Goal: Task Accomplishment & Management: Manage account settings

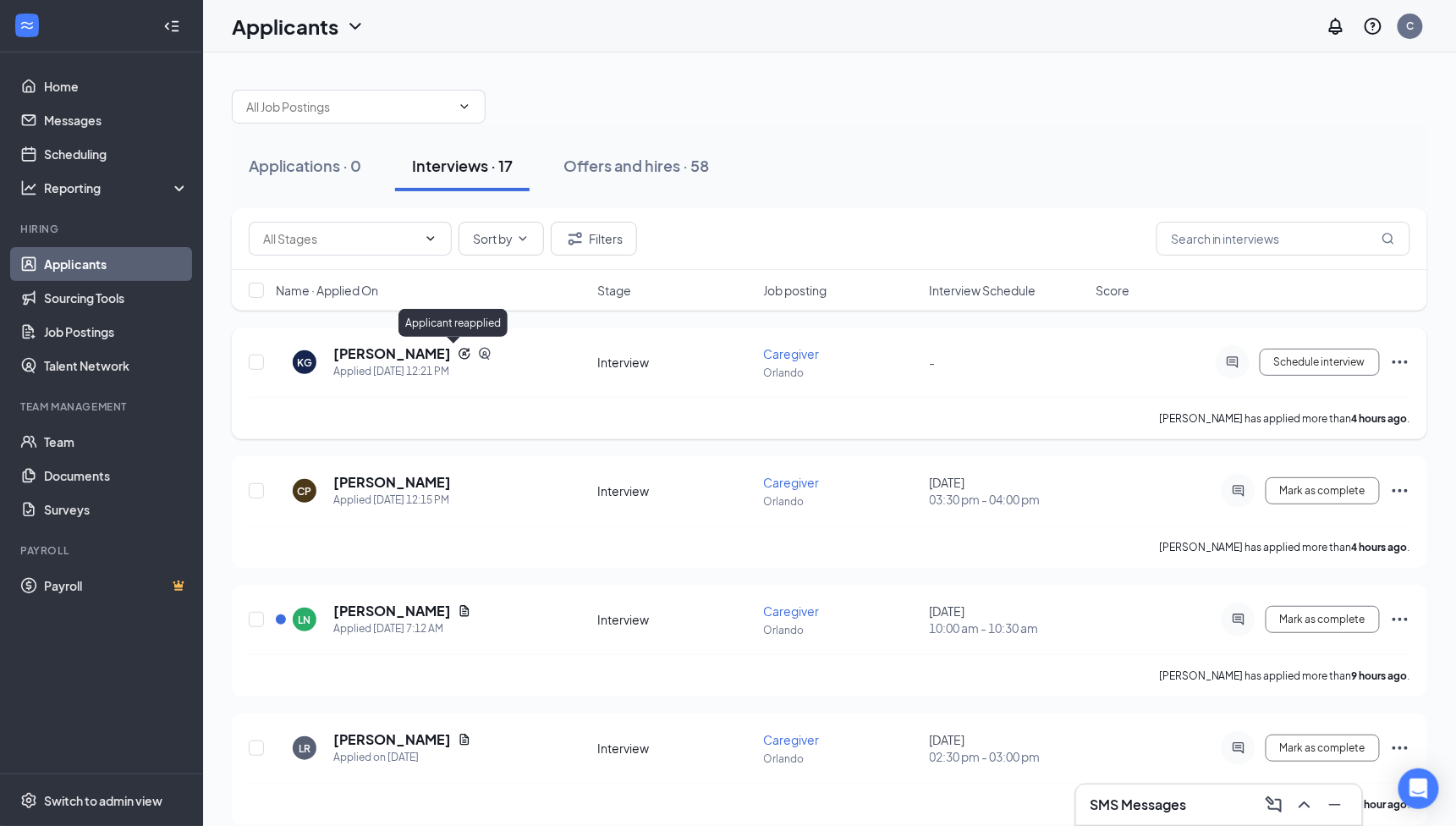
click at [458, 350] on icon "Reapply" at bounding box center [464, 354] width 13 height 13
click at [1236, 362] on icon "ActiveChat" at bounding box center [1232, 362] width 11 height 11
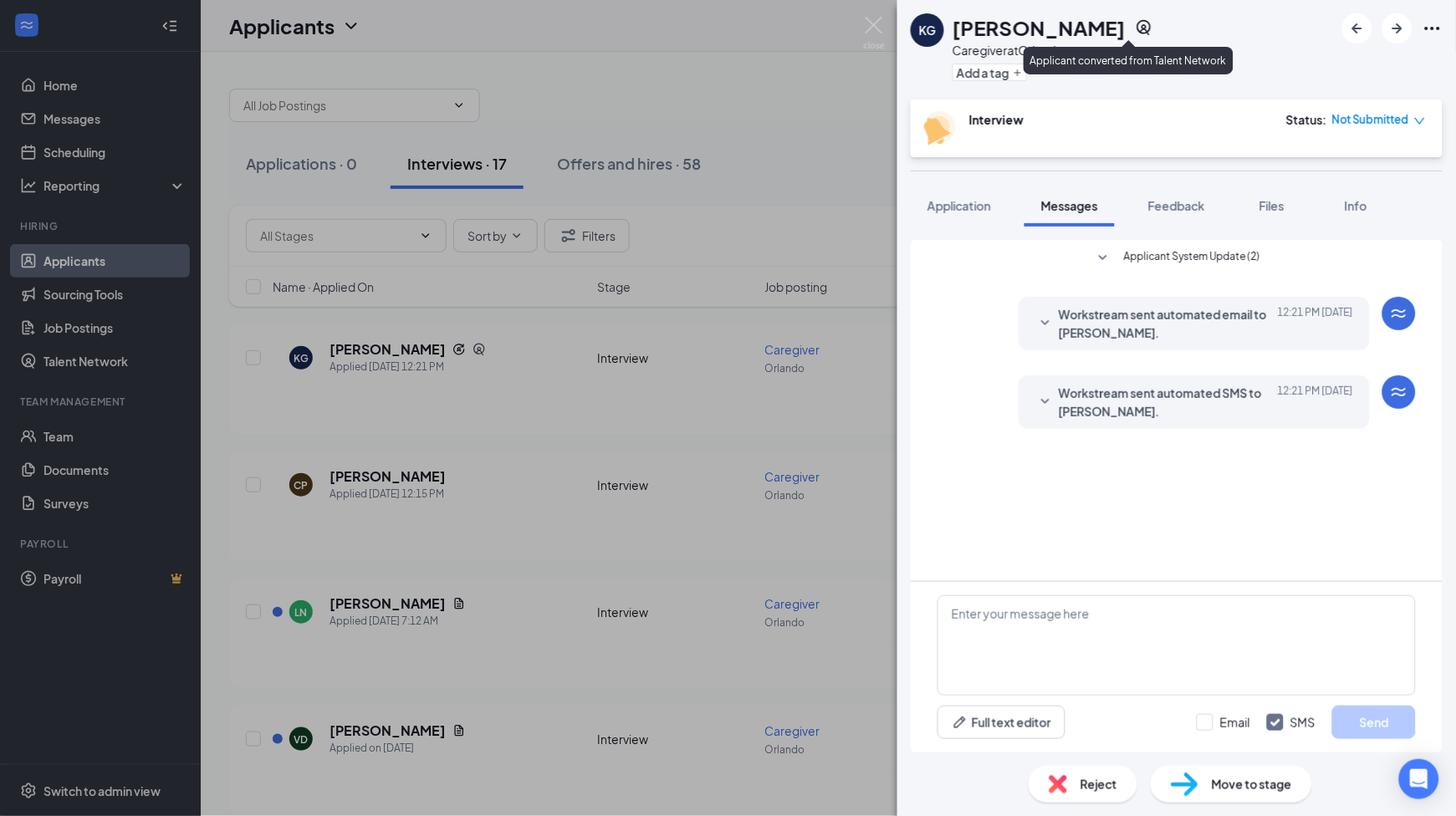
click at [1137, 25] on icon "SourcingTools" at bounding box center [1145, 27] width 14 height 15
click at [1137, 24] on icon "SourcingTools" at bounding box center [1145, 27] width 14 height 15
click at [1111, 55] on div "Applicant converted from Talent Network" at bounding box center [1129, 60] width 210 height 27
click at [1137, 27] on icon "SourcingTools" at bounding box center [1145, 27] width 14 height 15
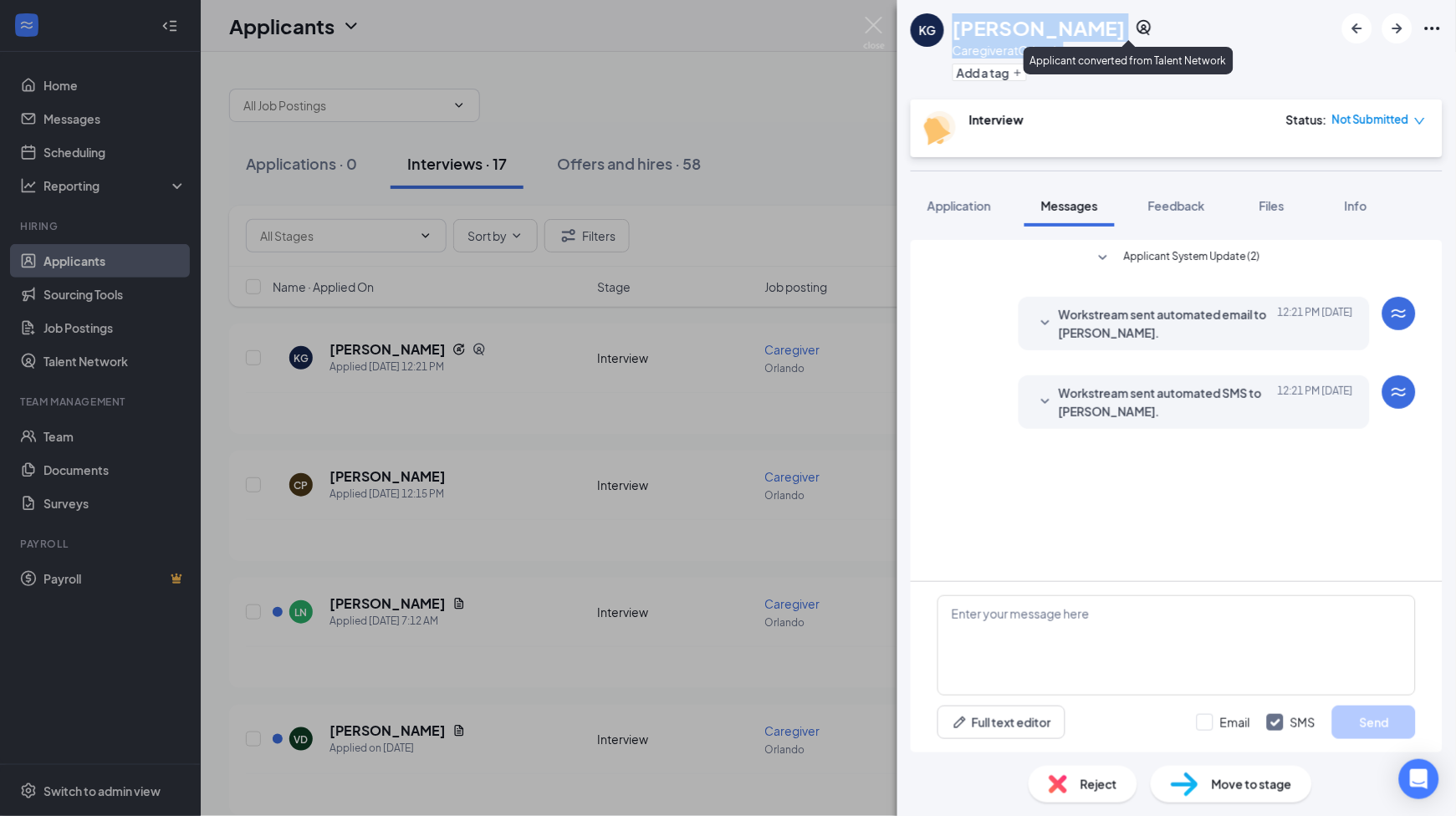
click at [1136, 27] on icon "SourcingTools" at bounding box center [1144, 27] width 17 height 17
drag, startPoint x: 1129, startPoint y: 27, endPoint x: 1101, endPoint y: 67, distance: 48.8
click at [1101, 67] on div "Add a tag" at bounding box center [1053, 71] width 200 height 27
click at [1075, 36] on h1 "[PERSON_NAME]" at bounding box center [1039, 27] width 173 height 28
click at [1136, 26] on icon "SourcingTools" at bounding box center [1144, 27] width 17 height 17
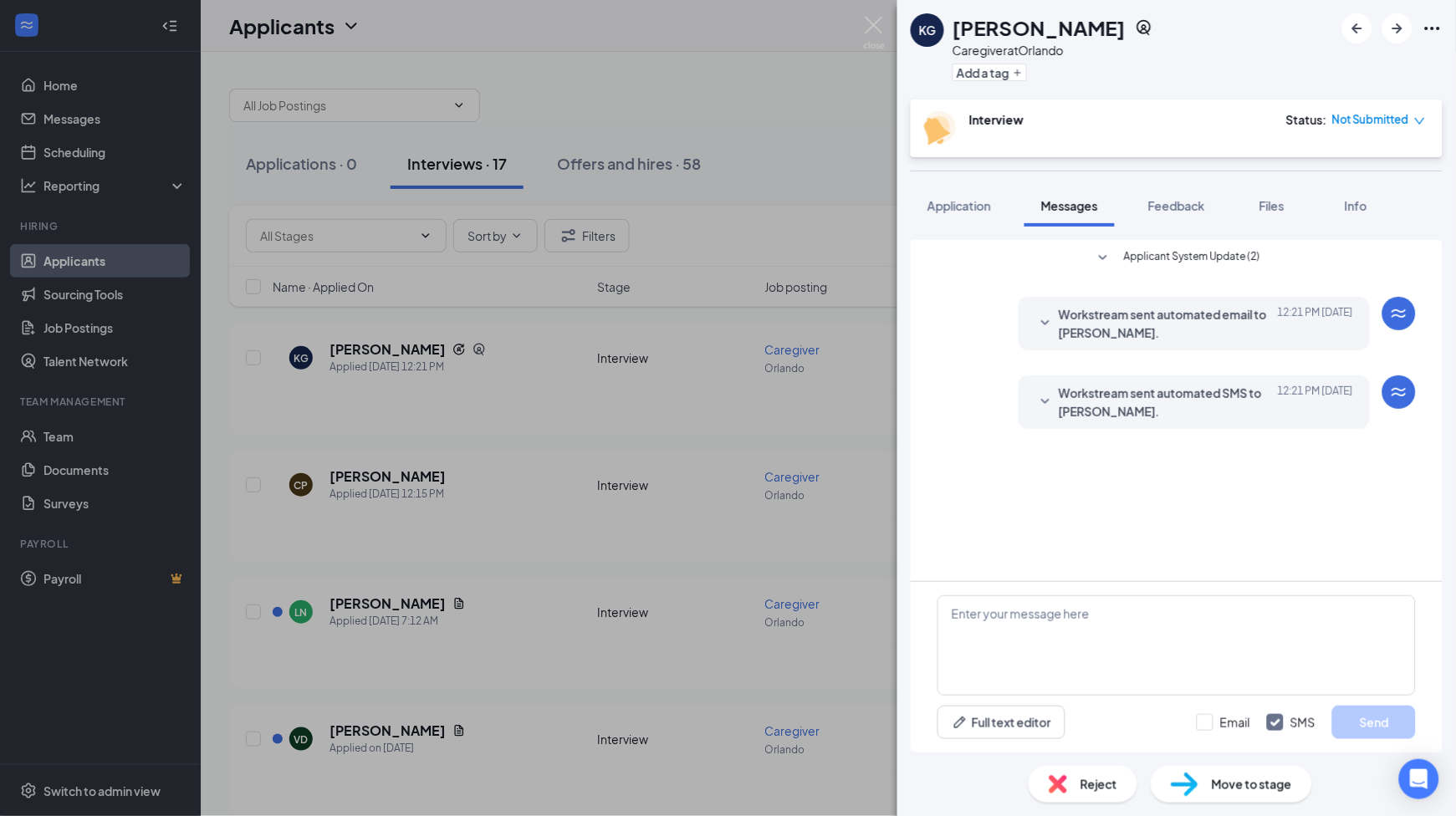
click at [1039, 32] on h1 "[PERSON_NAME]" at bounding box center [1039, 27] width 173 height 28
copy div "[PERSON_NAME]"
click at [1047, 19] on h1 "[PERSON_NAME]" at bounding box center [1039, 27] width 173 height 28
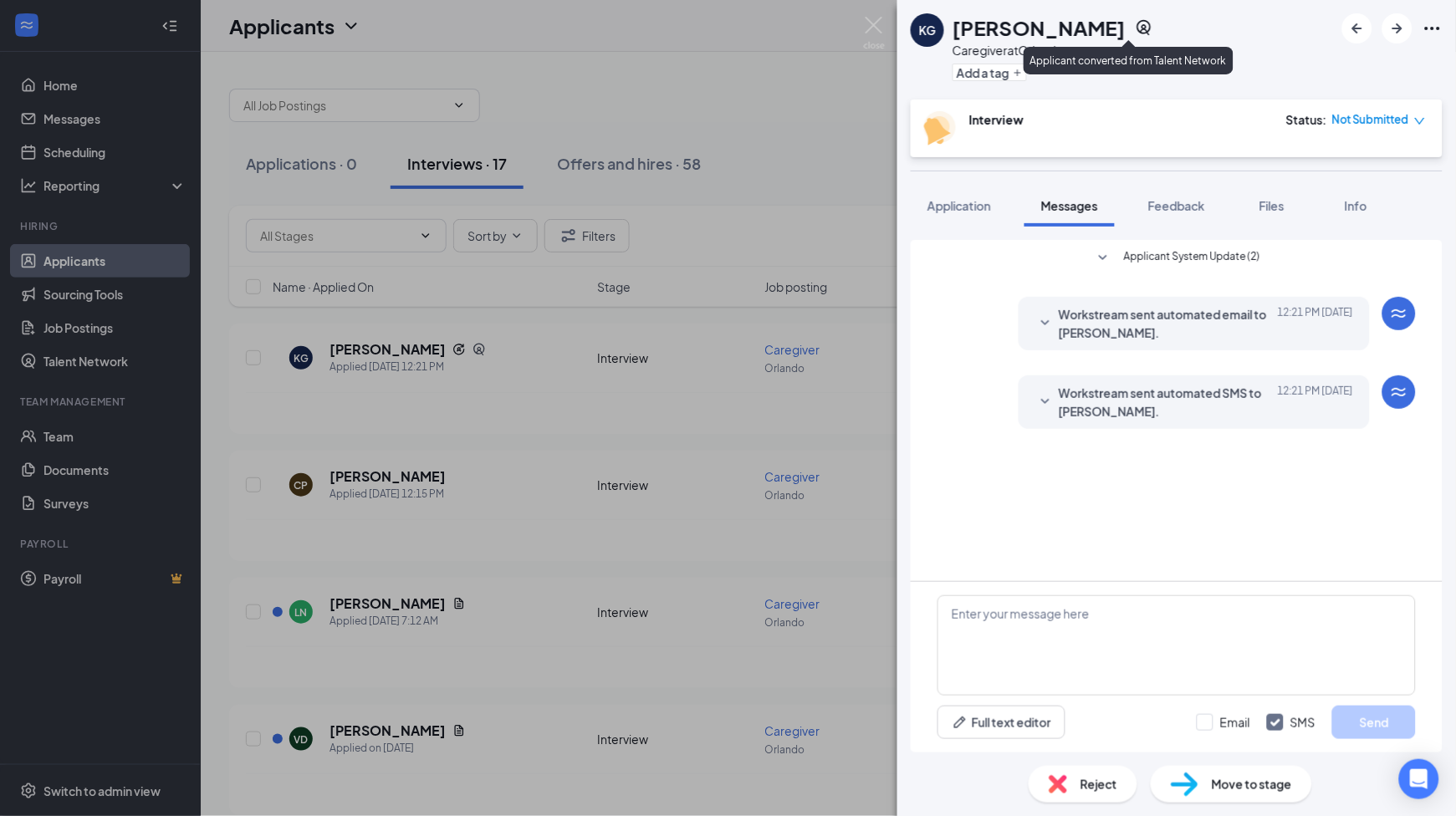
click at [1136, 26] on icon "SourcingTools" at bounding box center [1144, 27] width 17 height 17
click at [1196, 191] on button "Feedback" at bounding box center [1176, 205] width 90 height 41
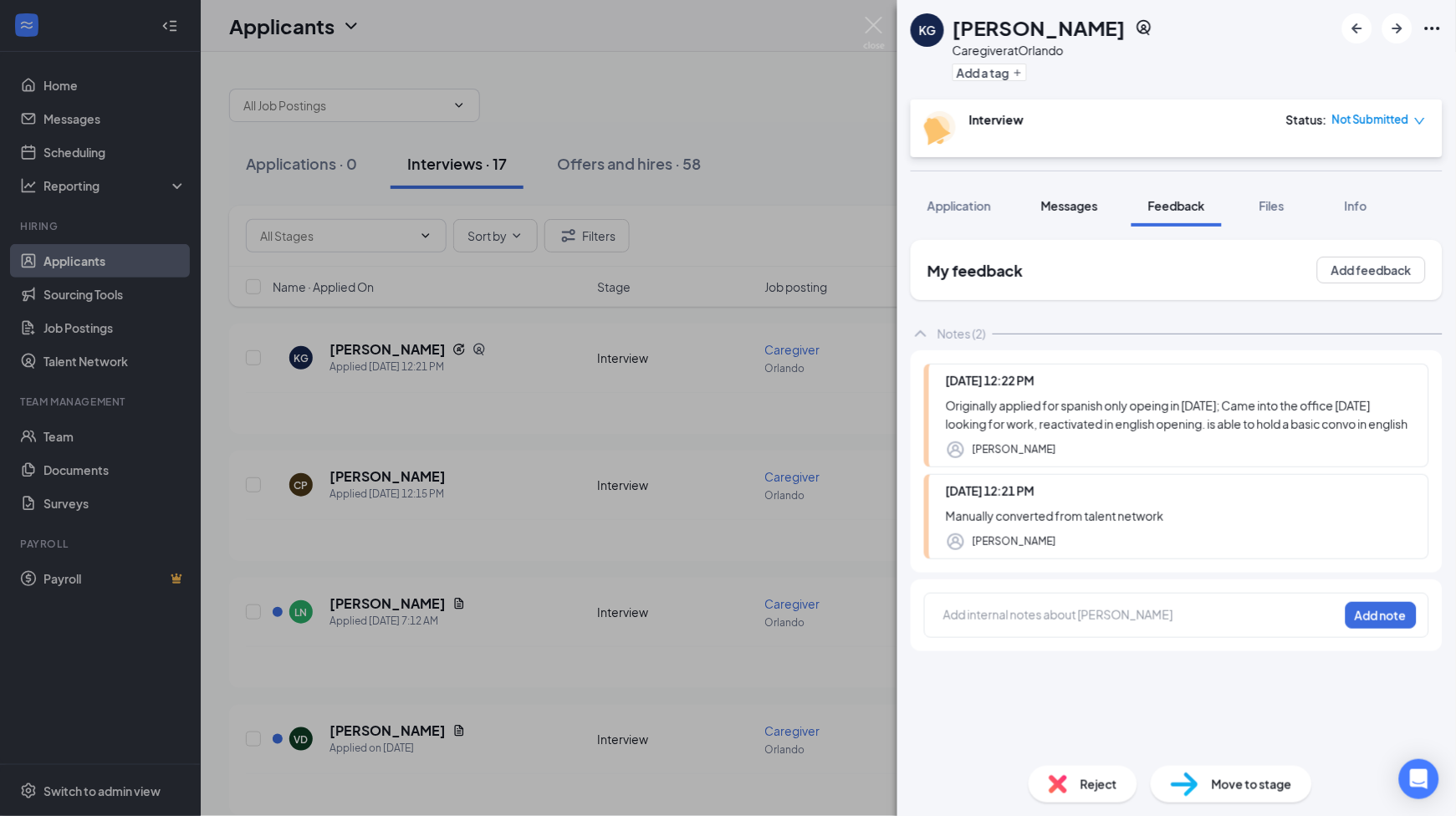
drag, startPoint x: 1081, startPoint y: 200, endPoint x: 1085, endPoint y: 211, distance: 11.7
click at [1081, 200] on span "Messages" at bounding box center [1069, 206] width 56 height 15
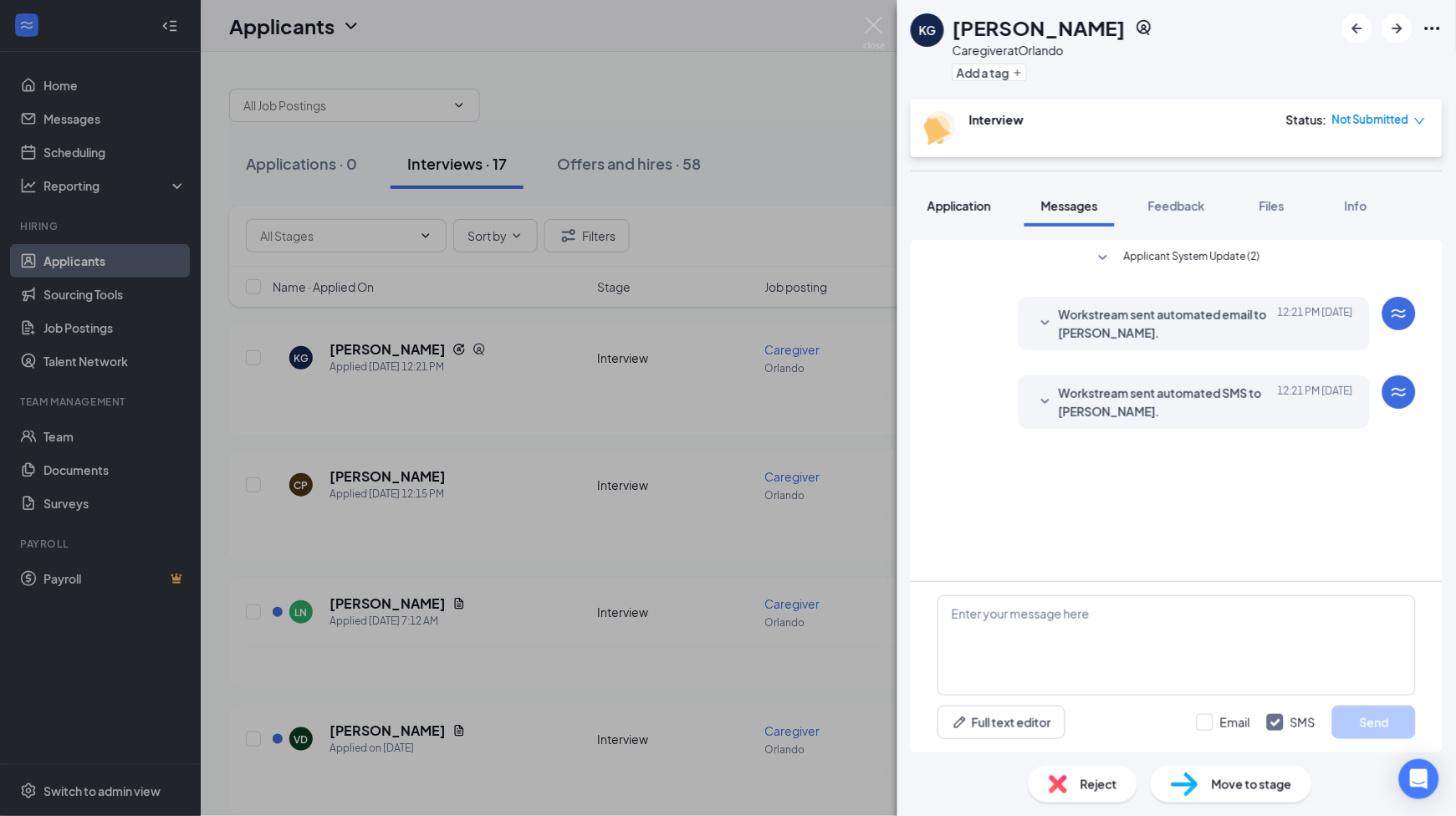
click at [956, 206] on span "Application" at bounding box center [959, 206] width 64 height 15
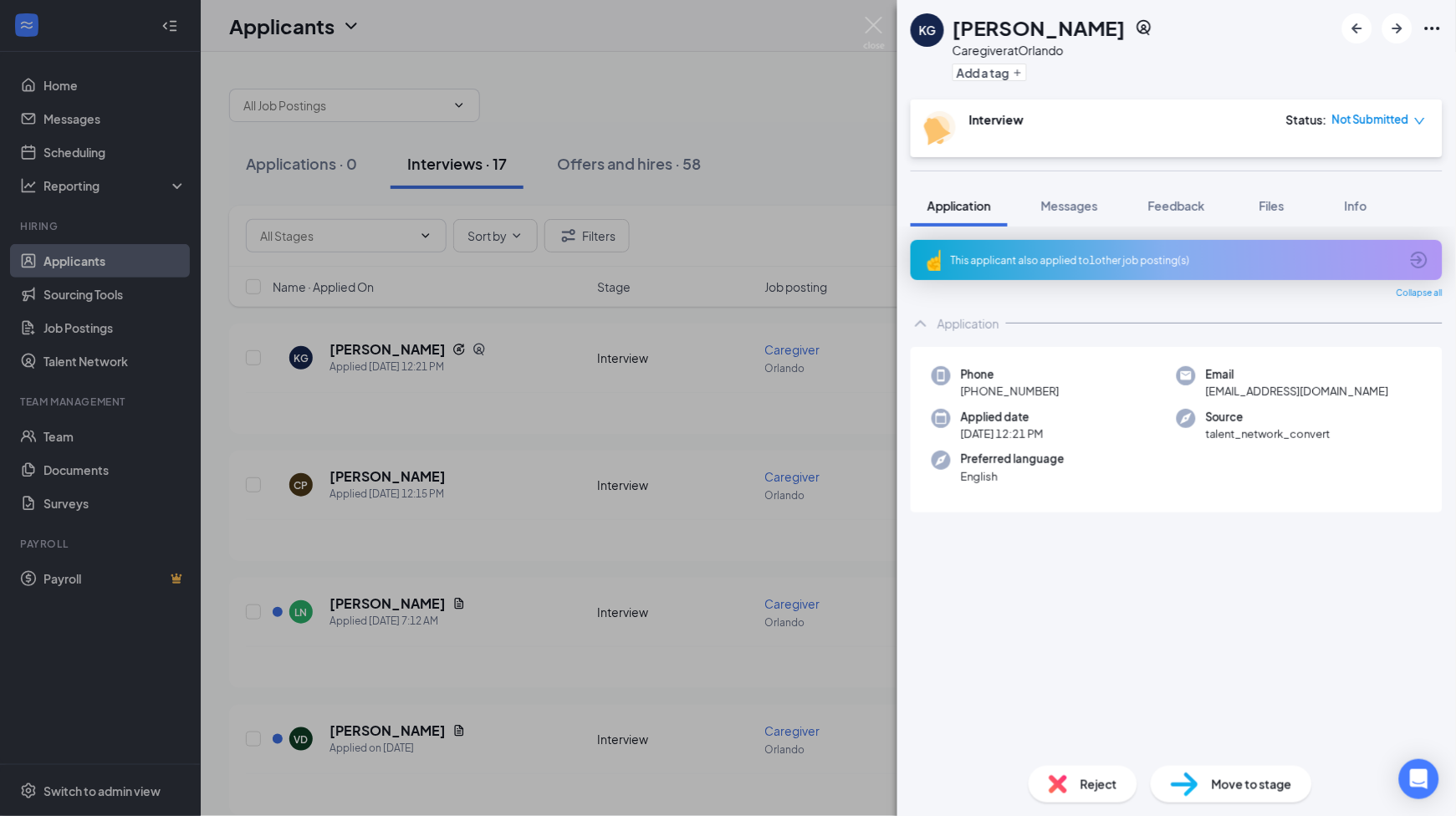
click at [998, 389] on span "[PHONE_NUMBER]" at bounding box center [1010, 391] width 99 height 17
click at [999, 394] on span "[PHONE_NUMBER]" at bounding box center [1010, 391] width 99 height 17
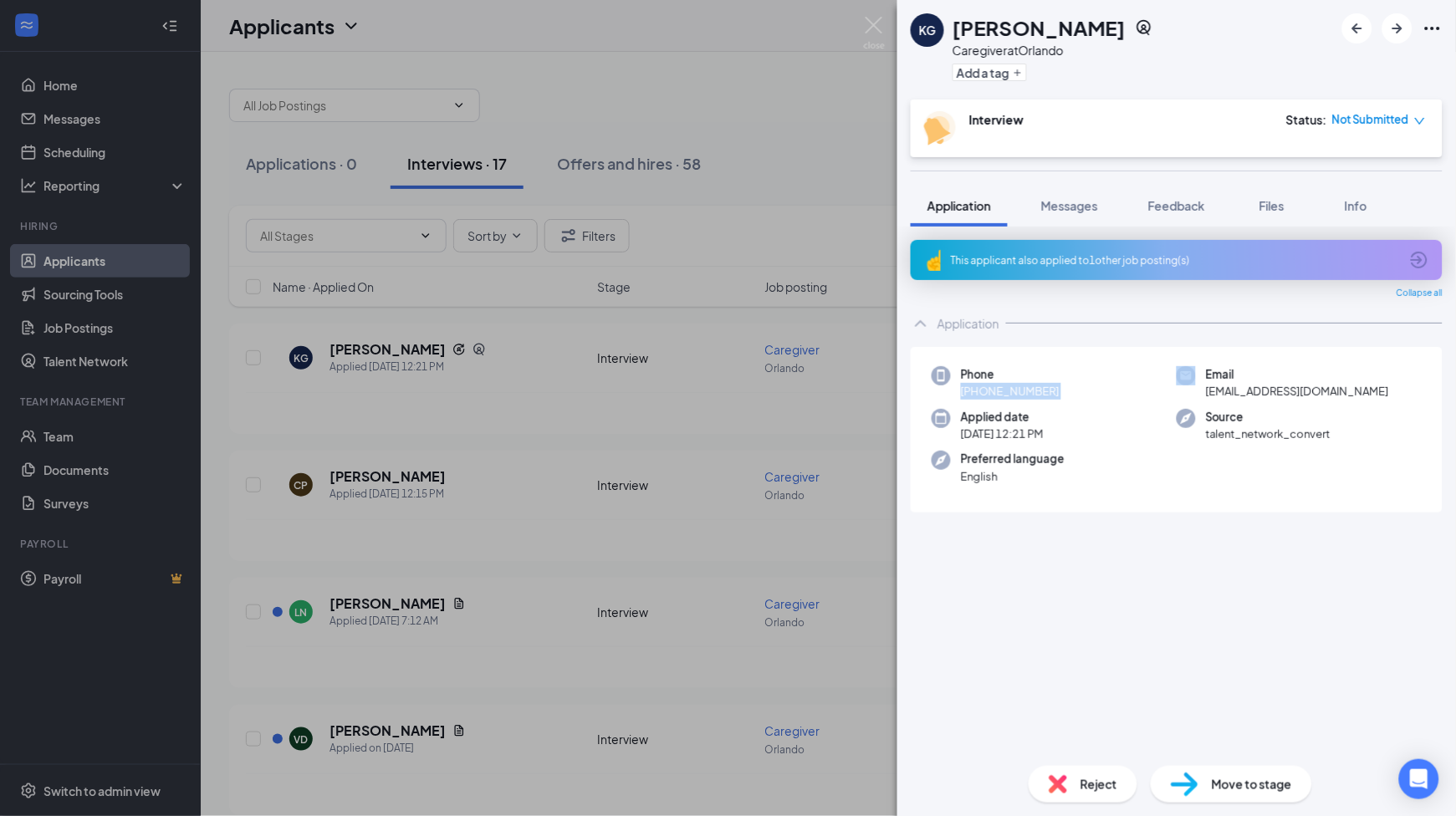
click at [999, 394] on span "[PHONE_NUMBER]" at bounding box center [1010, 391] width 99 height 17
copy span "[PHONE_NUMBER]"
click at [1200, 208] on span "Feedback" at bounding box center [1176, 206] width 56 height 15
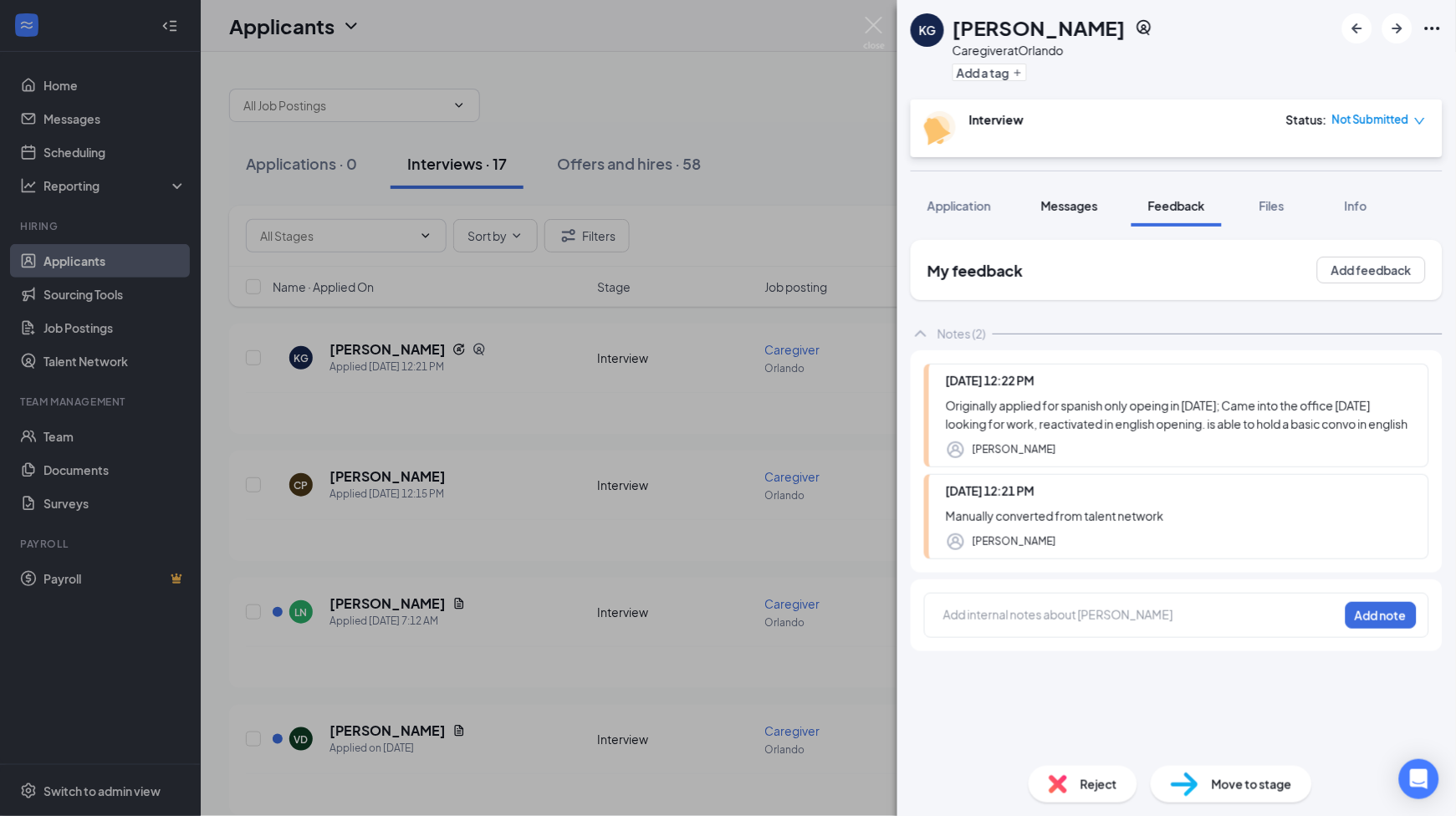
click at [1066, 206] on span "Messages" at bounding box center [1069, 206] width 56 height 15
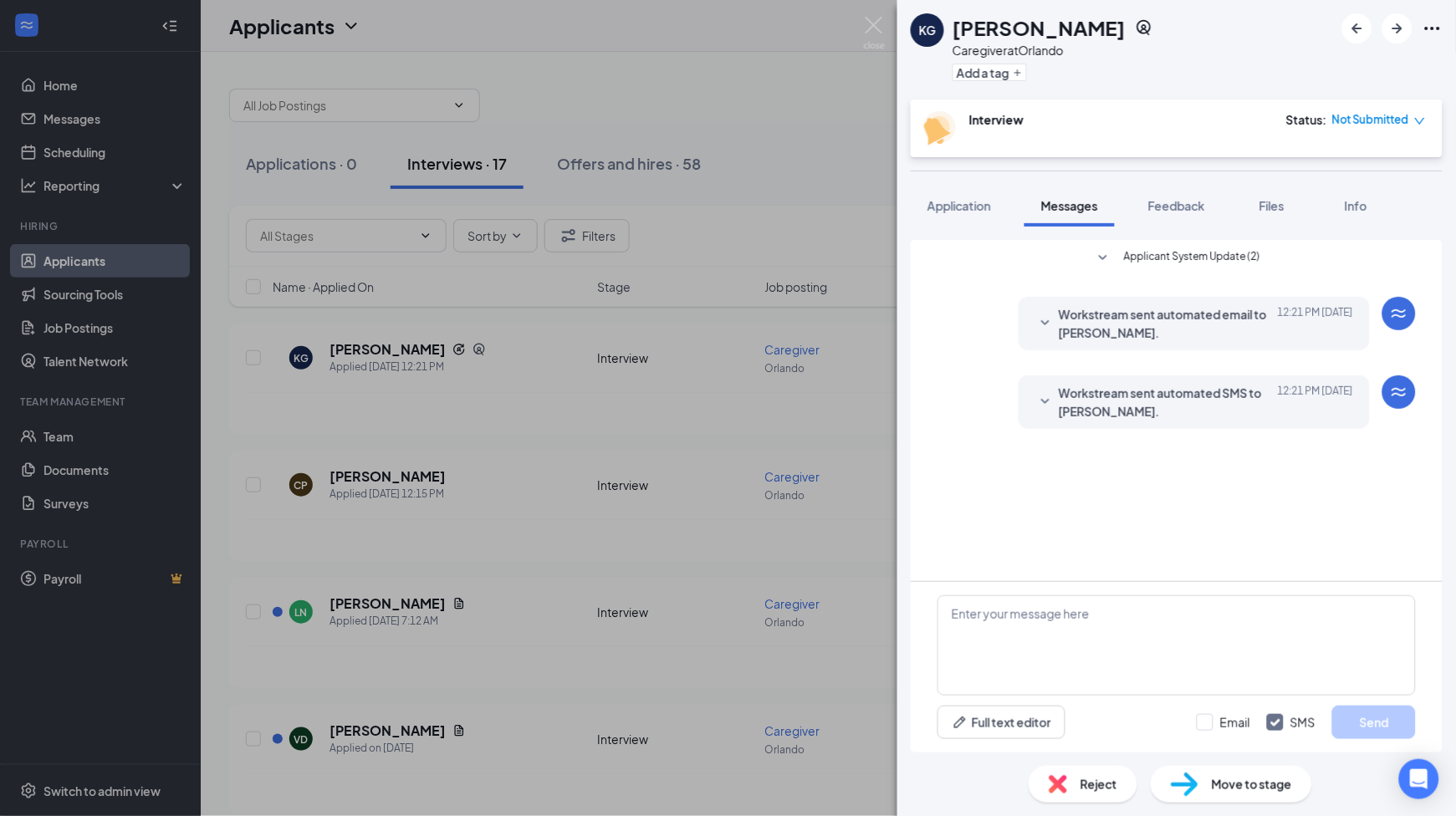
click at [1111, 408] on span "Workstream sent automated SMS to [PERSON_NAME]." at bounding box center [1168, 402] width 219 height 37
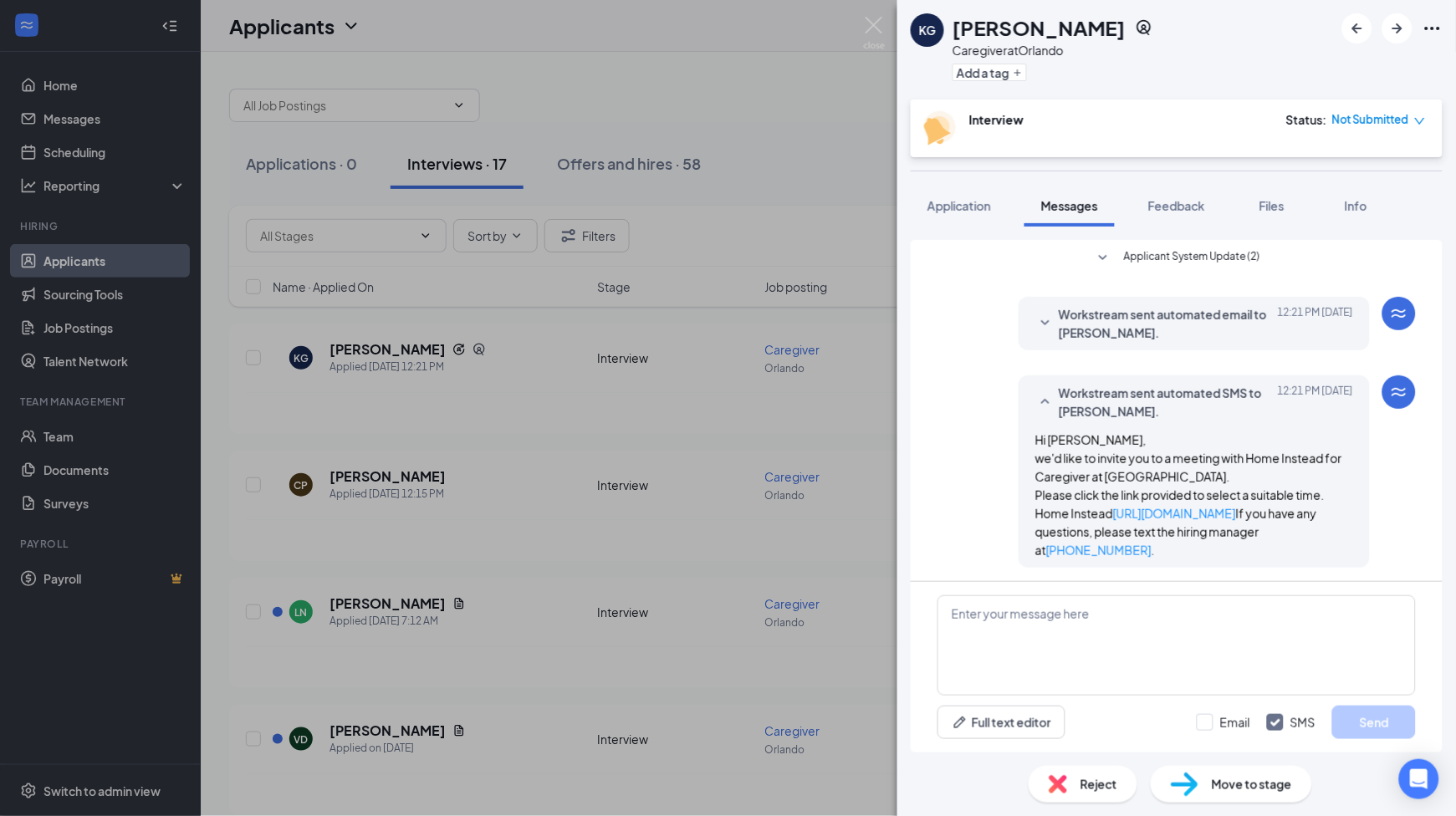
scroll to position [20, 0]
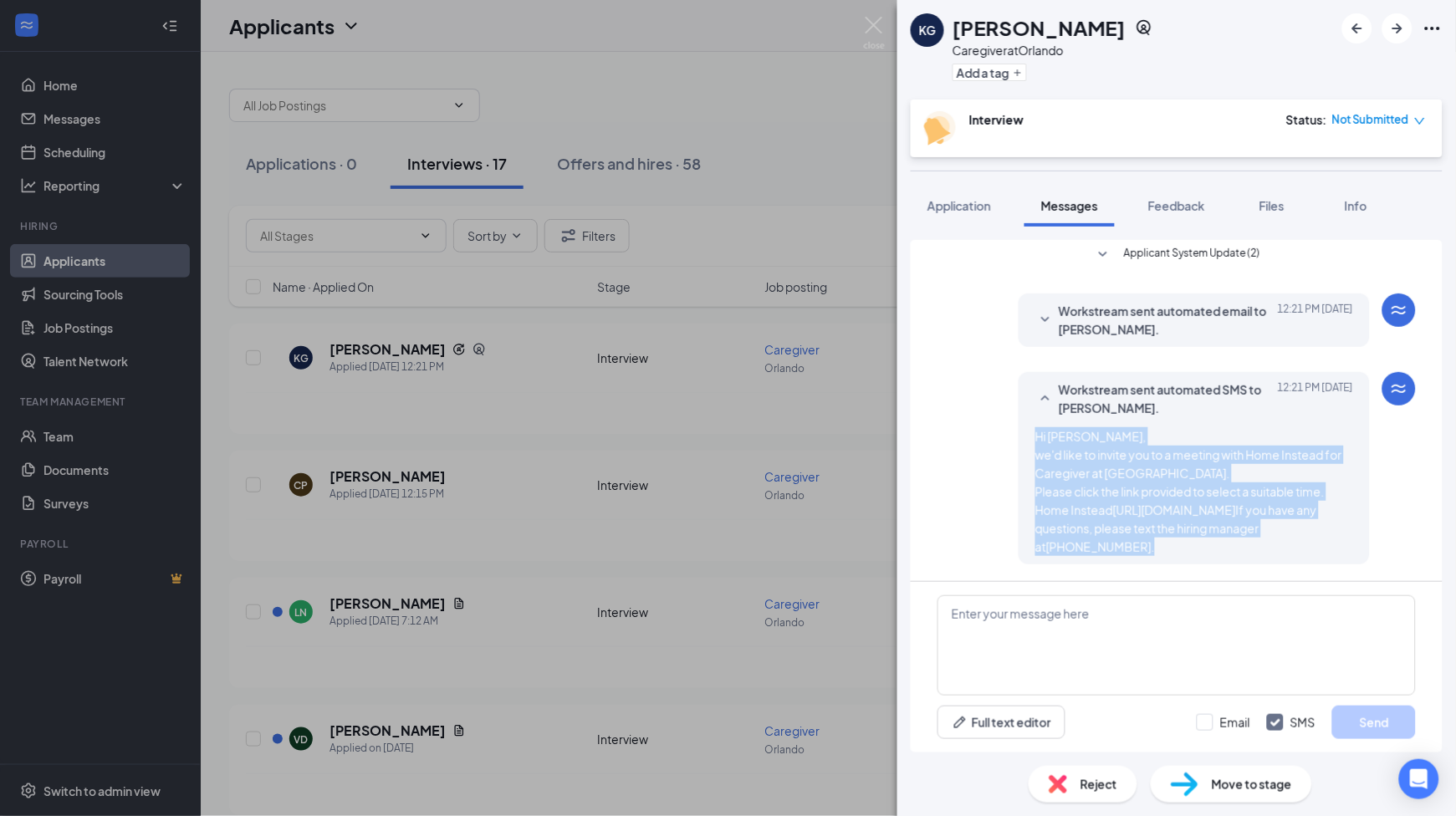
drag, startPoint x: 1017, startPoint y: 424, endPoint x: 1175, endPoint y: 550, distance: 202.1
click at [1175, 550] on div "Workstream sent automated SMS to [PERSON_NAME]. [DATE] 12:21 PM Hi [PERSON_NAME…" at bounding box center [1194, 468] width 351 height 192
copy span "Hi [PERSON_NAME], we'd like to invite you to a meeting with Home Instead for Ca…"
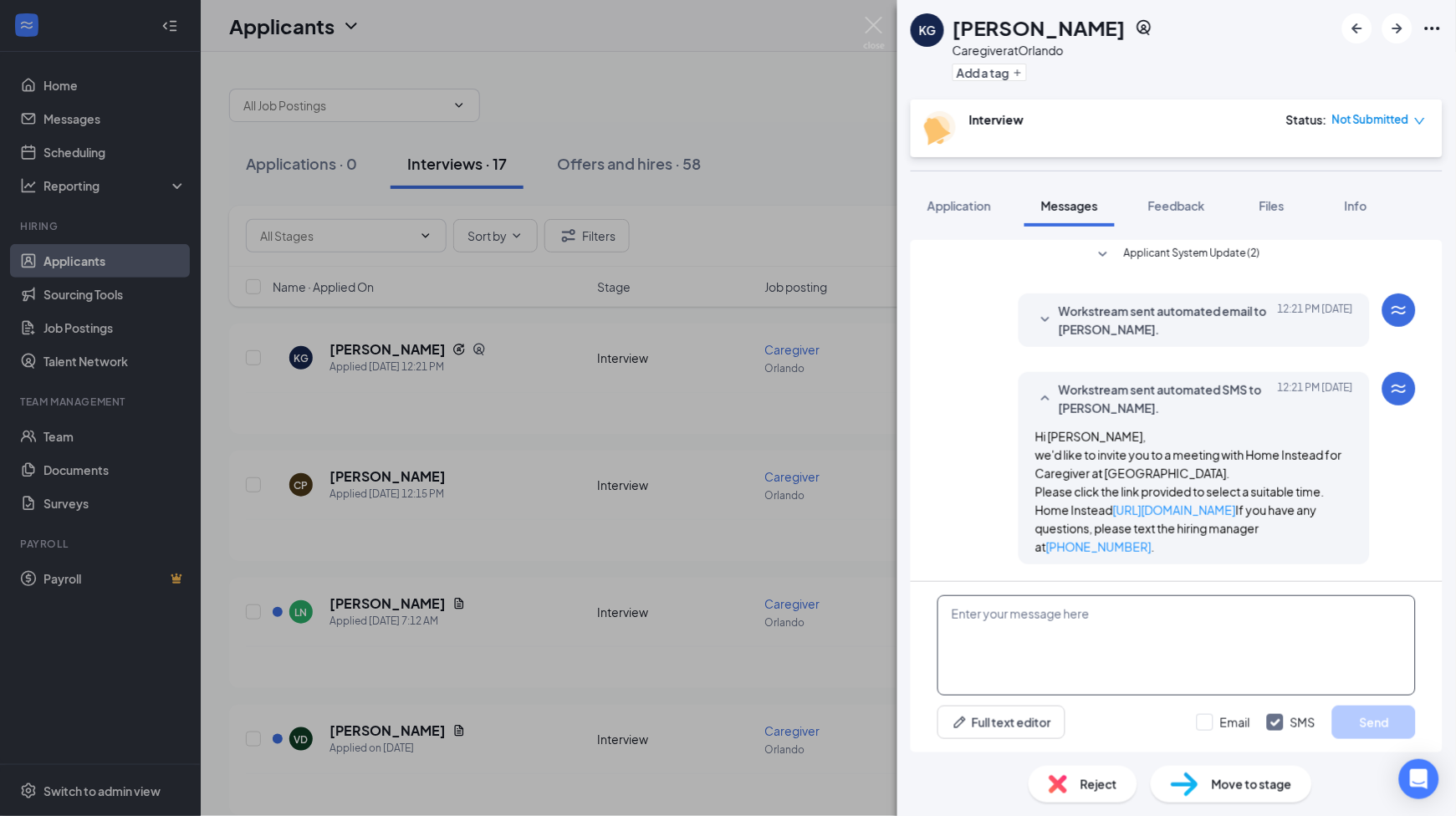
click at [1162, 636] on textarea at bounding box center [1176, 646] width 478 height 101
paste textarea "Hi [PERSON_NAME], we'd like to invite you to a meeting with Home Instead for Ca…"
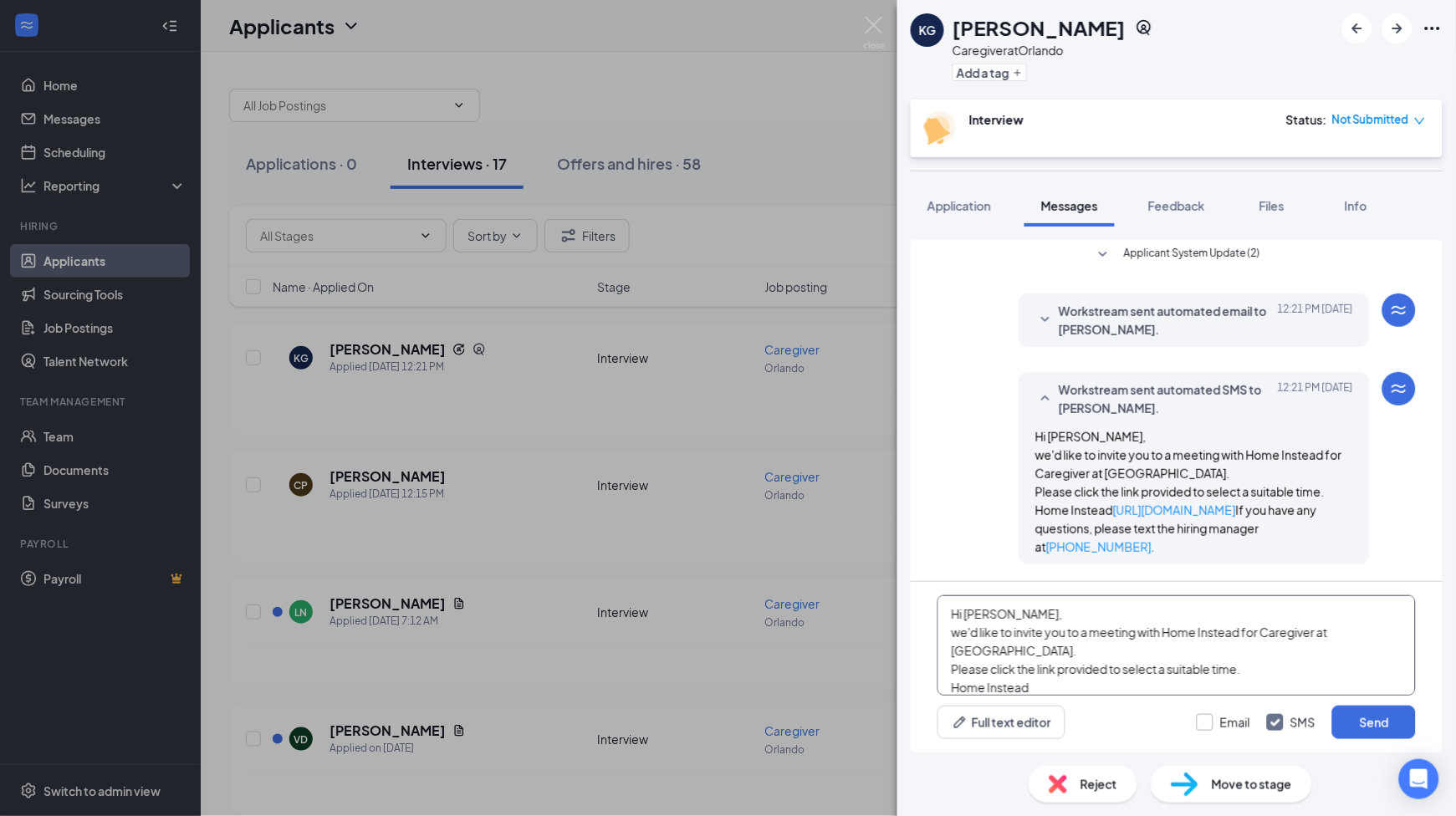
scroll to position [18, 0]
type textarea "Hi [PERSON_NAME], we'd like to invite you to a meeting with Home Instead for Ca…"
click at [1212, 717] on input "Email" at bounding box center [1223, 722] width 54 height 17
checkbox input "true"
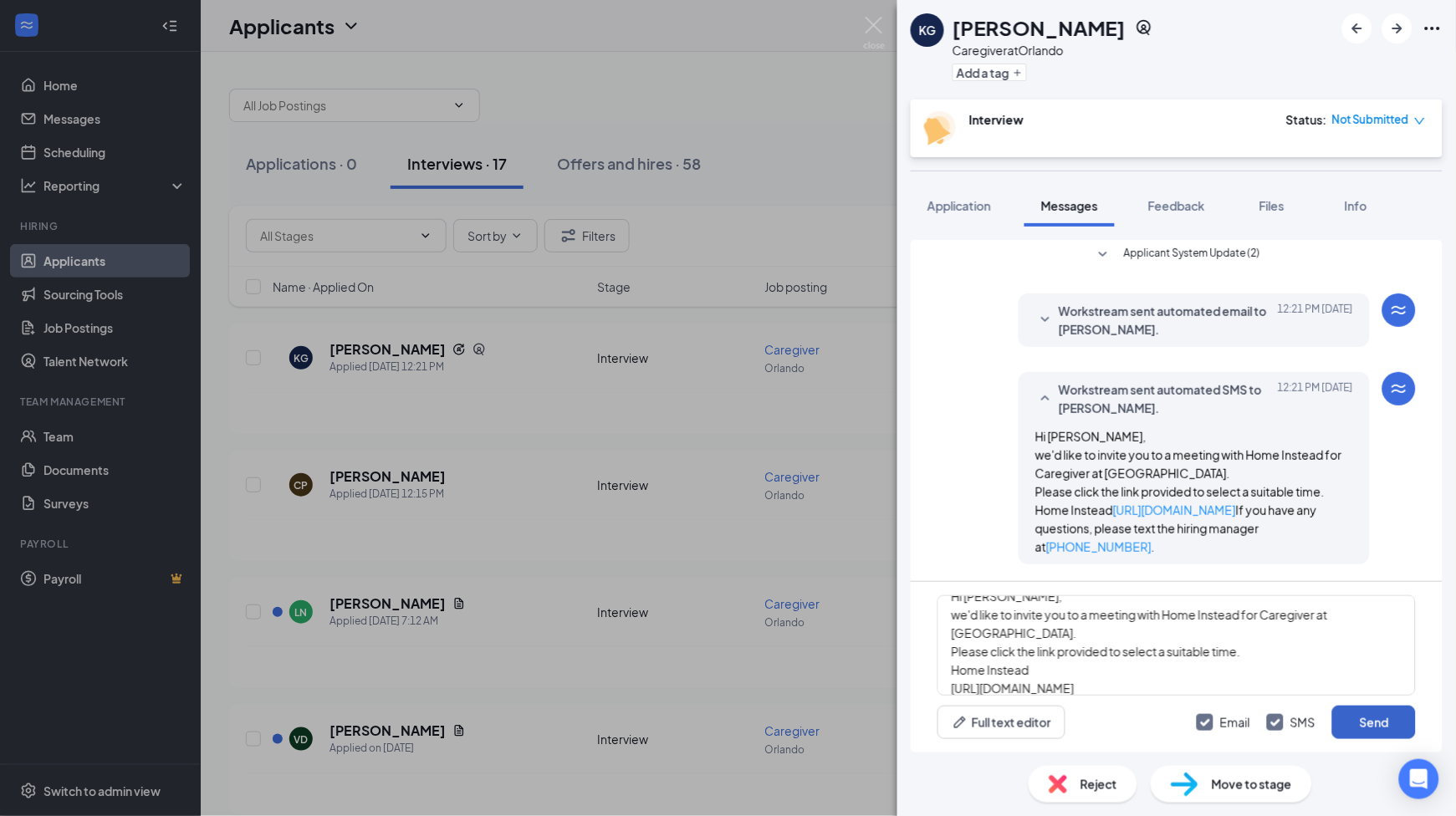
click at [1379, 706] on button "Send" at bounding box center [1374, 722] width 84 height 34
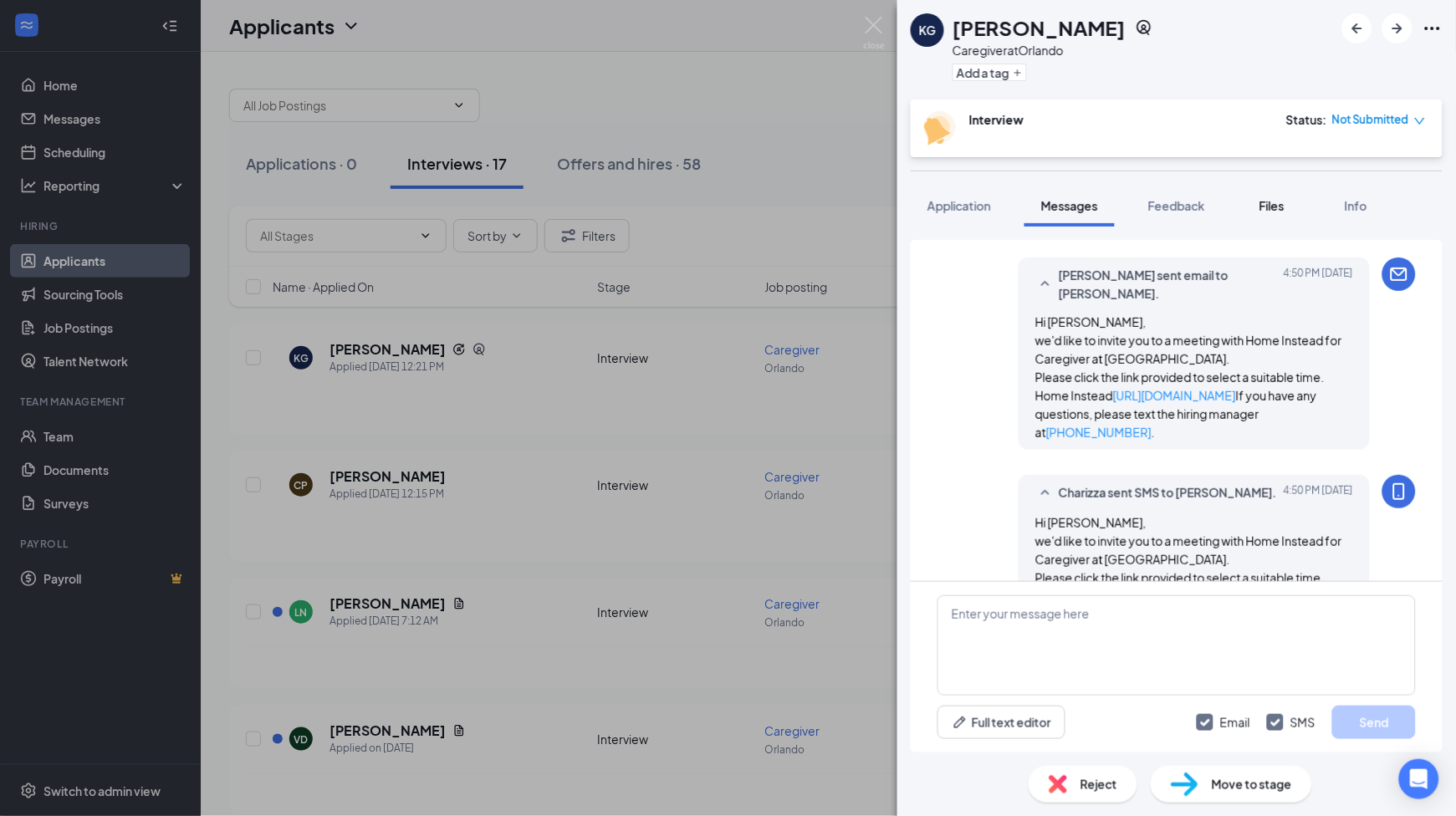
scroll to position [459, 0]
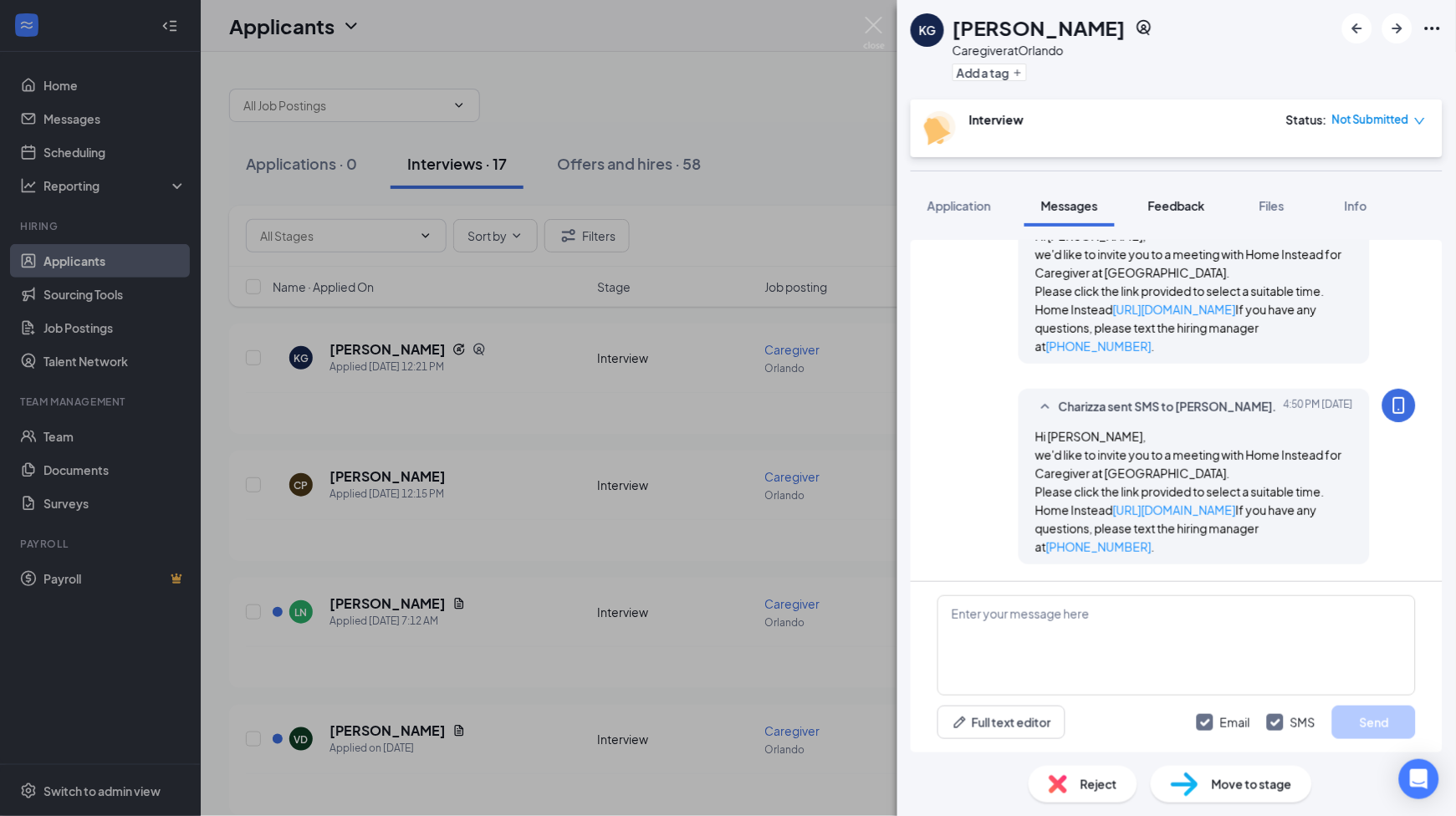
click at [1180, 215] on button "Feedback" at bounding box center [1176, 205] width 90 height 41
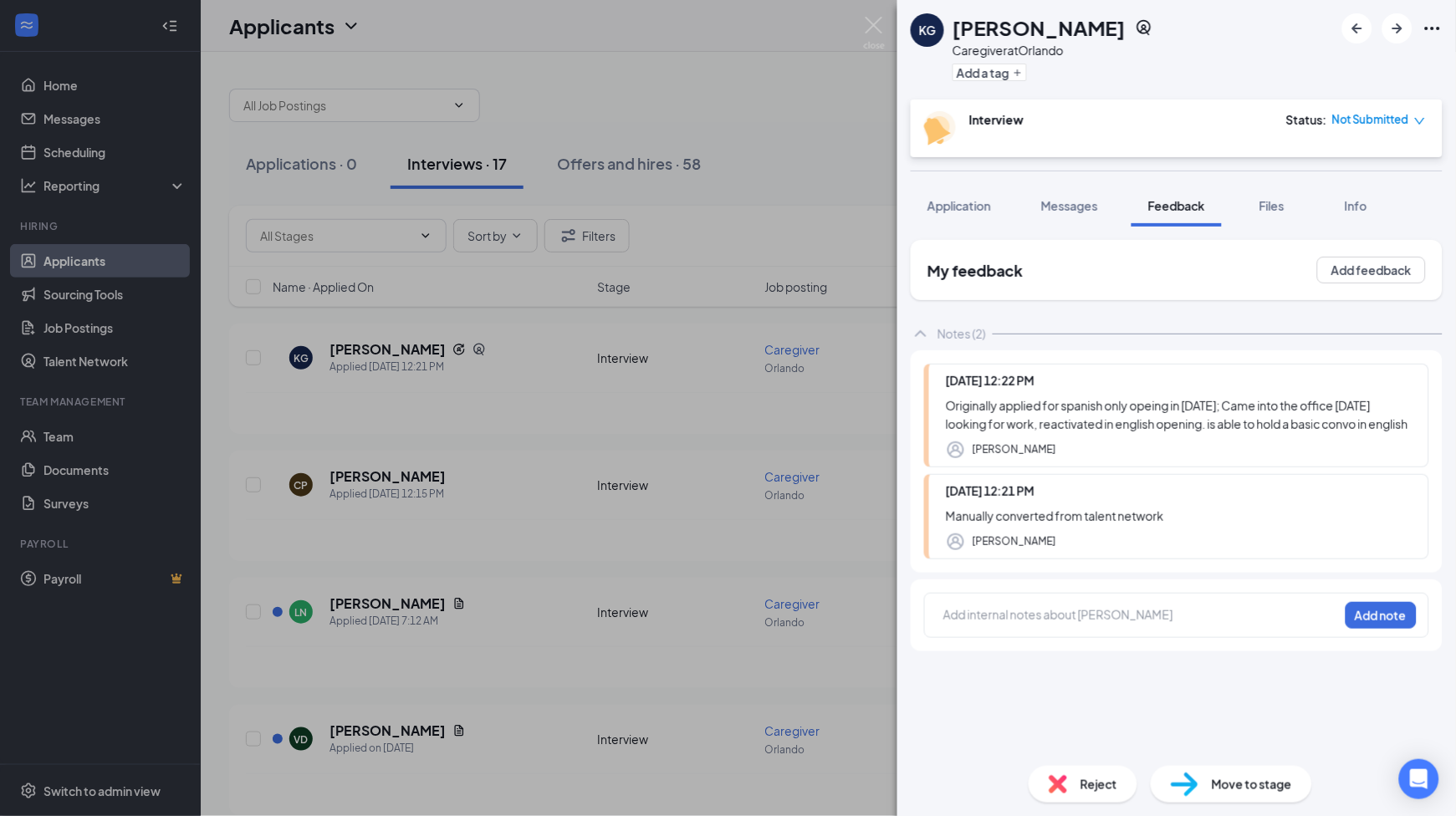
click at [1407, 118] on span "Not Submitted" at bounding box center [1370, 119] width 77 height 17
click at [1352, 170] on span "Assign Time" at bounding box center [1353, 168] width 64 height 19
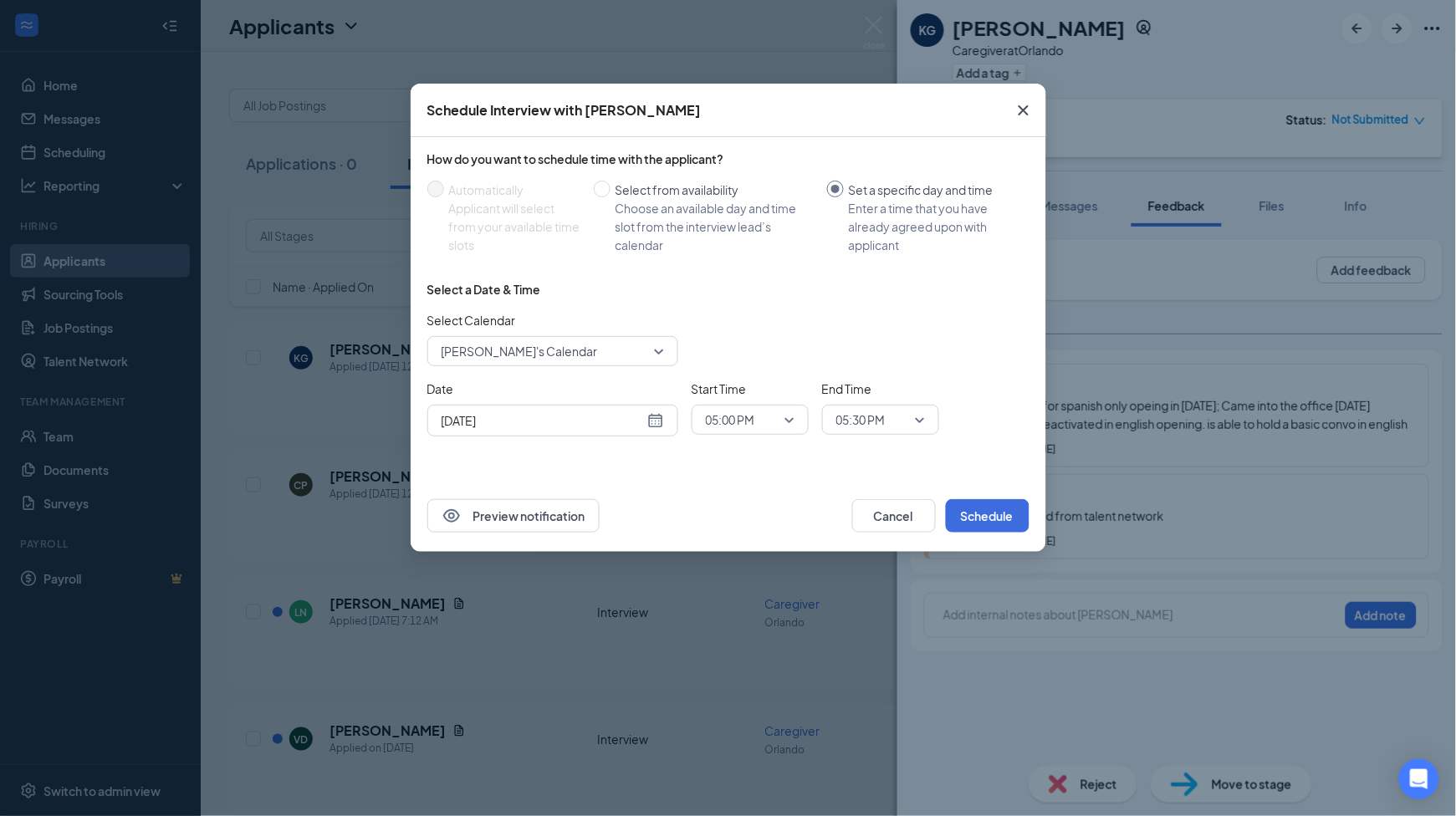
click at [650, 424] on div "[DATE]" at bounding box center [552, 420] width 222 height 19
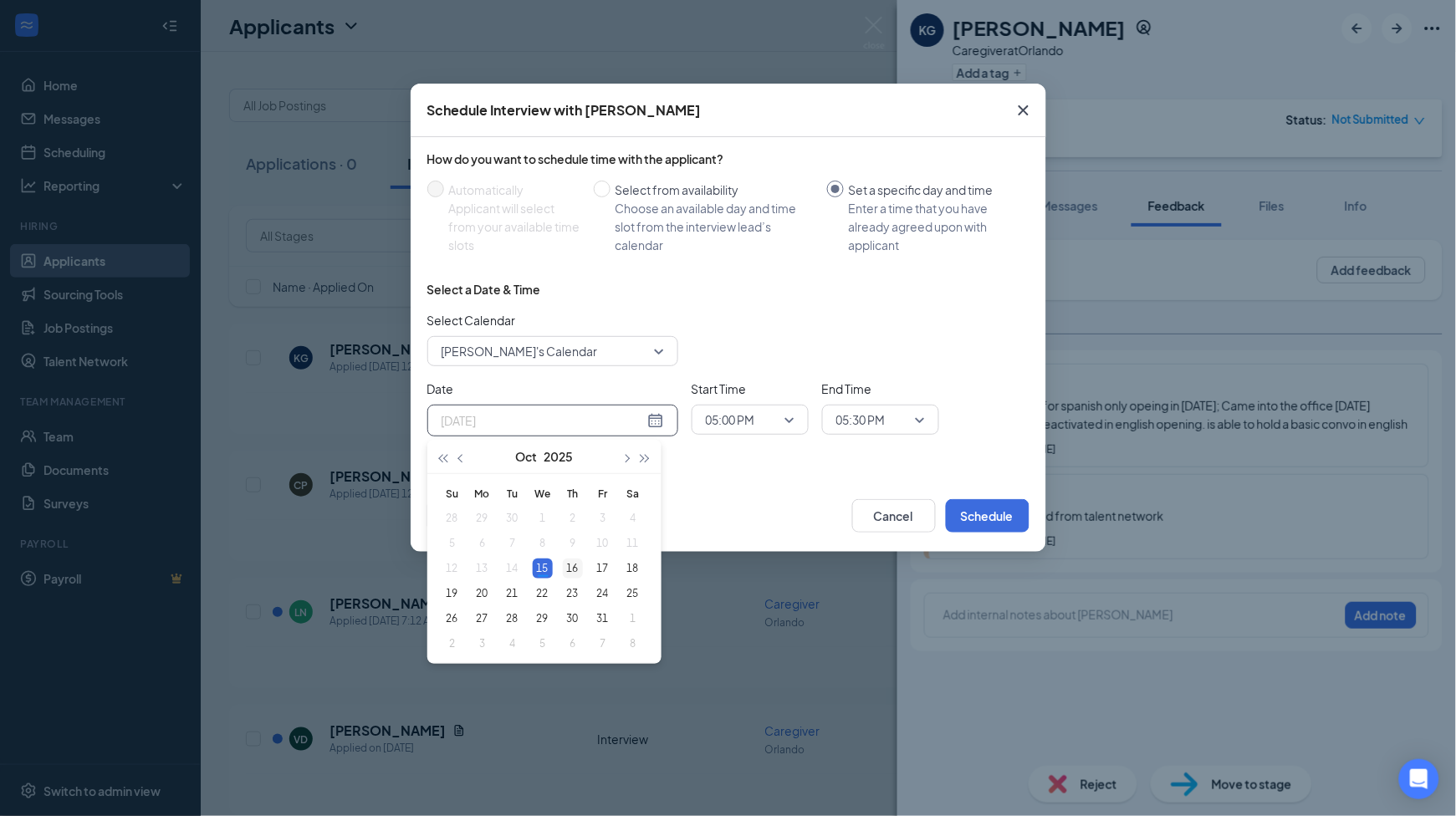
click at [568, 570] on div "16" at bounding box center [573, 568] width 20 height 20
type input "[DATE]"
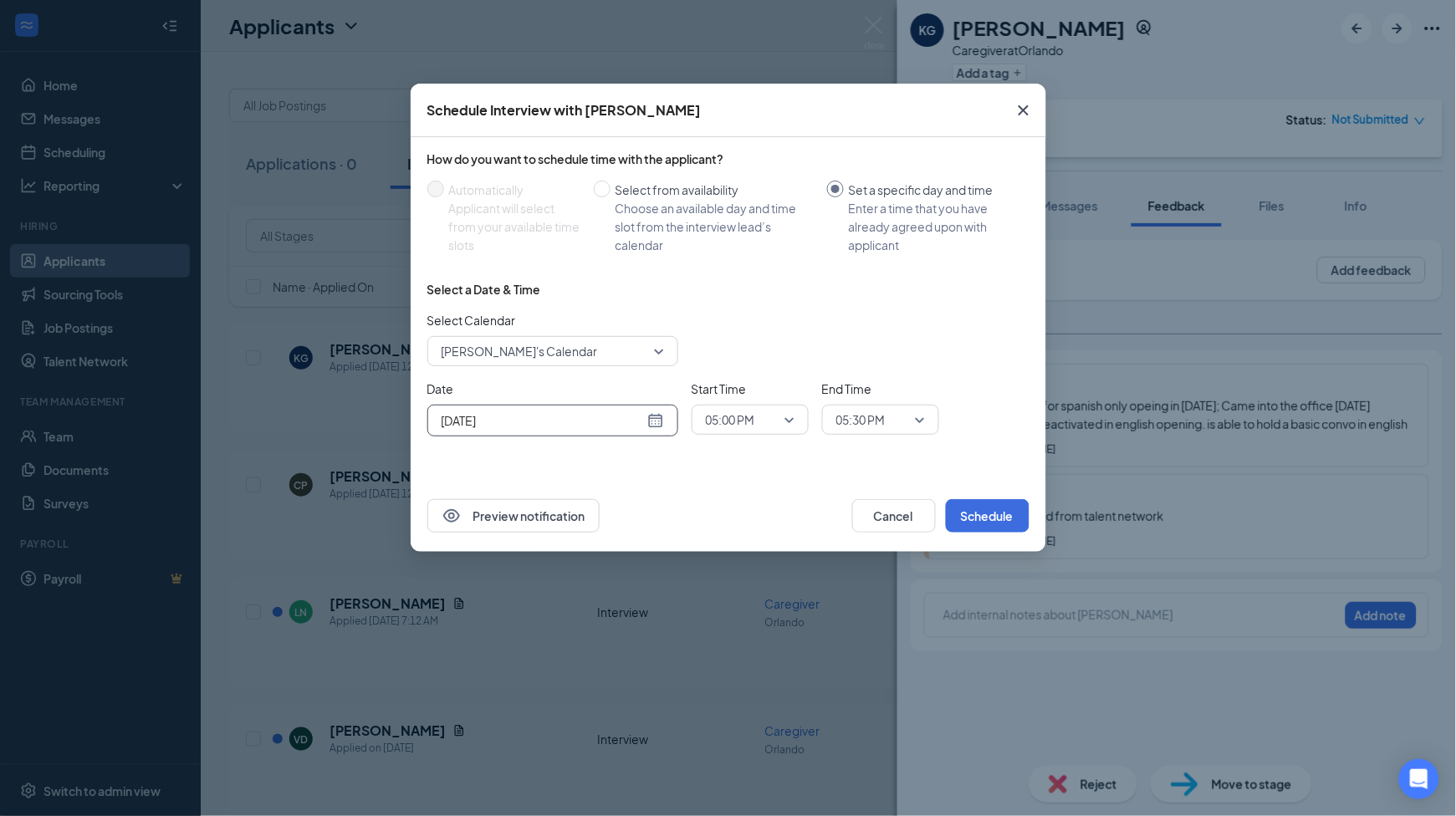
click at [769, 422] on span "05:00 PM" at bounding box center [742, 420] width 73 height 25
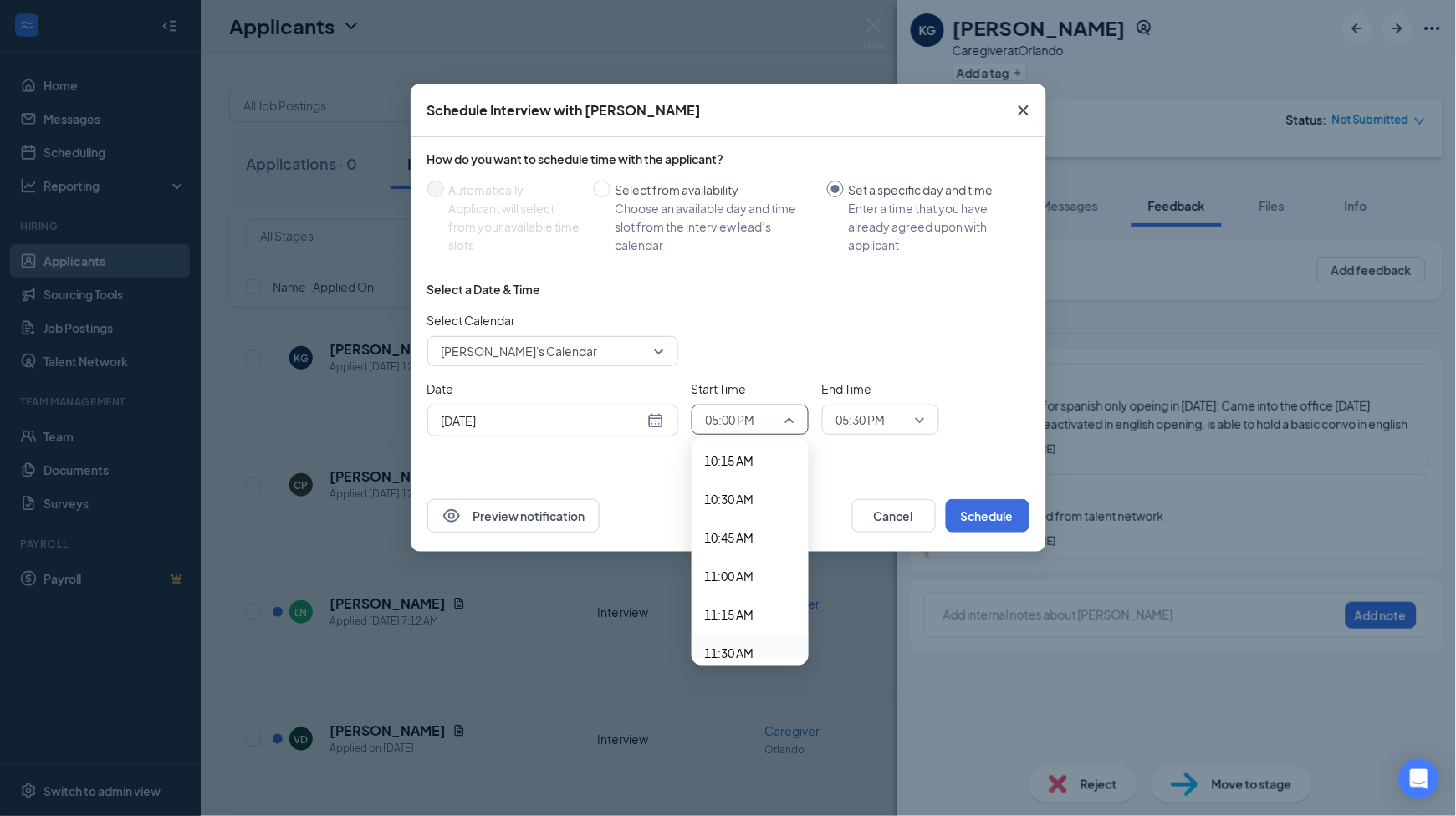
scroll to position [1549, 0]
click at [718, 451] on span "10:00 AM" at bounding box center [730, 453] width 49 height 19
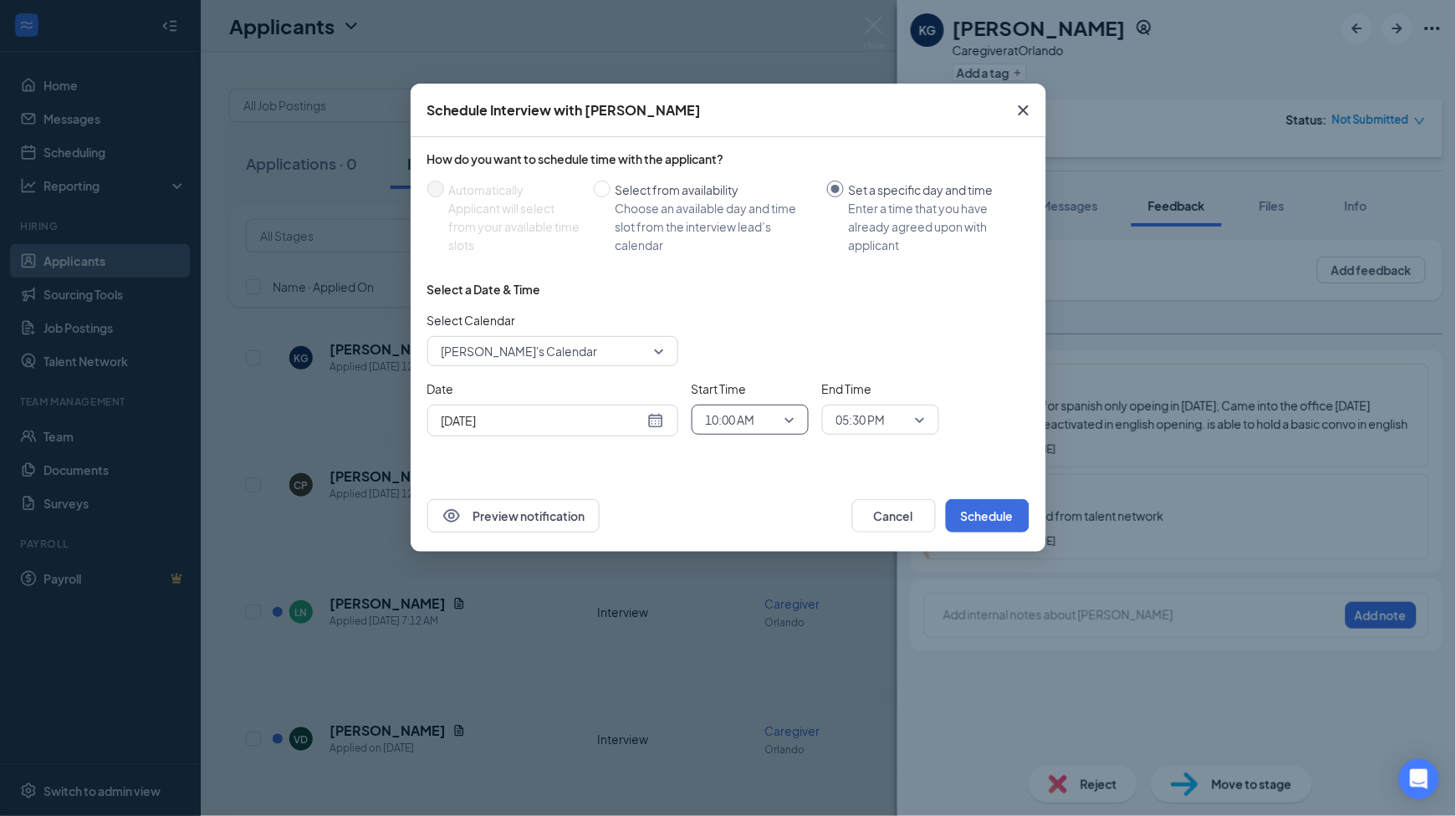
click at [877, 424] on span "05:30 PM" at bounding box center [861, 420] width 49 height 25
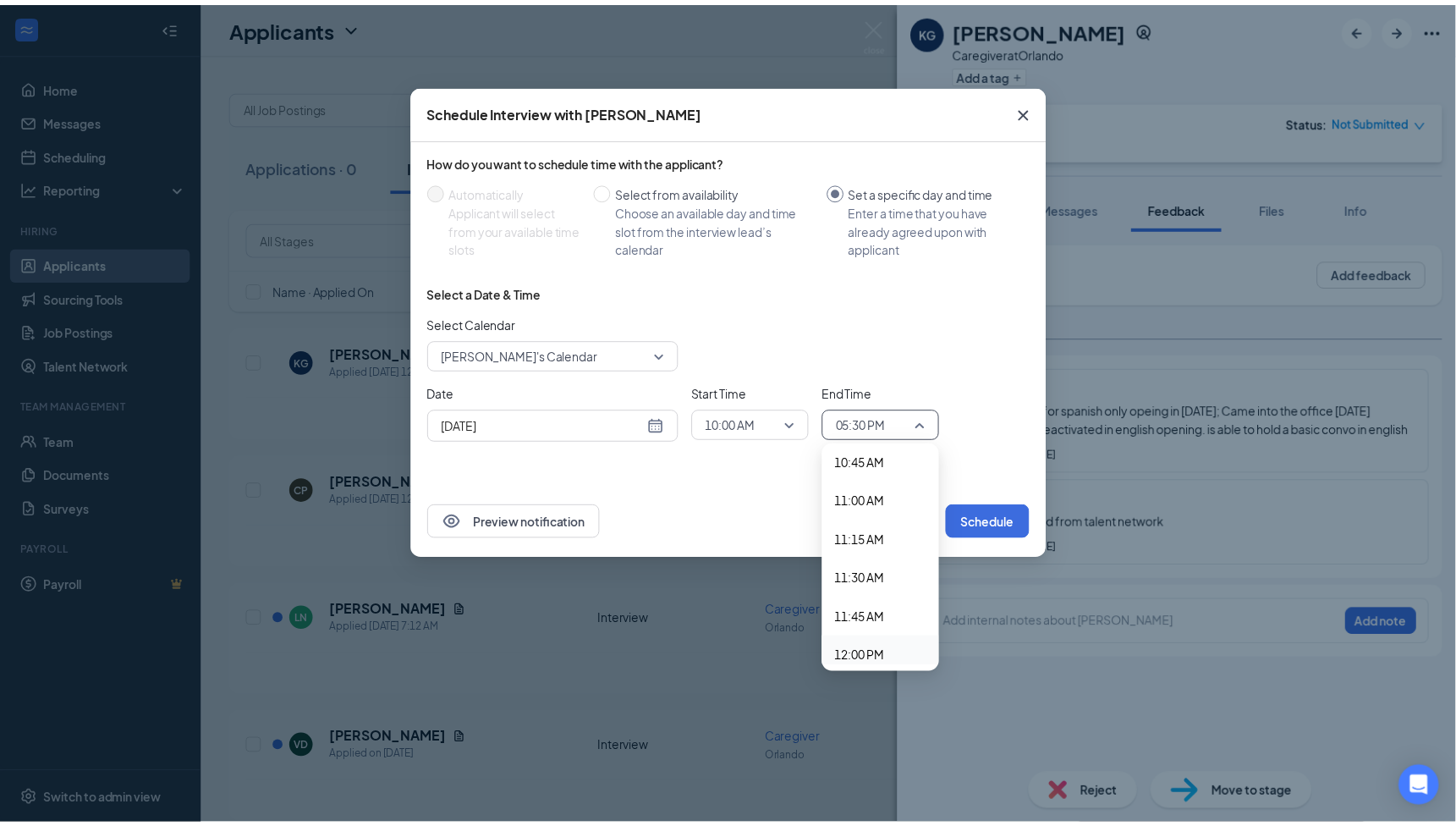
scroll to position [1646, 0]
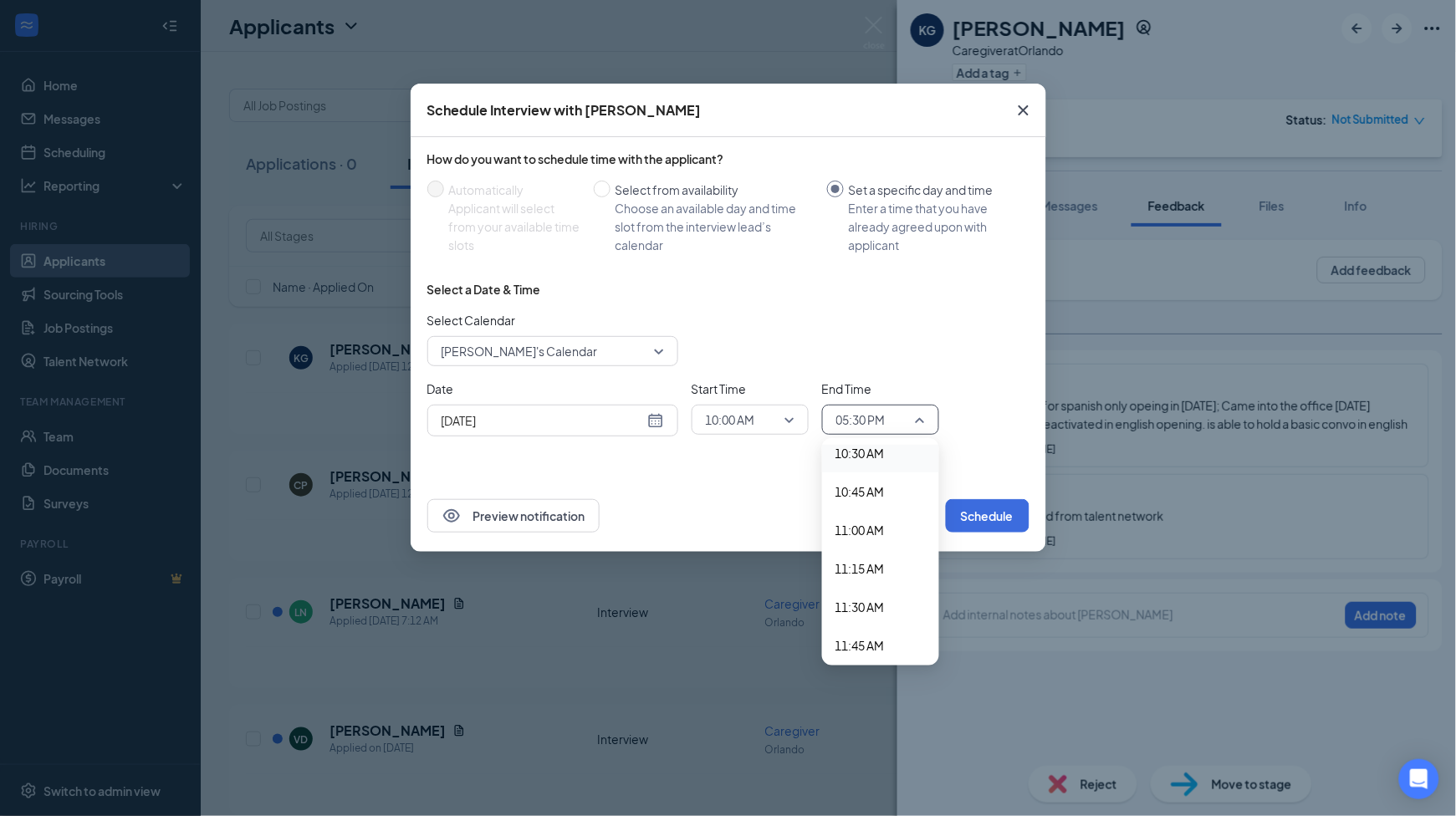
click at [867, 456] on span "10:30 AM" at bounding box center [860, 453] width 49 height 19
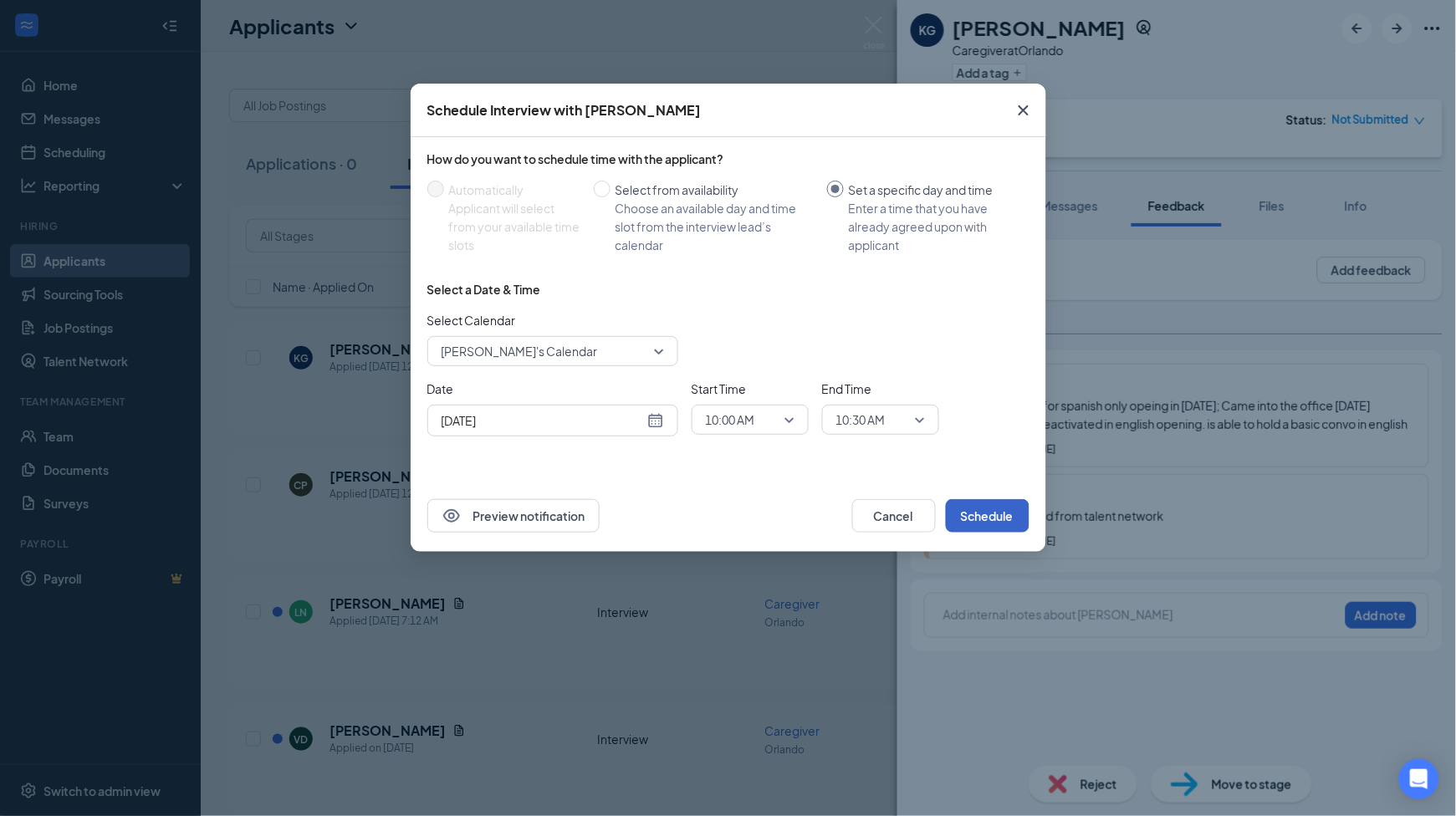
click at [985, 518] on button "Schedule" at bounding box center [987, 516] width 84 height 34
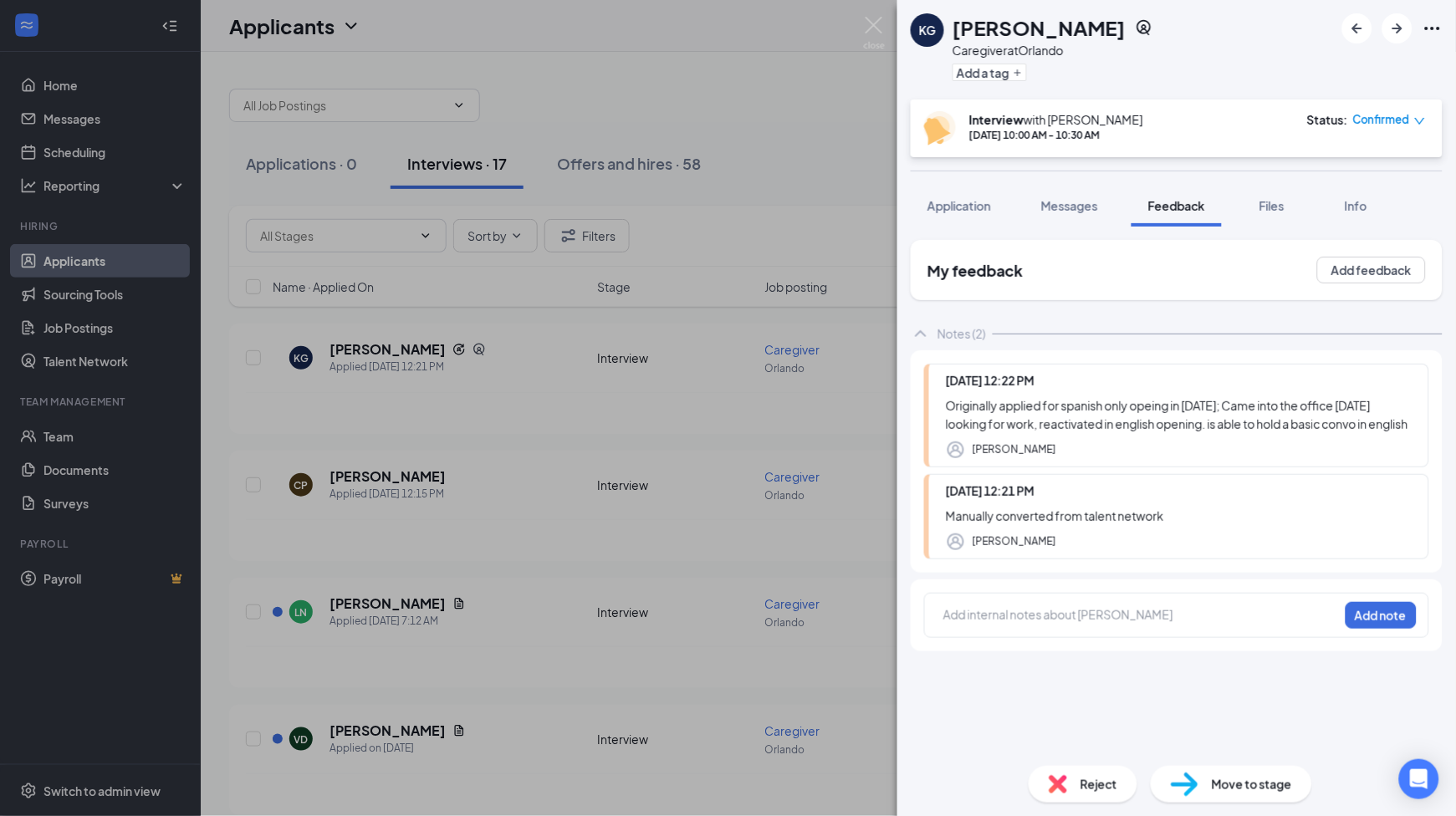
click at [1031, 146] on div "Interview with [PERSON_NAME] [DATE] 10:00 AM - 10:30 AM Status : Confirmed" at bounding box center [1176, 128] width 532 height 57
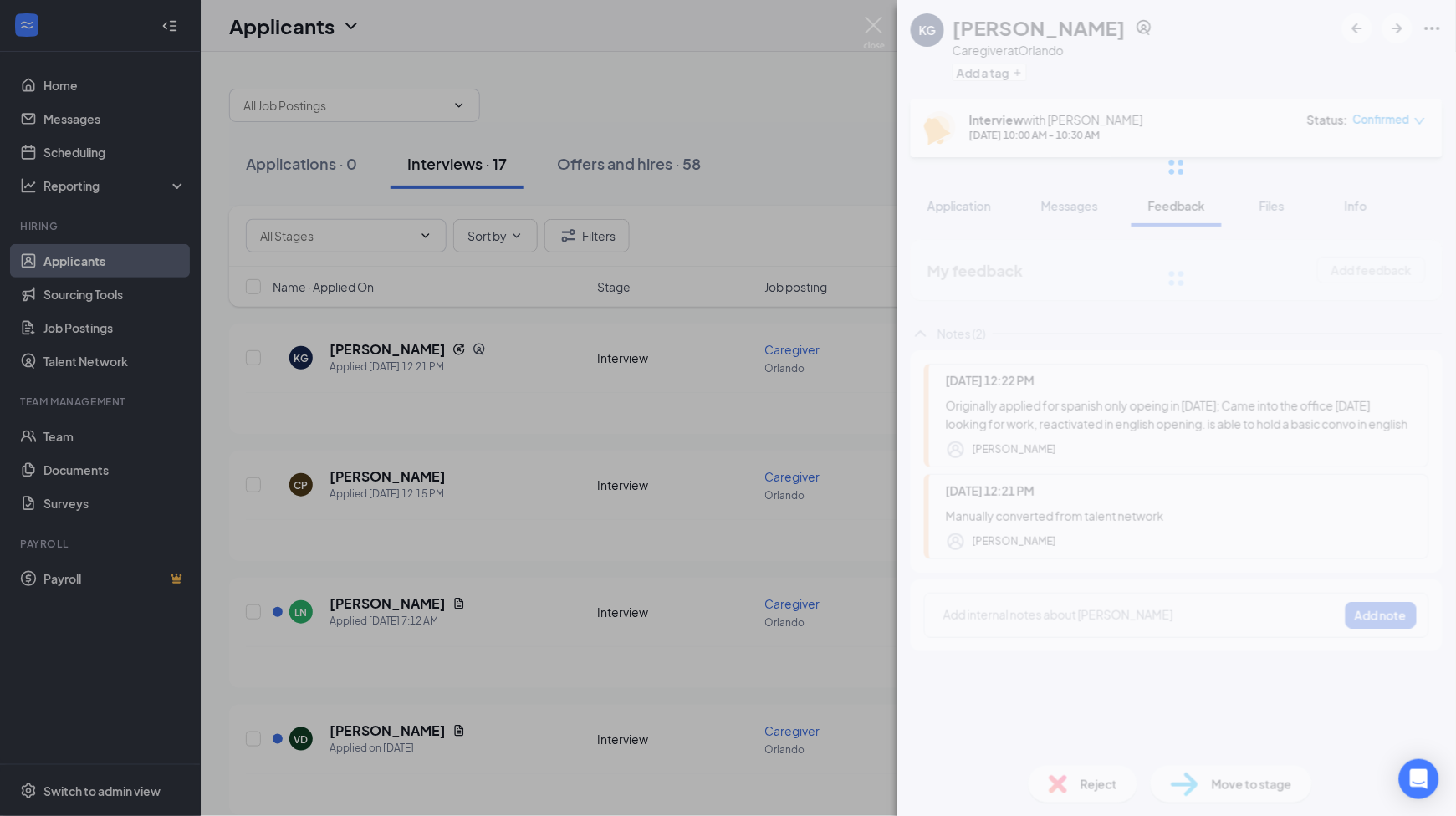
click at [1031, 146] on div at bounding box center [1176, 167] width 559 height 334
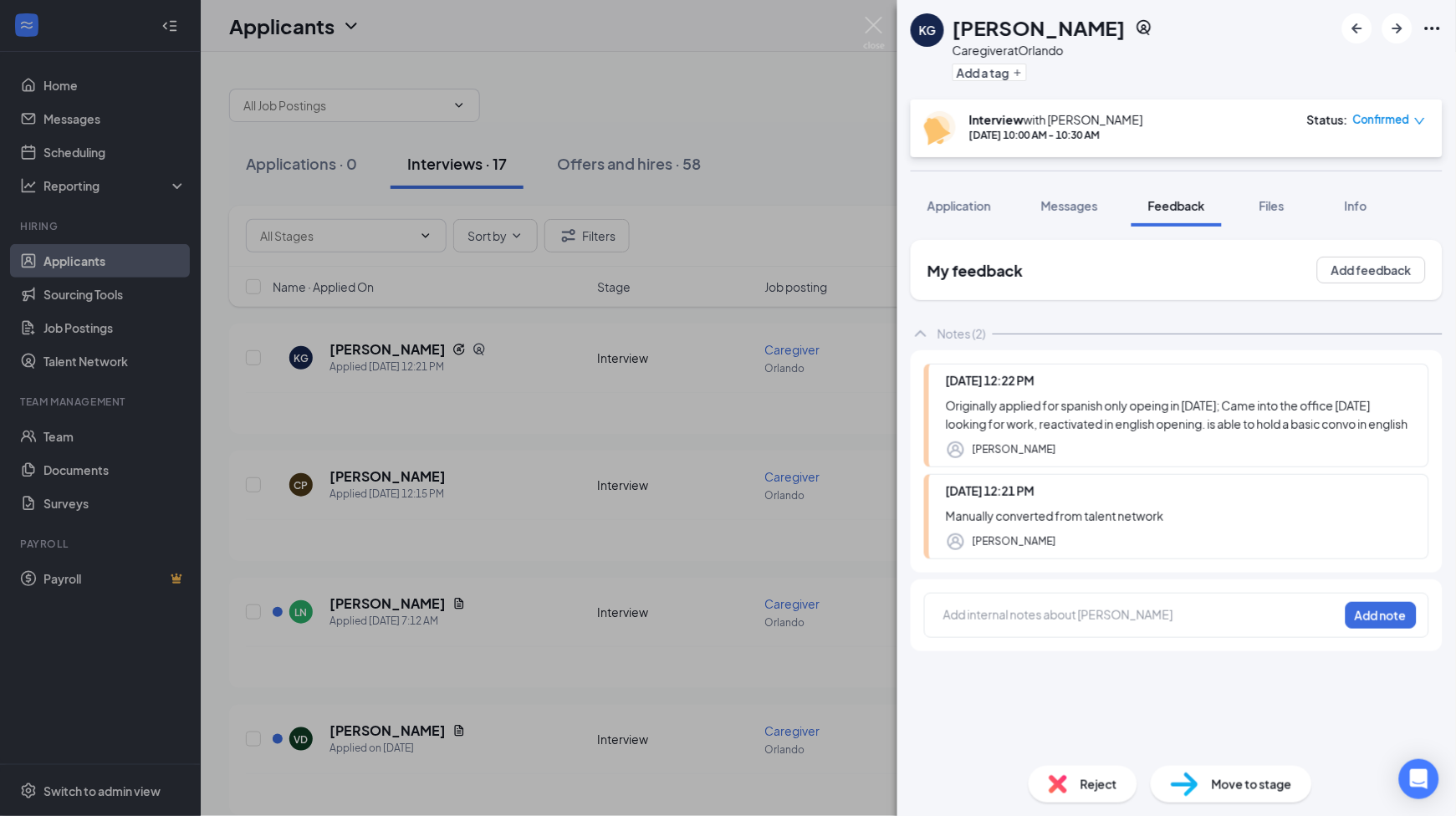
click at [1032, 140] on div "[DATE] 10:00 AM - 10:30 AM" at bounding box center [1055, 135] width 174 height 14
copy div "[DATE] 10:00 AM - 10:30 AM"
click at [985, 624] on div at bounding box center [1141, 615] width 394 height 18
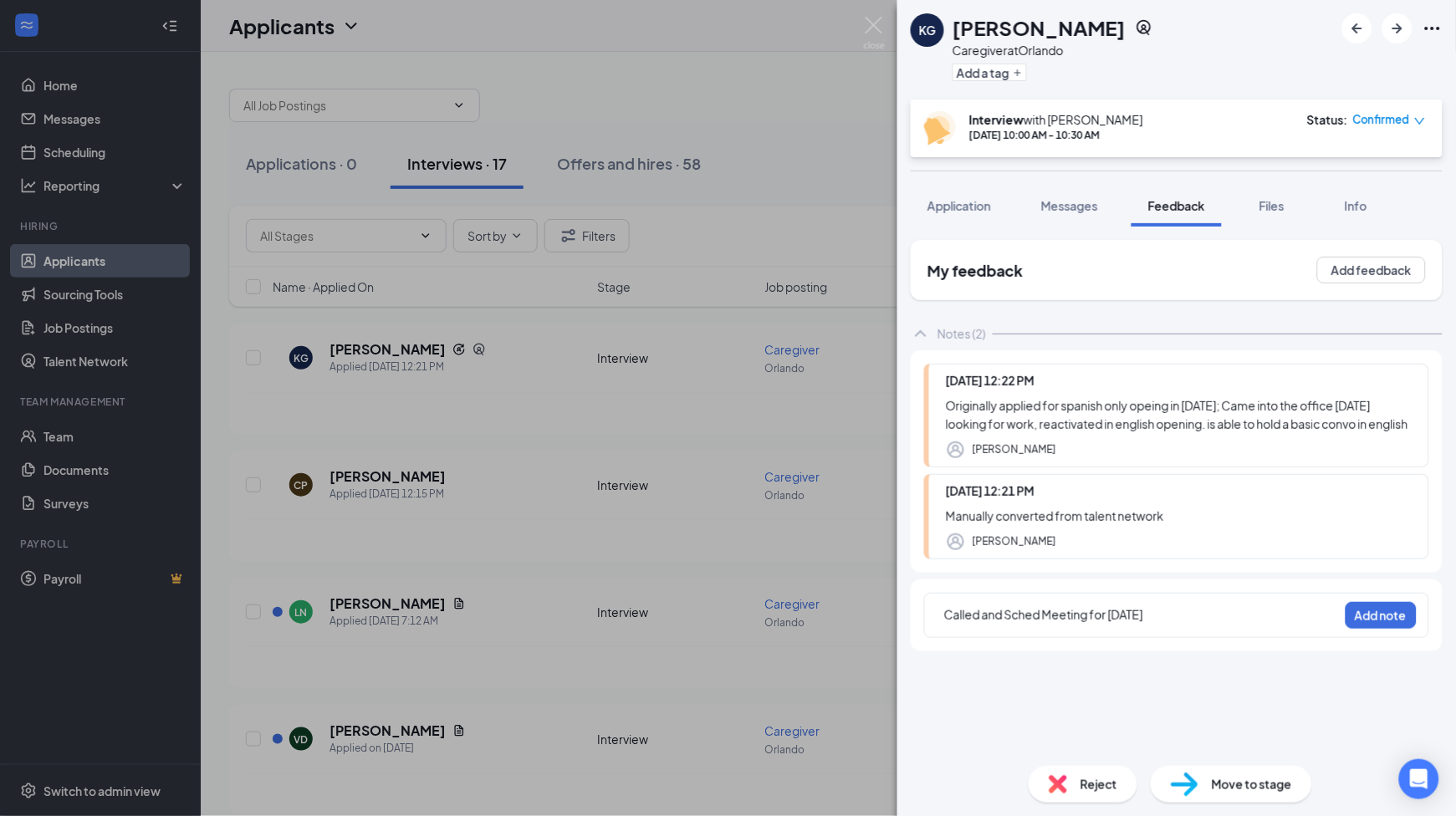
drag, startPoint x: 1007, startPoint y: 131, endPoint x: 1162, endPoint y: 140, distance: 155.3
click at [1162, 140] on div "Interview with [PERSON_NAME] [DATE] 10:00 AM - 10:30 AM Status : Confirmed" at bounding box center [1175, 128] width 502 height 34
copy div "10:00 AM - 10:30 AM"
click at [1184, 624] on div "Called and Sched Meeting for [DATE]" at bounding box center [1141, 615] width 394 height 18
click at [1312, 626] on span ". Edc about zoom." at bounding box center [1140, 623] width 392 height 33
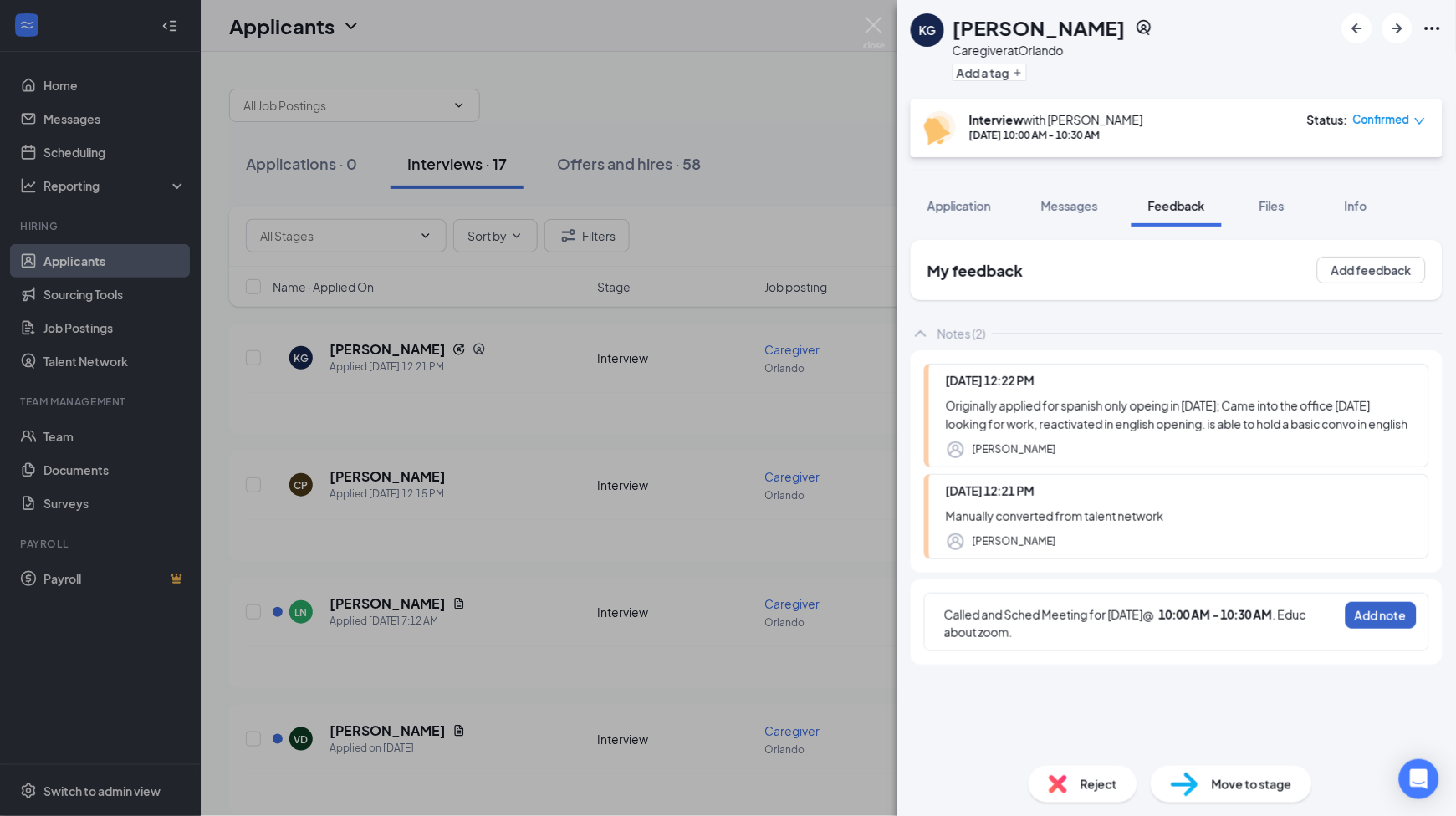
click at [1402, 626] on button "Add note" at bounding box center [1381, 615] width 71 height 26
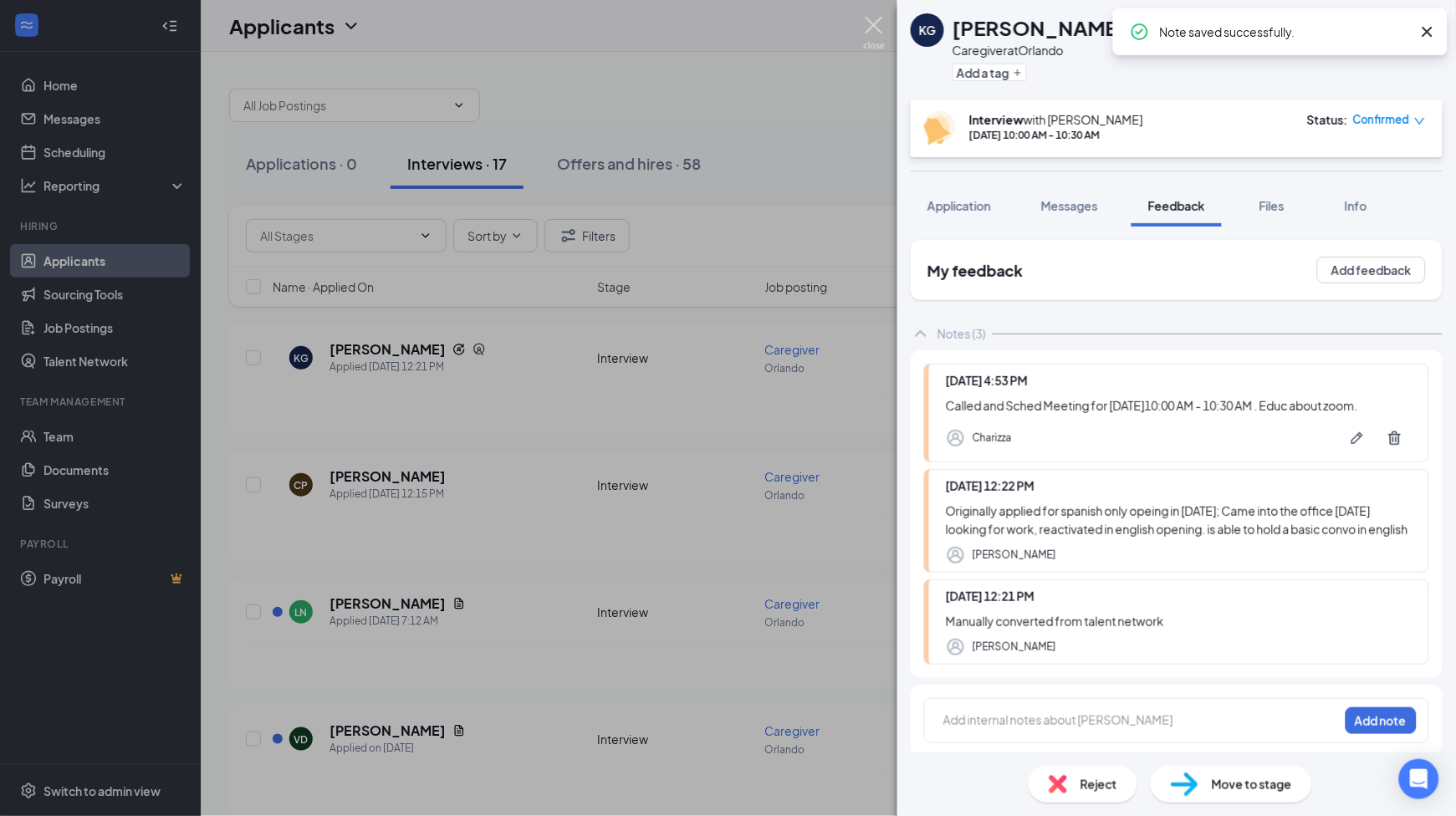
click at [877, 30] on img at bounding box center [874, 33] width 21 height 33
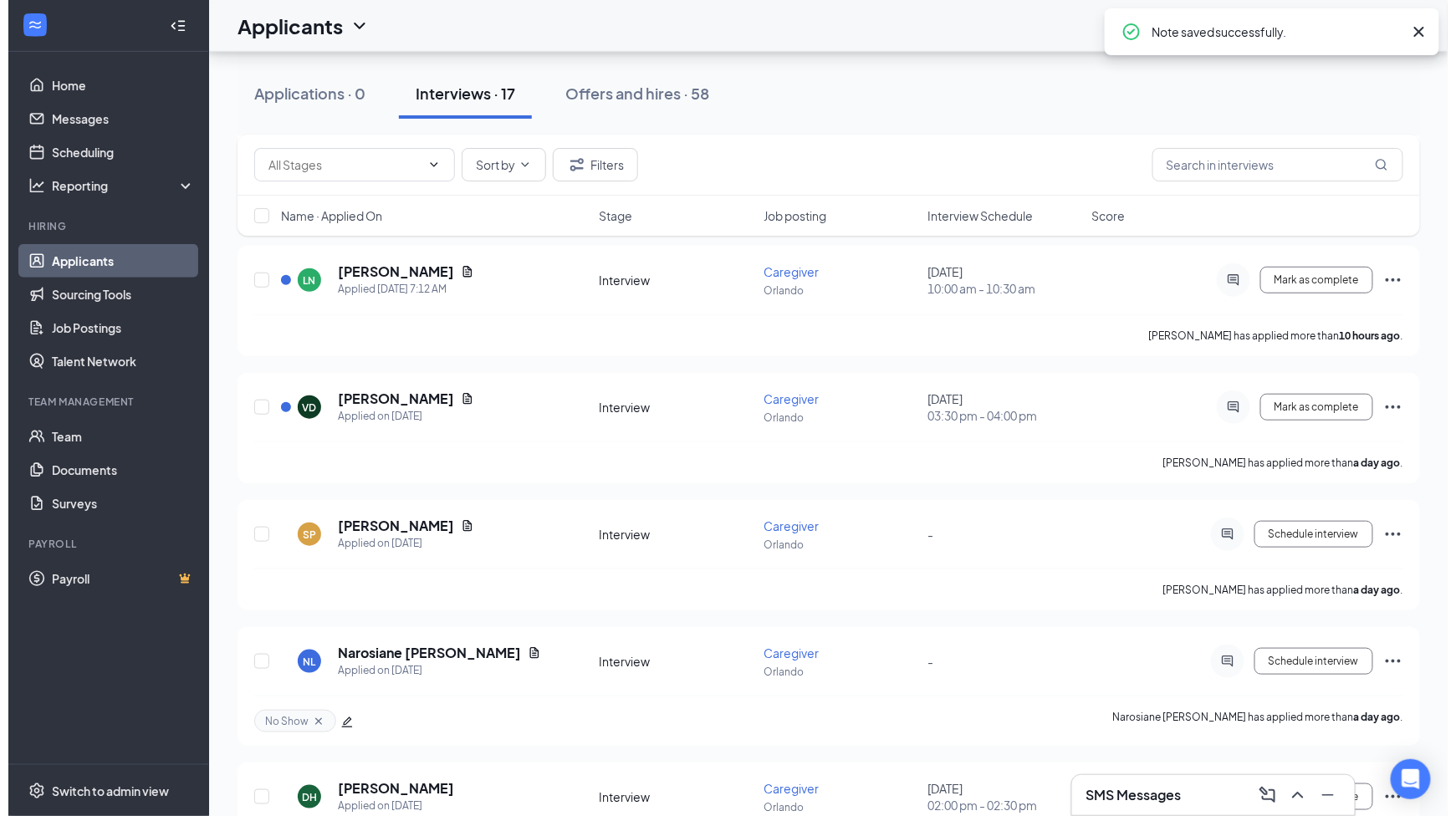
scroll to position [334, 0]
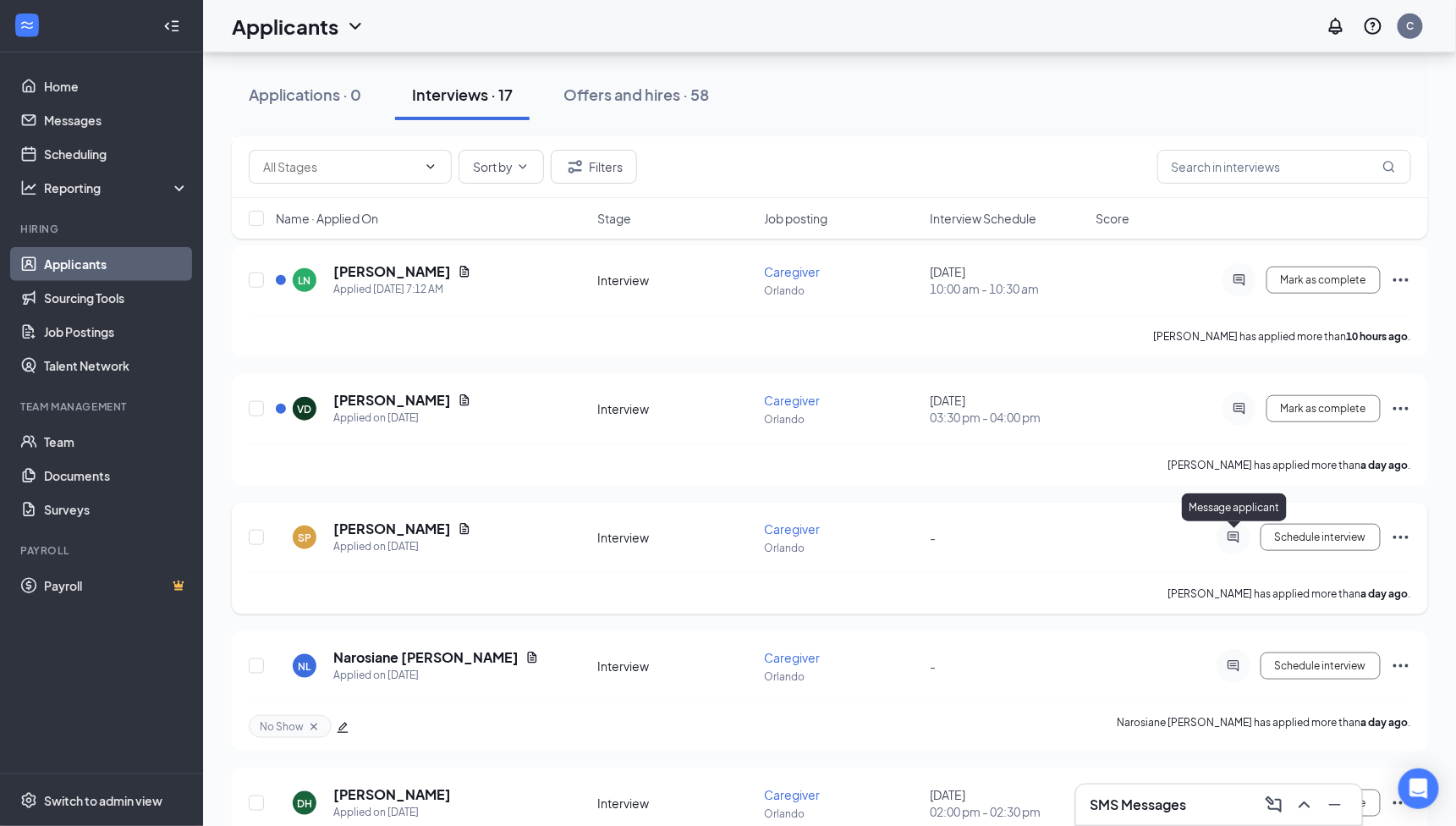
click at [1233, 538] on icon "ActiveChat" at bounding box center [1234, 537] width 21 height 13
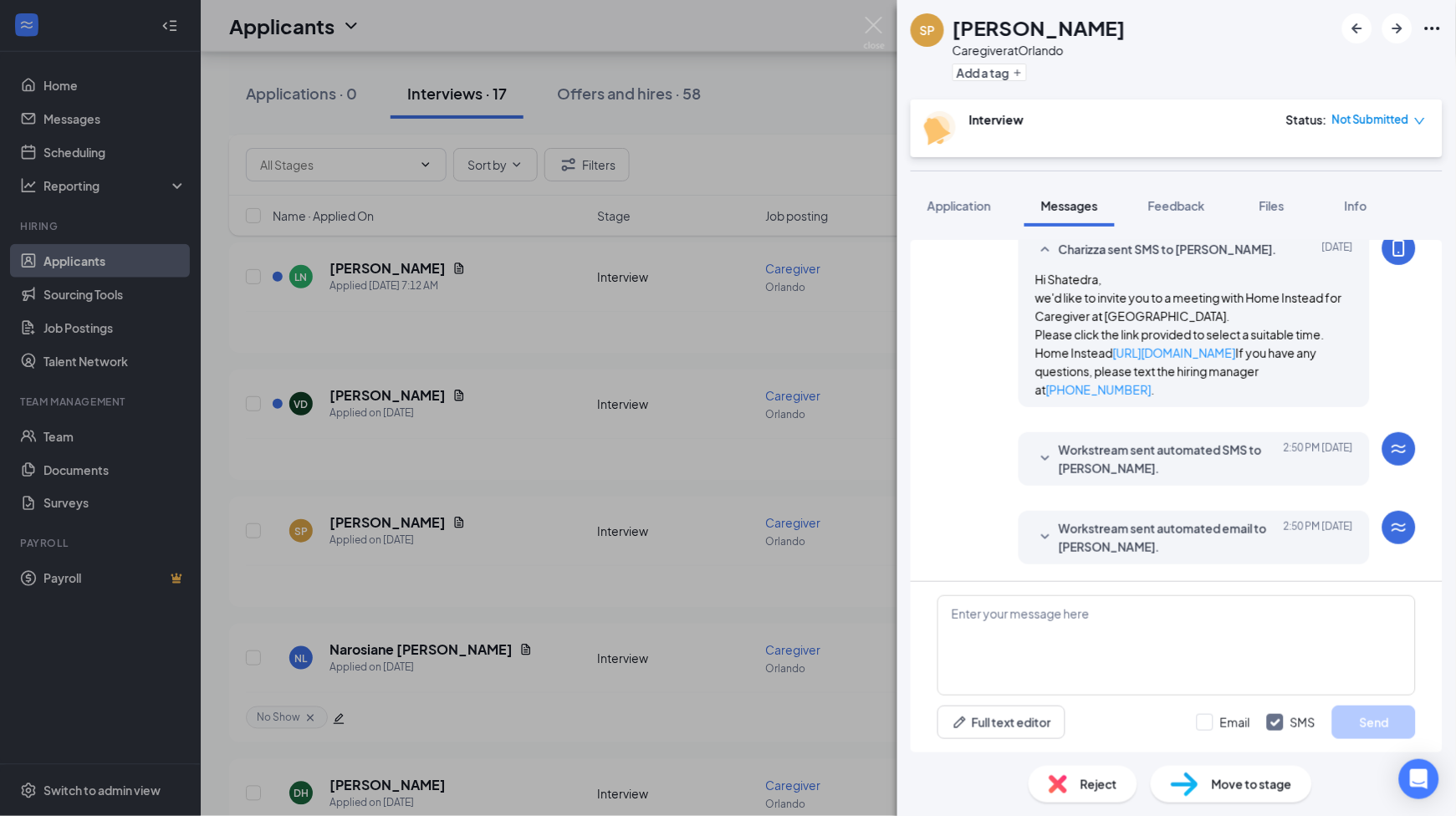
scroll to position [475, 0]
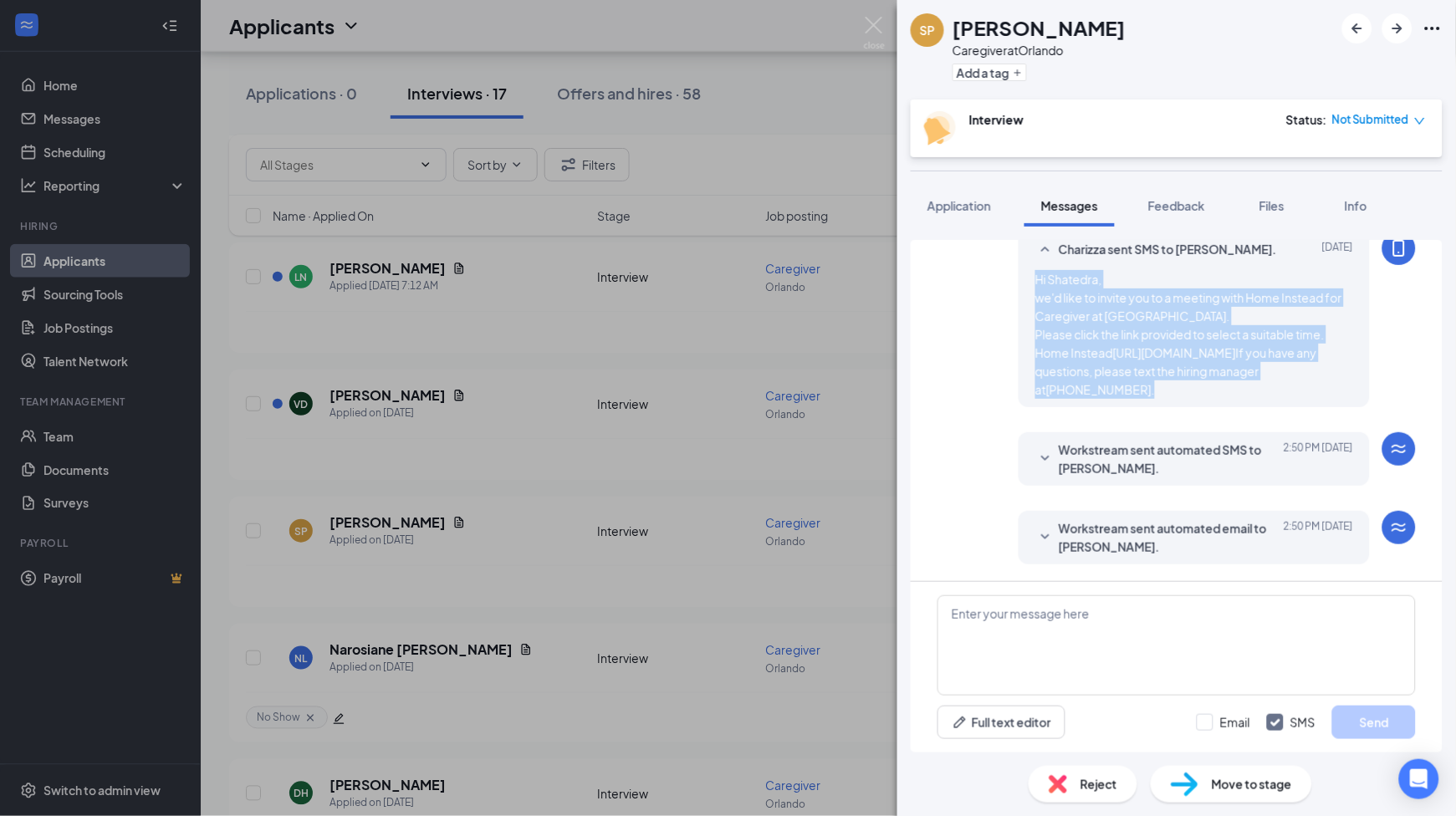
drag, startPoint x: 1017, startPoint y: 260, endPoint x: 1176, endPoint y: 397, distance: 209.9
click at [1176, 397] on div "Charizza sent SMS to [PERSON_NAME]. [DATE] Hi Shatedra, we'd like to invite you…" at bounding box center [1194, 319] width 351 height 176
copy span "Hi Shatedra, we'd like to invite you to a meeting with Home Instead for Caregiv…"
click at [1146, 644] on textarea at bounding box center [1176, 646] width 478 height 101
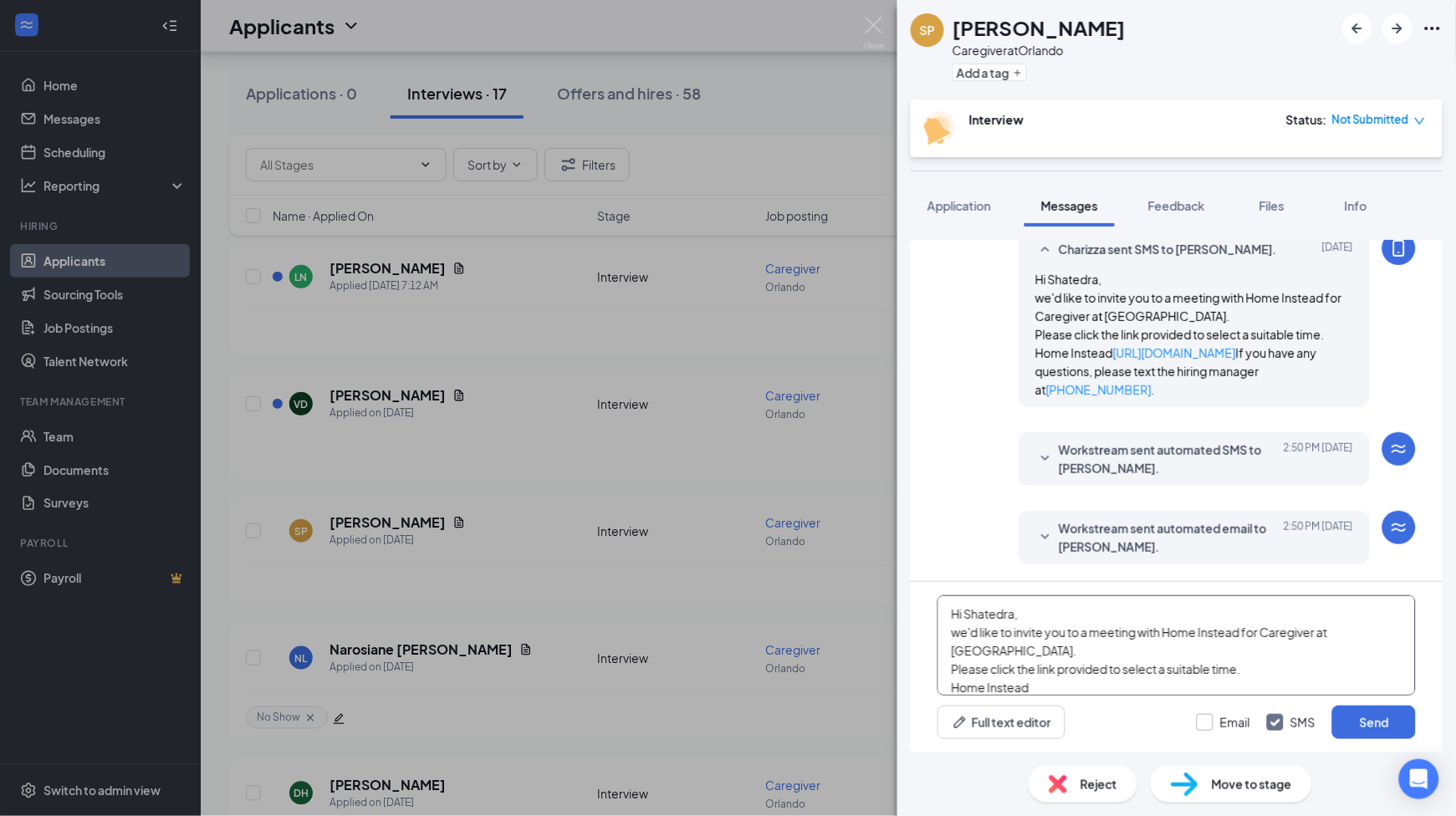
scroll to position [18, 0]
type textarea "Hi Shatedra, we'd like to invite you to a meeting with Home Instead for Caregiv…"
click at [1224, 722] on input "Email" at bounding box center [1223, 722] width 54 height 17
checkbox input "true"
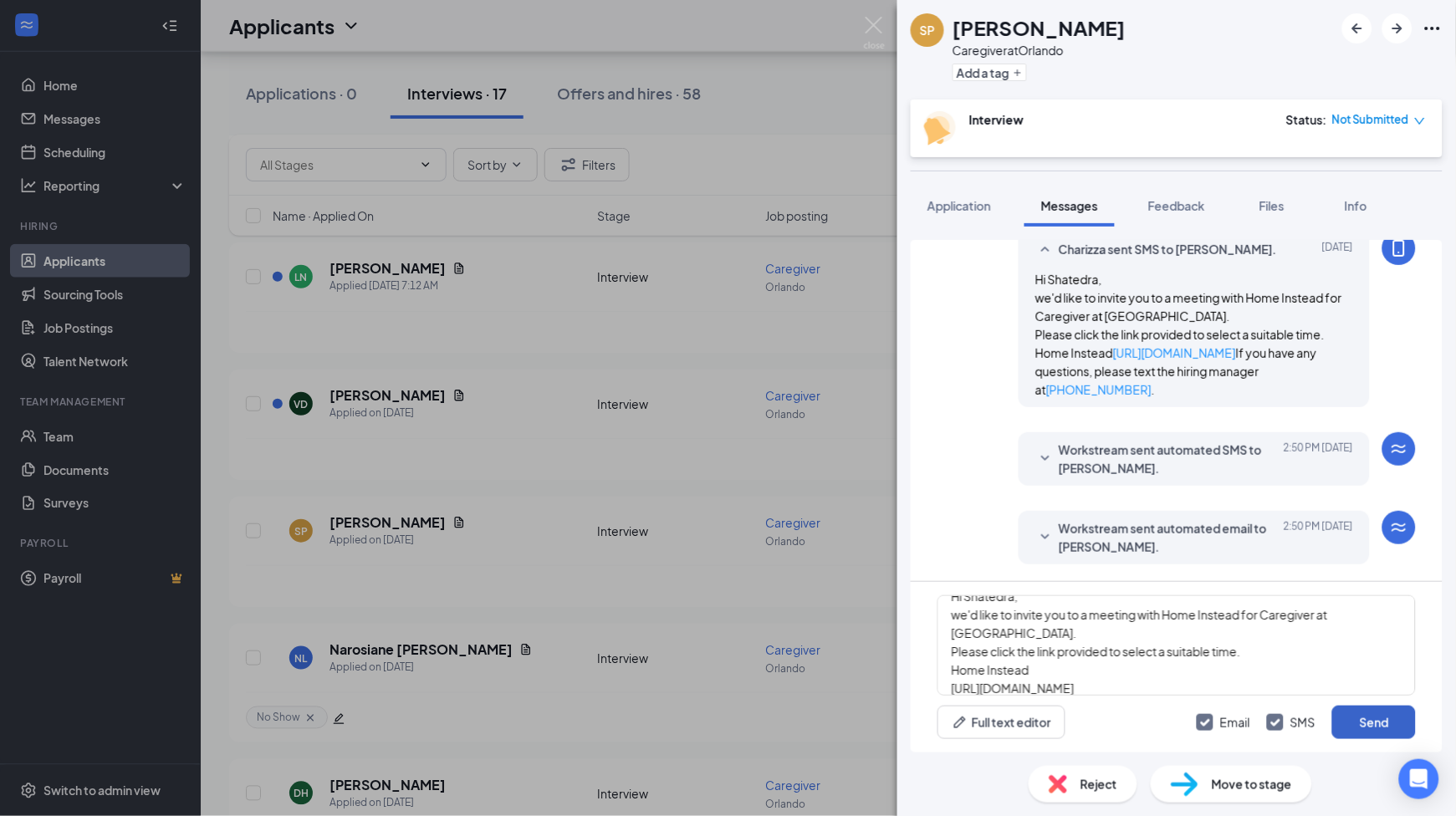
click at [1377, 727] on button "Send" at bounding box center [1374, 722] width 84 height 34
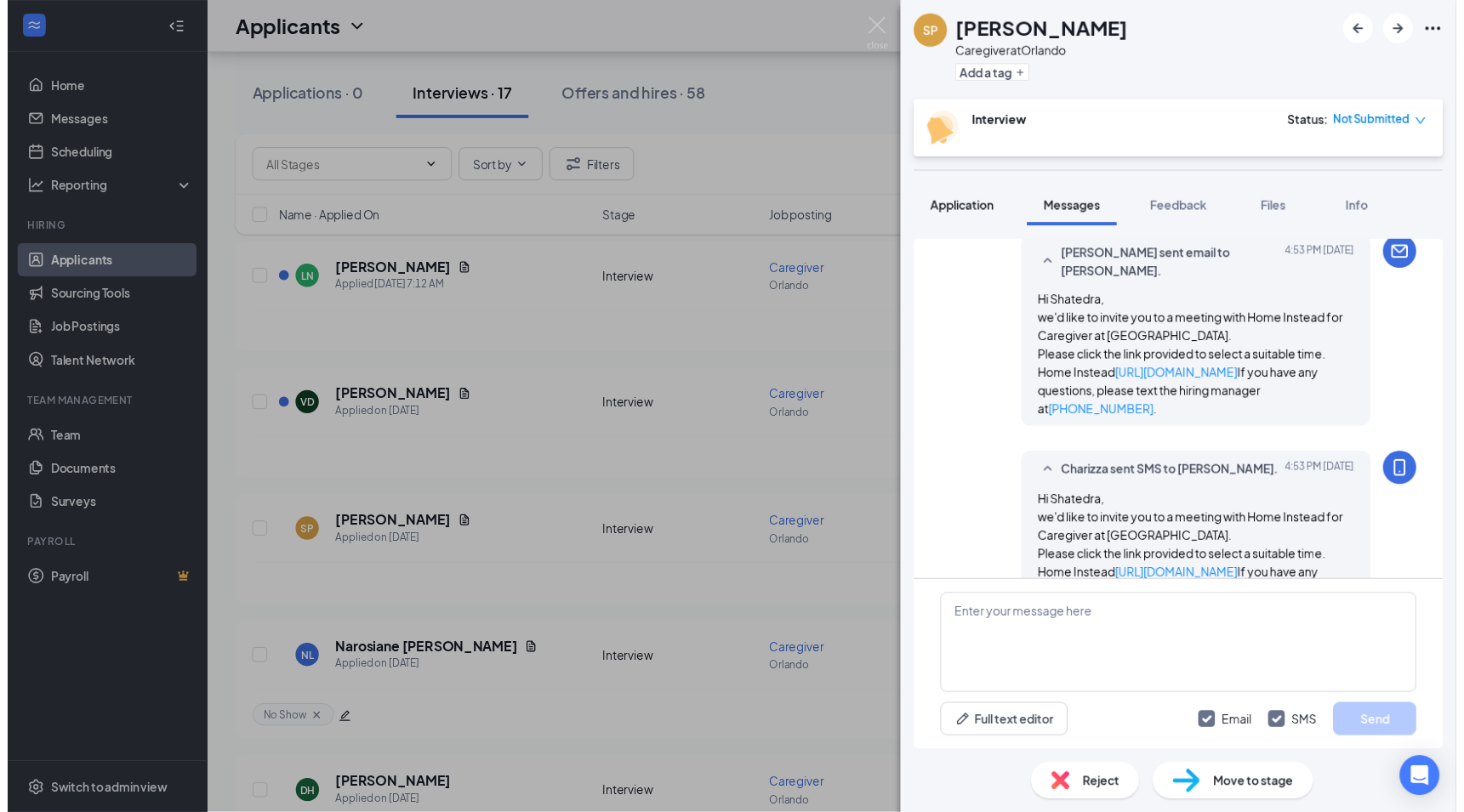
scroll to position [947, 0]
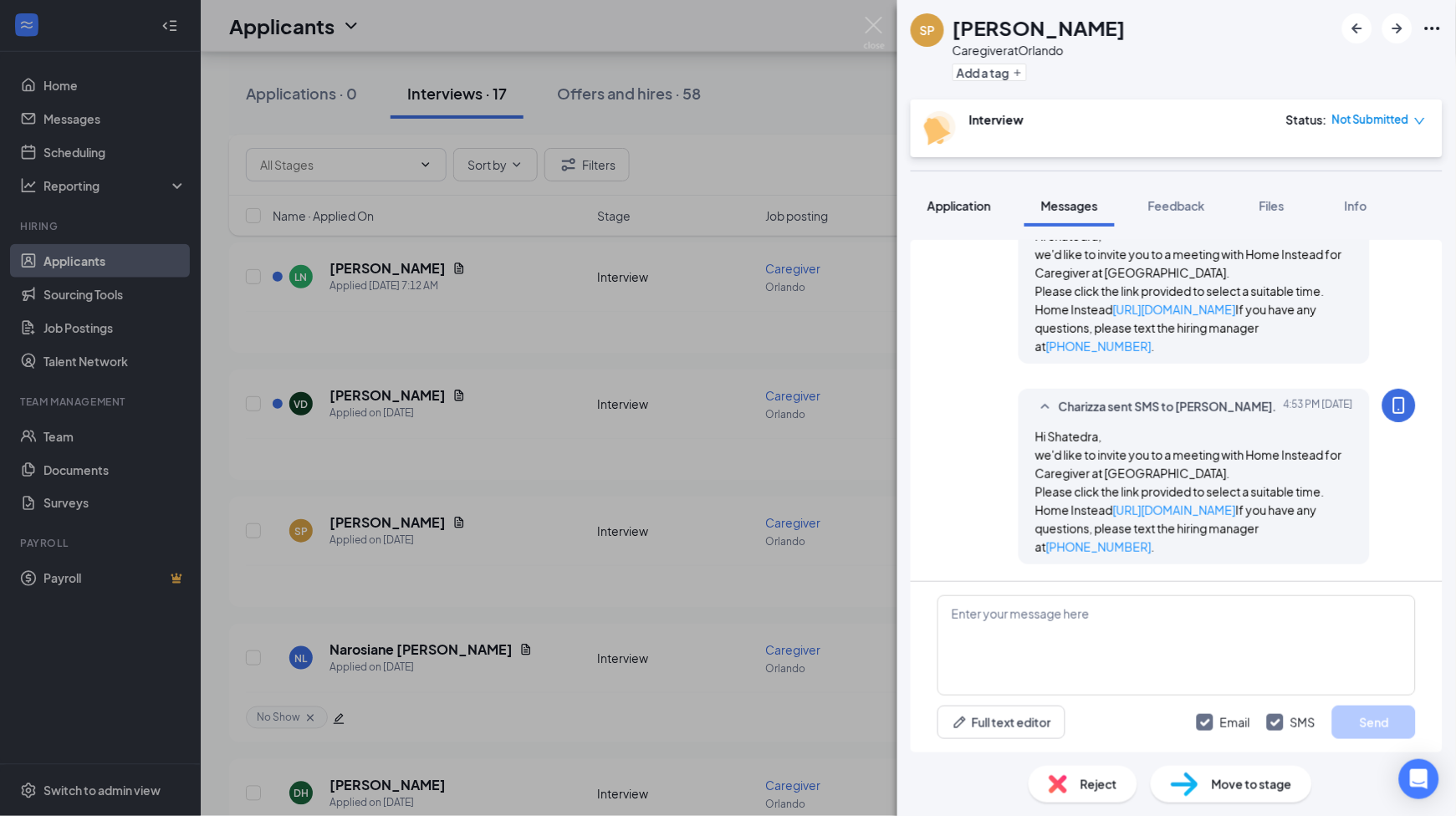
click at [948, 210] on span "Application" at bounding box center [959, 206] width 64 height 15
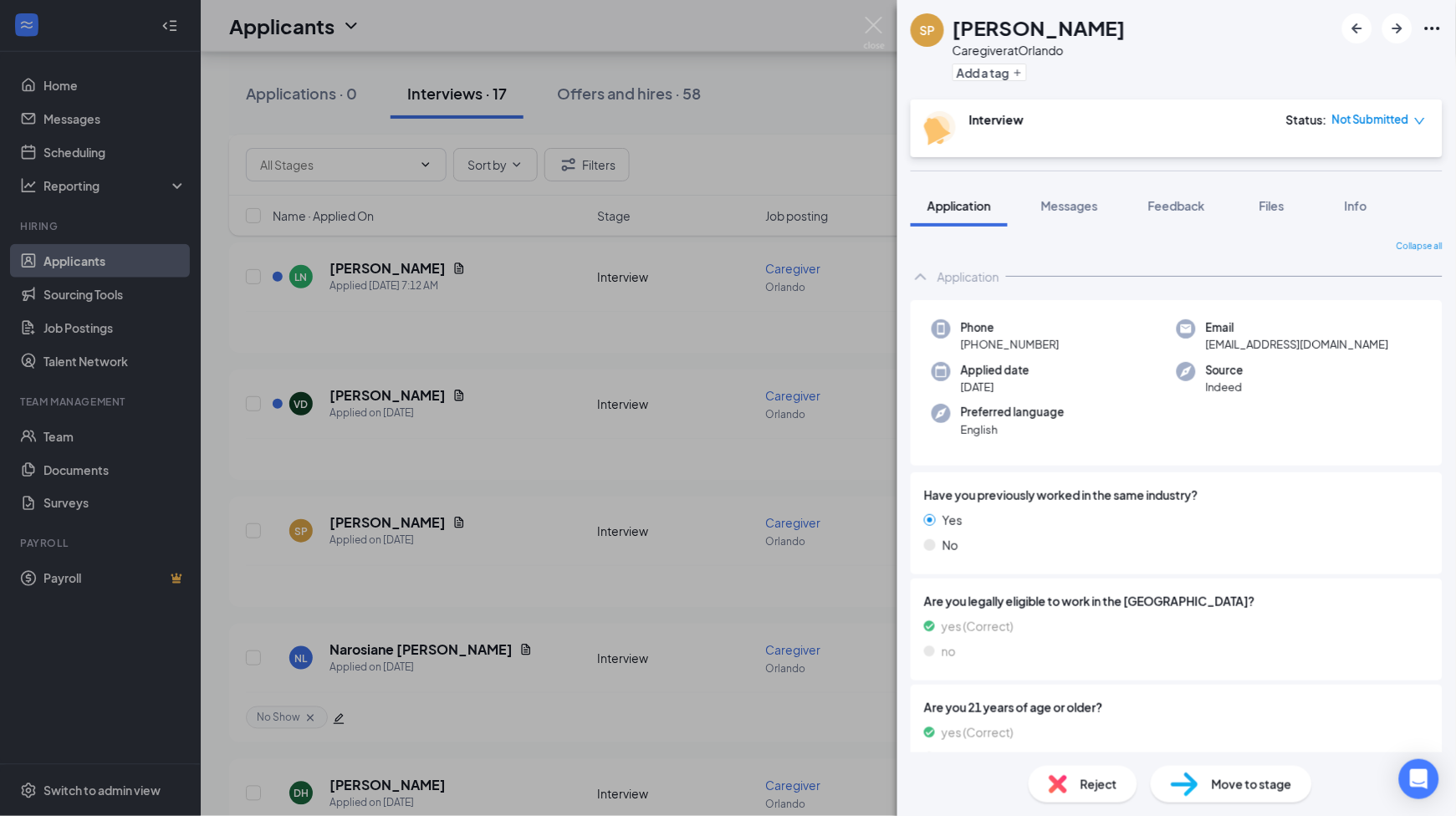
click at [1017, 351] on span "[PHONE_NUMBER]" at bounding box center [1010, 344] width 99 height 17
copy span "[PHONE_NUMBER]"
drag, startPoint x: 1208, startPoint y: 215, endPoint x: 1293, endPoint y: 206, distance: 85.5
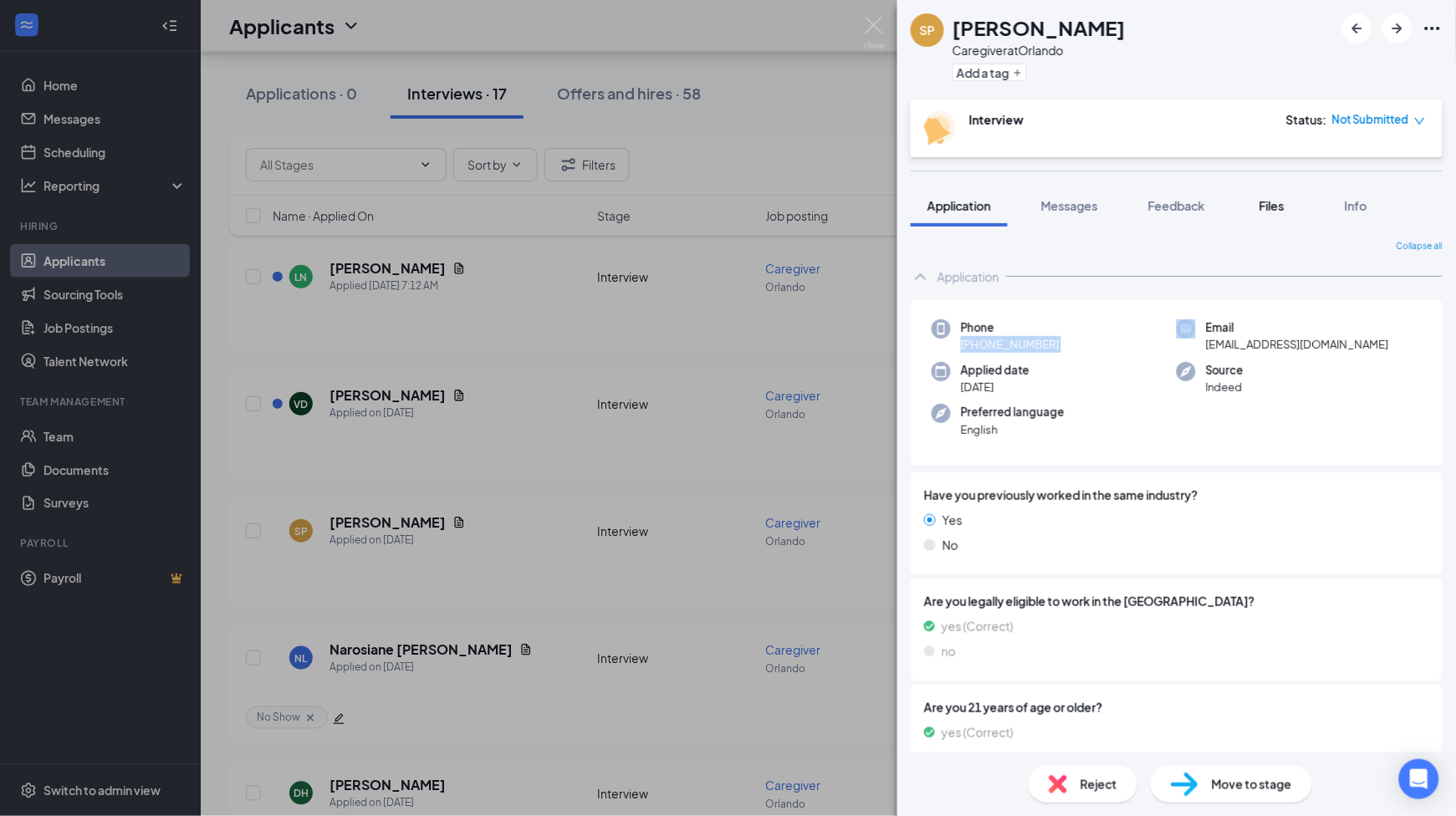
click at [1208, 215] on button "Feedback" at bounding box center [1176, 205] width 90 height 41
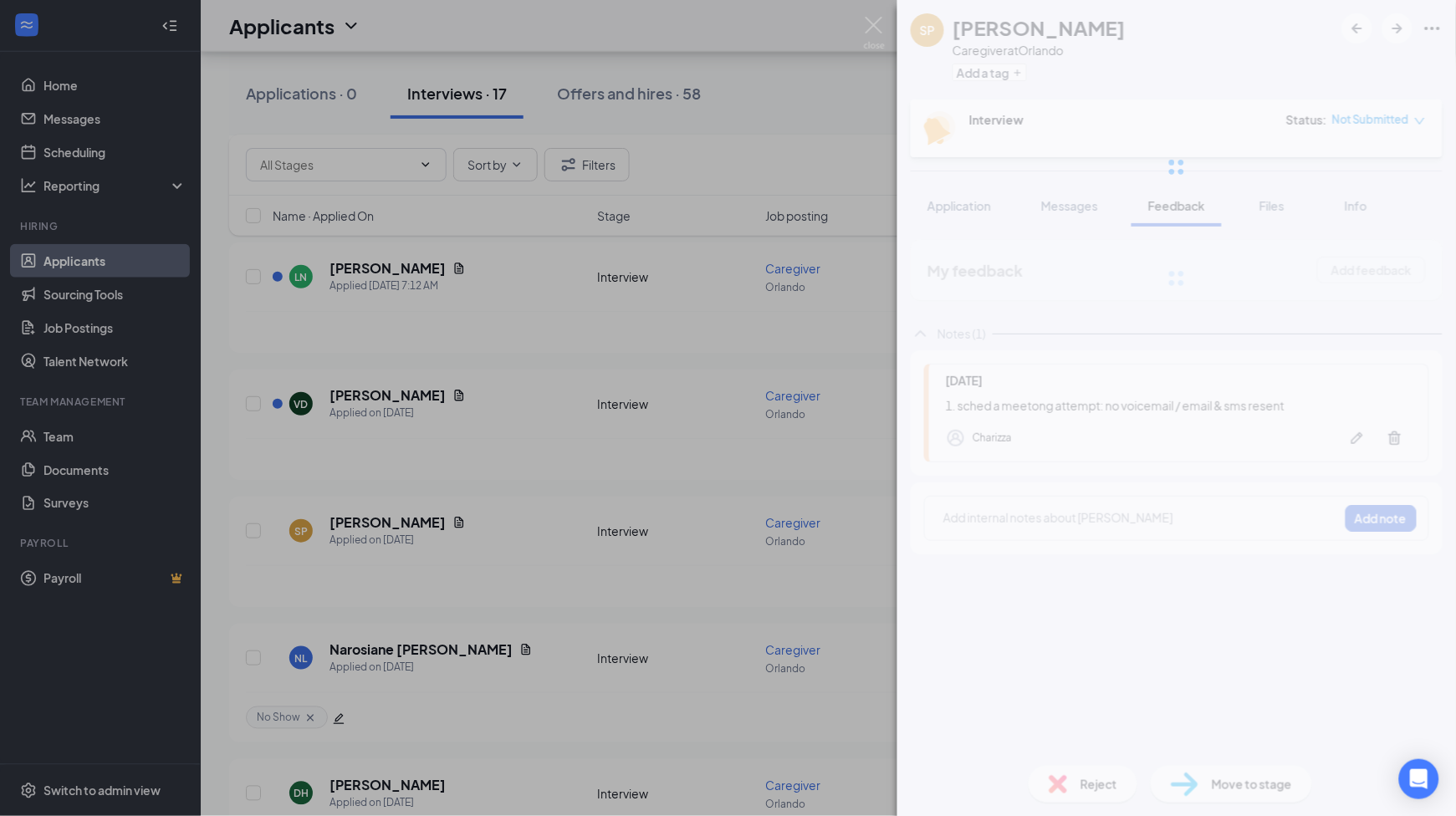
drag, startPoint x: 1107, startPoint y: 408, endPoint x: 1332, endPoint y: 408, distance: 225.0
click at [1332, 408] on div "SP [PERSON_NAME] Caregiver at [GEOGRAPHIC_DATA] Add a tag Interview Status : No…" at bounding box center [1176, 408] width 559 height 816
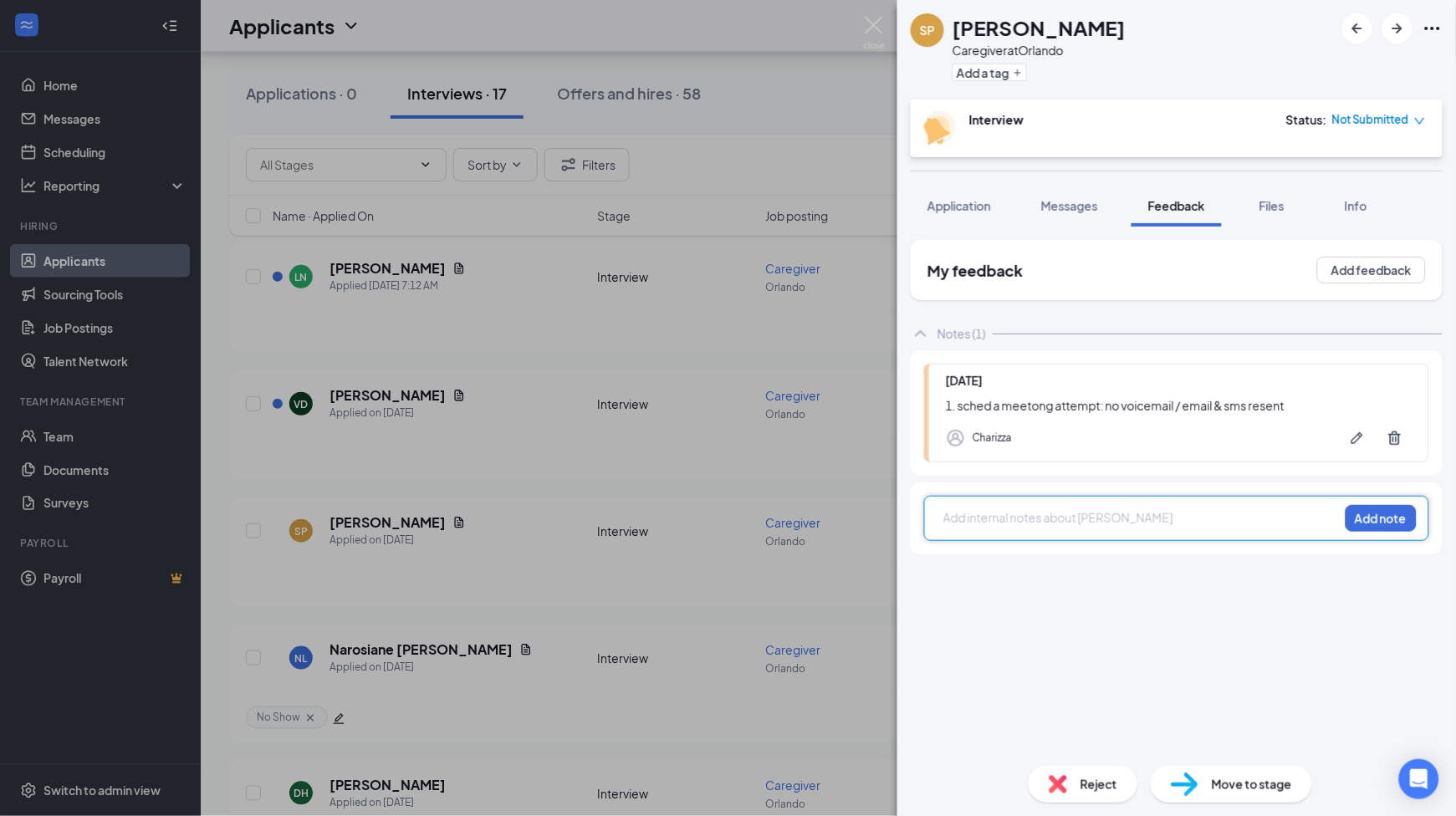
click at [1020, 520] on div at bounding box center [1141, 518] width 394 height 18
click at [1368, 513] on button "Add note" at bounding box center [1381, 518] width 71 height 26
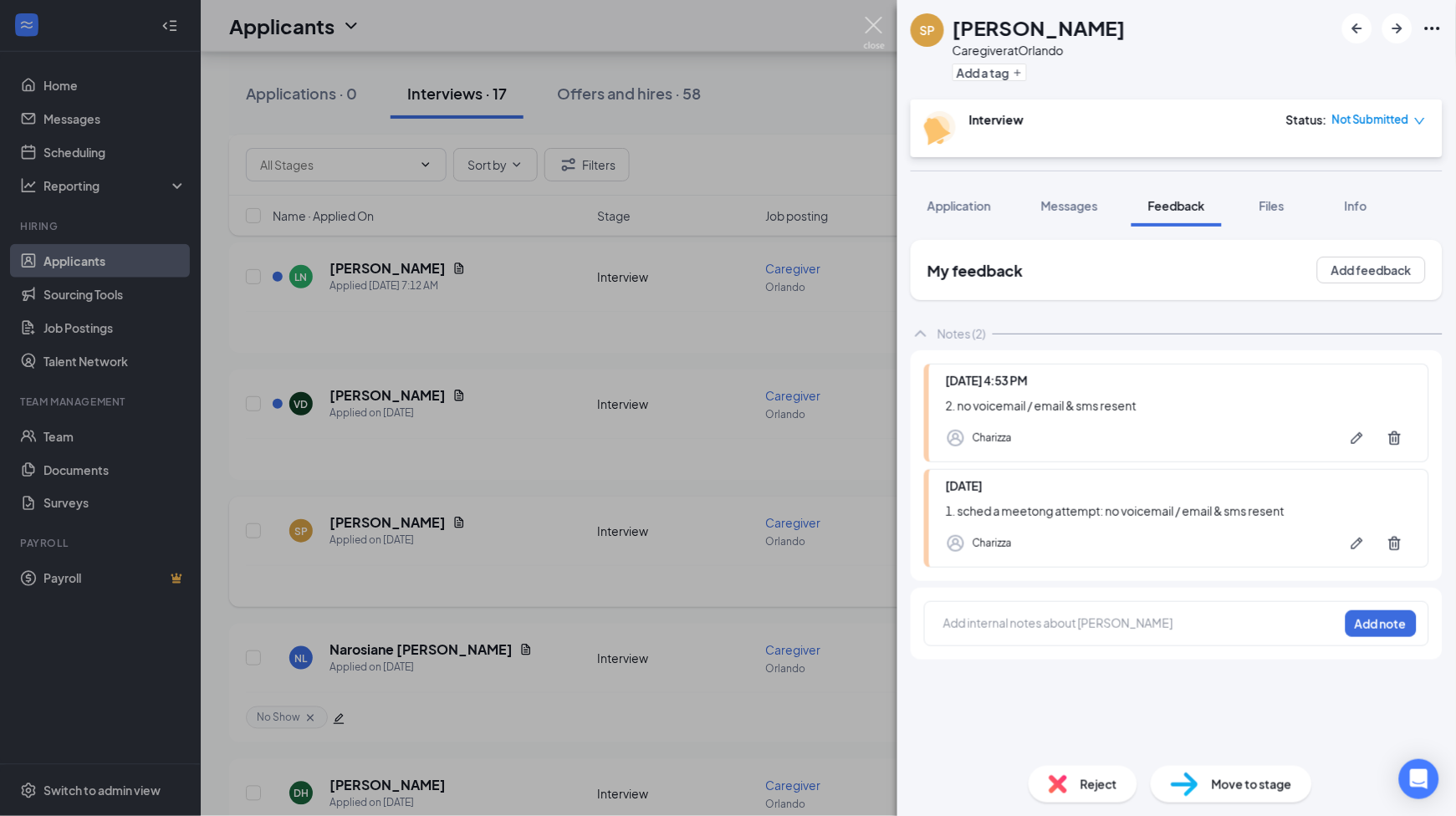
drag, startPoint x: 868, startPoint y: 24, endPoint x: 607, endPoint y: 565, distance: 600.7
click at [868, 24] on img at bounding box center [874, 33] width 21 height 33
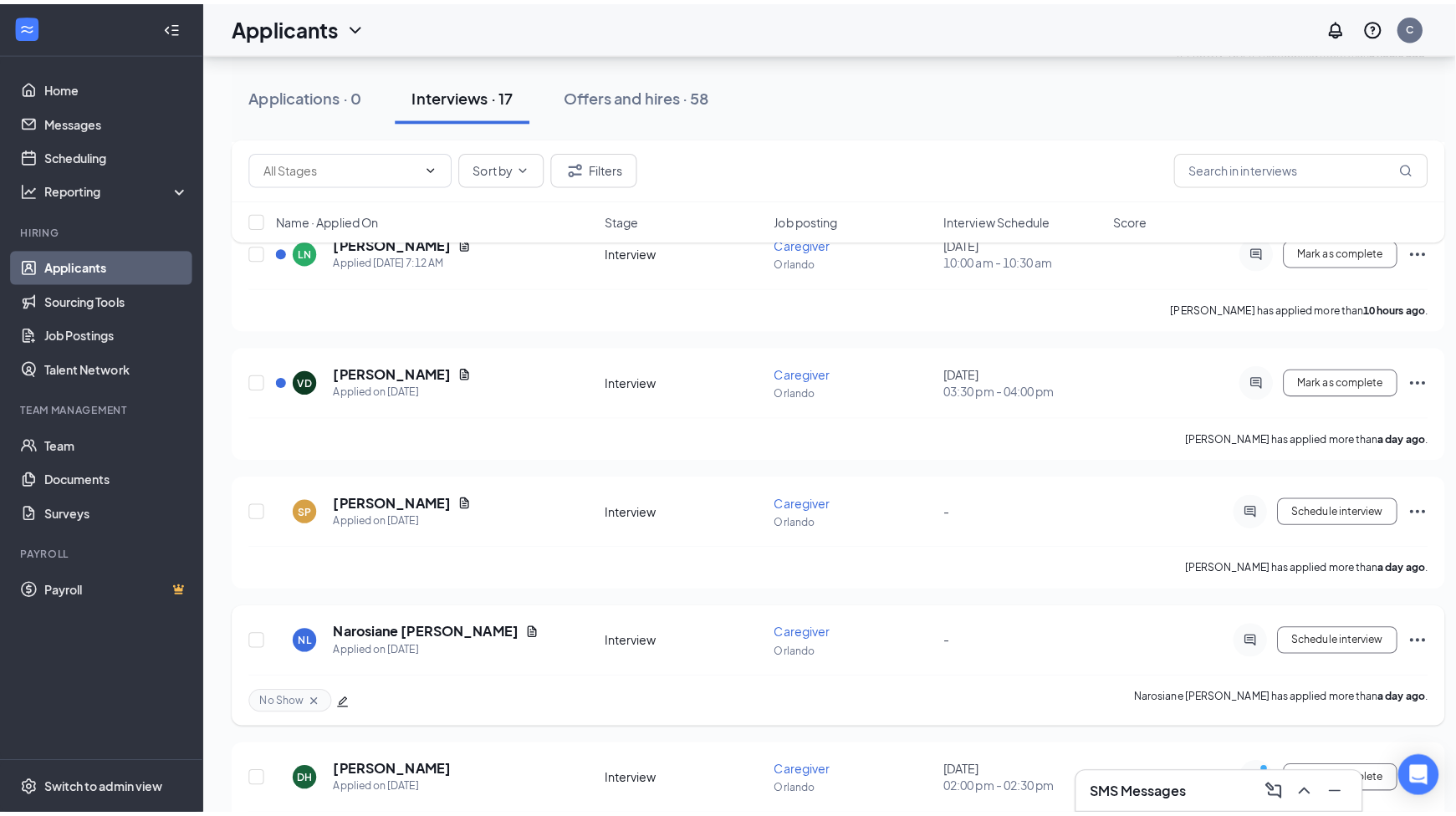
scroll to position [445, 0]
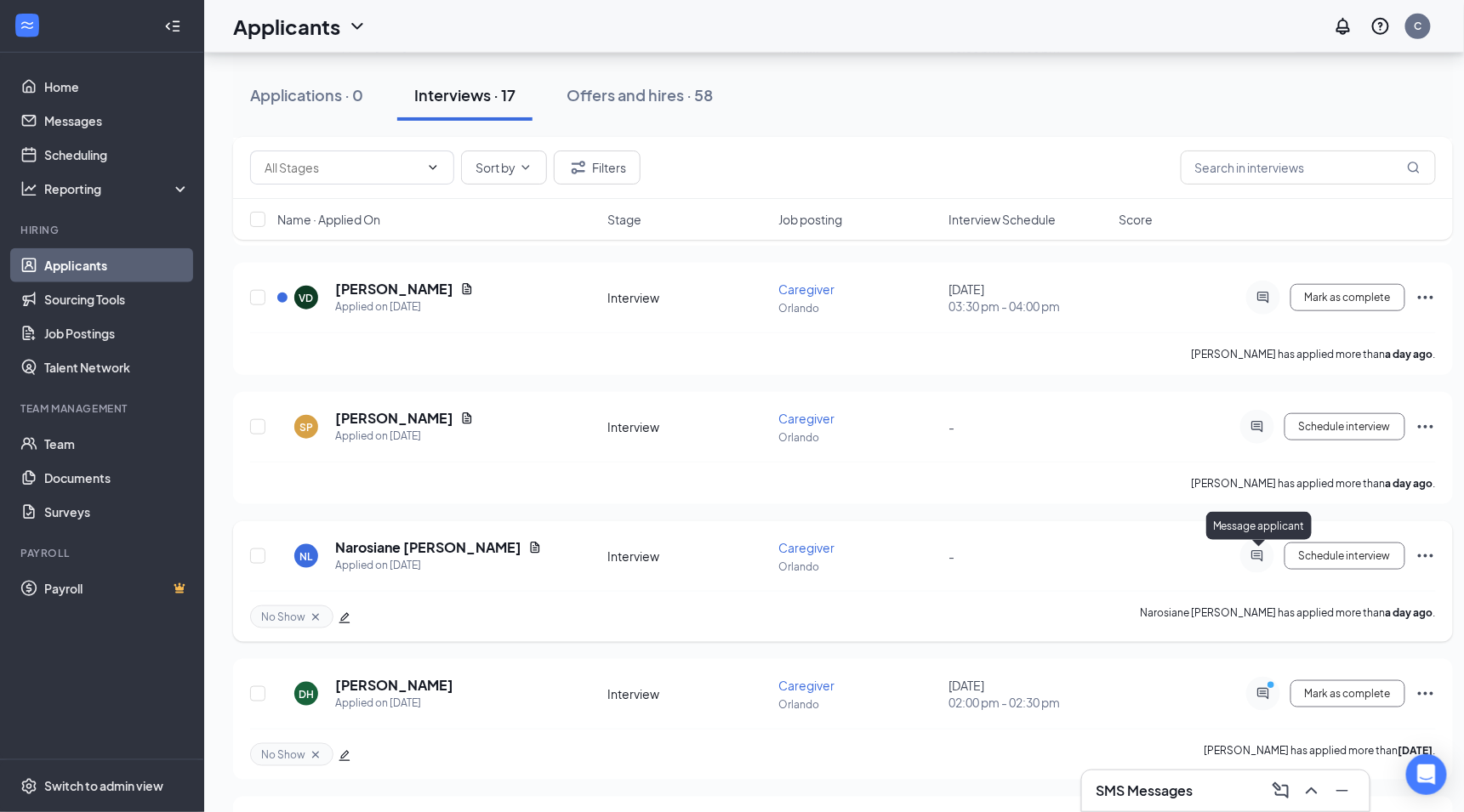
click at [1257, 559] on icon "ActiveChat" at bounding box center [1257, 556] width 11 height 11
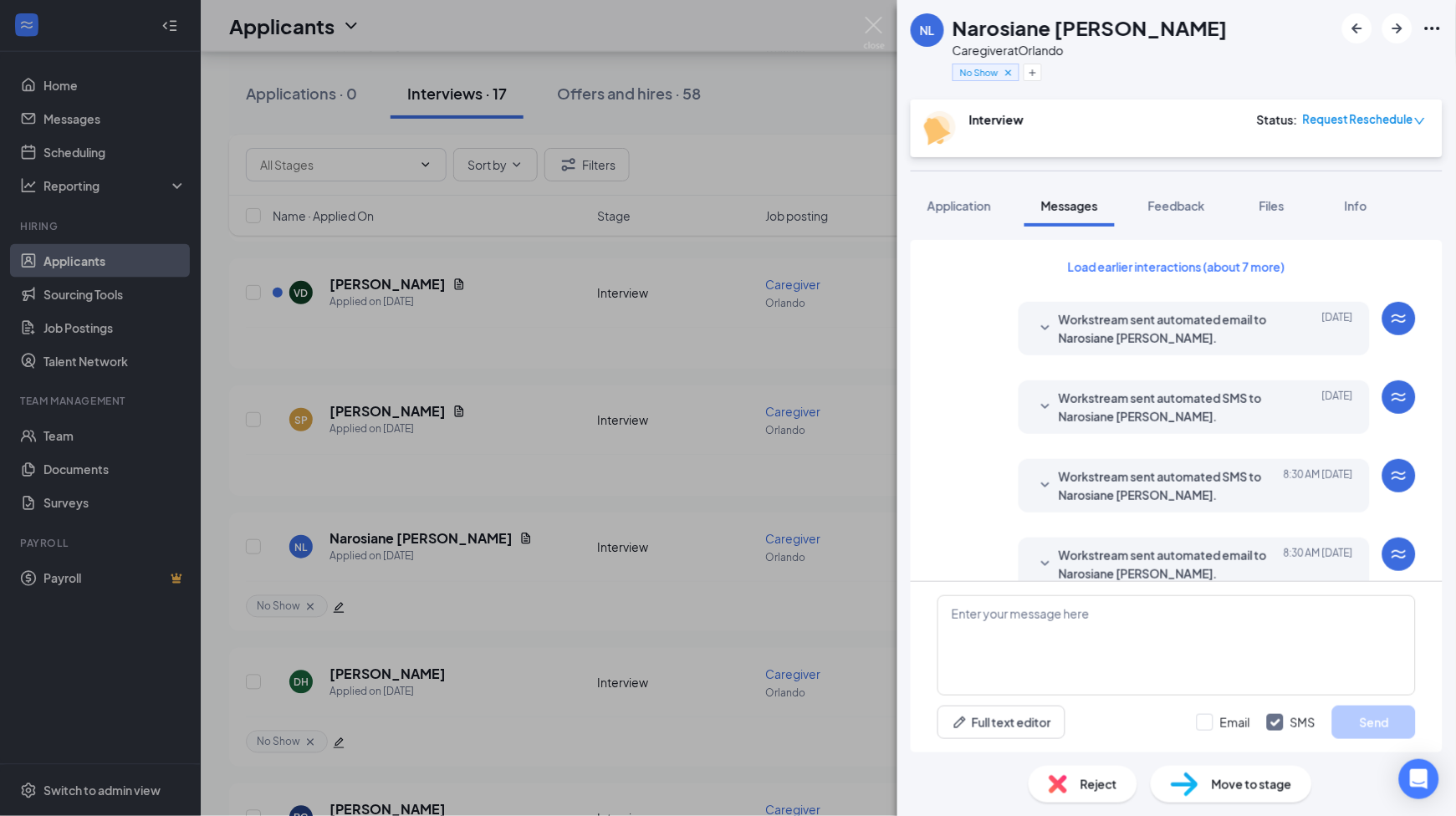
scroll to position [389, 0]
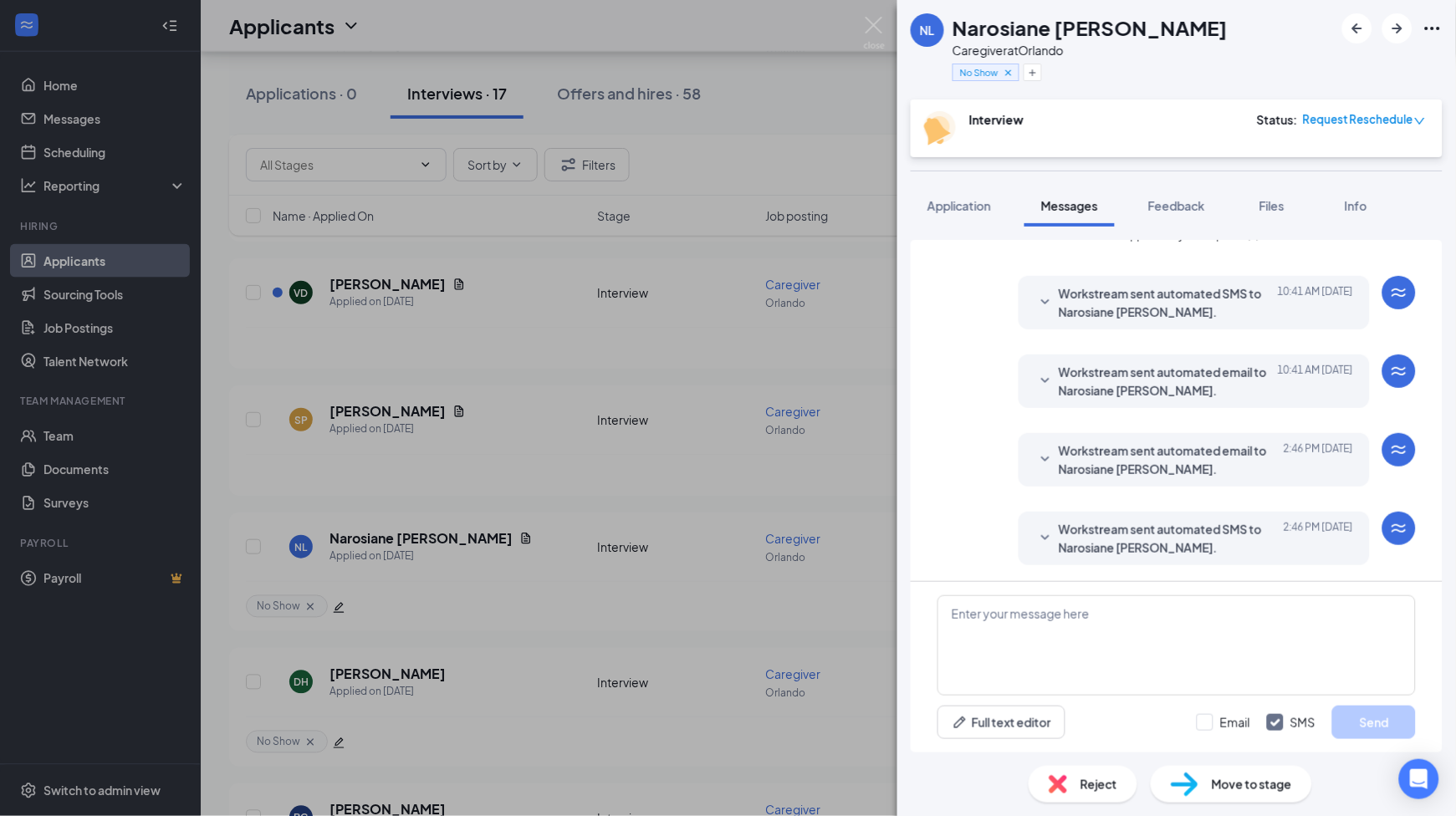
click at [1087, 39] on h1 "Narosiane [PERSON_NAME]" at bounding box center [1091, 27] width 275 height 28
copy h1 "Narosiane [PERSON_NAME]"
click at [1187, 212] on span "Feedback" at bounding box center [1176, 206] width 56 height 15
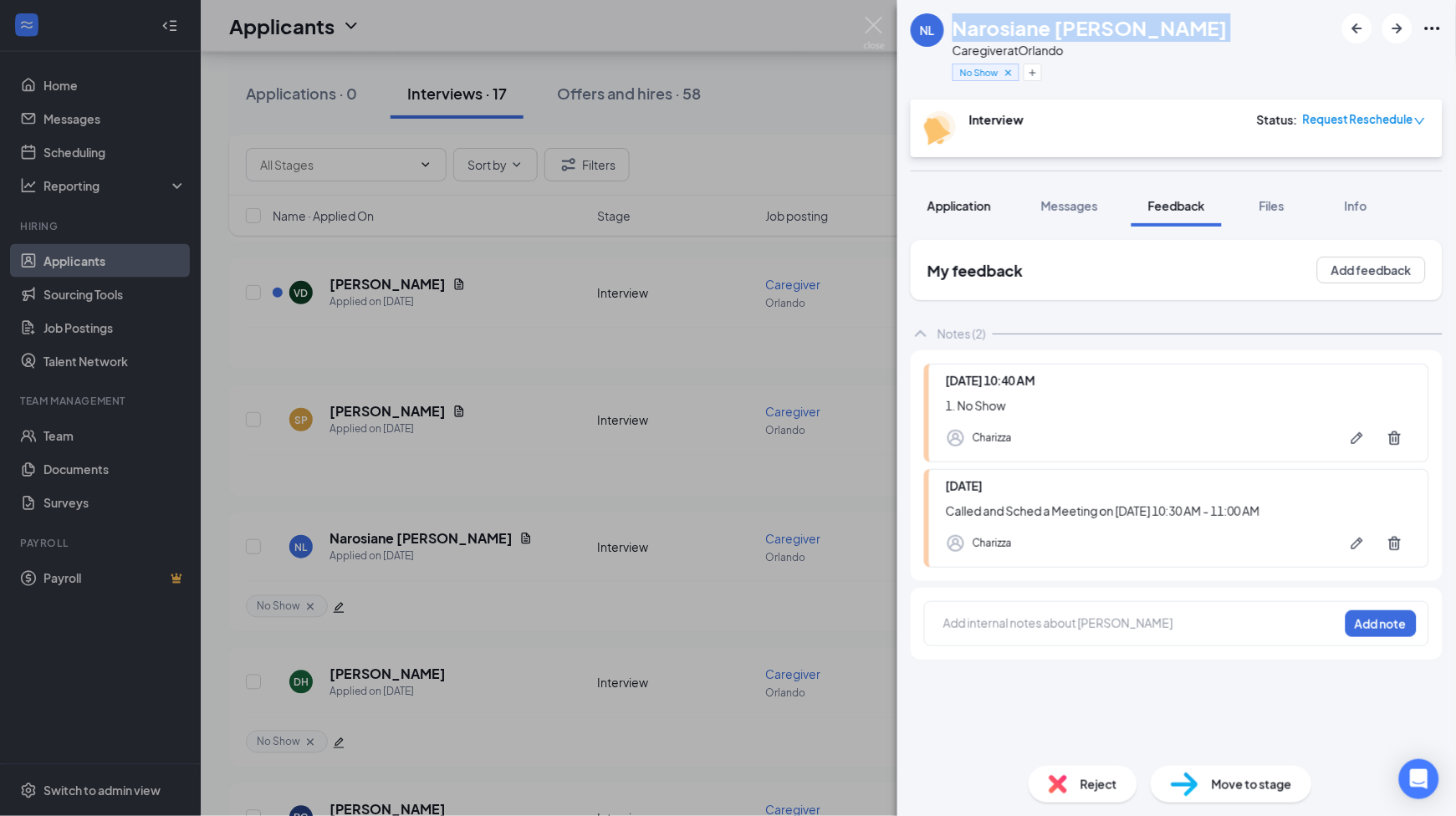
click at [964, 199] on span "Application" at bounding box center [959, 206] width 64 height 15
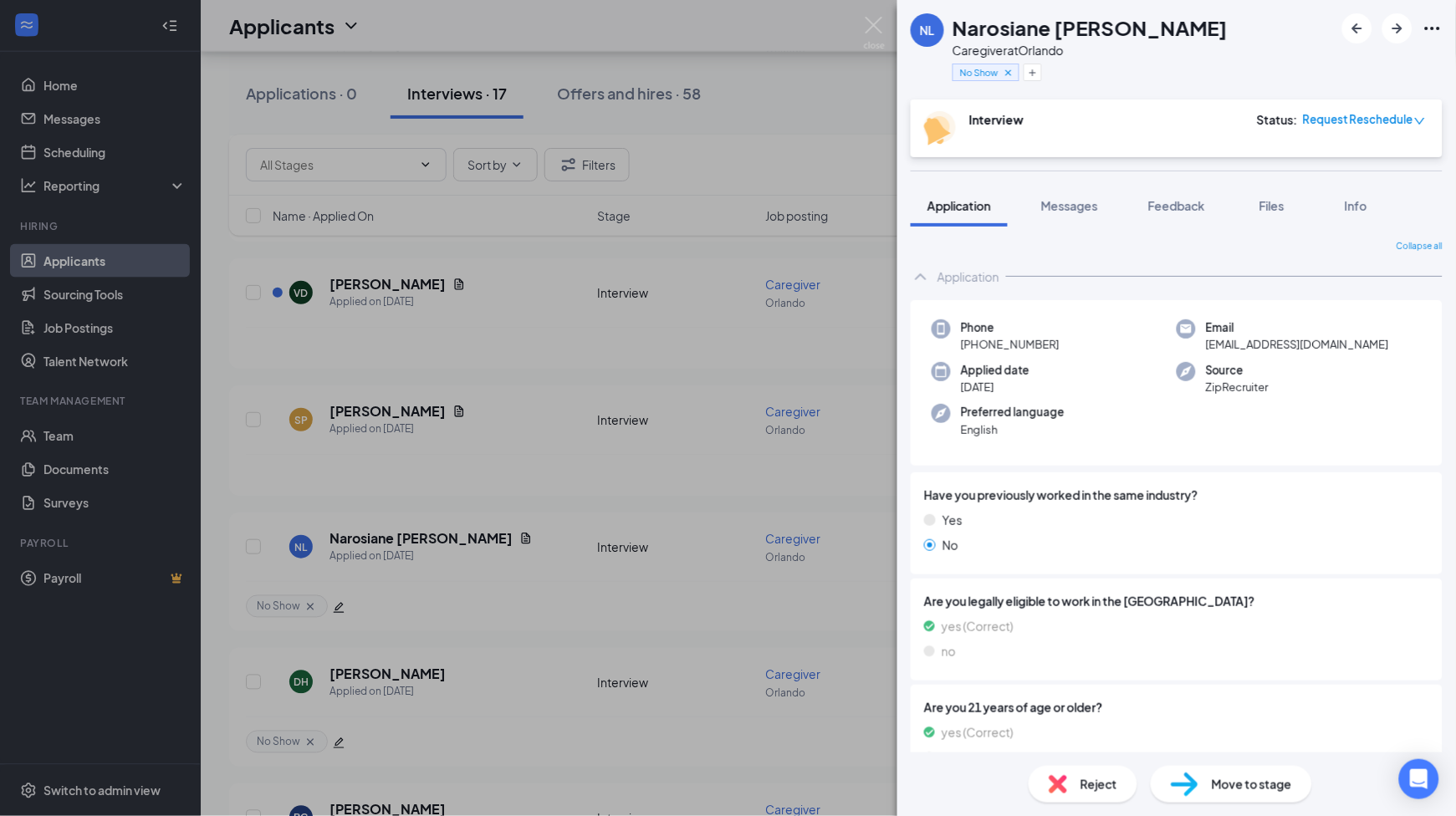
click at [1024, 353] on div "Phone [PHONE_NUMBER] Email [EMAIL_ADDRESS][DOMAIN_NAME] Applied date [DATE] Sou…" at bounding box center [1176, 383] width 532 height 167
copy span "[PHONE_NUMBER]"
click at [1080, 206] on span "Messages" at bounding box center [1069, 206] width 56 height 15
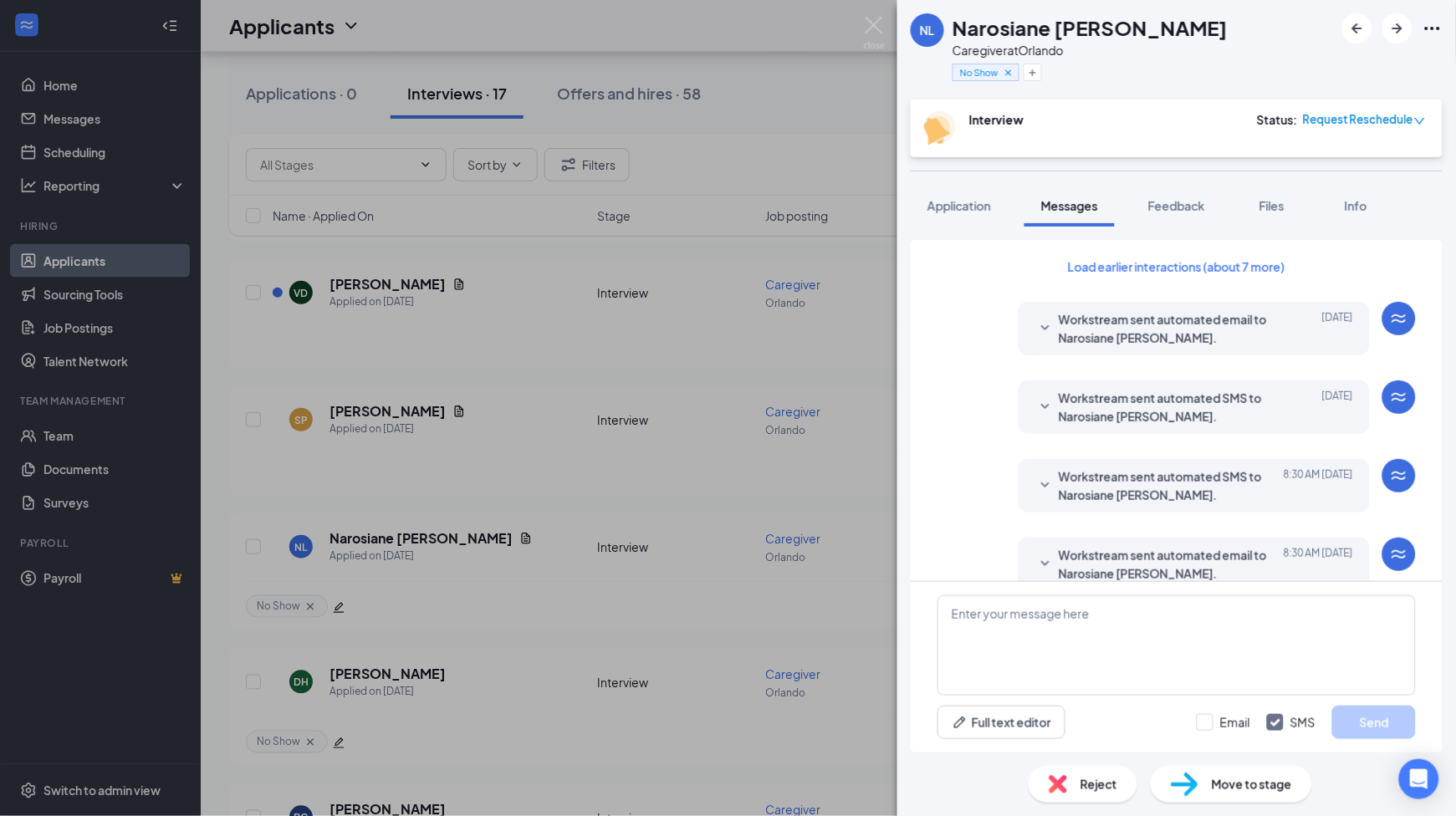
scroll to position [389, 0]
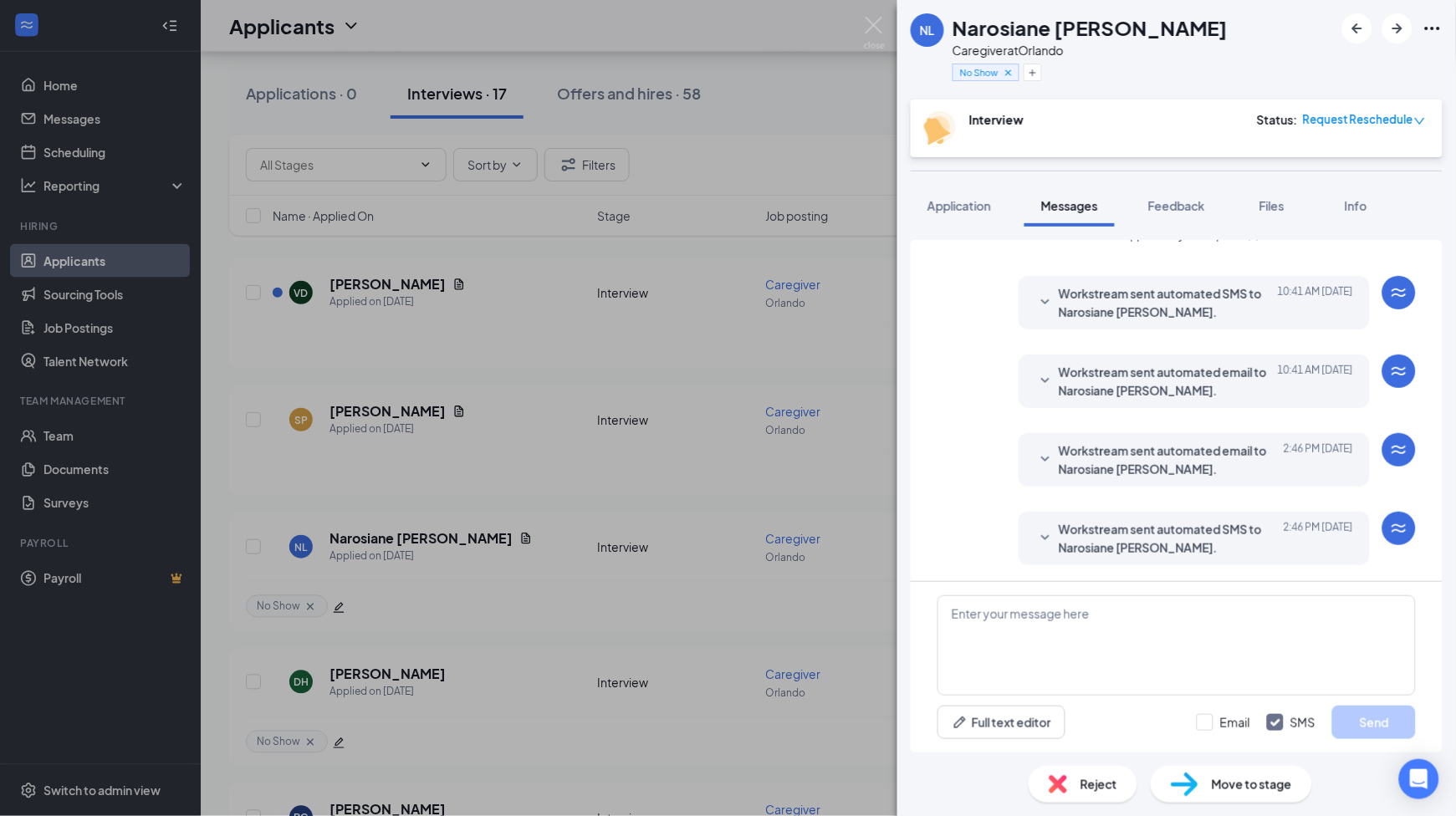
click at [1143, 535] on span "Workstream sent automated SMS to Narosiane [PERSON_NAME]." at bounding box center [1168, 539] width 219 height 37
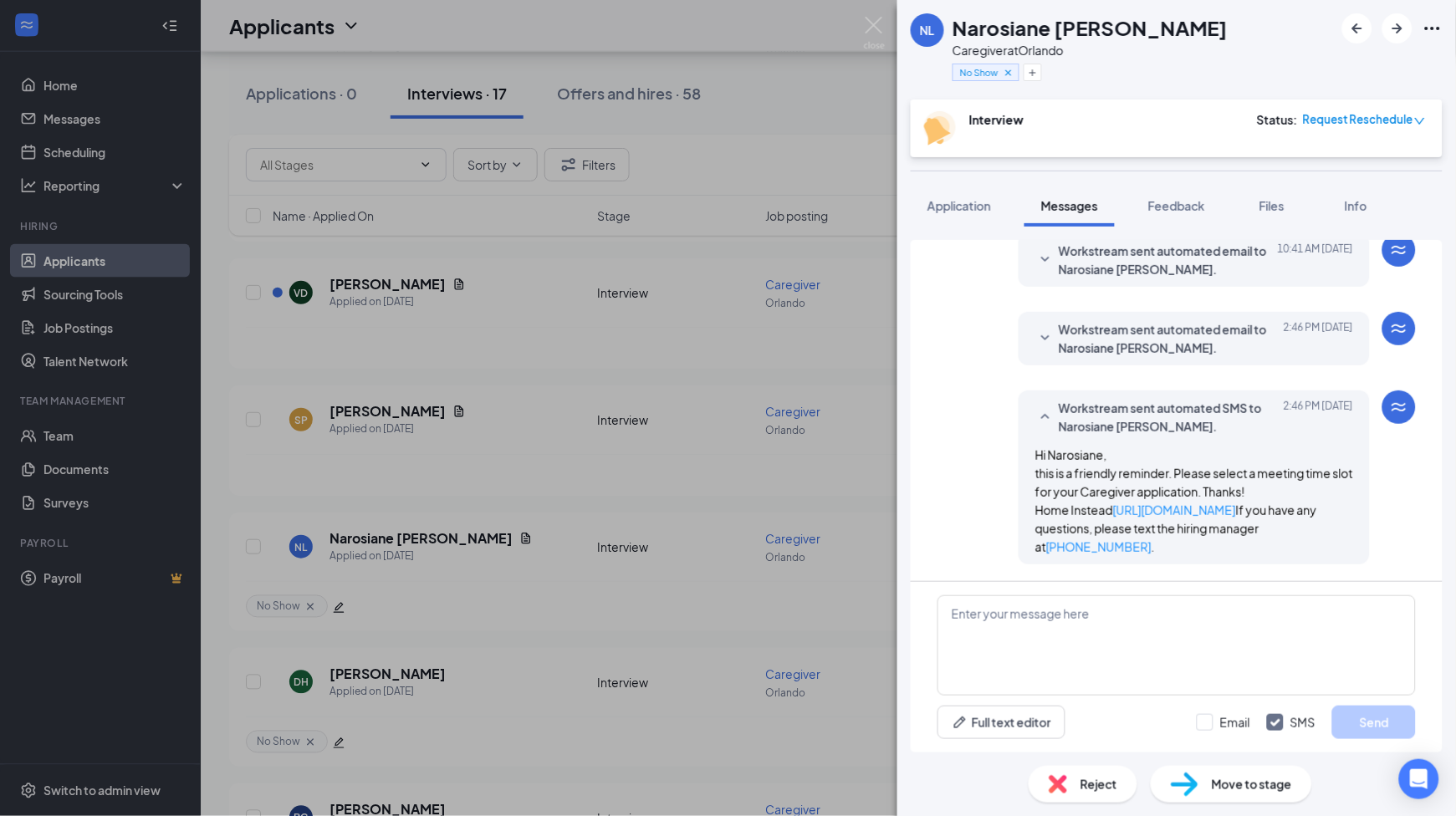
scroll to position [527, 0]
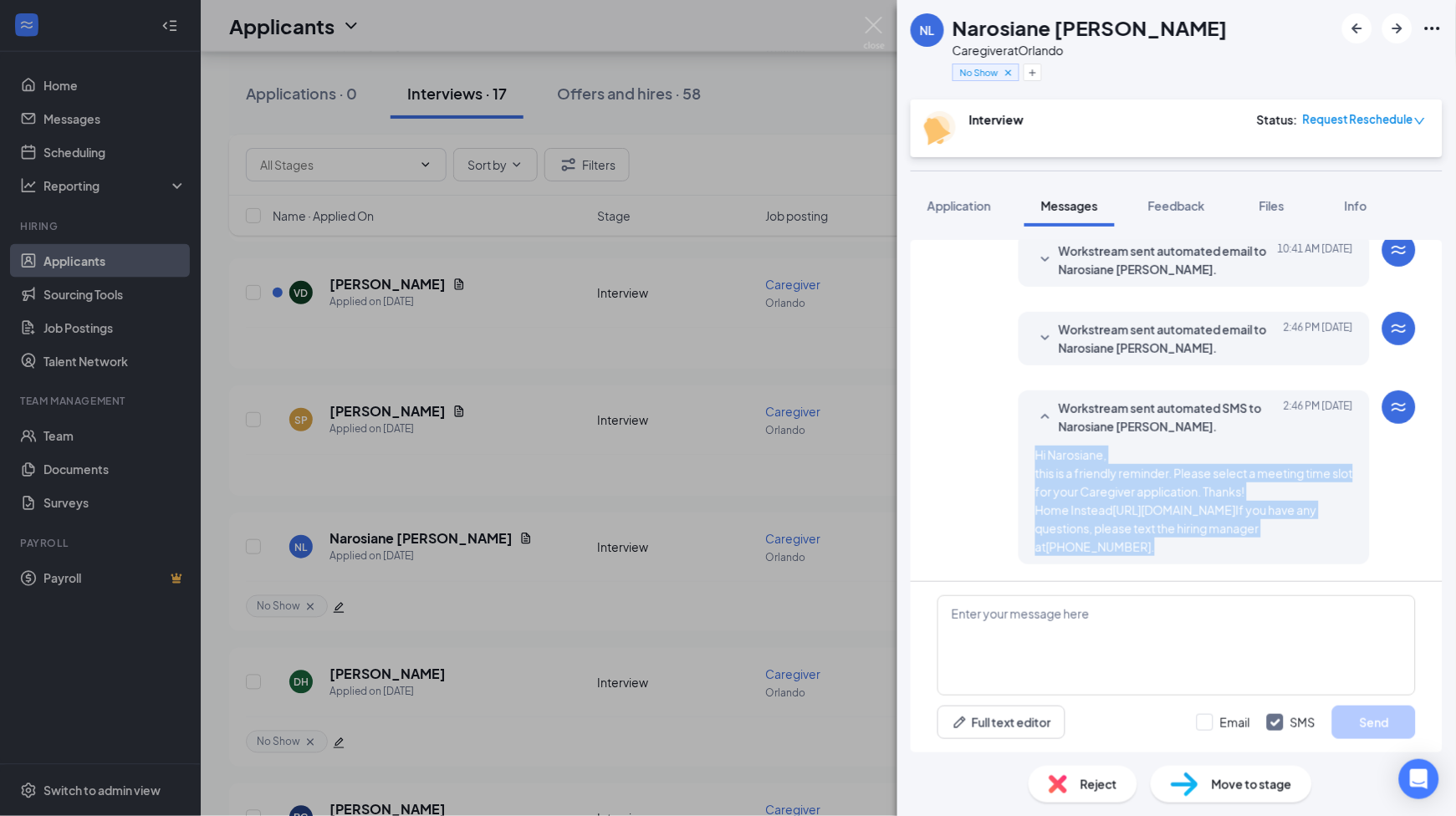
drag, startPoint x: 1007, startPoint y: 433, endPoint x: 1172, endPoint y: 547, distance: 200.6
click at [1172, 547] on div "Workstream sent automated SMS to Narosiane [PERSON_NAME]. [DATE] 2:46 PM Hi Nar…" at bounding box center [1194, 477] width 351 height 174
copy span "Hi Narosiane, this is a friendly reminder. Please select a meeting time slot fo…"
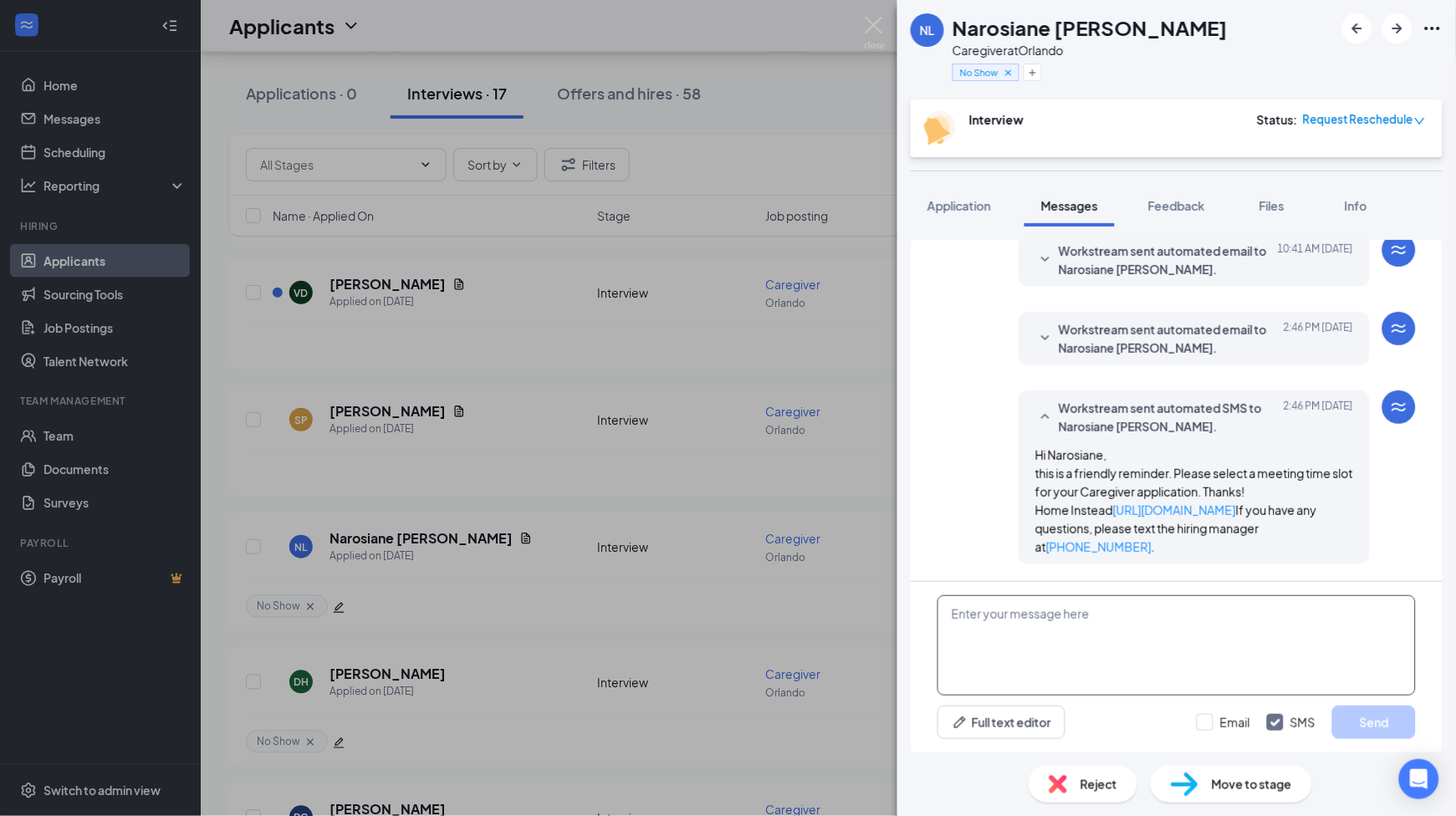
click at [1219, 640] on textarea at bounding box center [1176, 646] width 478 height 101
paste textarea "Hi Narosiane, this is a friendly reminder. Please select a meeting time slot fo…"
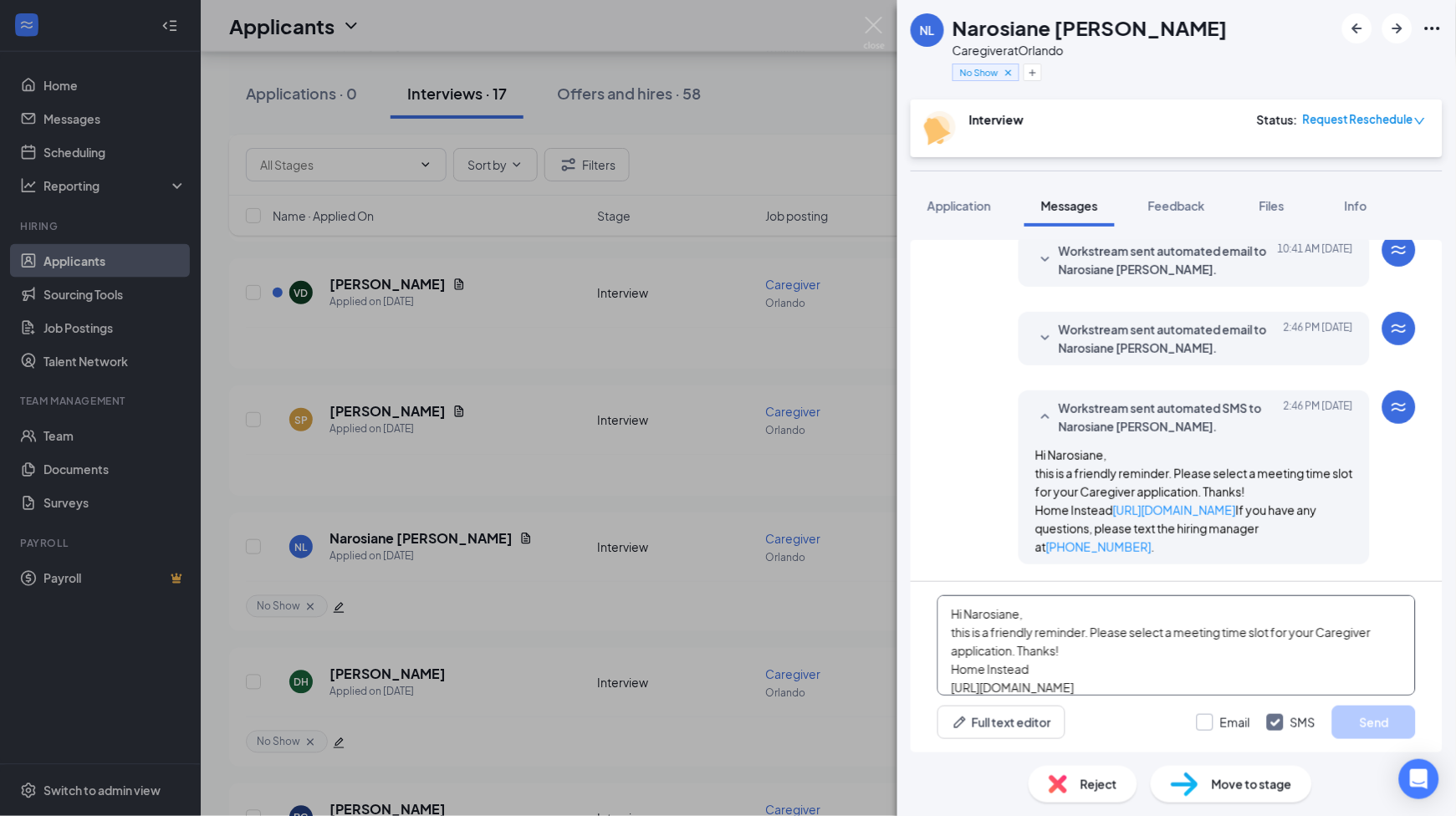
scroll to position [18, 0]
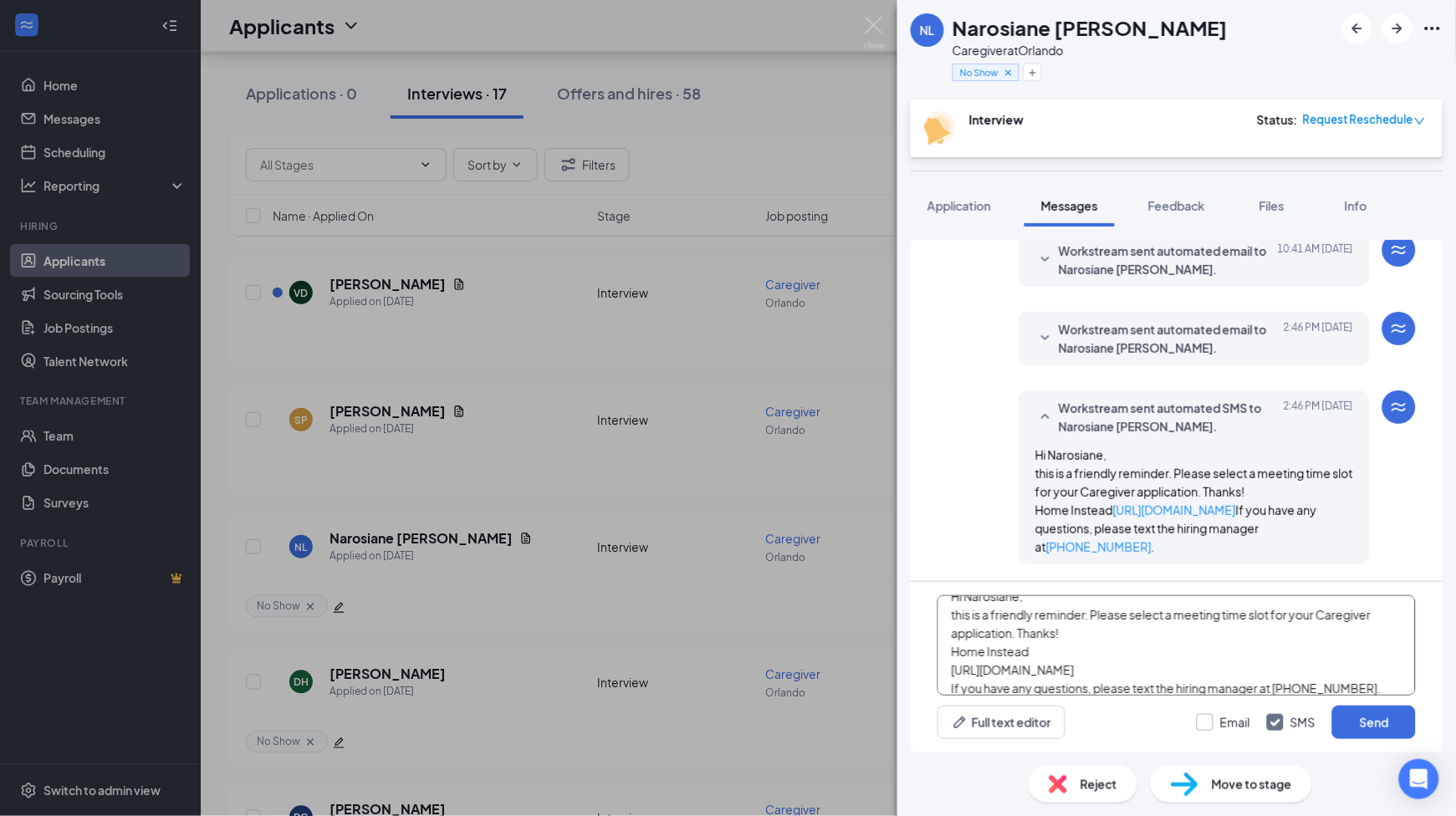
type textarea "Hi Narosiane, this is a friendly reminder. Please select a meeting time slot fo…"
click at [1219, 722] on input "Email" at bounding box center [1223, 722] width 54 height 17
checkbox input "true"
click at [1376, 723] on button "Send" at bounding box center [1374, 722] width 84 height 34
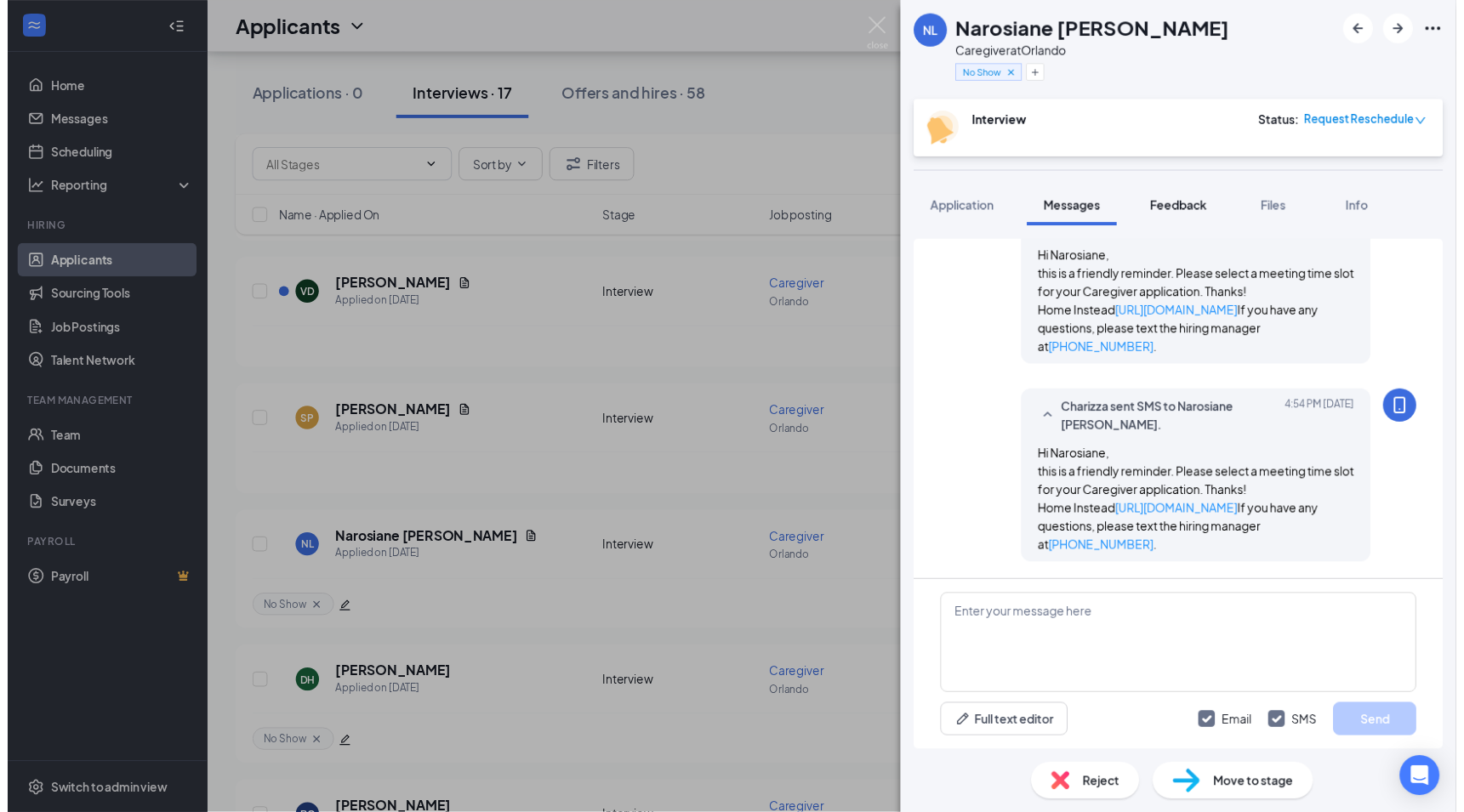
scroll to position [980, 0]
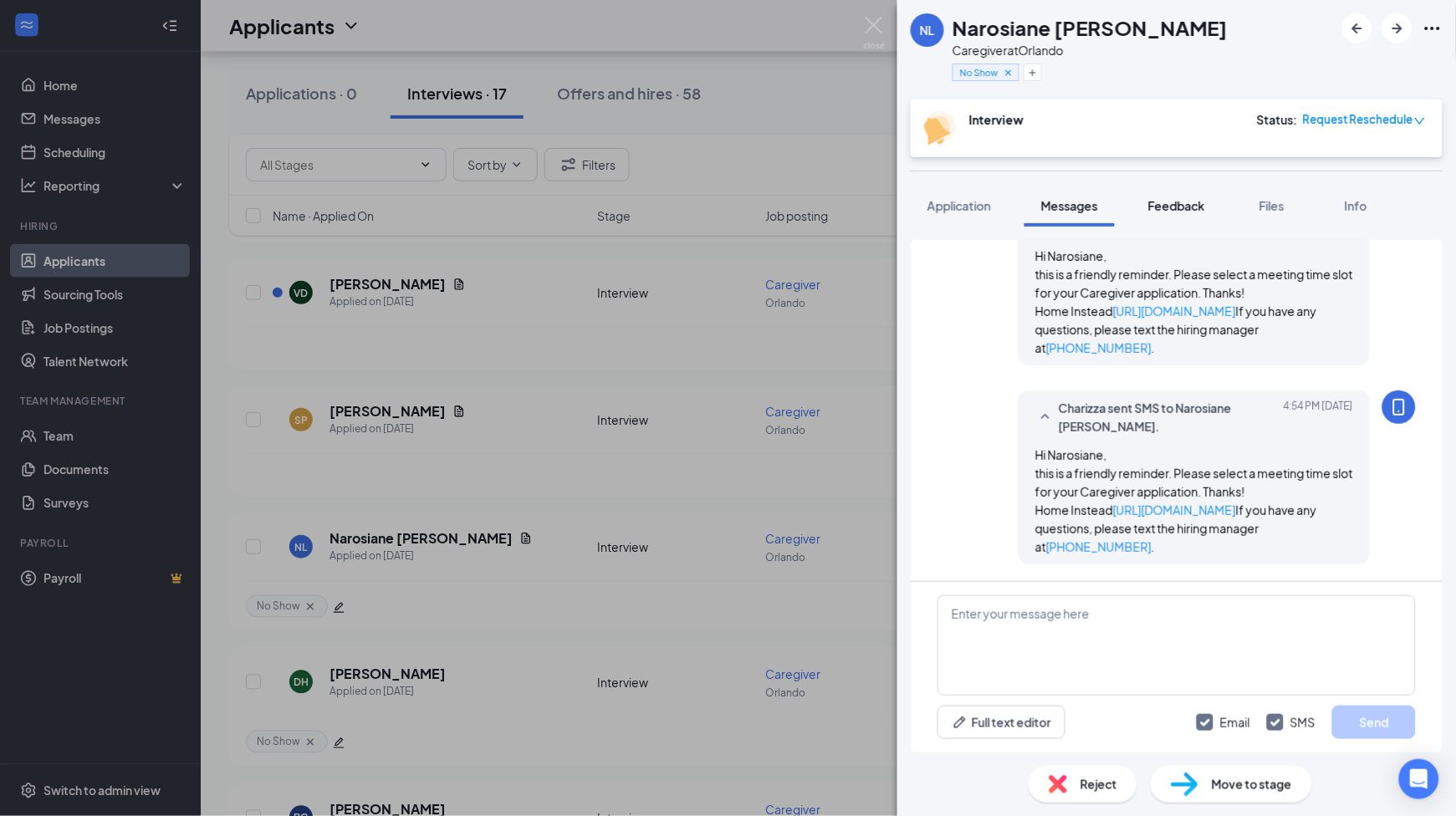
click at [1175, 208] on span "Feedback" at bounding box center [1176, 206] width 56 height 15
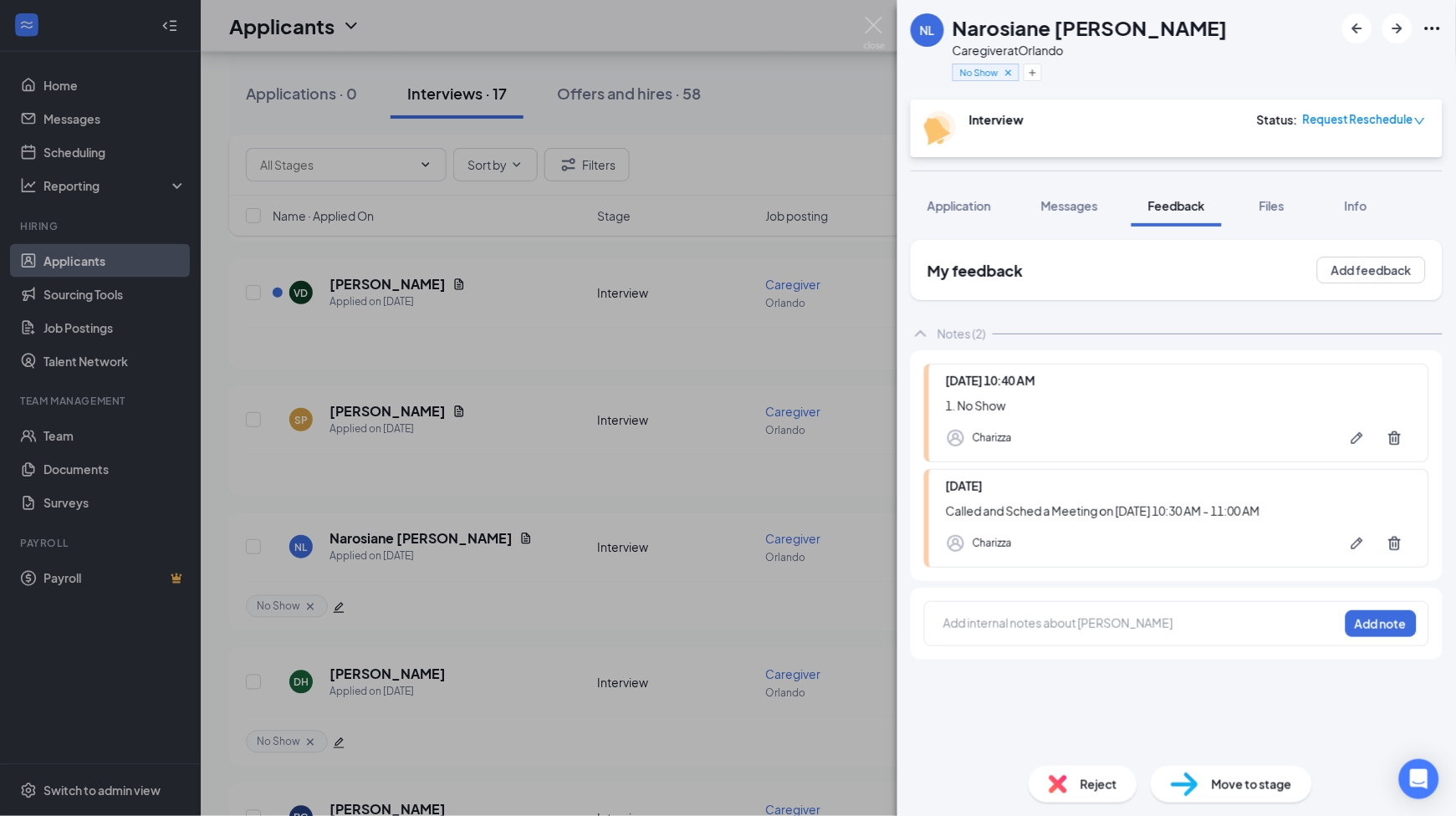
click at [982, 633] on div at bounding box center [1141, 625] width 394 height 22
click at [1005, 625] on div "2." at bounding box center [1141, 624] width 394 height 18
click at [1379, 631] on button "Add note" at bounding box center [1381, 624] width 71 height 26
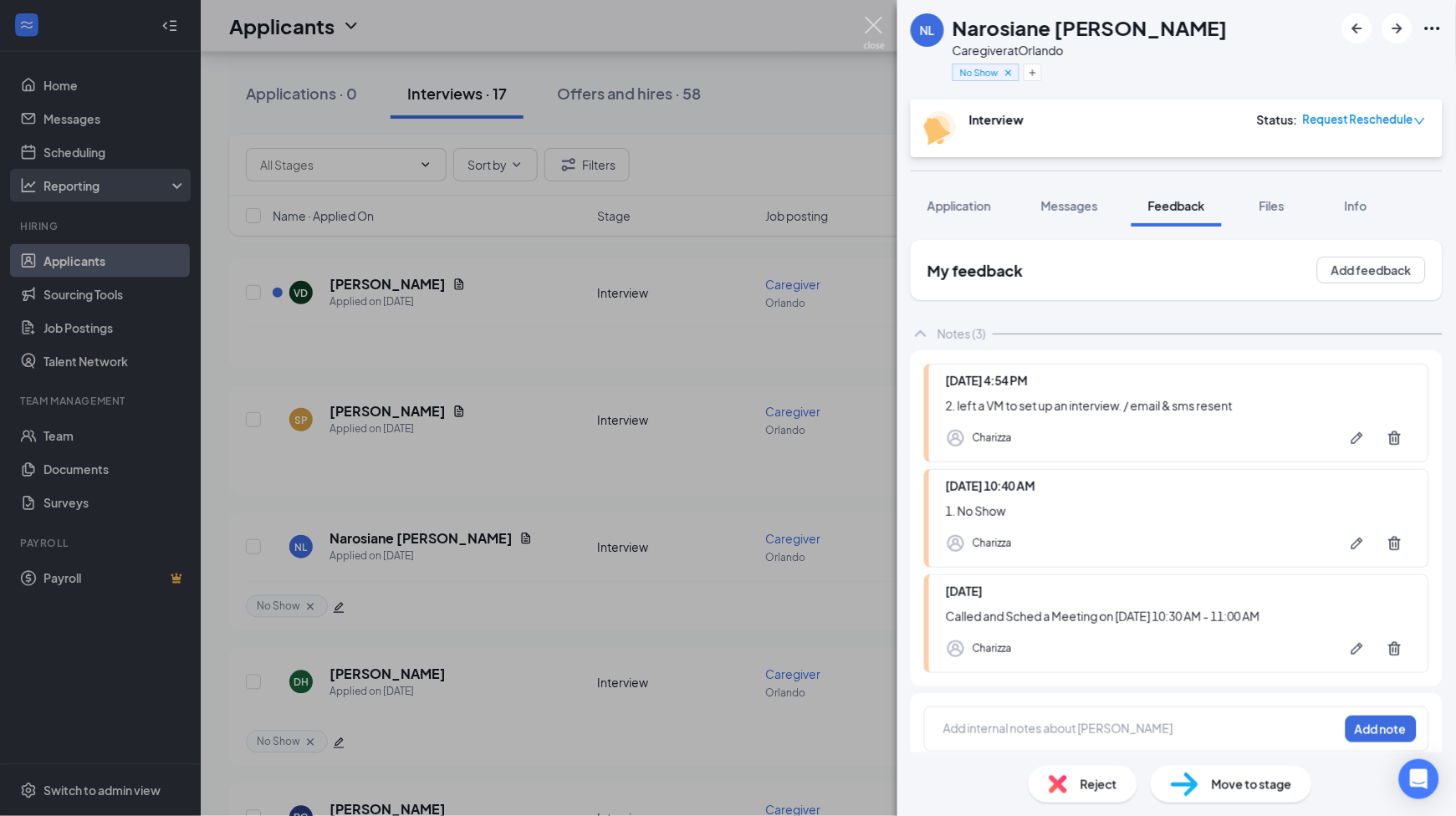
drag, startPoint x: 875, startPoint y: 34, endPoint x: 8, endPoint y: 172, distance: 877.9
click at [878, 32] on img at bounding box center [874, 33] width 21 height 33
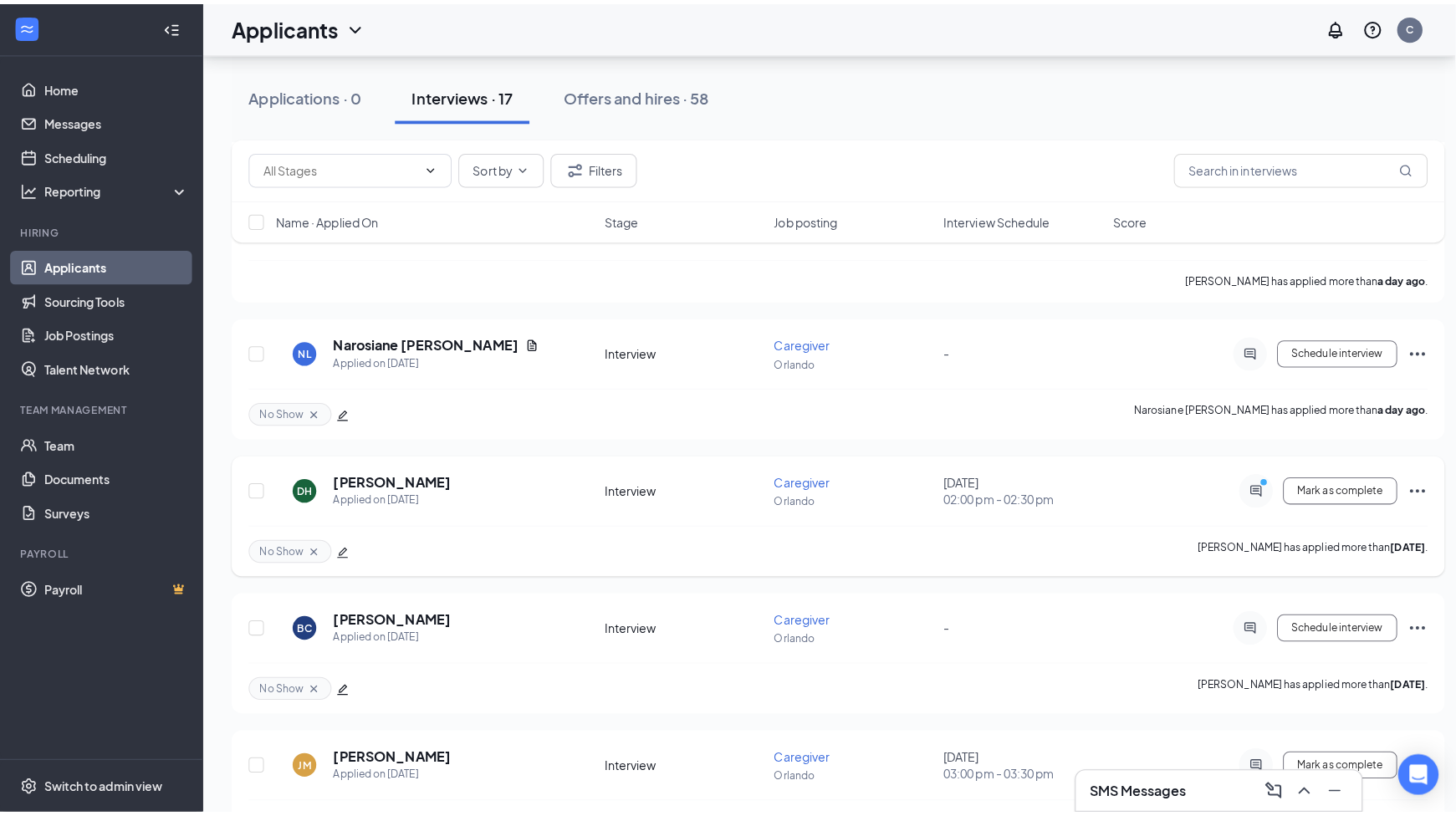
scroll to position [669, 0]
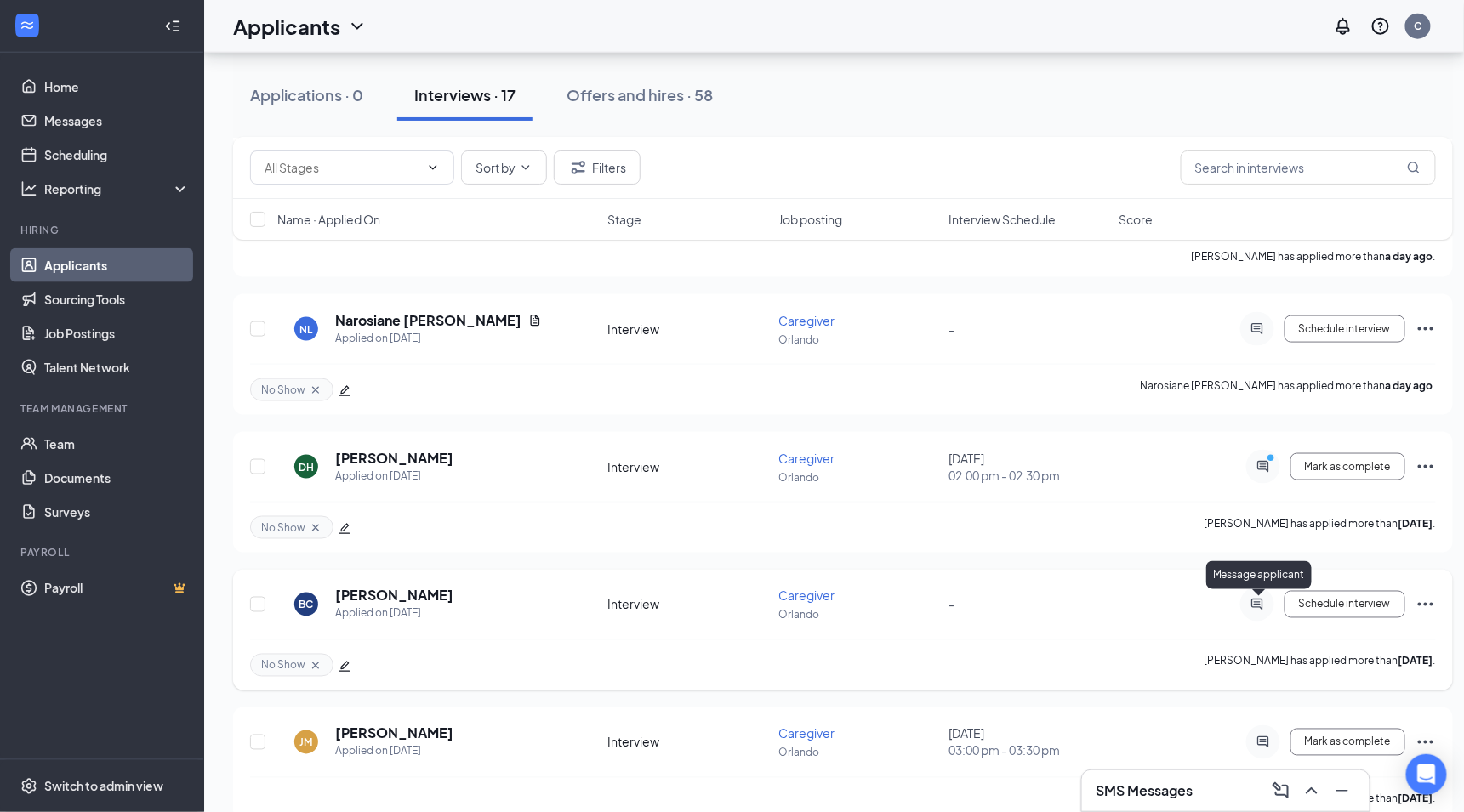
click at [1250, 607] on icon "ActiveChat" at bounding box center [1257, 604] width 21 height 13
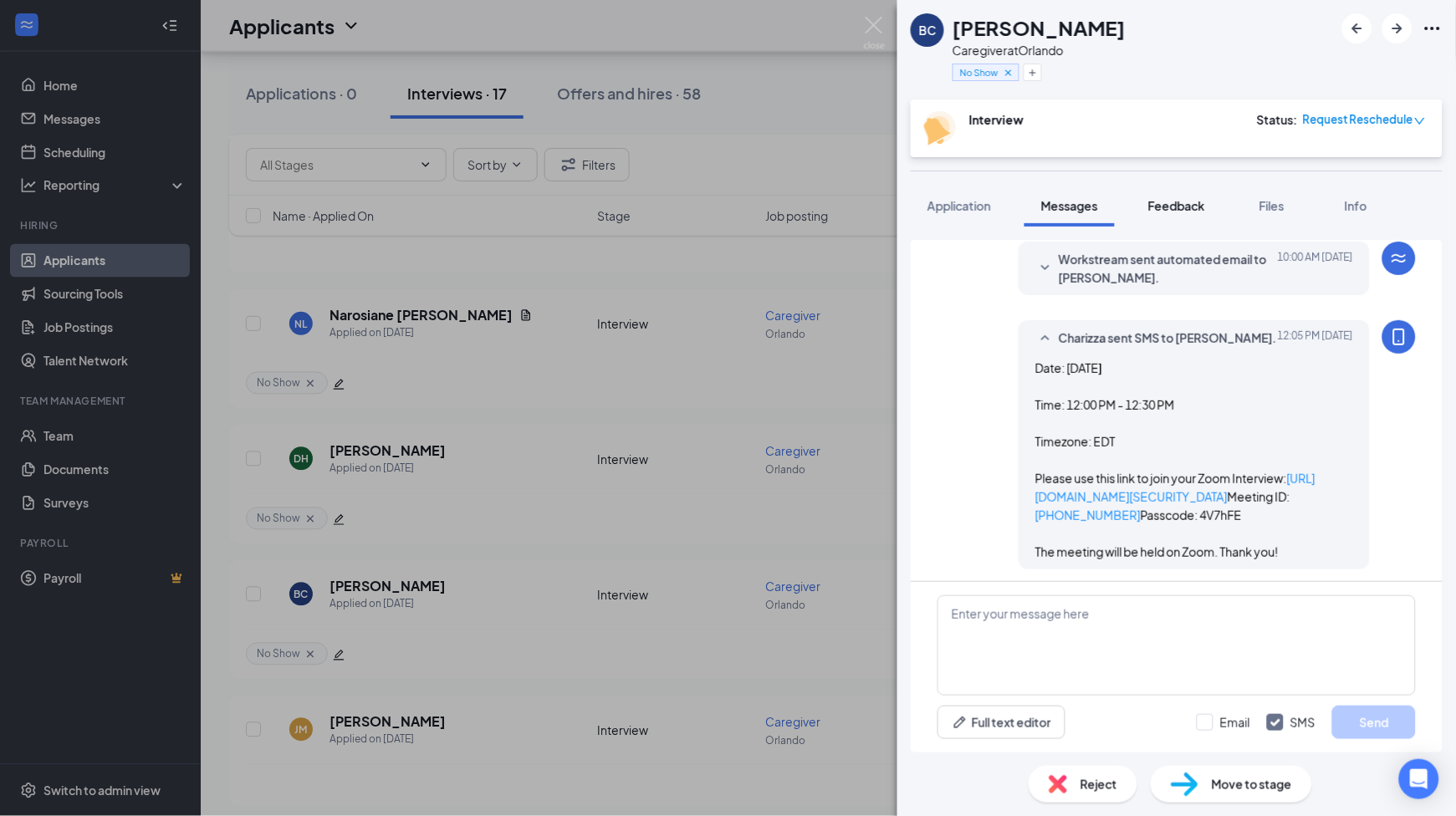
scroll to position [647, 0]
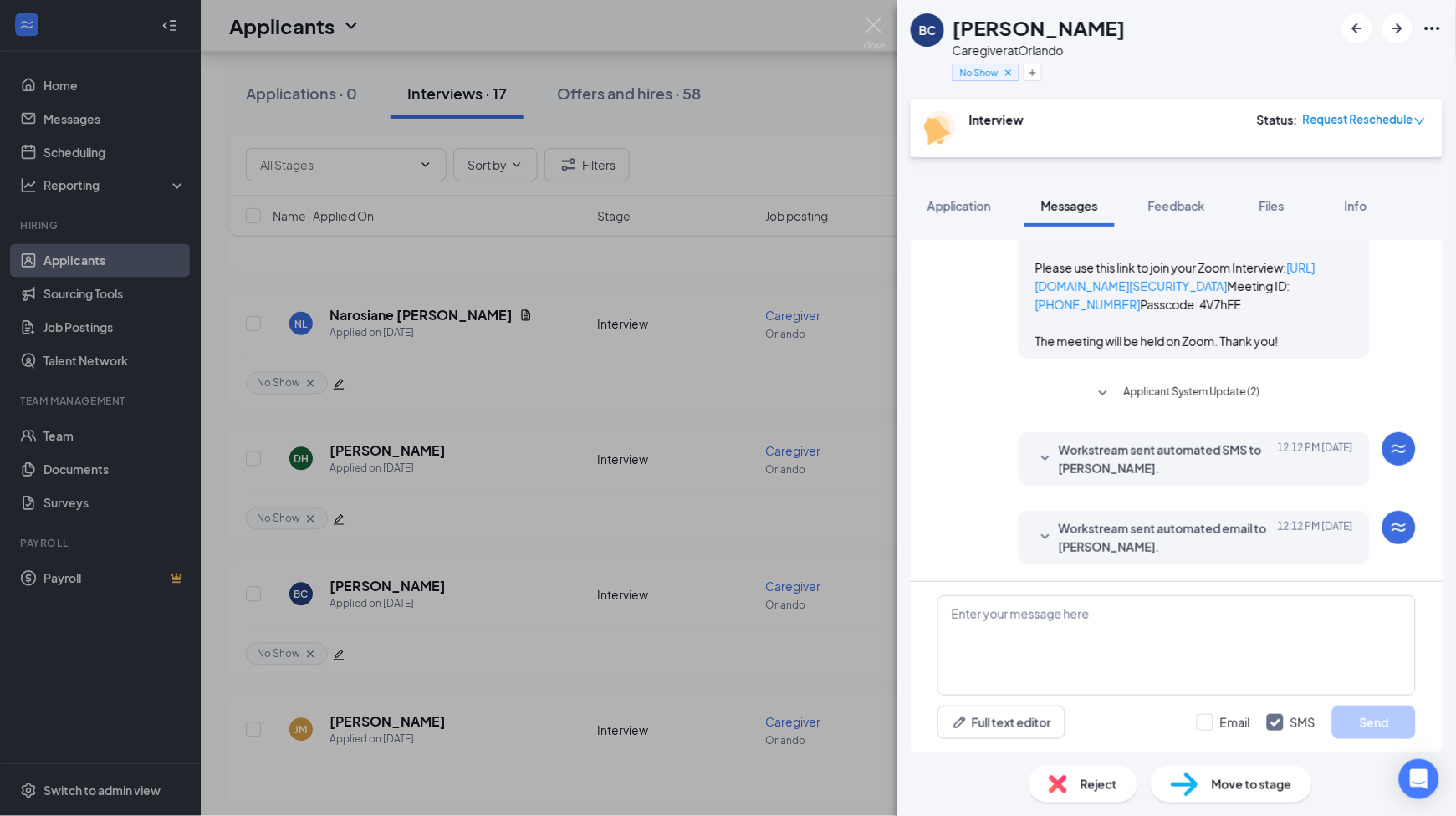
click at [1117, 543] on span "Workstream sent automated email to [PERSON_NAME]." at bounding box center [1168, 538] width 219 height 37
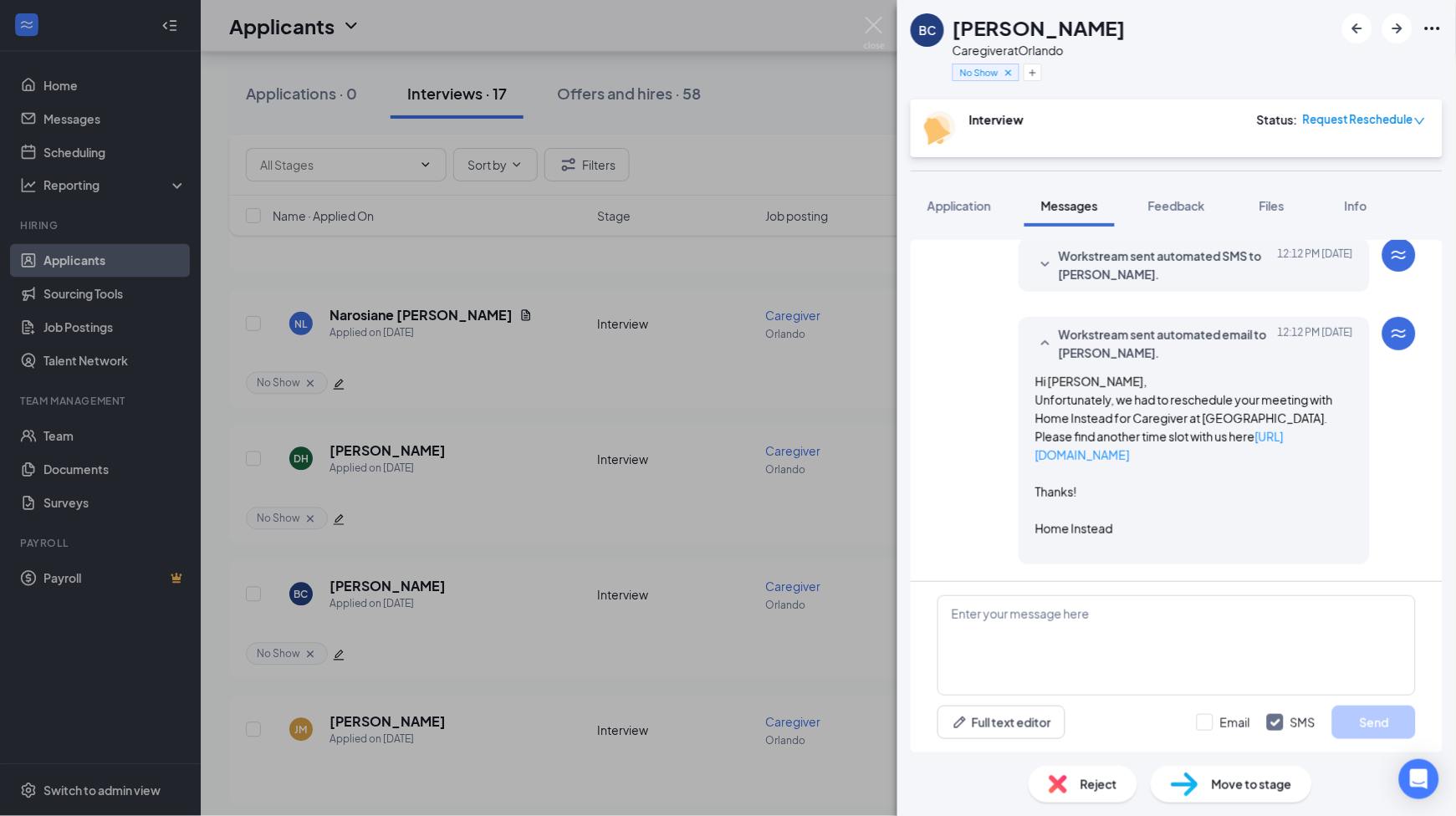
scroll to position [840, 0]
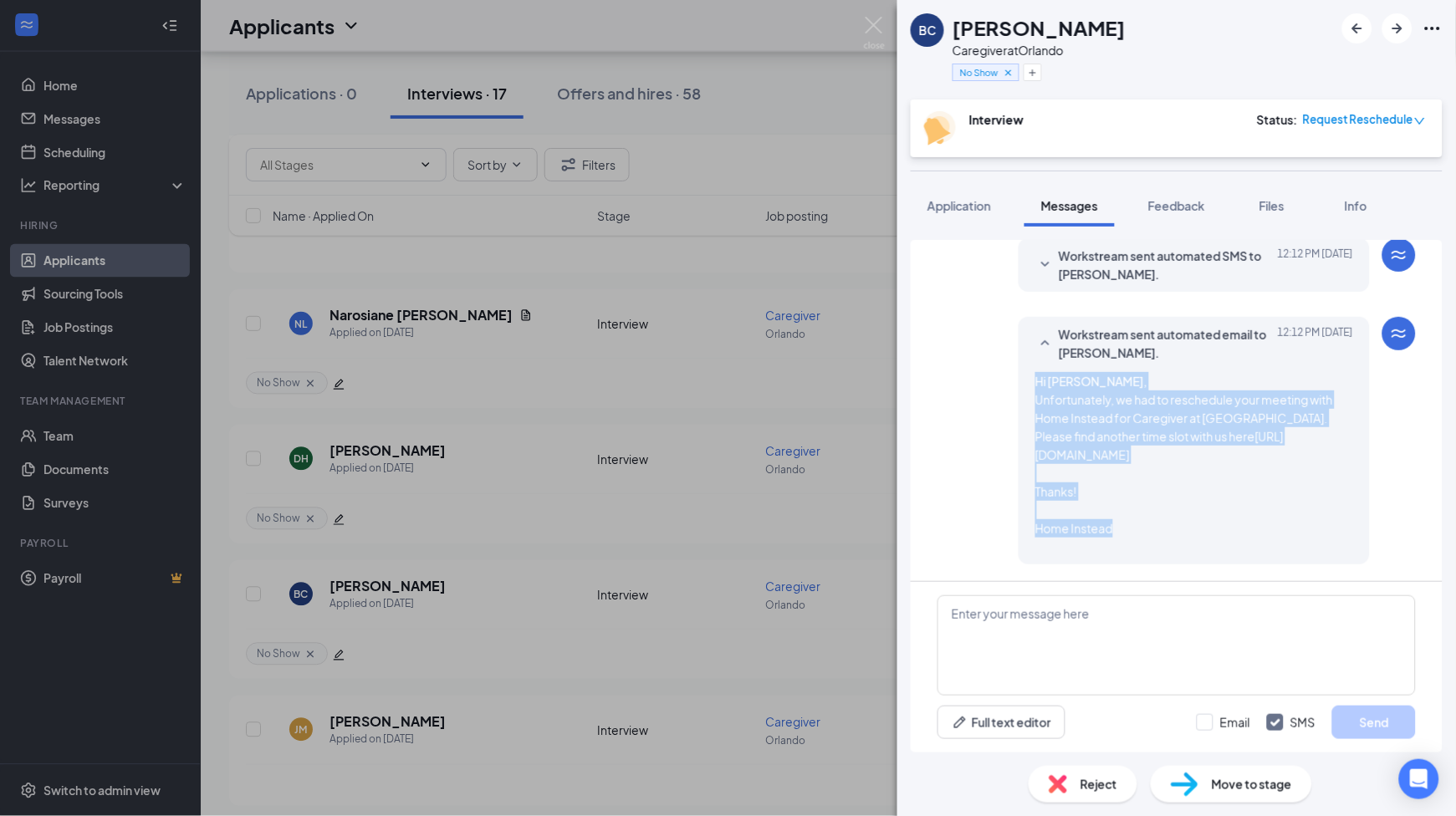
drag, startPoint x: 1135, startPoint y: 497, endPoint x: 1160, endPoint y: 535, distance: 45.5
click at [1160, 535] on div "Workstream sent automated email to [PERSON_NAME]. [DATE] 12:12 PM Hi [PERSON_NA…" at bounding box center [1194, 440] width 351 height 248
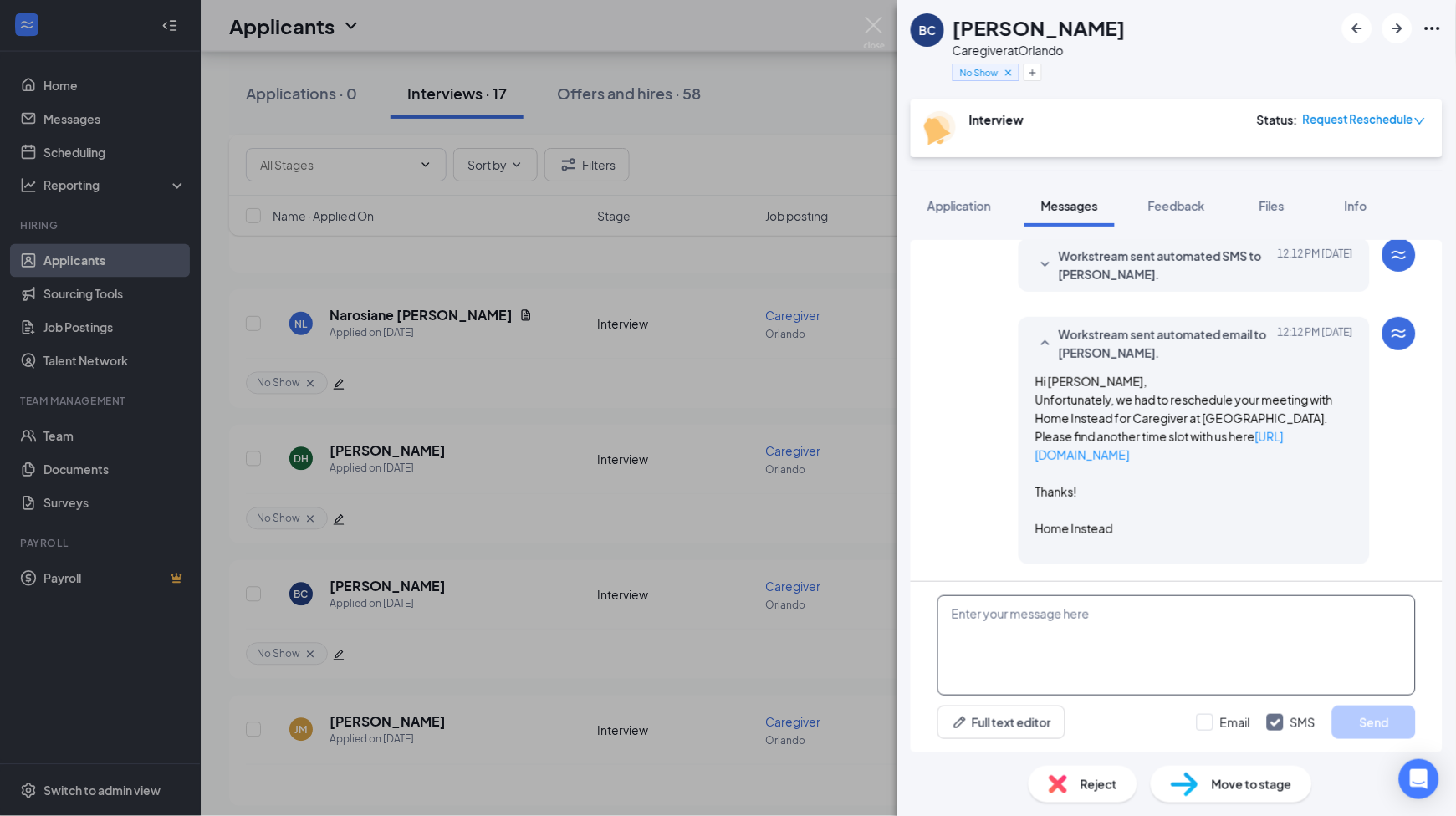
click at [1141, 636] on textarea at bounding box center [1176, 646] width 478 height 101
paste textarea "Hi [PERSON_NAME], Unfortunately, we had to reschedule your meeting with Home In…"
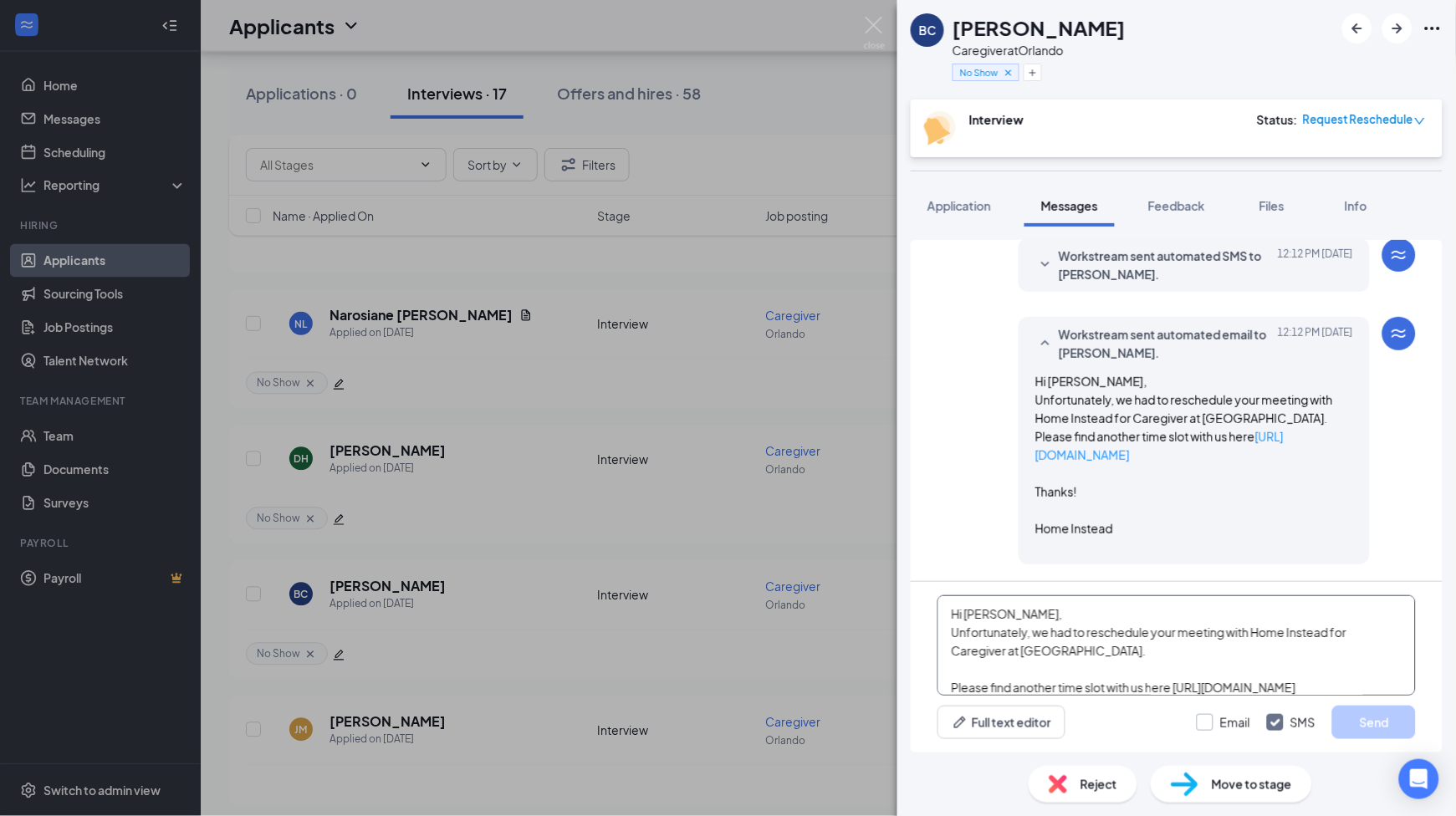
scroll to position [110, 0]
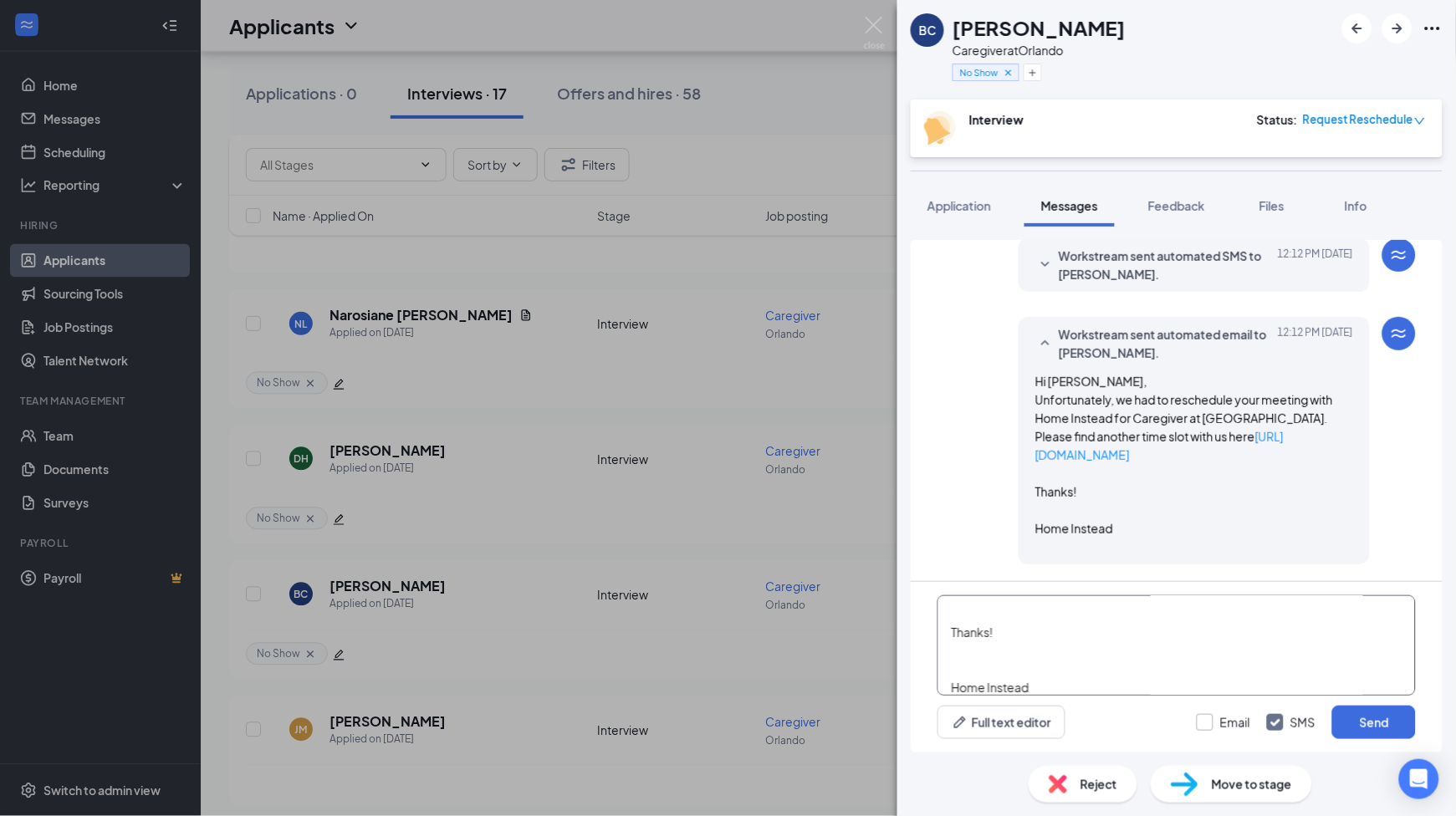
type textarea "Hi [PERSON_NAME], Unfortunately, we had to reschedule your meeting with Home In…"
click at [1207, 716] on input "Email" at bounding box center [1223, 722] width 54 height 17
checkbox input "true"
click at [1354, 717] on button "Send" at bounding box center [1374, 722] width 84 height 34
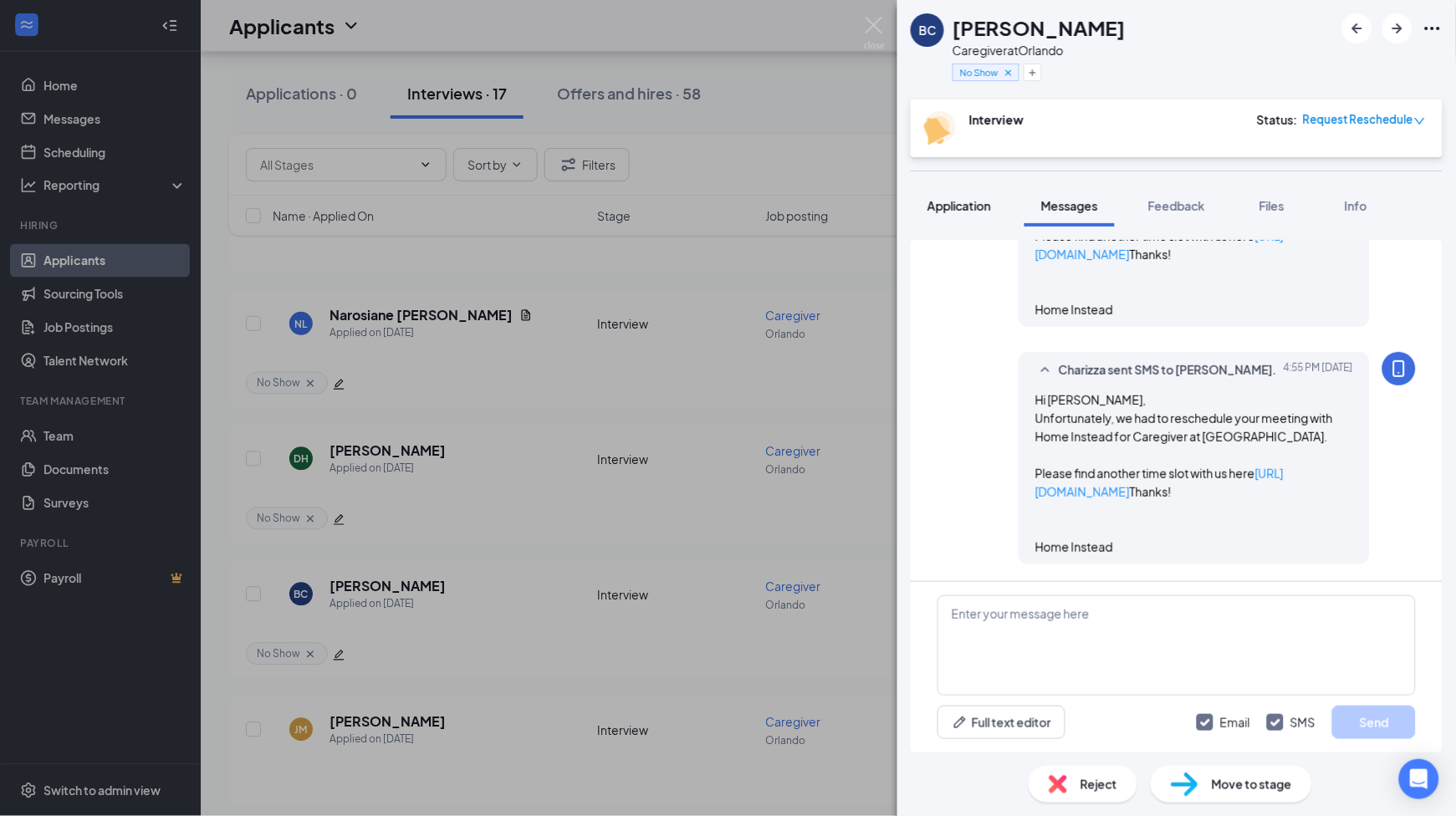
scroll to position [1426, 0]
click at [937, 213] on div "Application" at bounding box center [959, 206] width 64 height 17
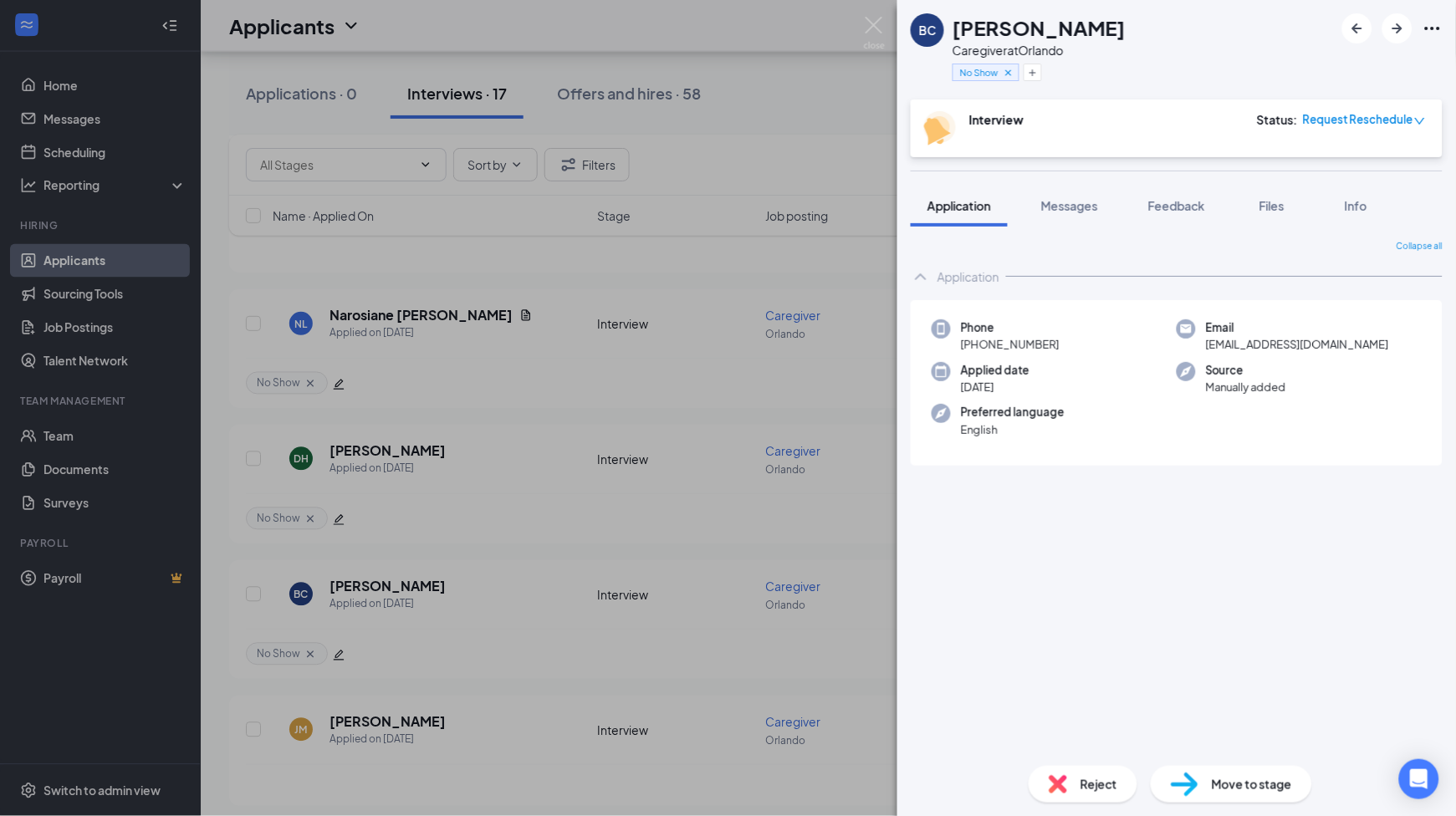
click at [1021, 344] on span "[PHONE_NUMBER]" at bounding box center [1010, 344] width 99 height 17
click at [1006, 36] on h1 "[PERSON_NAME]" at bounding box center [1039, 27] width 173 height 28
click at [1008, 36] on h1 "[PERSON_NAME]" at bounding box center [1039, 27] width 173 height 28
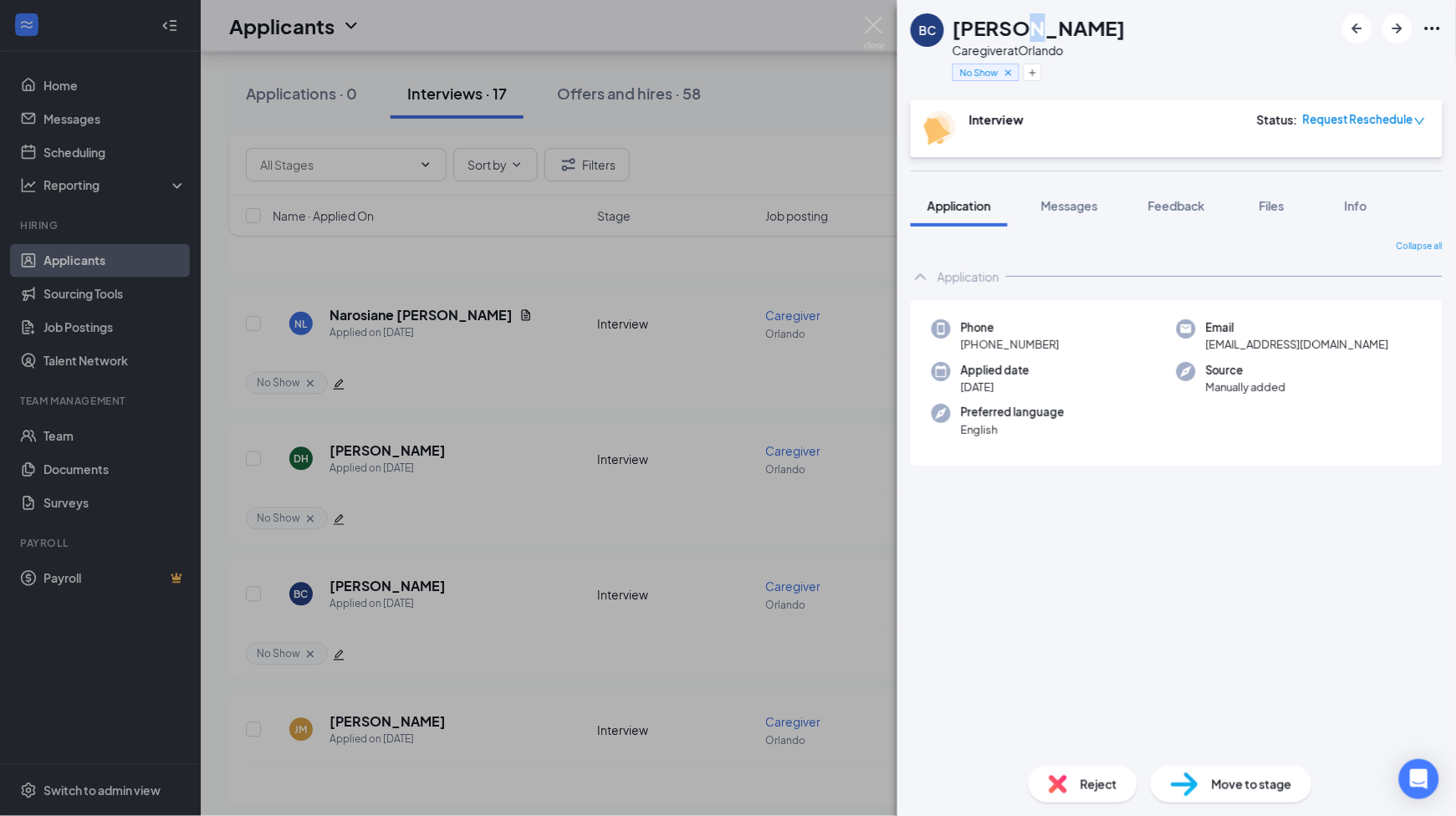
click at [1009, 36] on h1 "[PERSON_NAME]" at bounding box center [1039, 27] width 173 height 28
drag, startPoint x: 1167, startPoint y: 200, endPoint x: 1195, endPoint y: 184, distance: 32.2
click at [1167, 200] on span "Feedback" at bounding box center [1176, 206] width 56 height 15
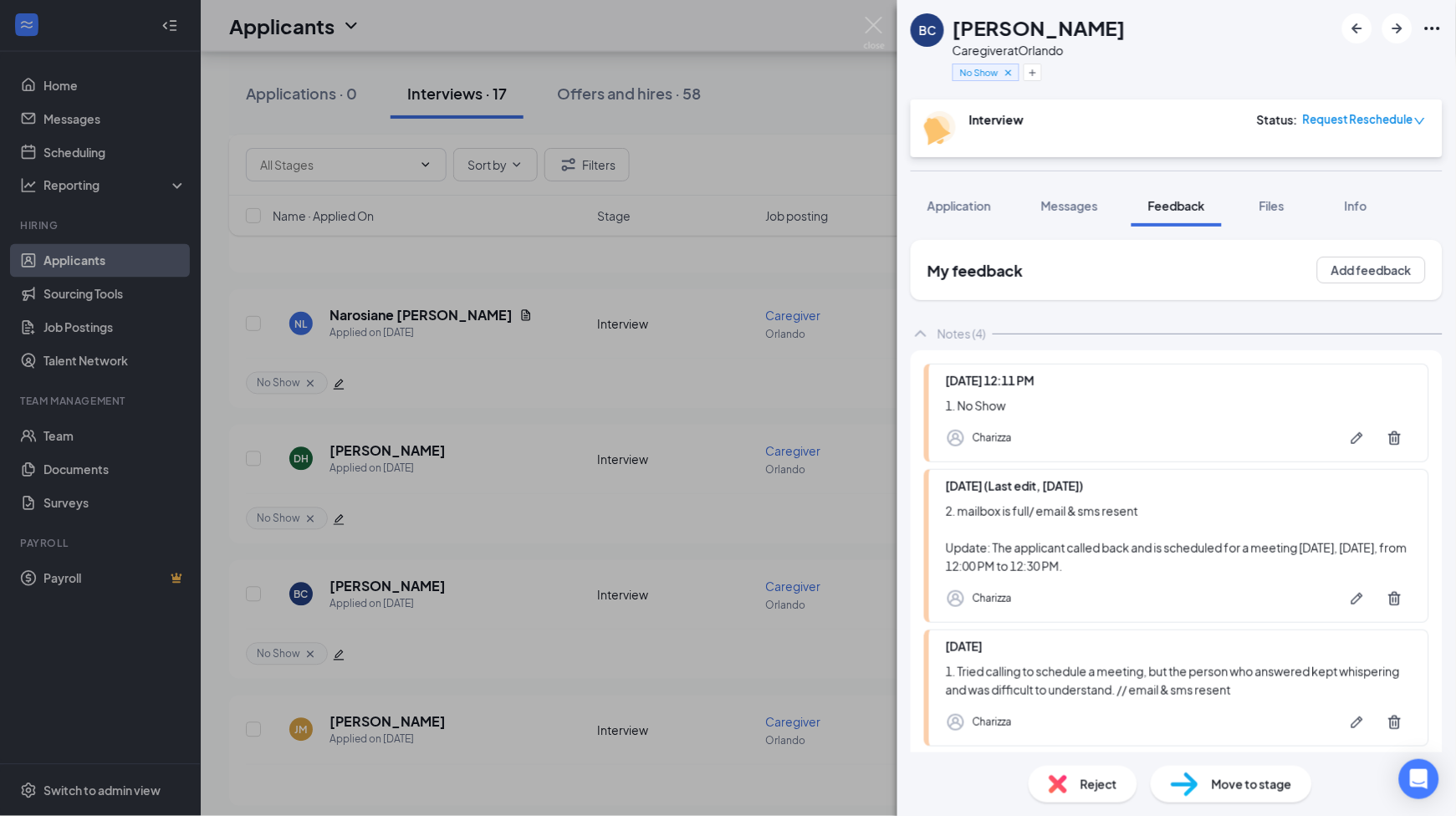
click at [1357, 116] on span "Request Reschedule" at bounding box center [1358, 119] width 110 height 17
click at [1362, 172] on span "Assign Time" at bounding box center [1353, 168] width 64 height 19
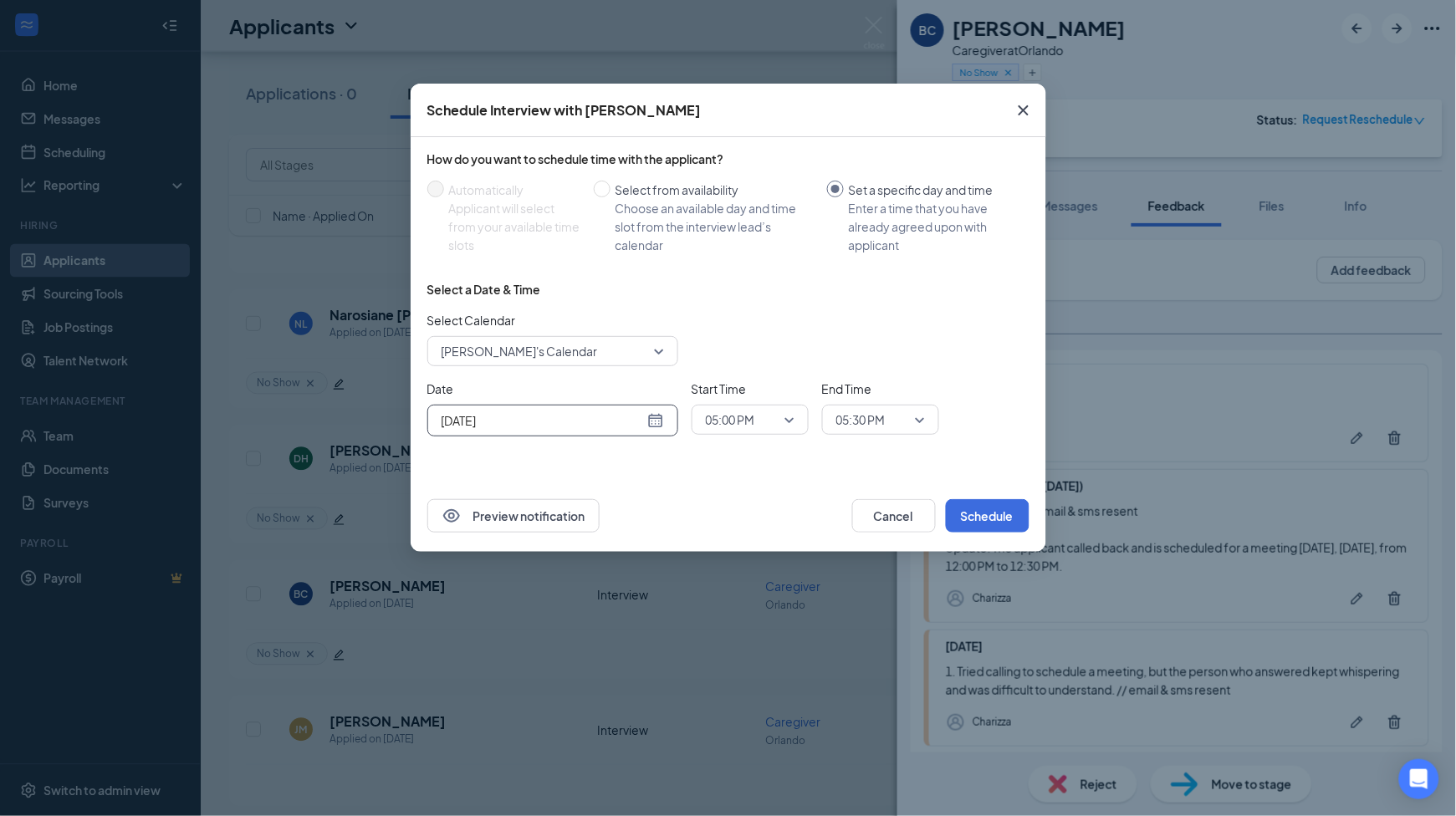
click at [650, 413] on div "[DATE]" at bounding box center [552, 420] width 222 height 19
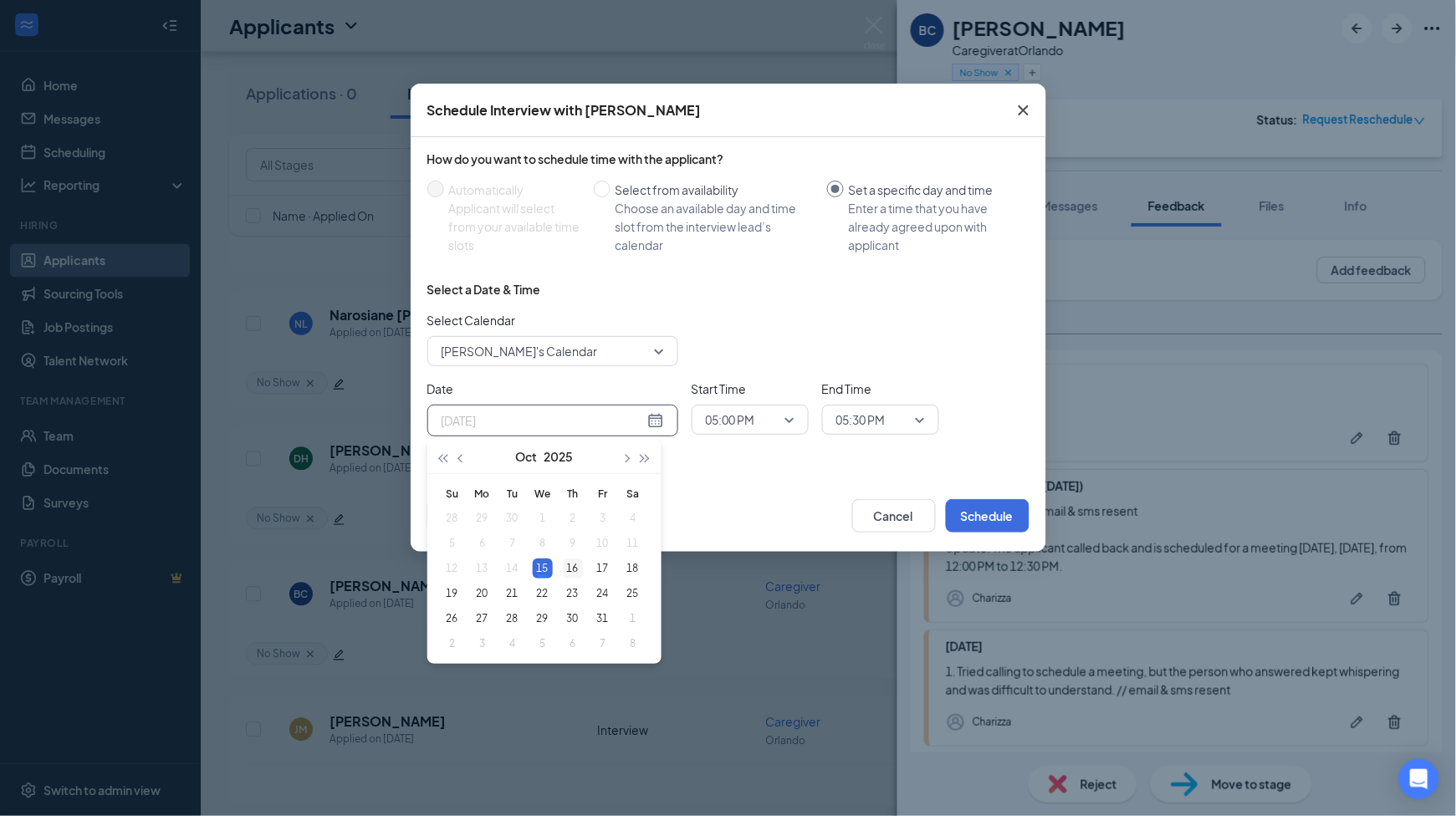
type input "[DATE]"
click at [575, 571] on div "16" at bounding box center [573, 568] width 20 height 20
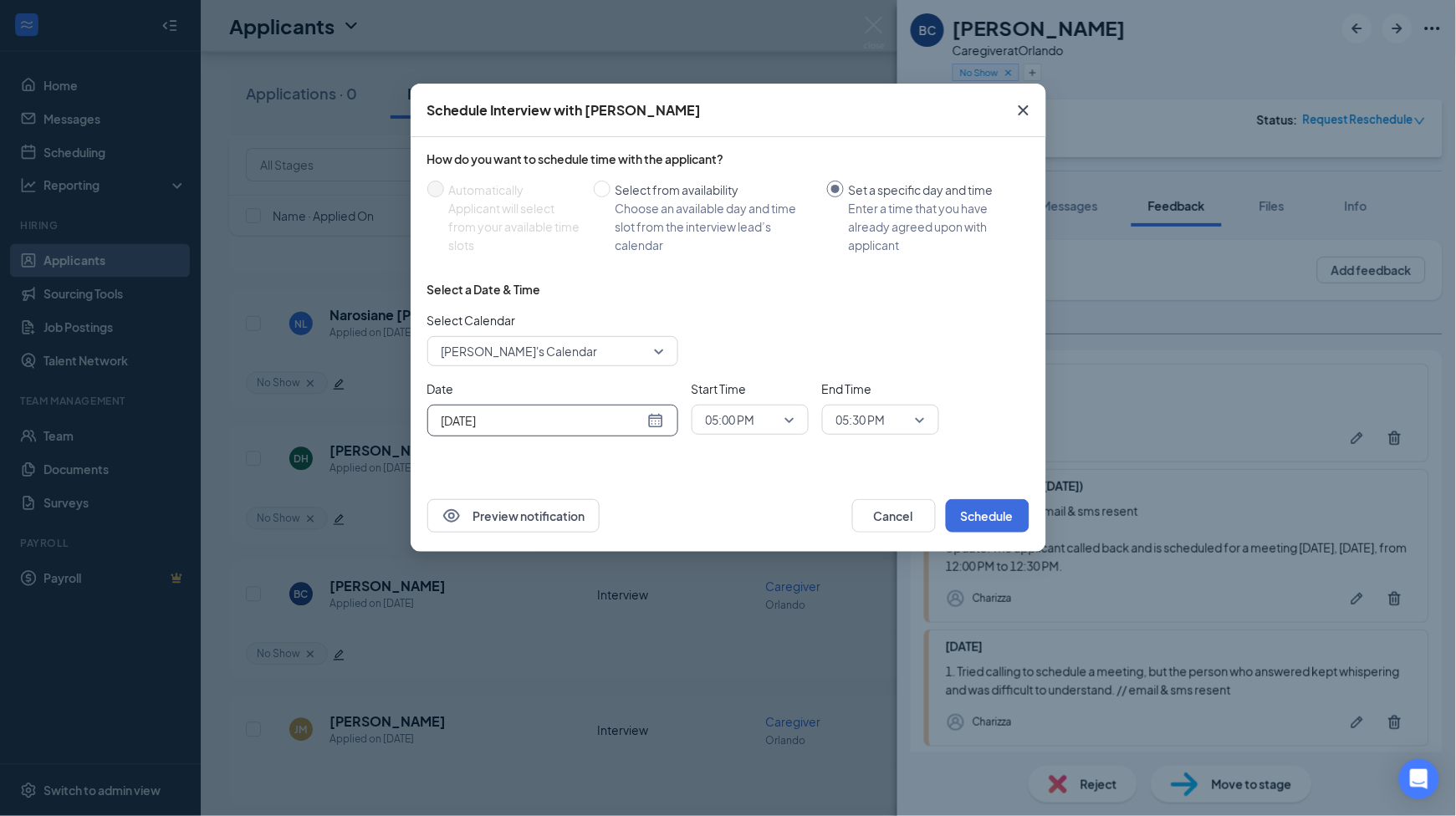
click at [761, 424] on span "05:00 PM" at bounding box center [742, 420] width 73 height 25
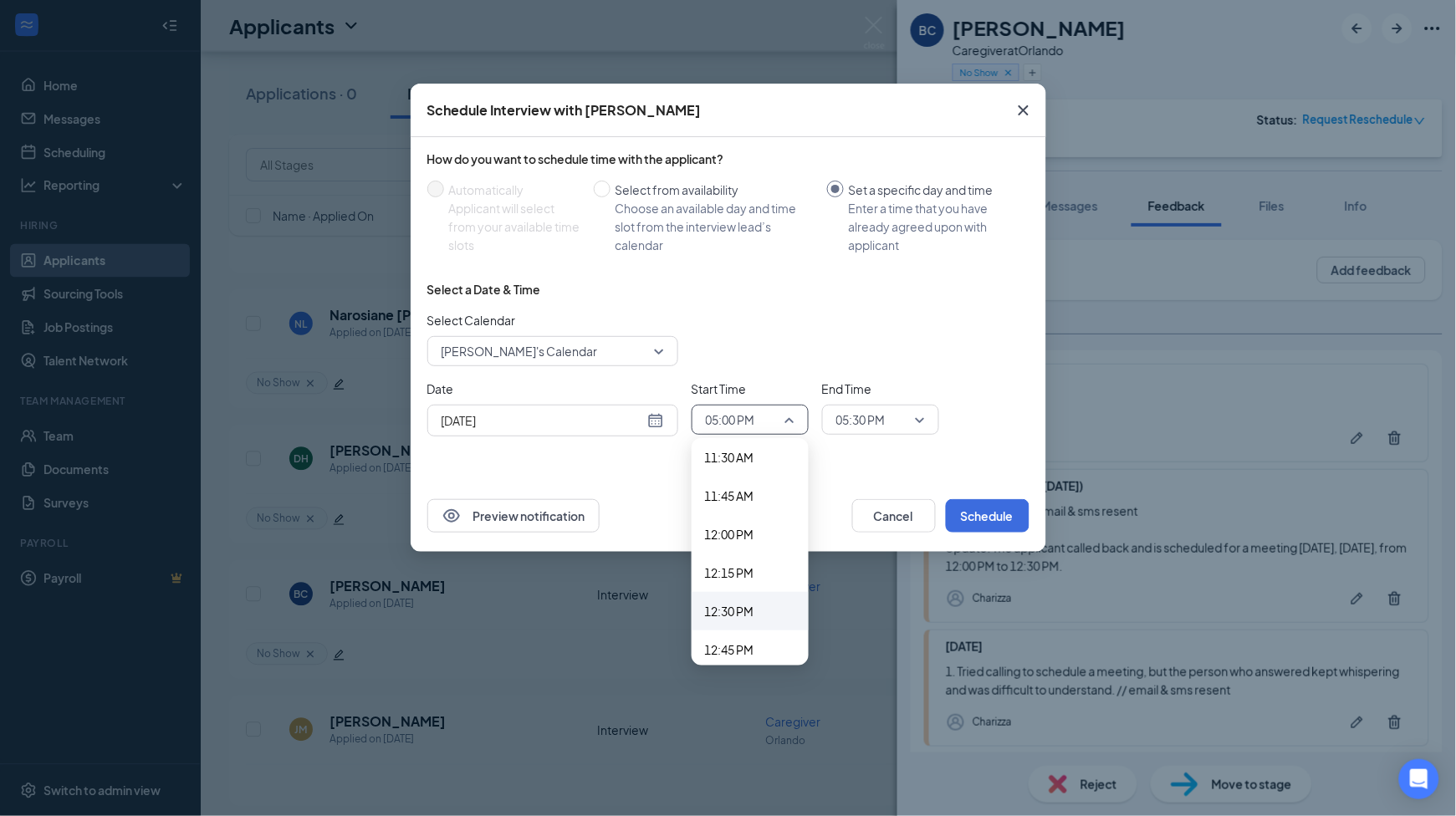
scroll to position [1772, 0]
click at [738, 532] on span "12:00 PM" at bounding box center [730, 537] width 49 height 19
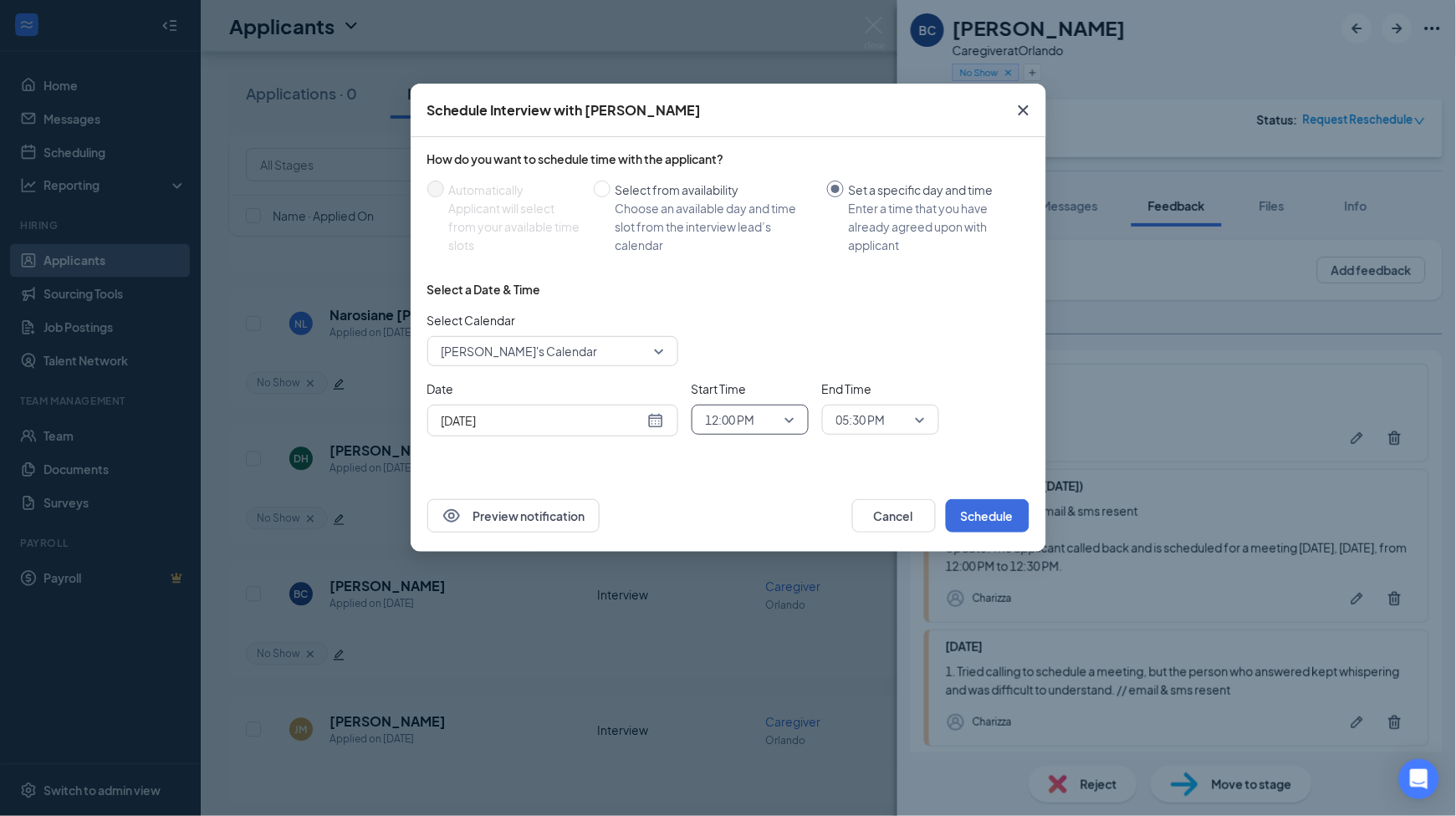
click at [875, 424] on span "05:30 PM" at bounding box center [861, 420] width 49 height 25
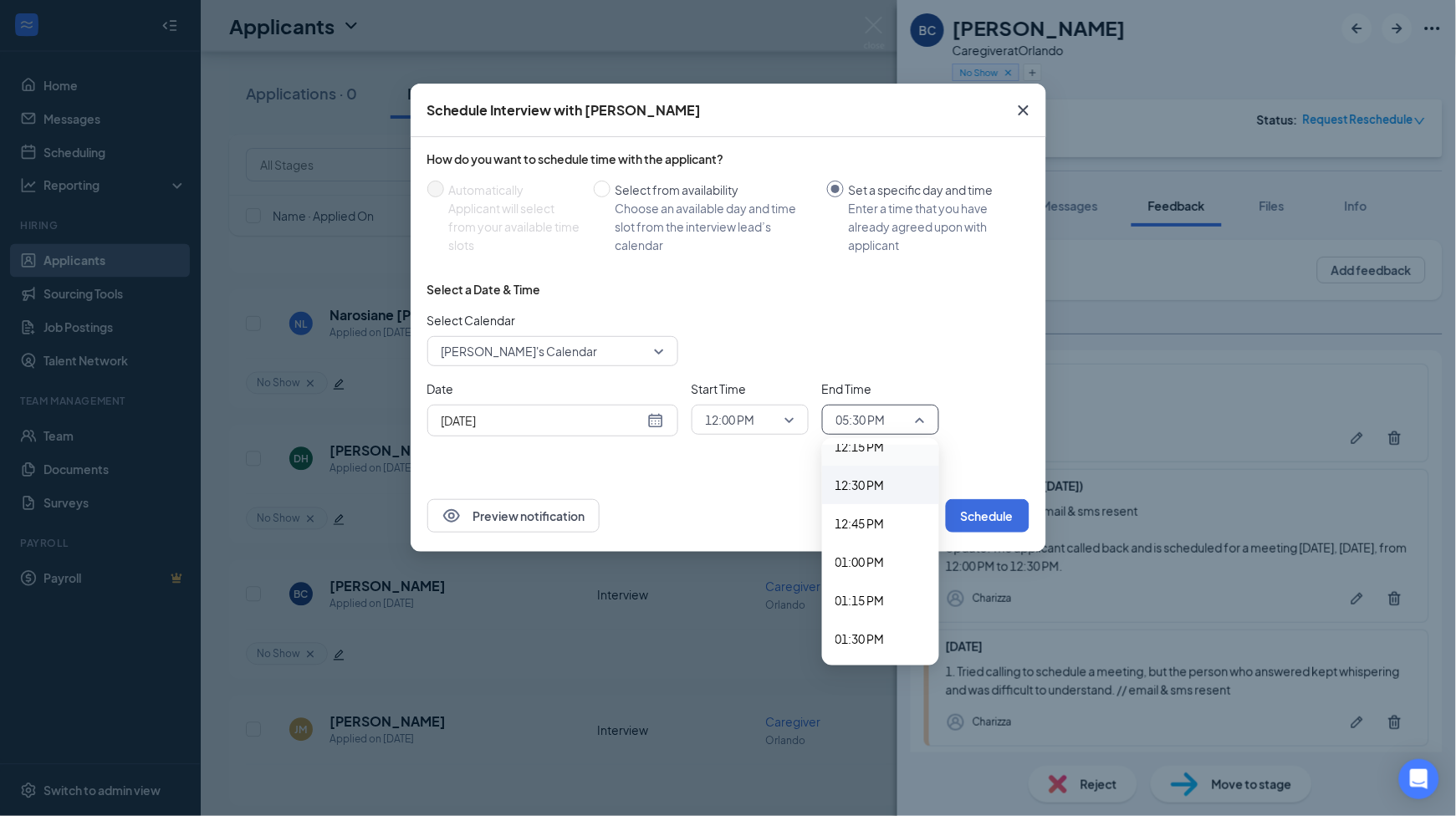
scroll to position [1850, 0]
click at [867, 535] on span "12:30 PM" at bounding box center [860, 537] width 49 height 19
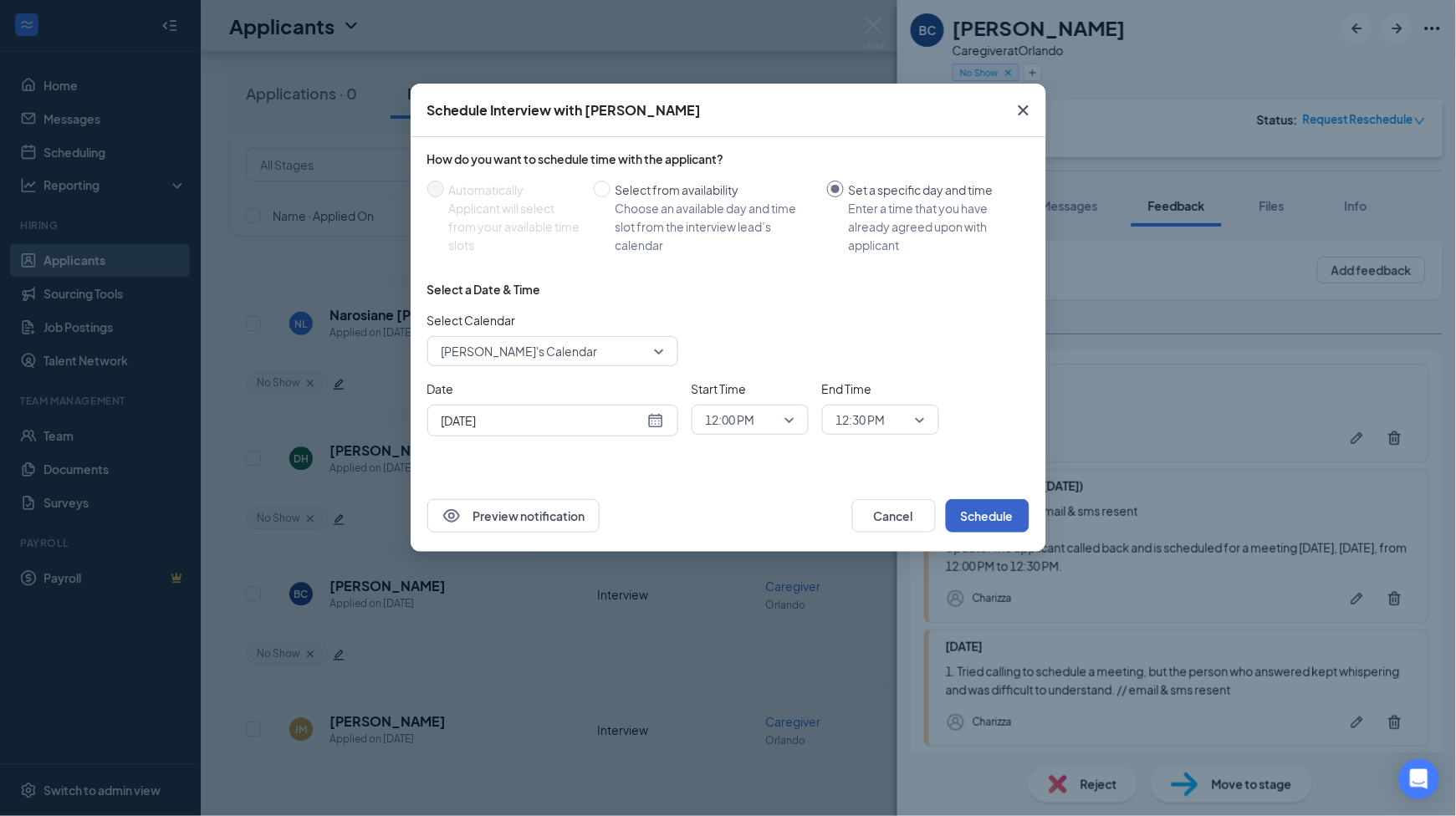
click at [972, 520] on button "Schedule" at bounding box center [987, 516] width 84 height 34
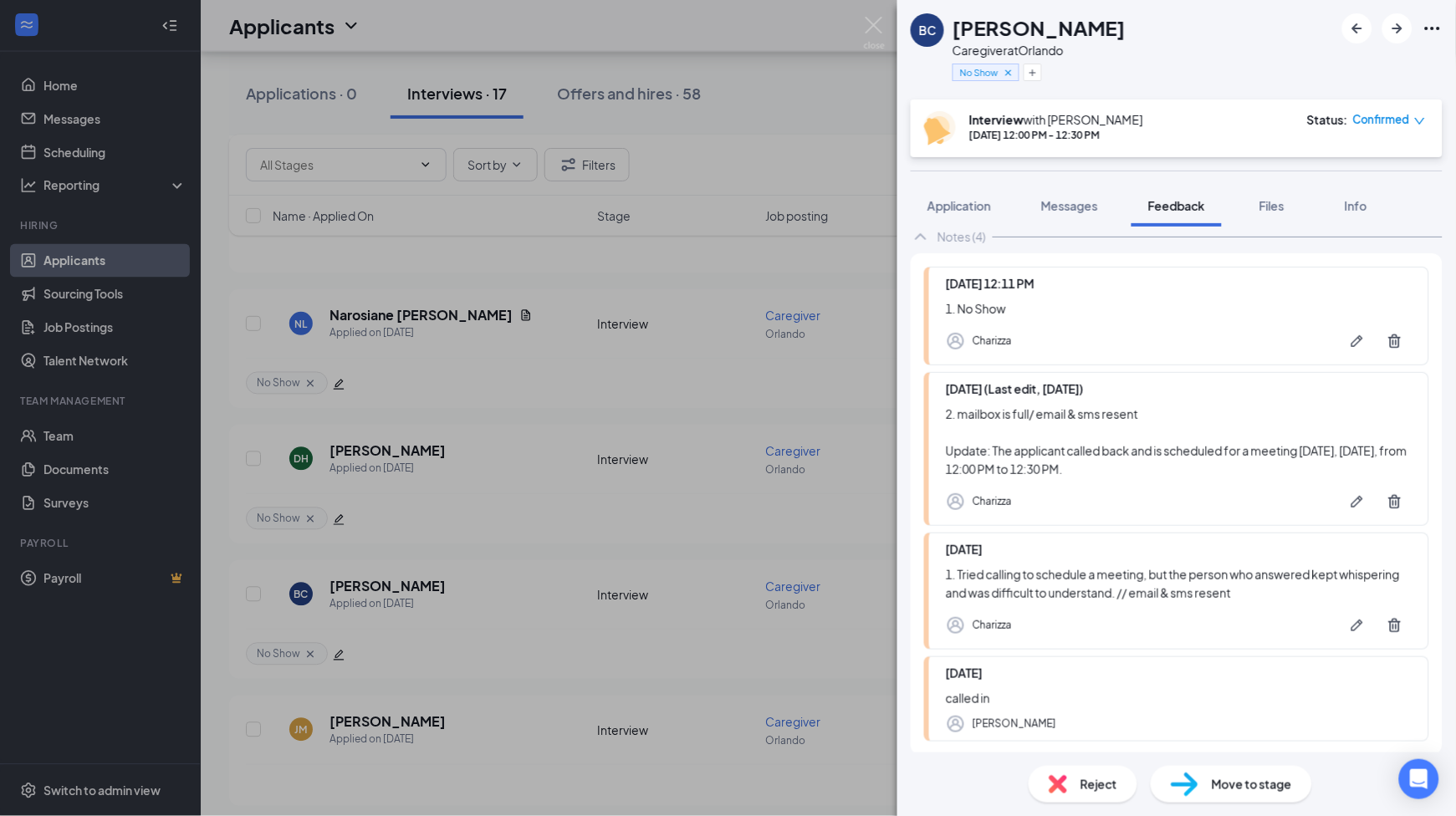
scroll to position [178, 0]
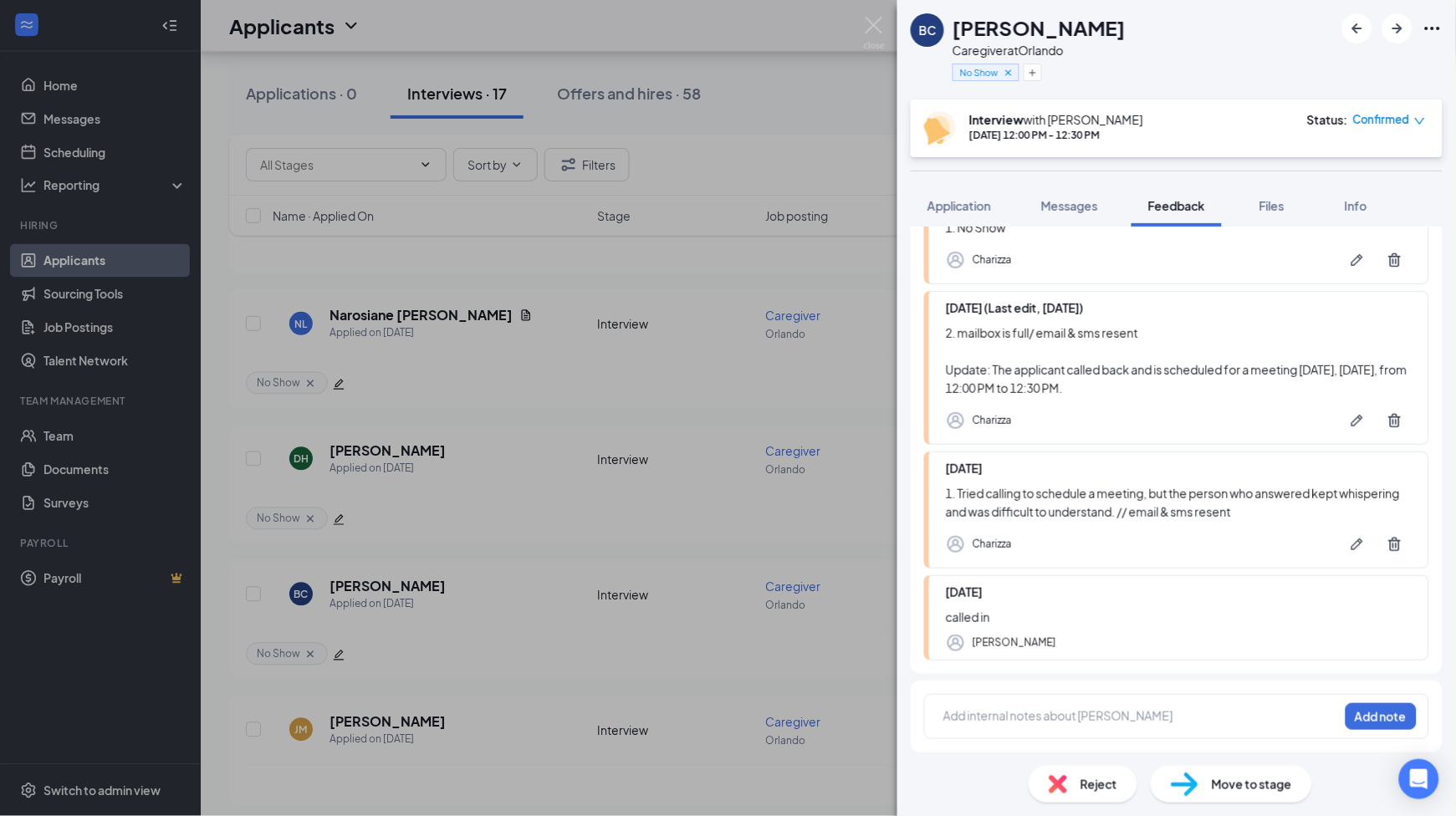
drag, startPoint x: 1002, startPoint y: 717, endPoint x: 1000, endPoint y: 704, distance: 13.2
click at [1002, 717] on div at bounding box center [1141, 716] width 394 height 18
drag, startPoint x: 966, startPoint y: 143, endPoint x: 1133, endPoint y: 146, distance: 167.0
click at [1133, 146] on div "Interview with [PERSON_NAME] [DATE] 12:00 PM - 12:30 PM Status : Confirmed" at bounding box center [1176, 128] width 532 height 57
click at [1226, 720] on div "2. Sched another meetong [DATE] same time /" at bounding box center [1141, 716] width 394 height 18
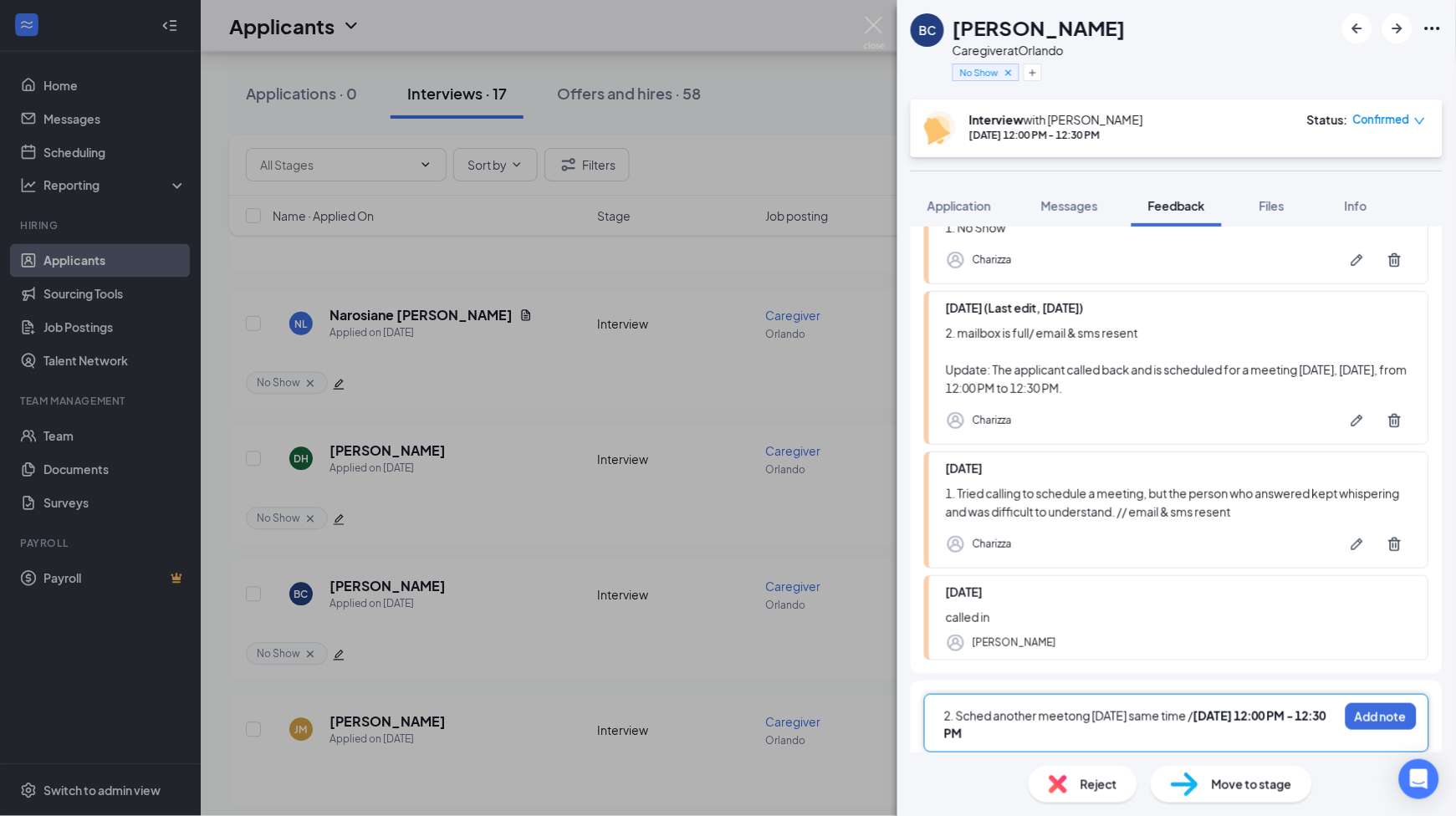
click at [1170, 732] on div "2. Sched another meetong [DATE] same time / [DATE] 12:00 PM - 12:30 PM" at bounding box center [1141, 725] width 394 height 35
click at [1346, 717] on button "Add note" at bounding box center [1381, 716] width 71 height 26
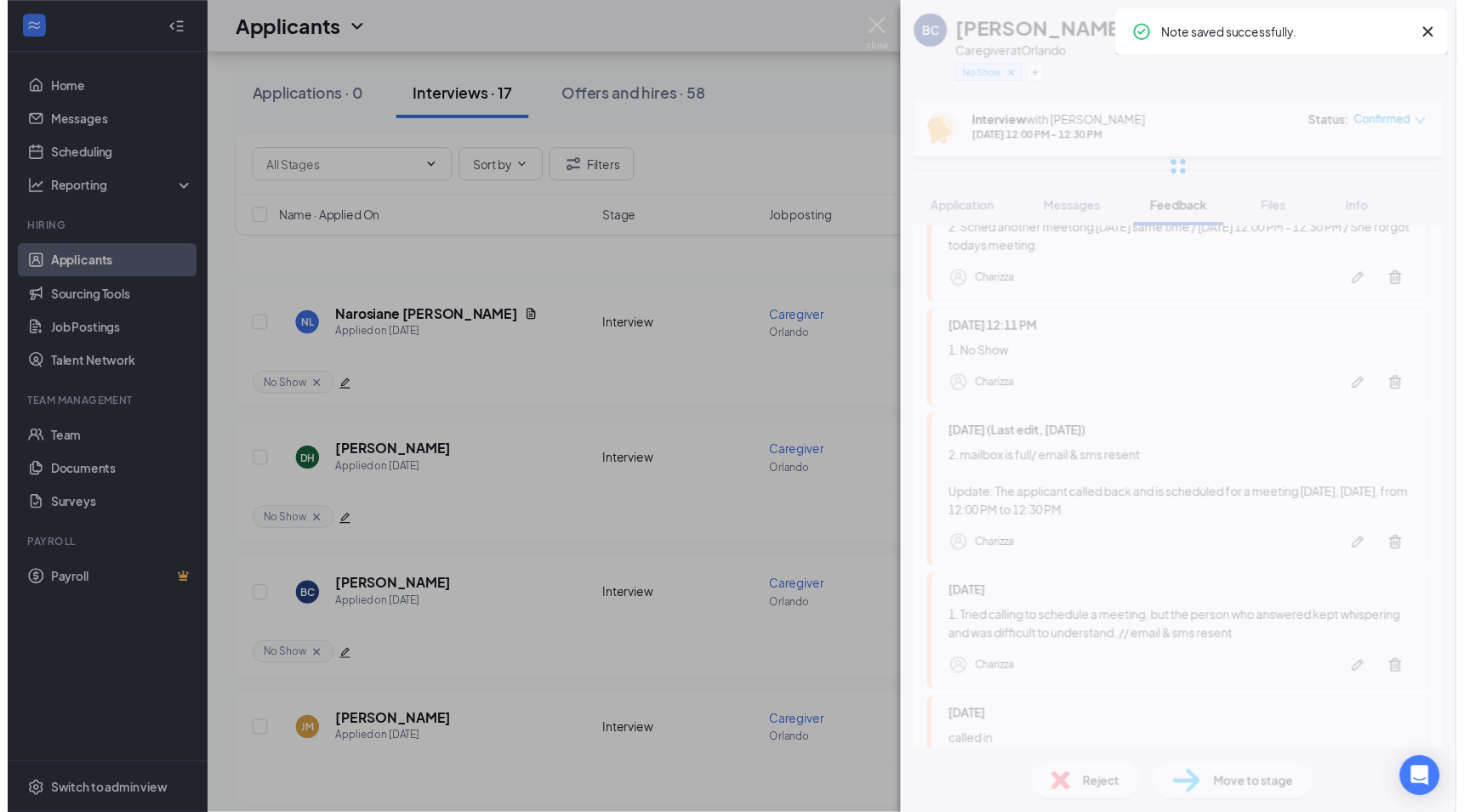
scroll to position [0, 0]
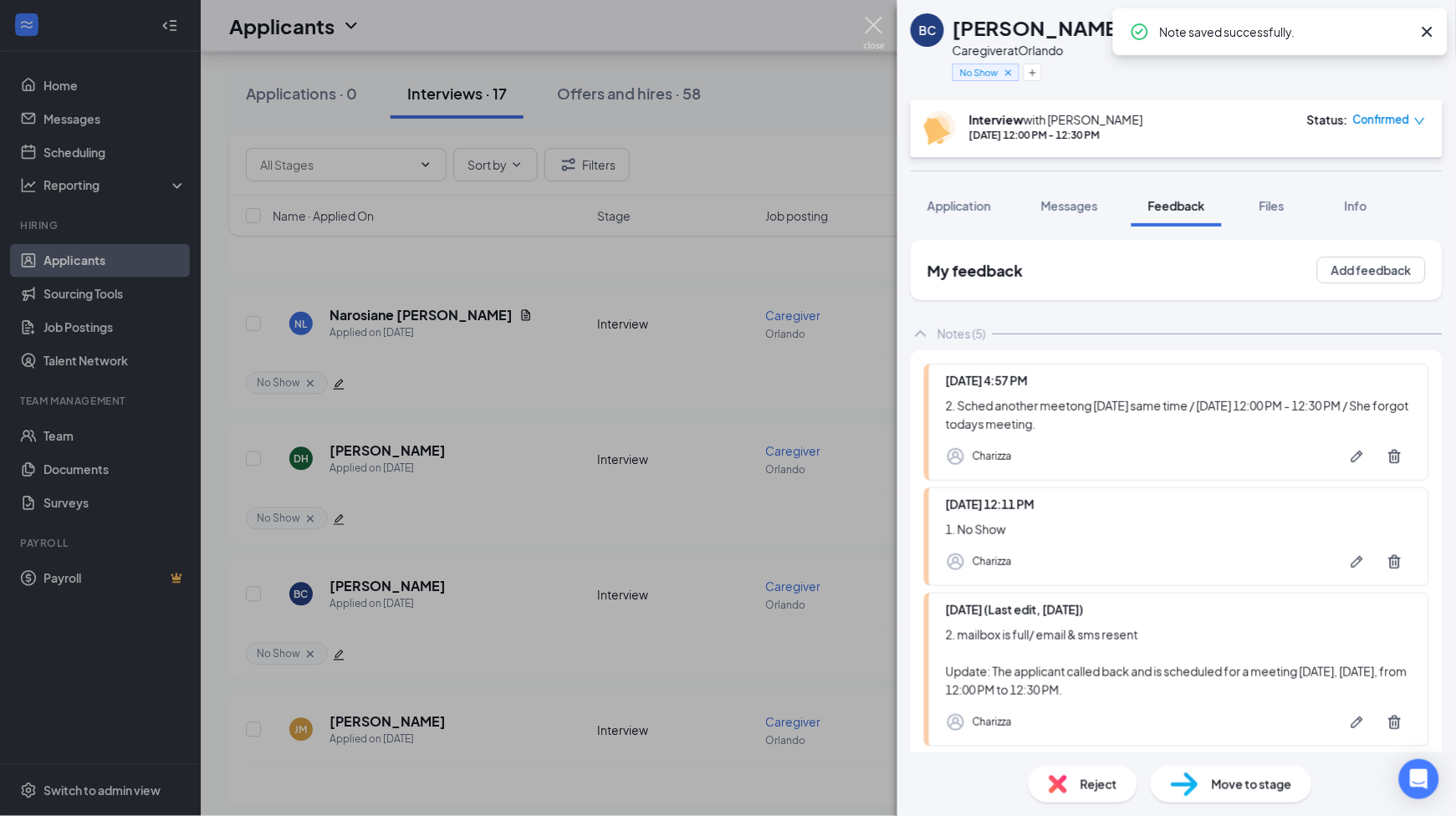
click at [867, 24] on img at bounding box center [874, 33] width 21 height 33
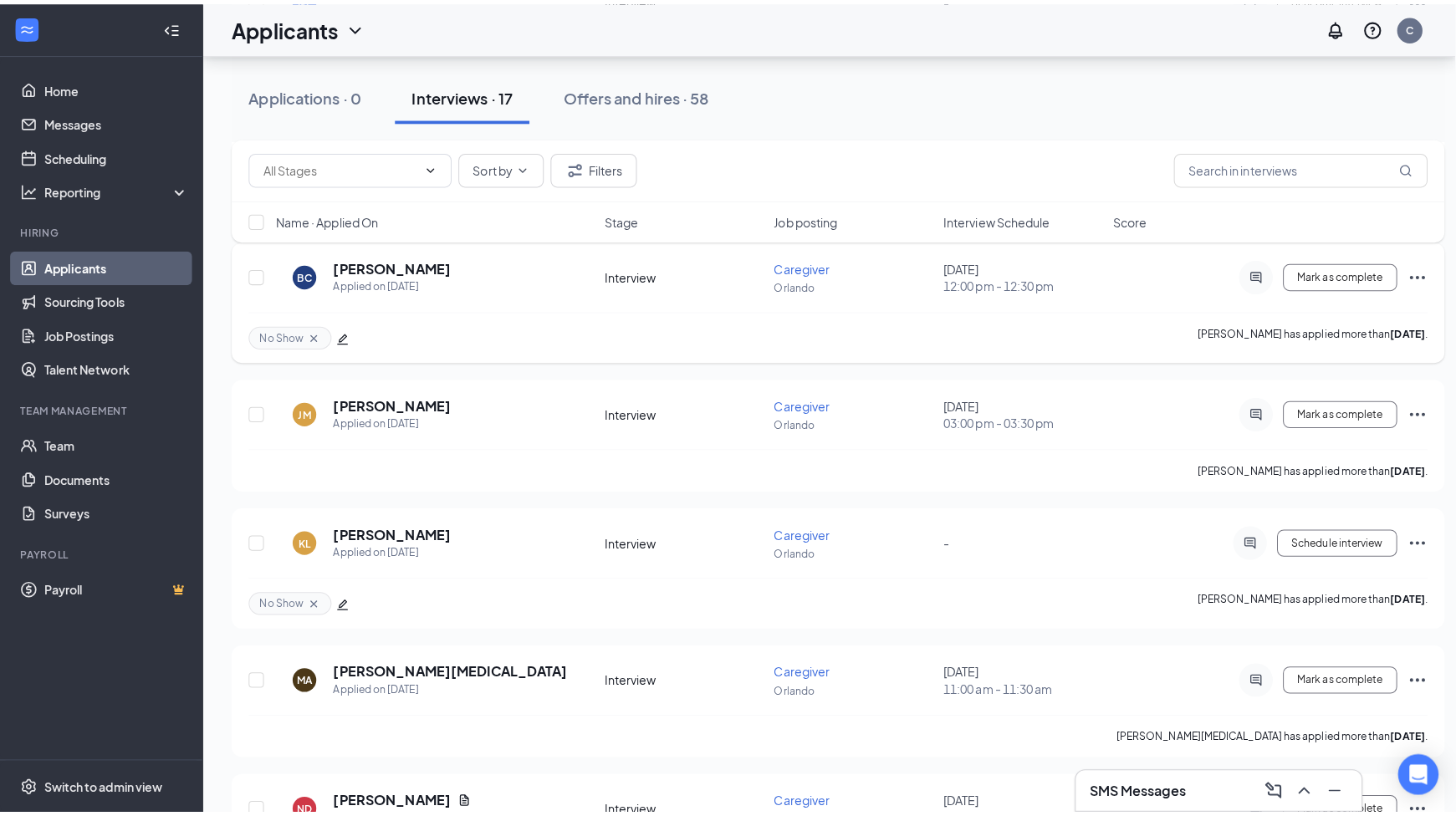
scroll to position [1003, 0]
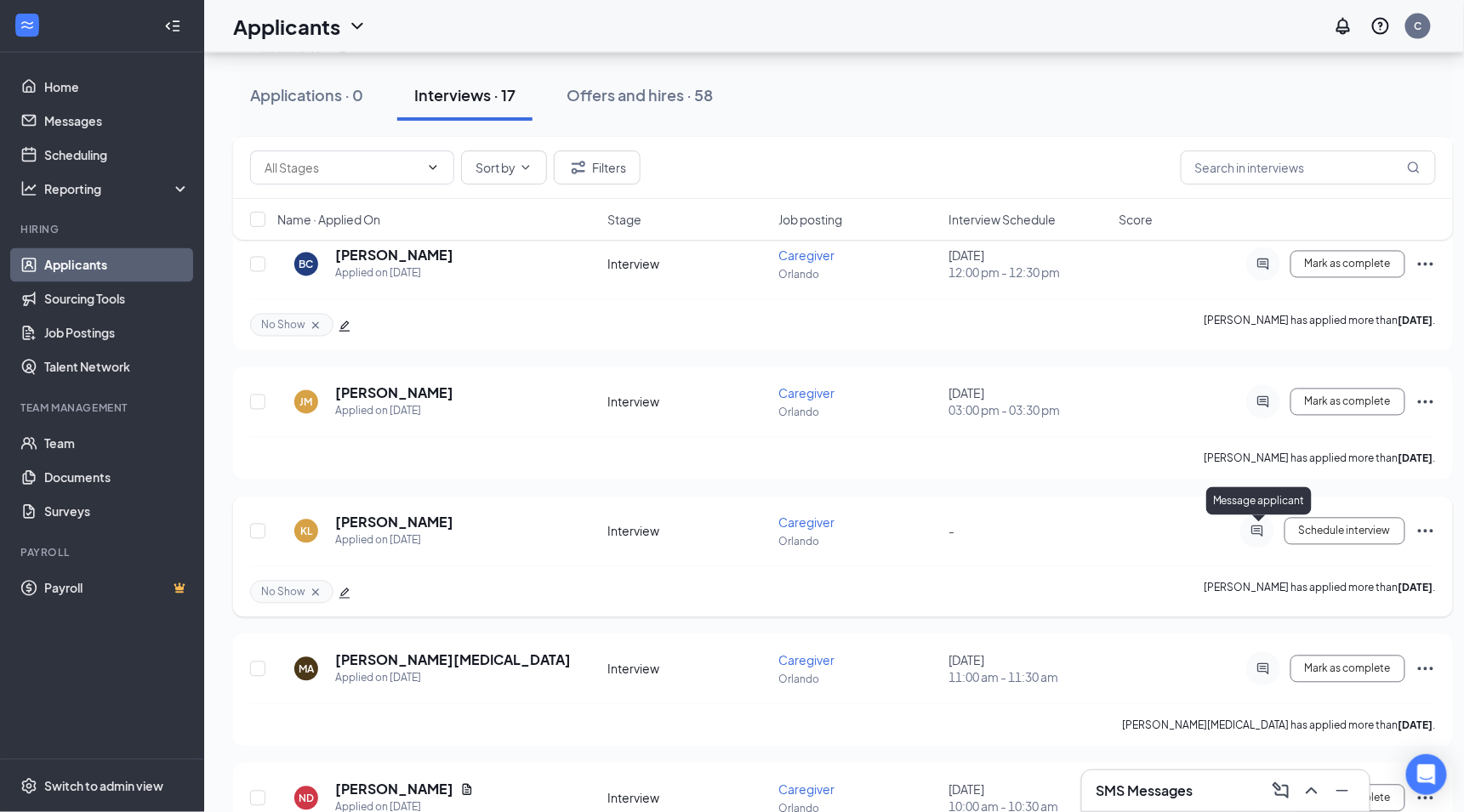
click at [1260, 529] on icon "ActiveChat" at bounding box center [1257, 531] width 21 height 13
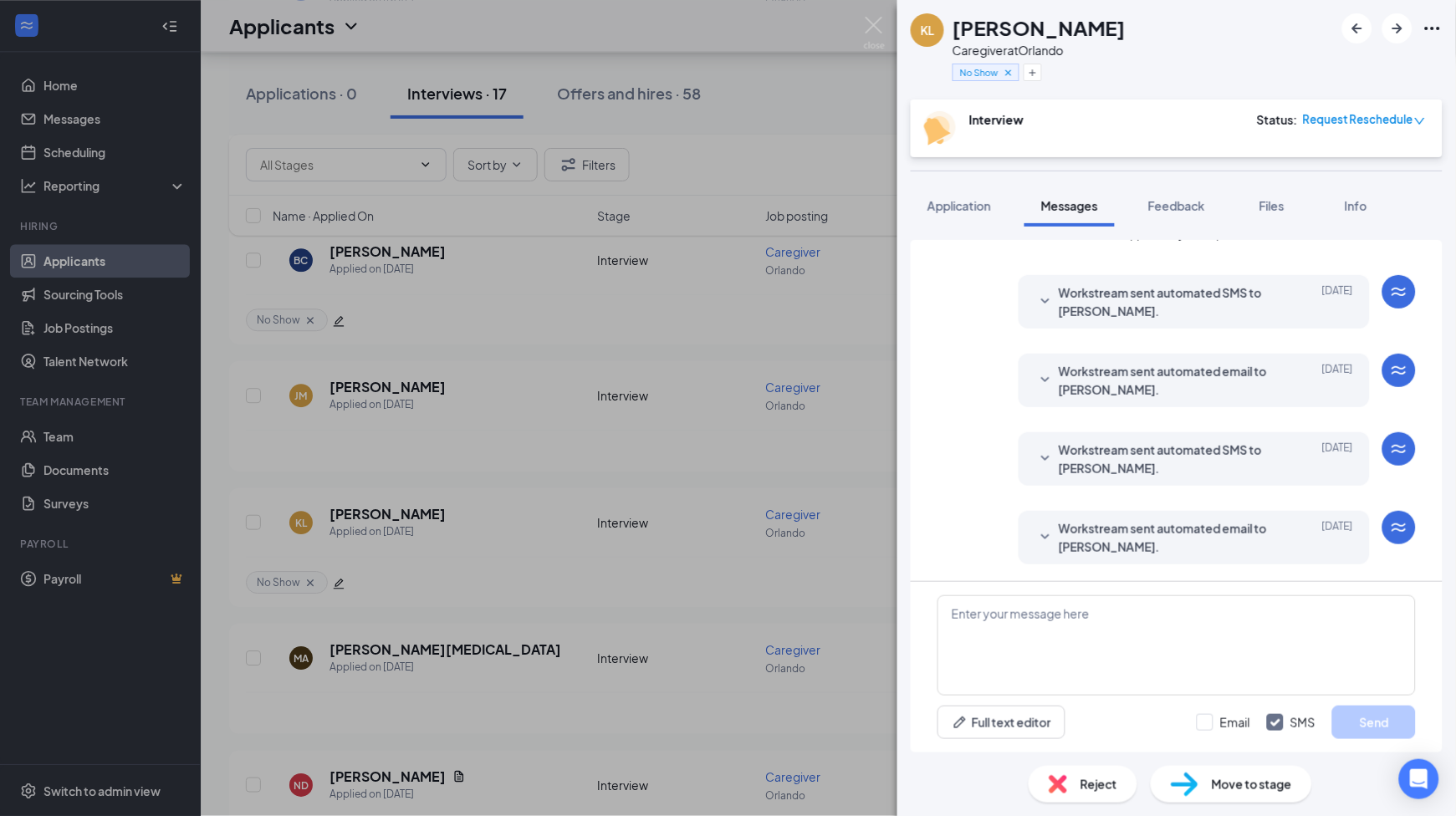
drag, startPoint x: 1122, startPoint y: 535, endPoint x: 1130, endPoint y: 514, distance: 22.5
click at [1122, 535] on span "Workstream sent automated email to [PERSON_NAME]." at bounding box center [1168, 538] width 219 height 37
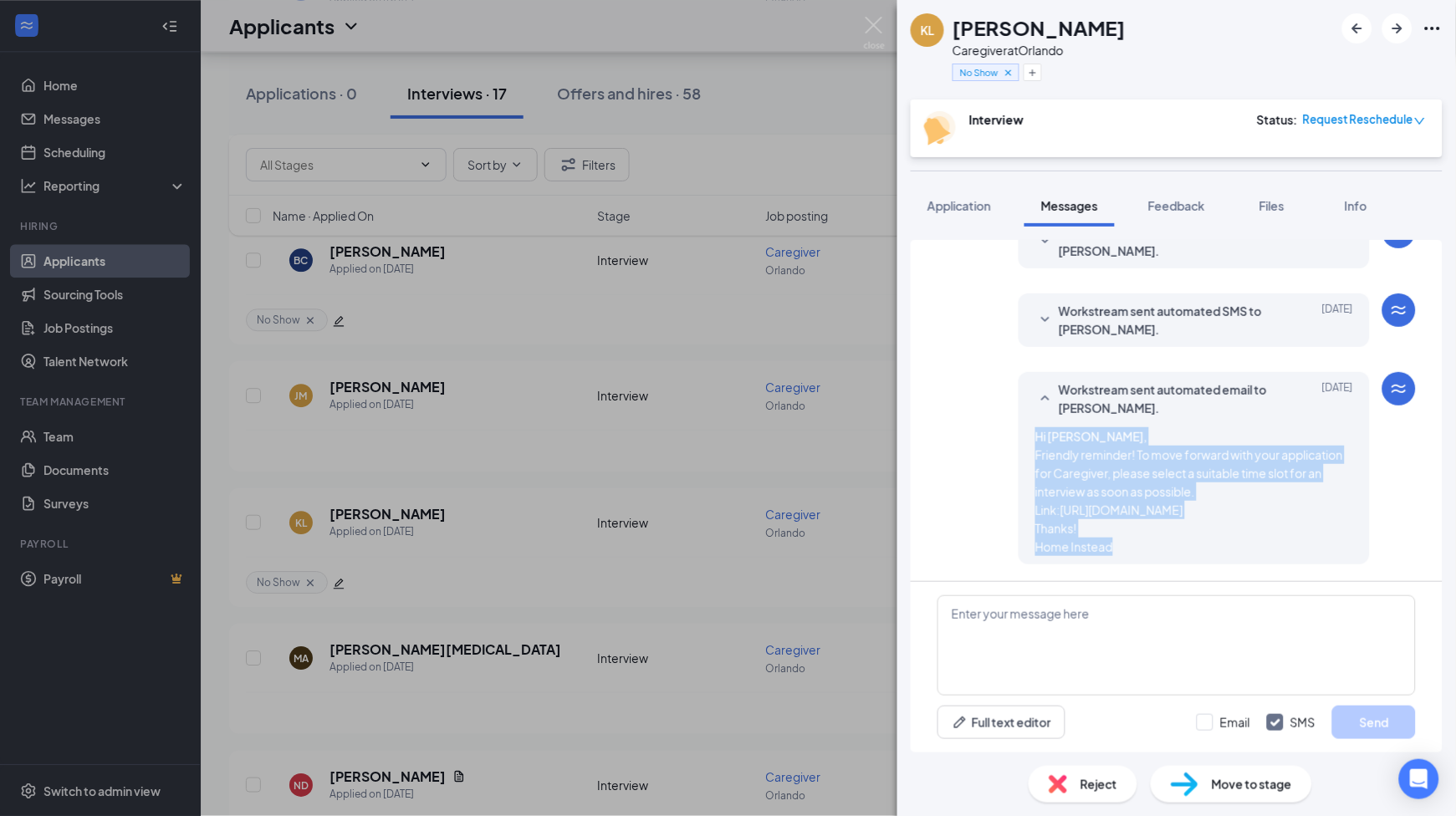
scroll to position [1619, 0]
drag, startPoint x: 1008, startPoint y: 435, endPoint x: 1166, endPoint y: 568, distance: 206.5
click at [1166, 568] on div "Workstream sent automated email to [PERSON_NAME]. [DATE] Hi [PERSON_NAME], Frie…" at bounding box center [1176, 472] width 478 height 200
click at [1181, 640] on textarea at bounding box center [1176, 646] width 478 height 101
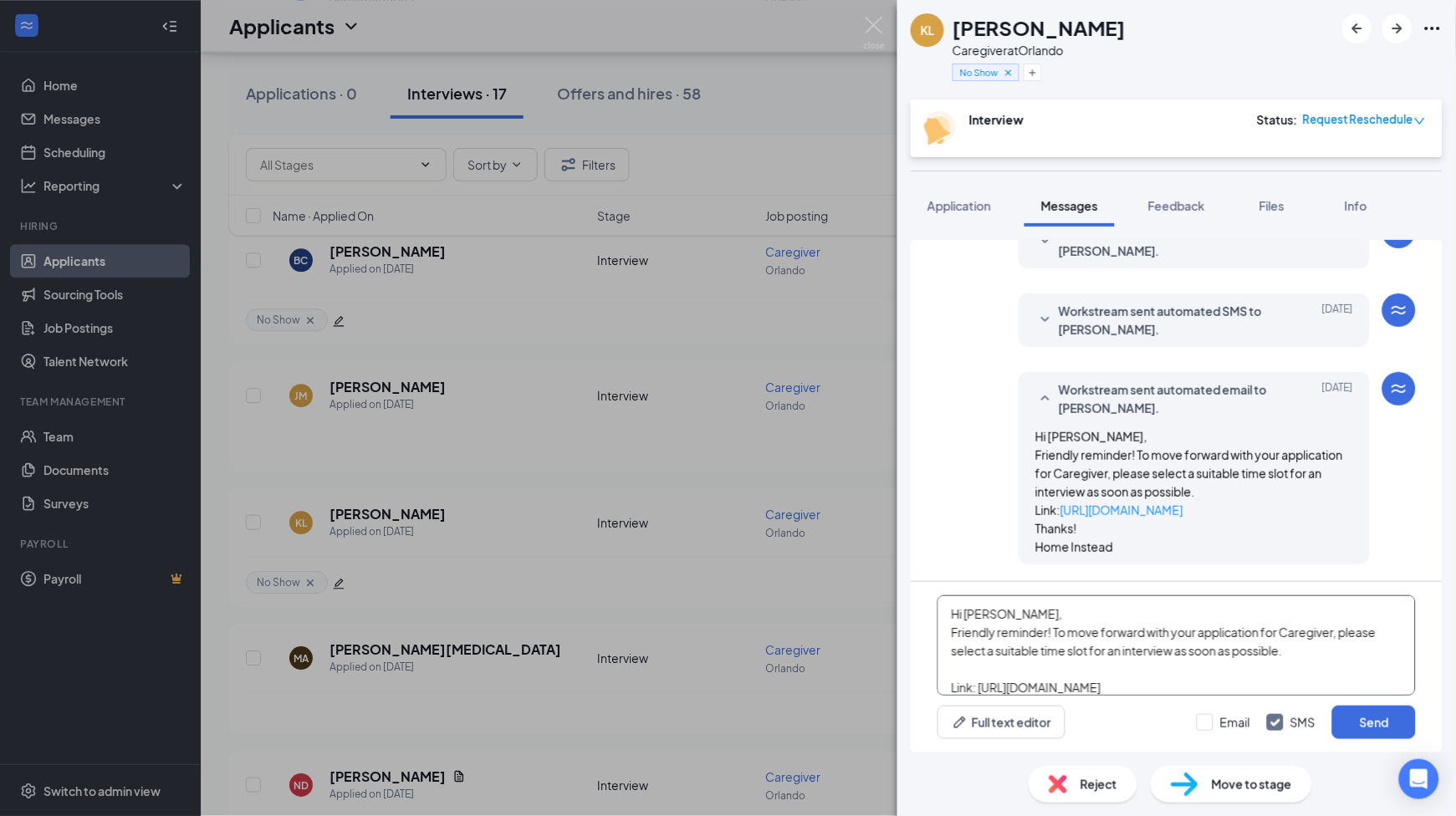
scroll to position [72, 0]
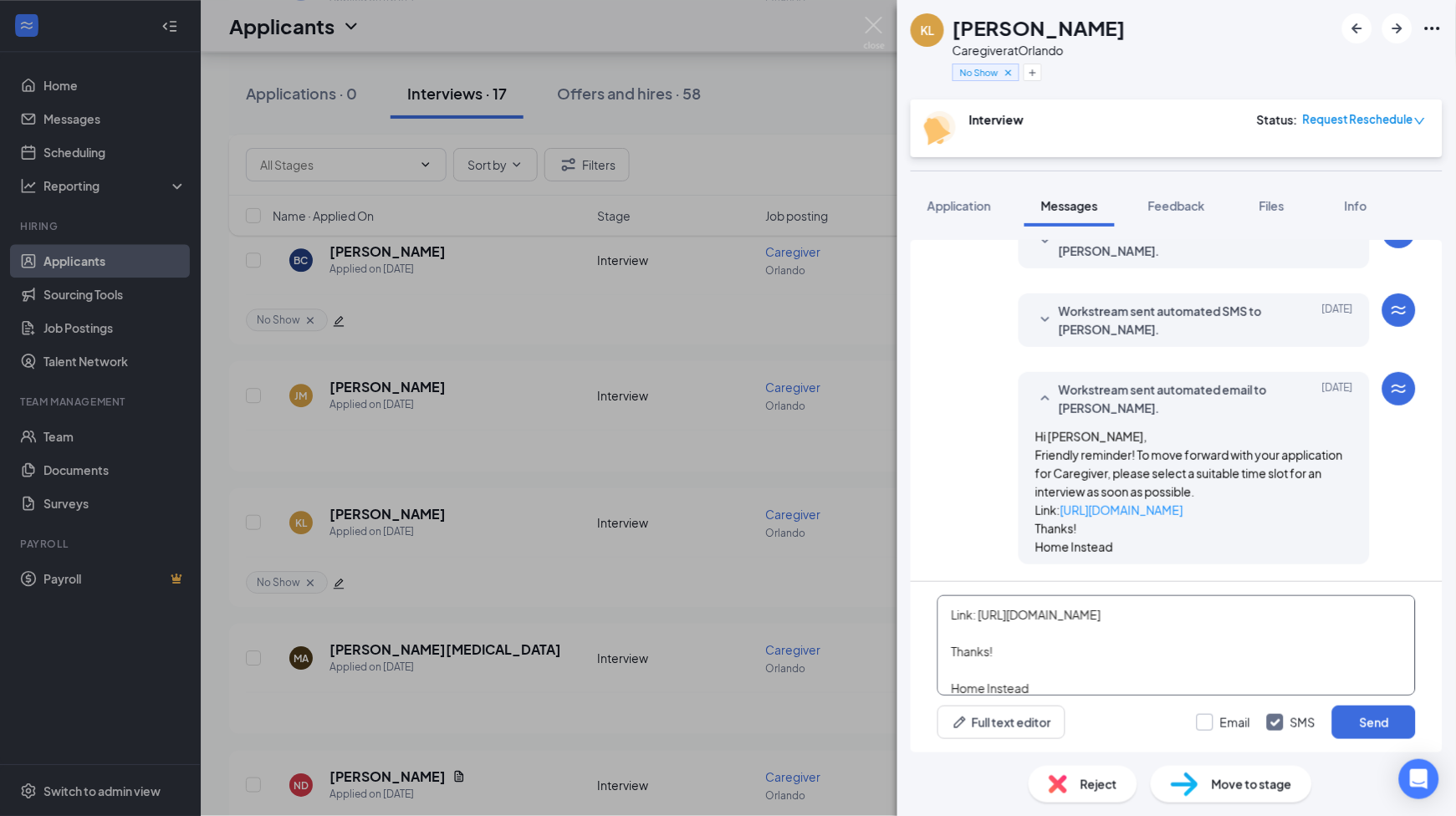
type textarea "Hi [PERSON_NAME], Friendly reminder! To move forward with your application for …"
click at [1208, 722] on input "Email" at bounding box center [1223, 722] width 54 height 17
checkbox input "true"
click at [1370, 721] on button "Send" at bounding box center [1374, 722] width 84 height 34
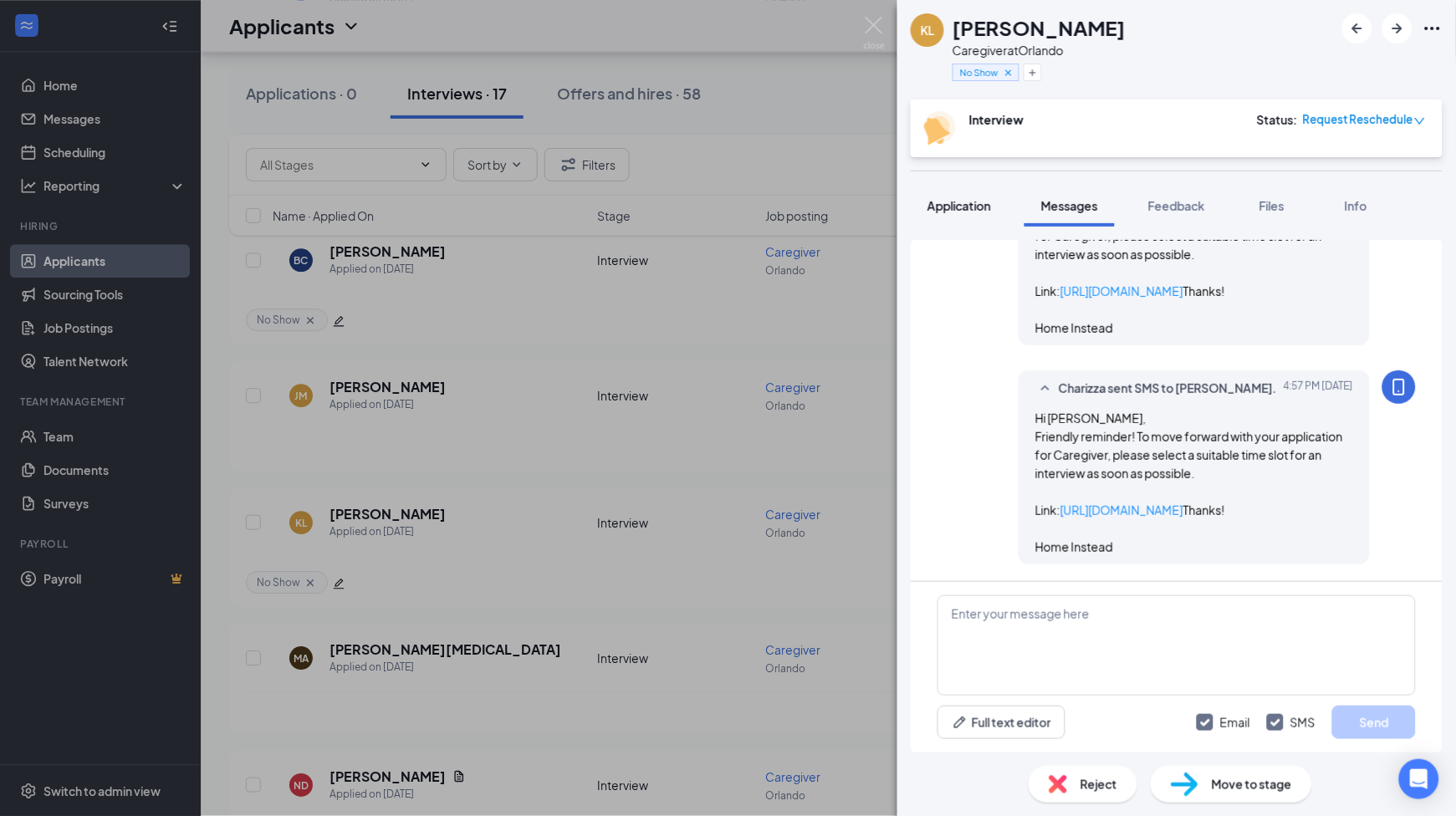
scroll to position [2130, 0]
click at [971, 209] on span "Application" at bounding box center [959, 206] width 64 height 15
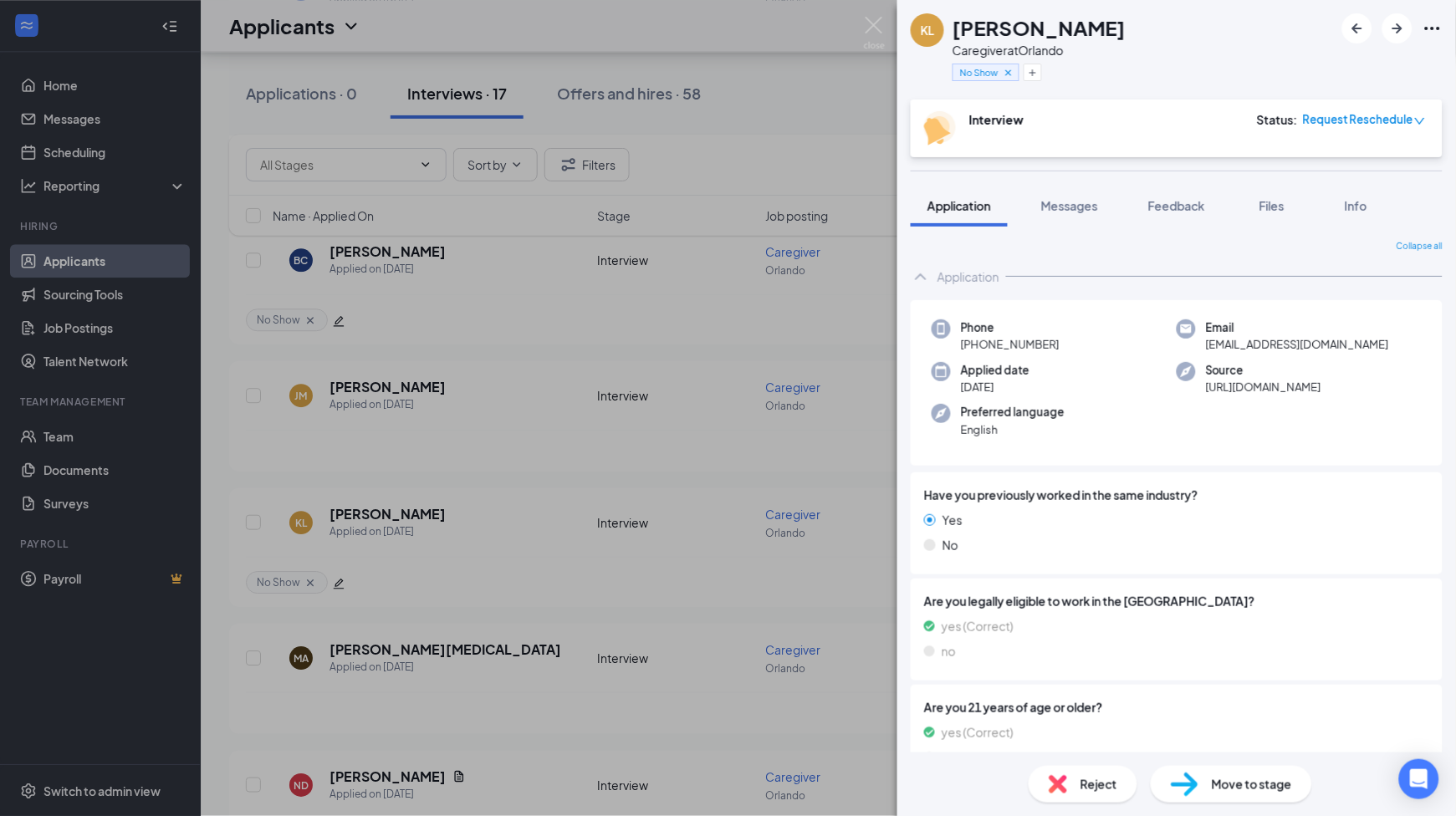
click at [1005, 351] on span "[PHONE_NUMBER]" at bounding box center [1010, 344] width 99 height 17
click at [1009, 349] on span "[PHONE_NUMBER]" at bounding box center [1010, 344] width 99 height 17
click at [1003, 345] on span "[PHONE_NUMBER]" at bounding box center [1010, 344] width 99 height 17
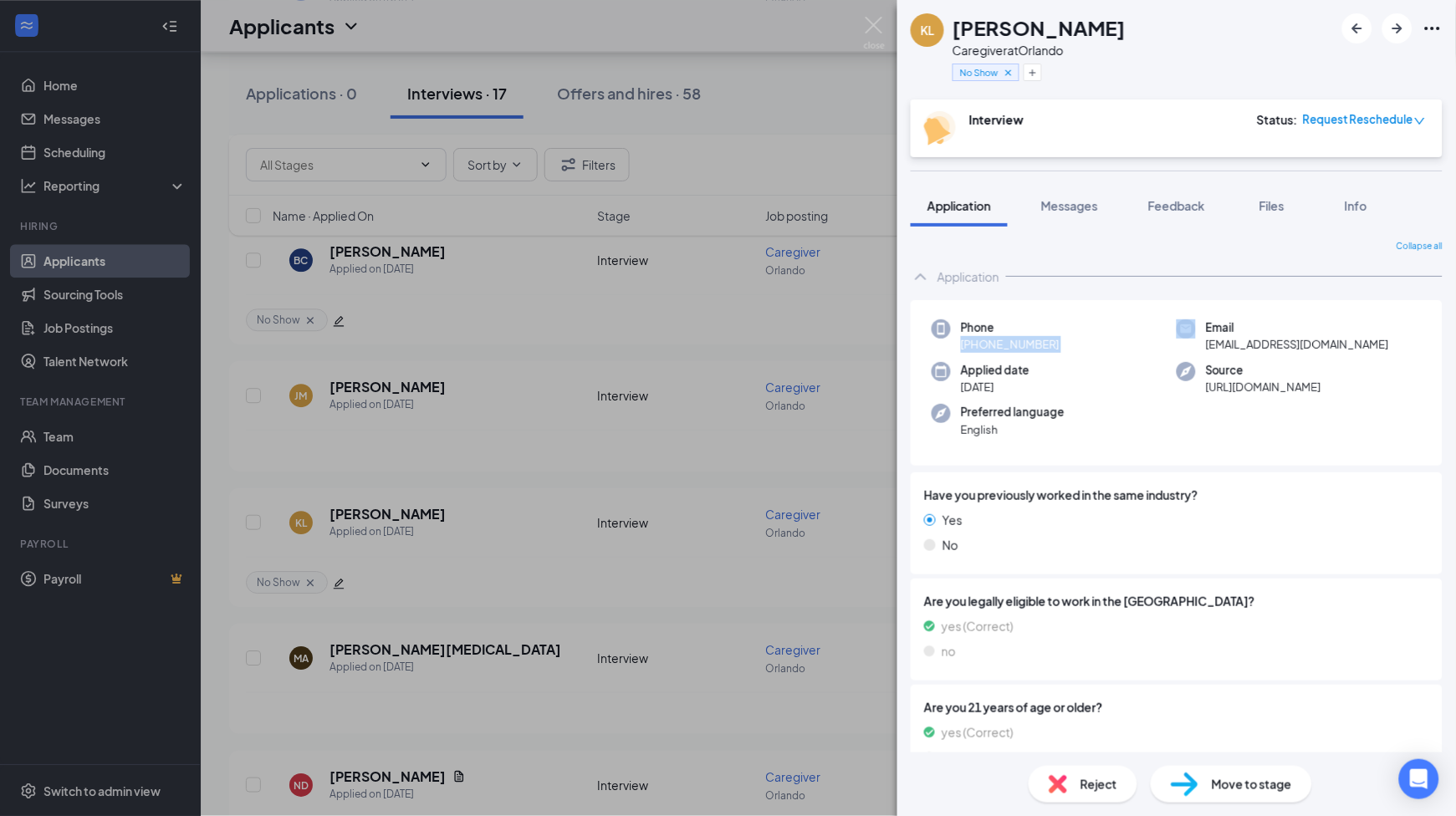
click at [1003, 345] on span "[PHONE_NUMBER]" at bounding box center [1010, 344] width 99 height 17
drag, startPoint x: 1193, startPoint y: 206, endPoint x: 144, endPoint y: 24, distance: 1064.7
click at [1193, 206] on span "Feedback" at bounding box center [1176, 206] width 56 height 15
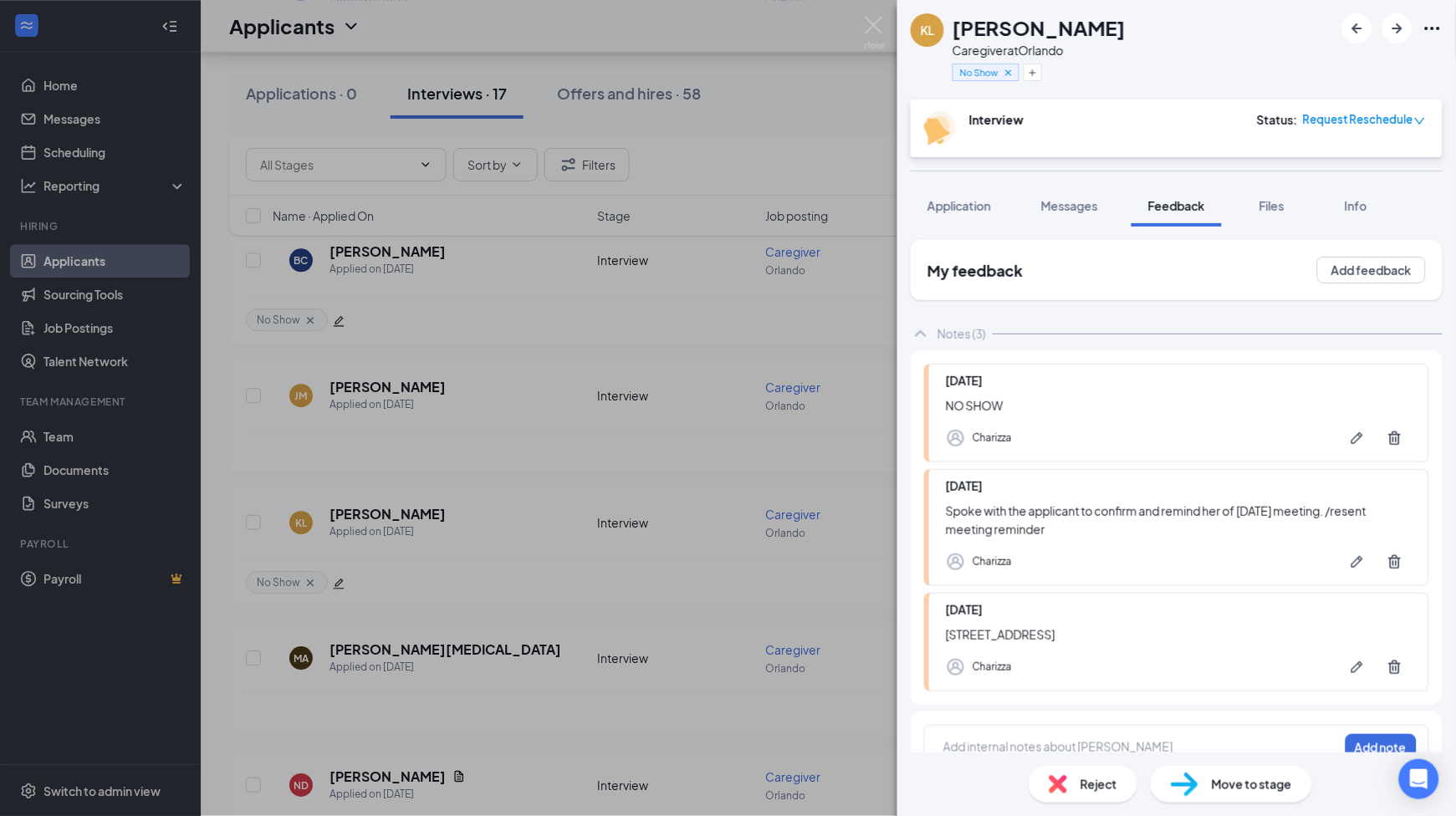
scroll to position [30, 0]
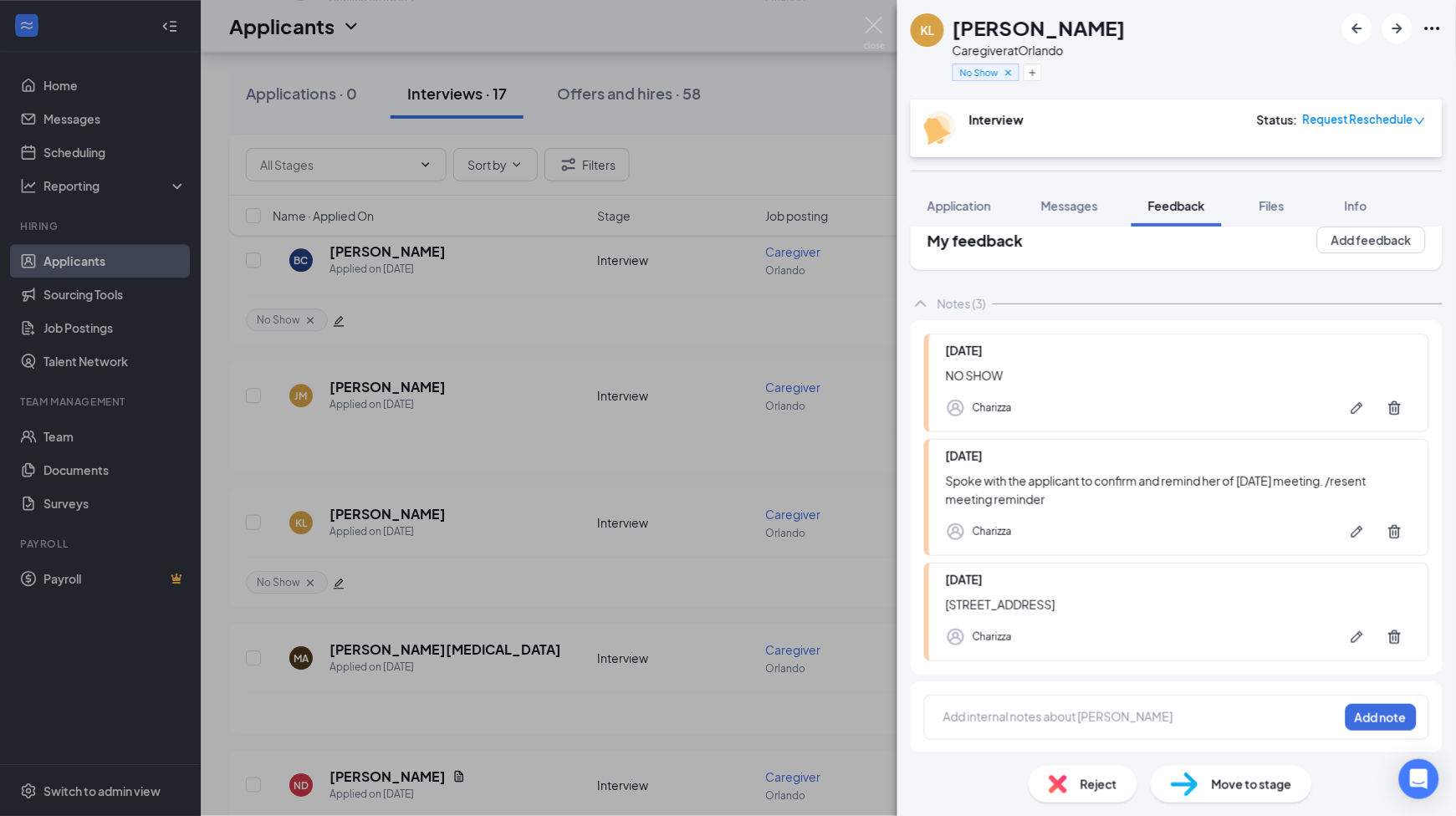
click at [992, 713] on div at bounding box center [1141, 717] width 394 height 18
click at [1003, 711] on div "2." at bounding box center [1141, 717] width 394 height 18
drag, startPoint x: 1002, startPoint y: 721, endPoint x: 874, endPoint y: 700, distance: 129.7
click at [874, 700] on div "KL [PERSON_NAME] Caregiver at [GEOGRAPHIC_DATA] No Show Interview Status : Requ…" at bounding box center [728, 408] width 1456 height 816
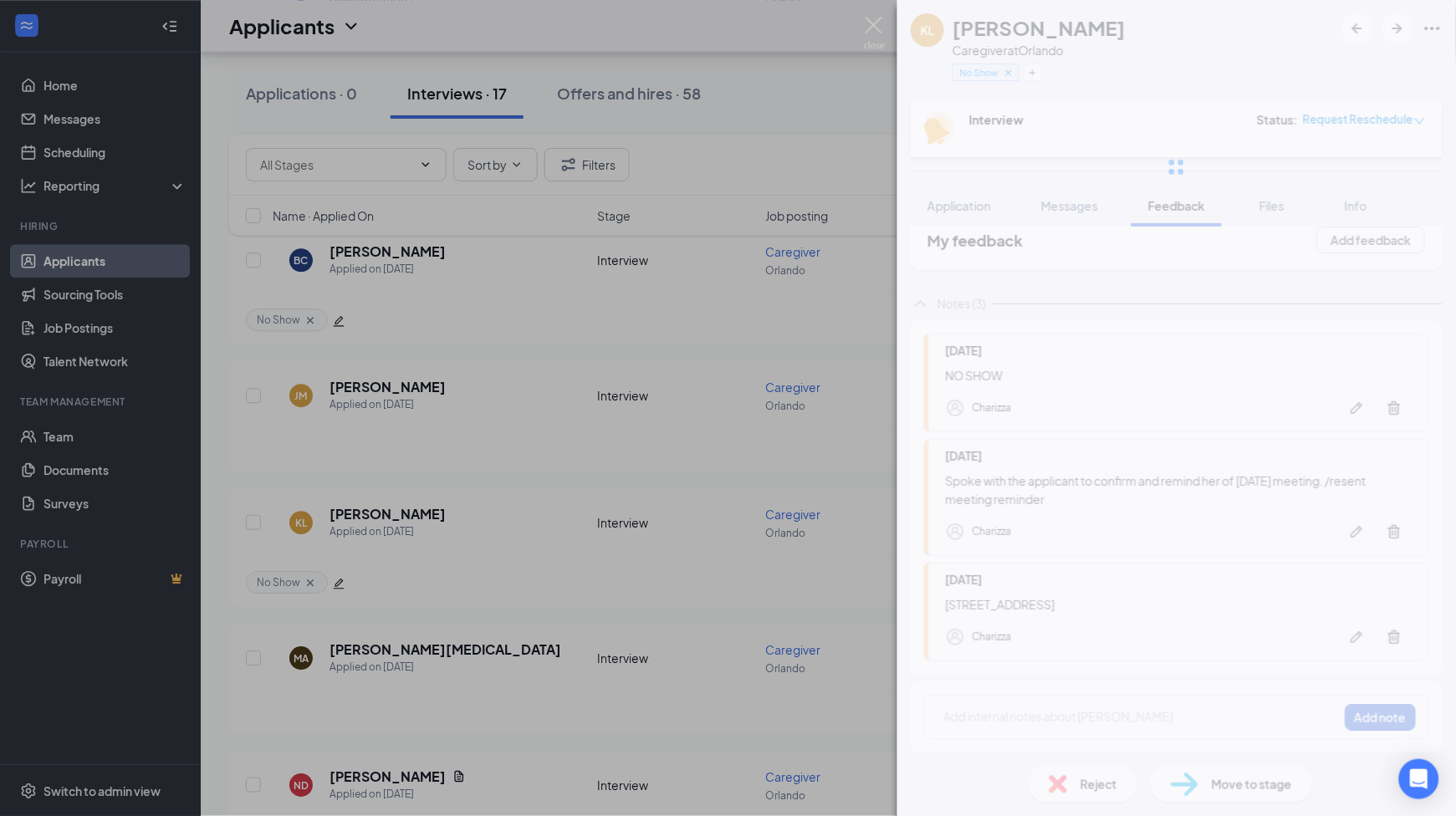
click at [1384, 122] on div at bounding box center [1176, 167] width 559 height 334
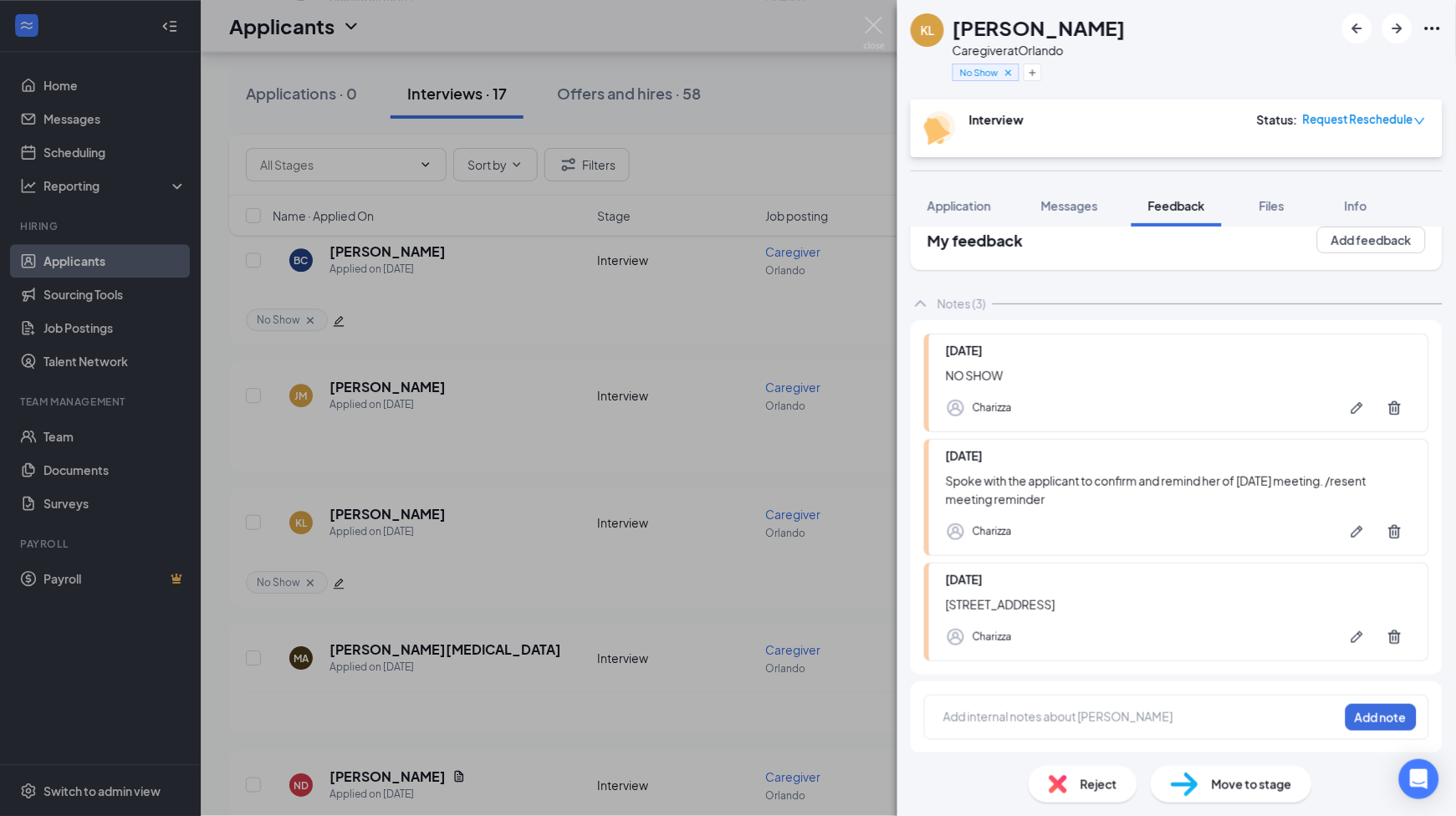
click at [1388, 111] on span "Request Reschedule" at bounding box center [1358, 119] width 110 height 17
click at [1341, 161] on span "Assign Time" at bounding box center [1353, 168] width 64 height 19
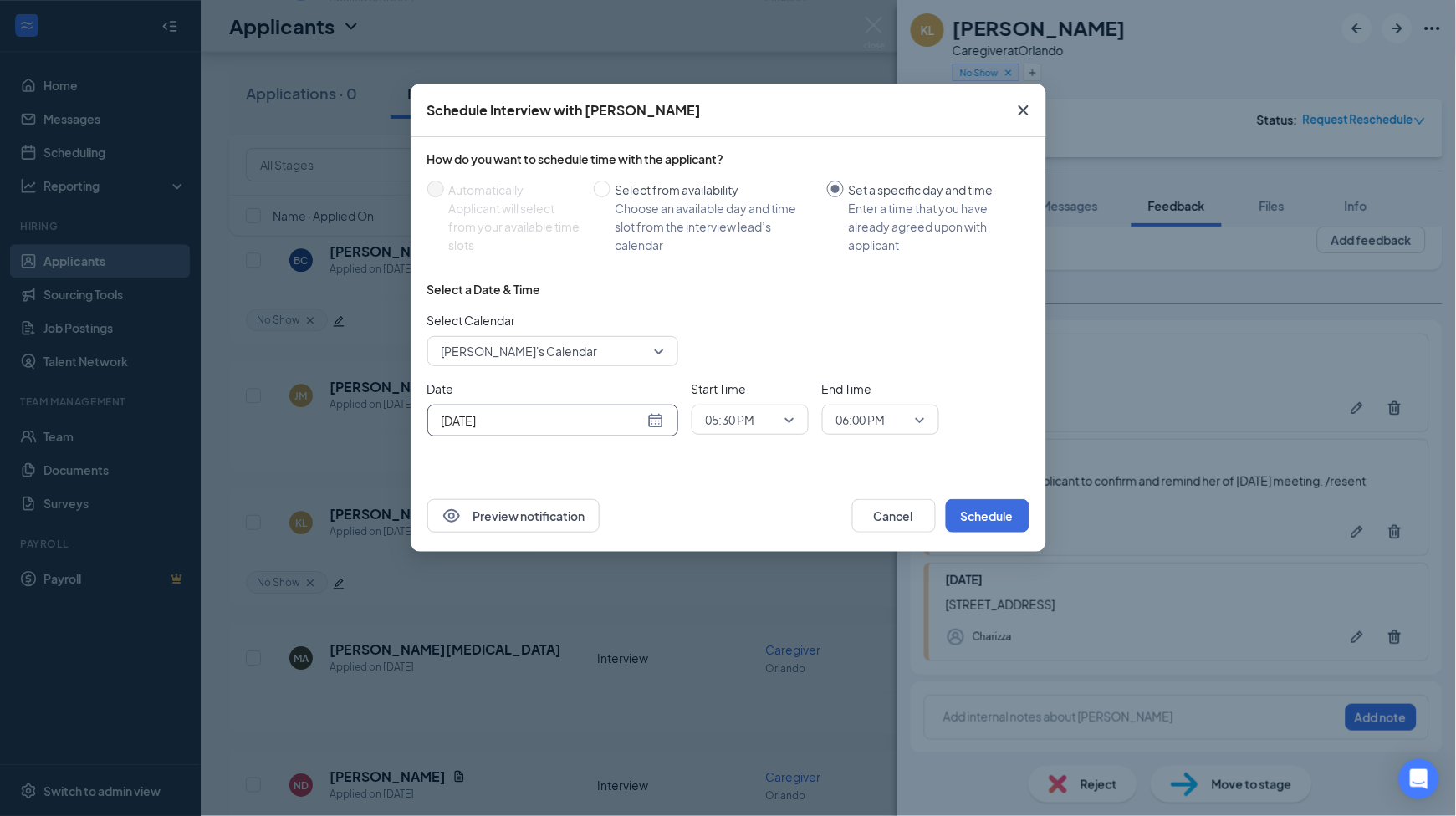
click at [657, 421] on div "[DATE]" at bounding box center [552, 420] width 222 height 19
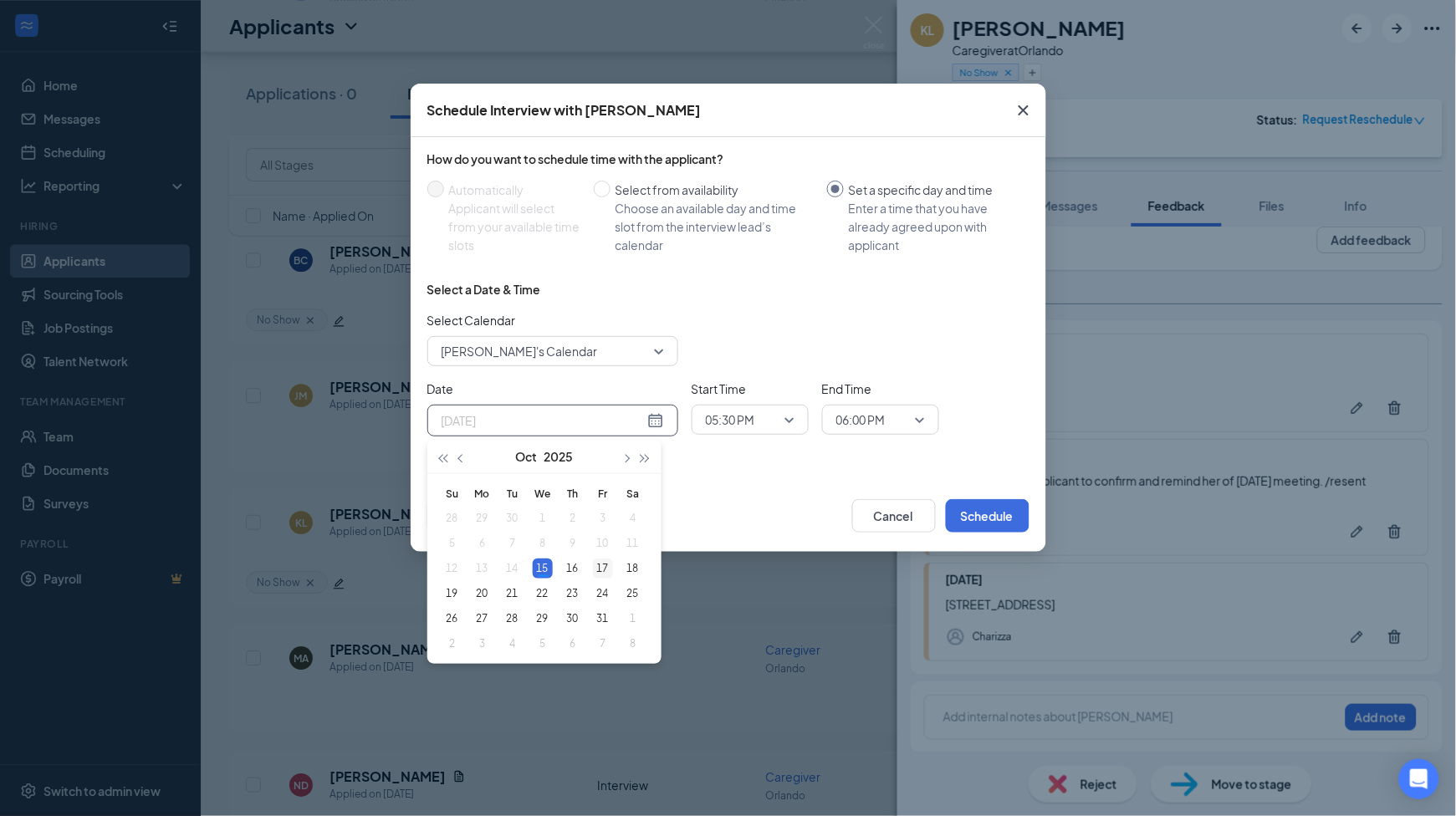
type input "[DATE]"
click at [599, 568] on div "17" at bounding box center [603, 568] width 20 height 20
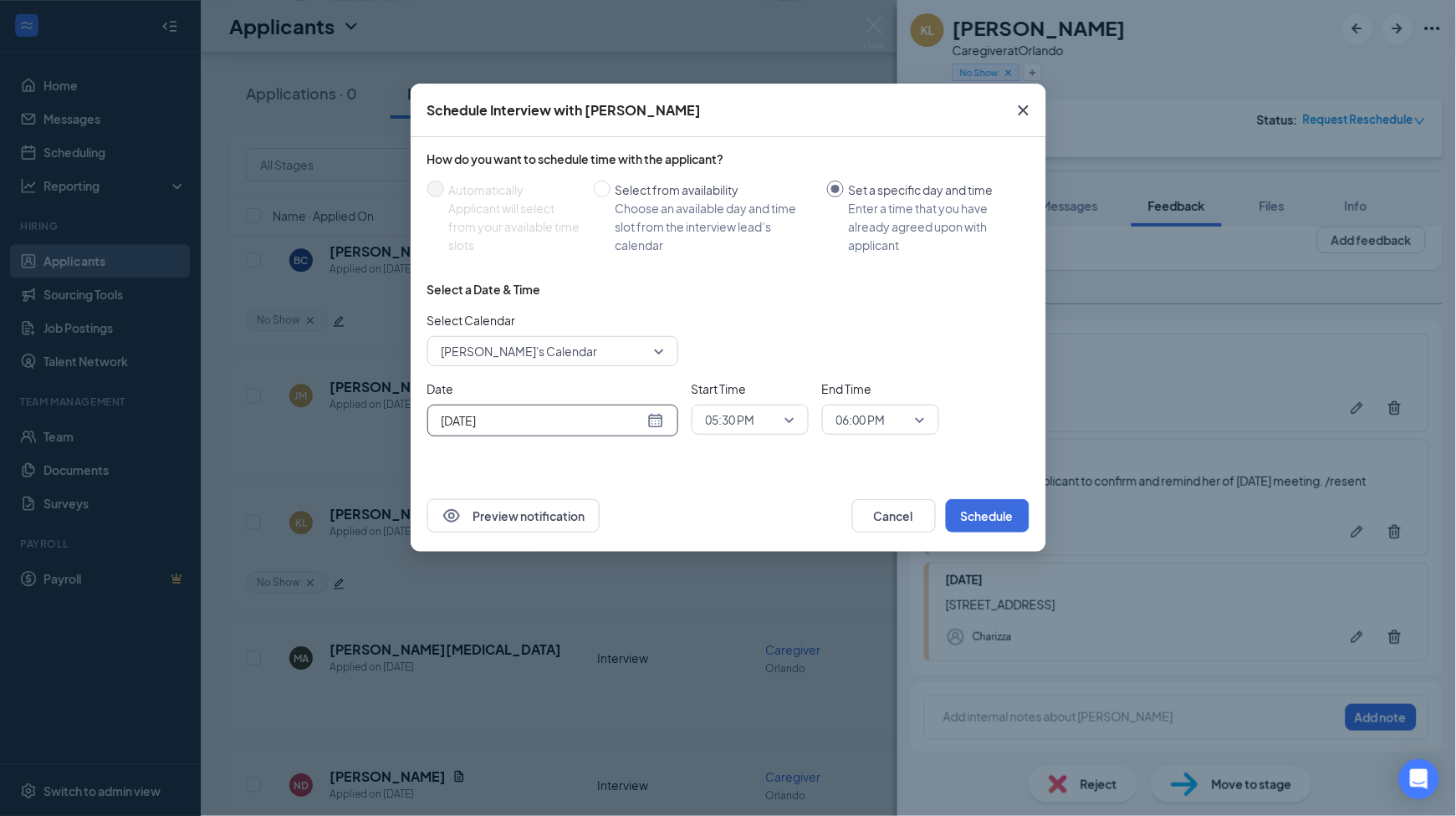
click at [781, 420] on span "05:30 PM" at bounding box center [750, 420] width 88 height 25
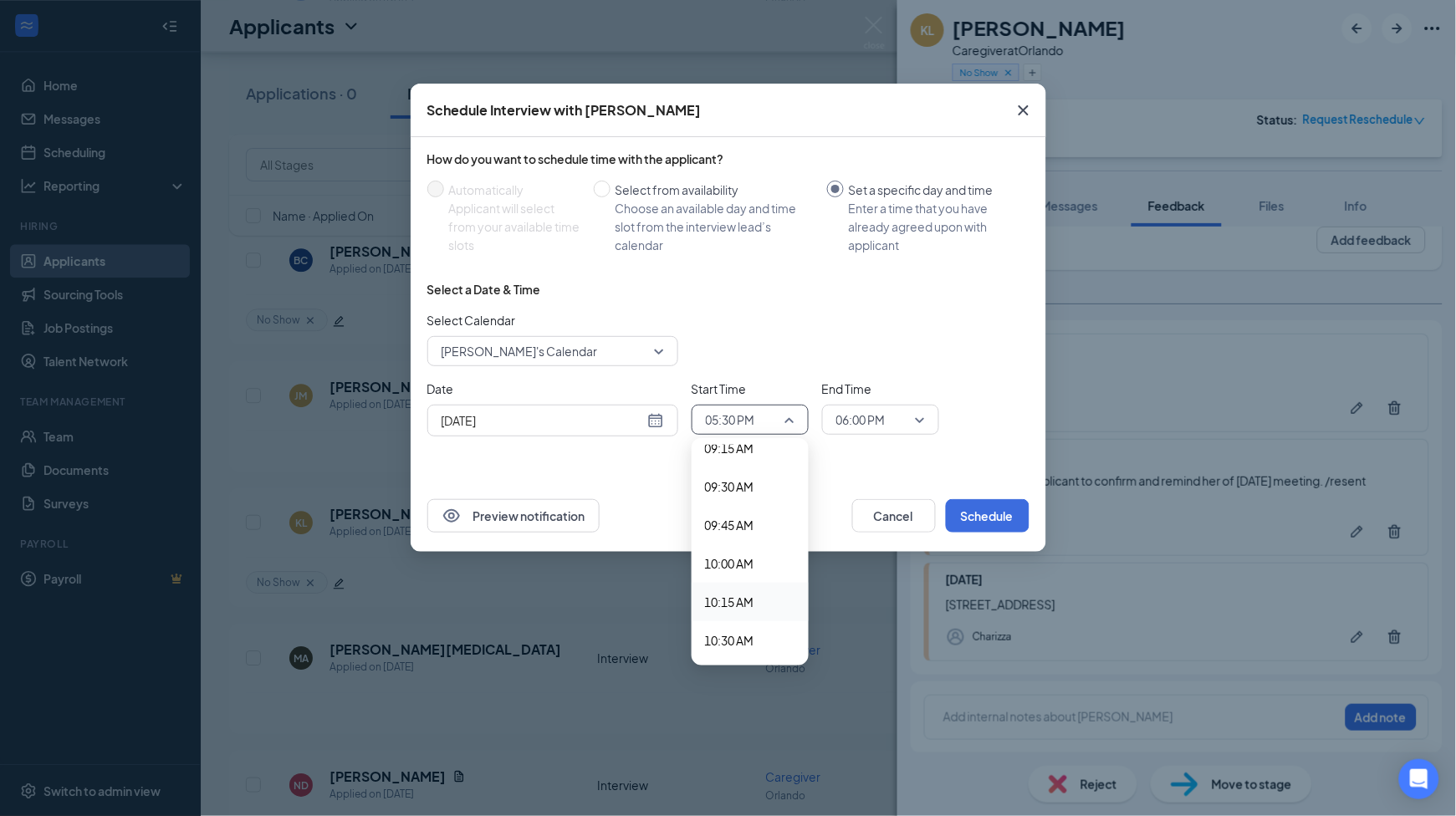
scroll to position [1403, 0]
drag, startPoint x: 727, startPoint y: 517, endPoint x: 889, endPoint y: 463, distance: 170.8
click at [727, 516] on span "09:30 AM" at bounding box center [730, 522] width 49 height 19
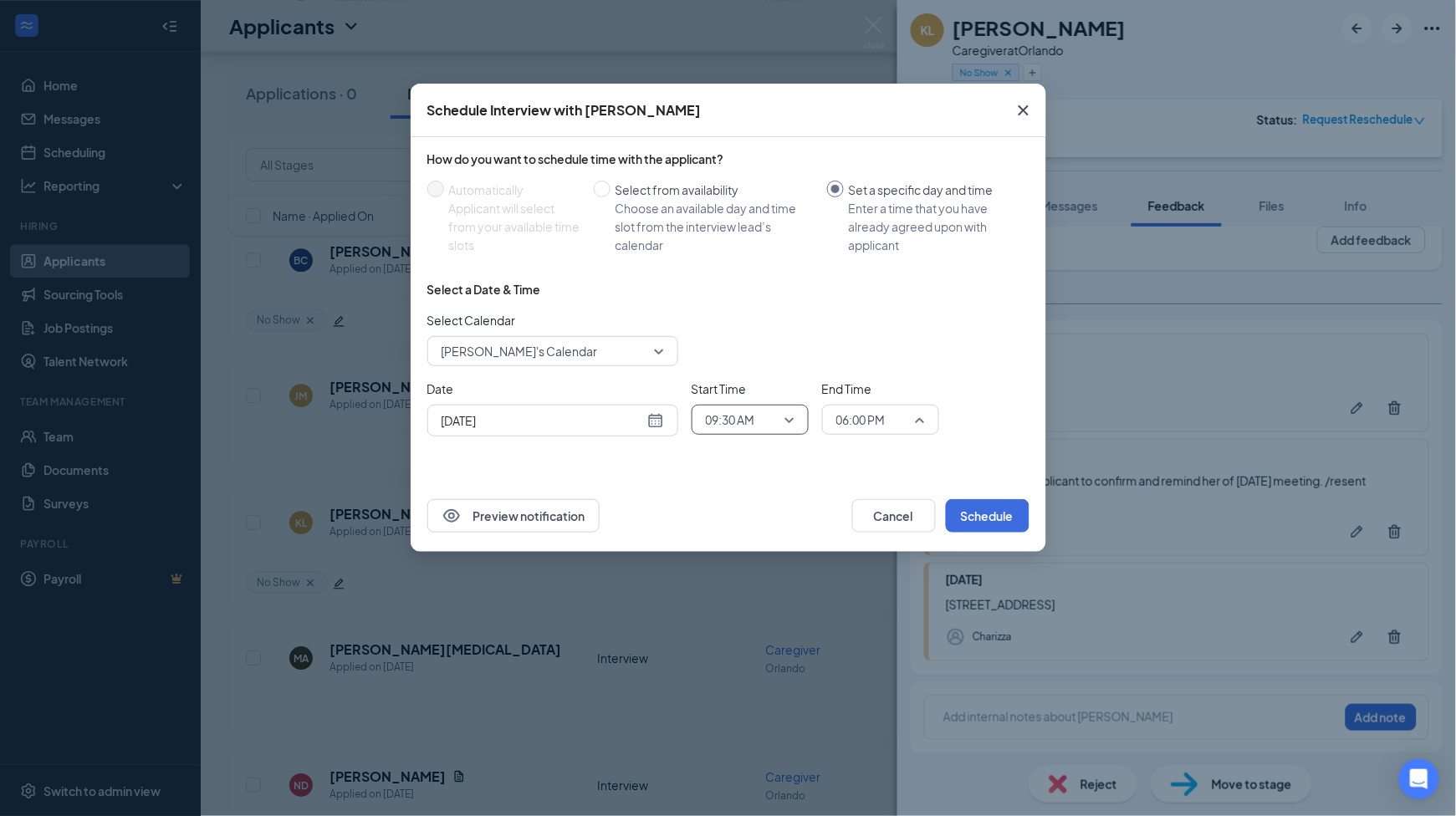
click at [886, 415] on span "06:00 PM" at bounding box center [861, 420] width 49 height 25
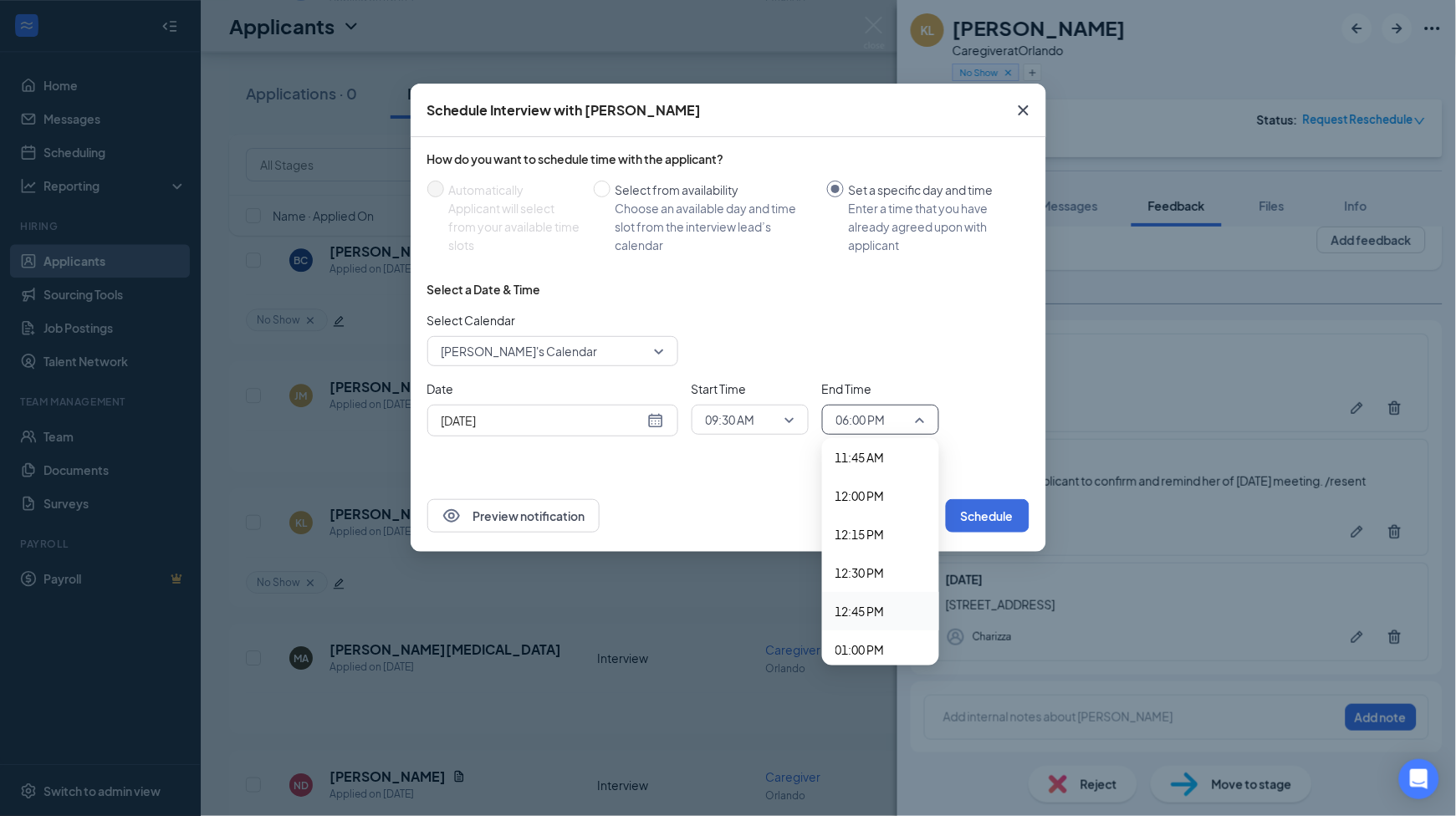
scroll to position [1703, 0]
click at [864, 448] on span "11:00 AM" at bounding box center [860, 453] width 49 height 19
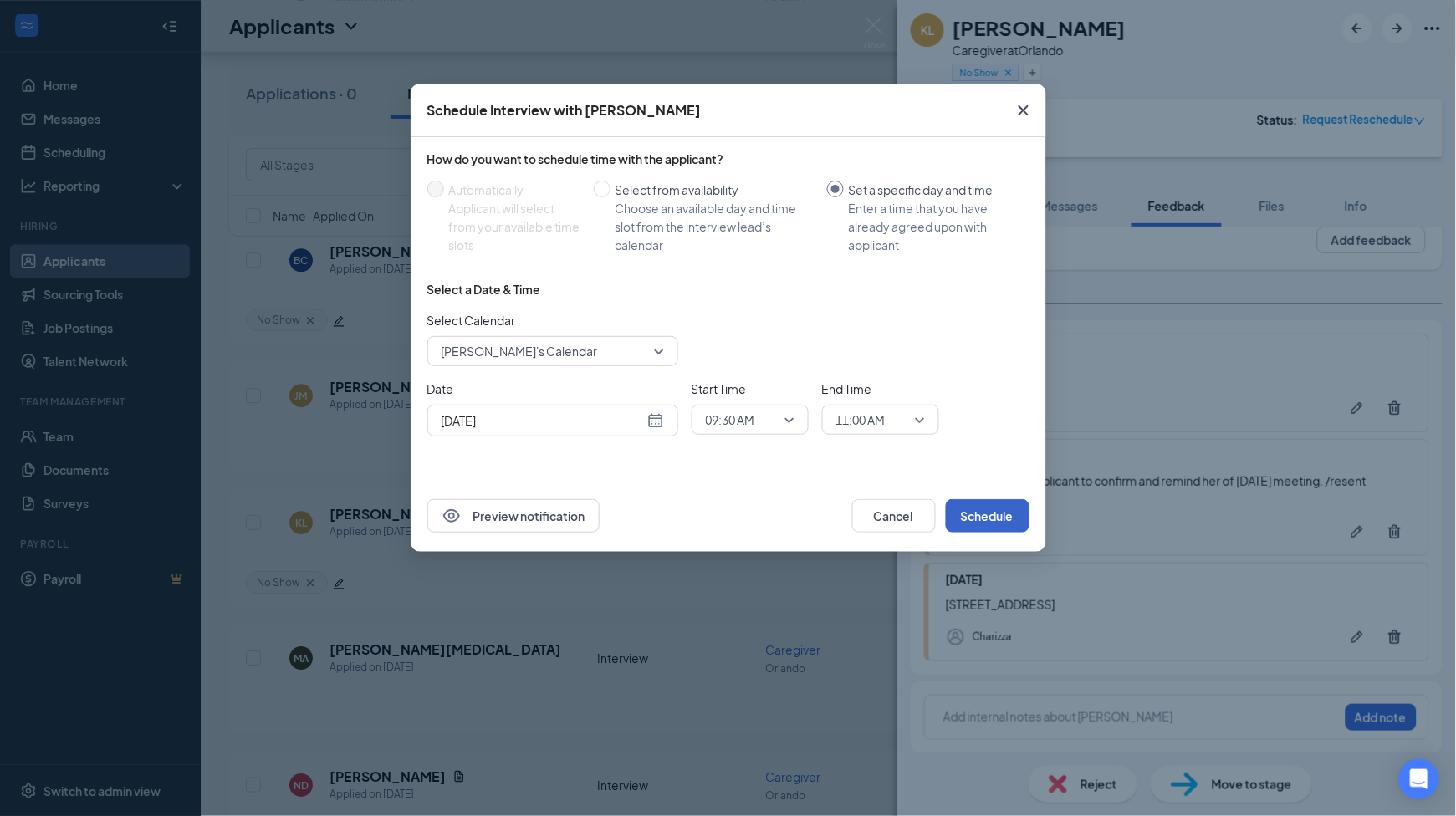
click at [1000, 512] on button "Schedule" at bounding box center [987, 516] width 84 height 34
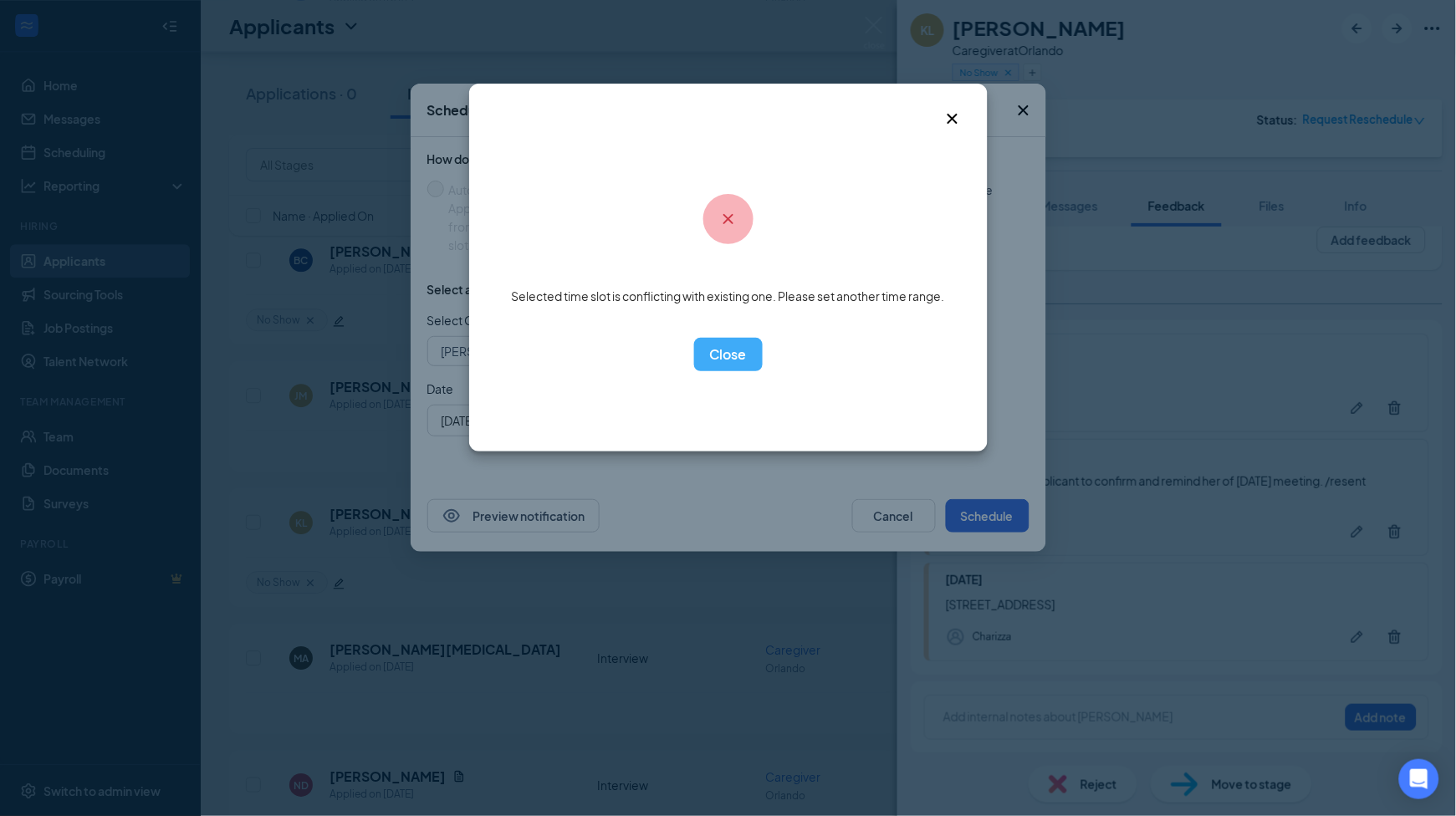
click at [957, 120] on icon "Cross" at bounding box center [952, 118] width 20 height 20
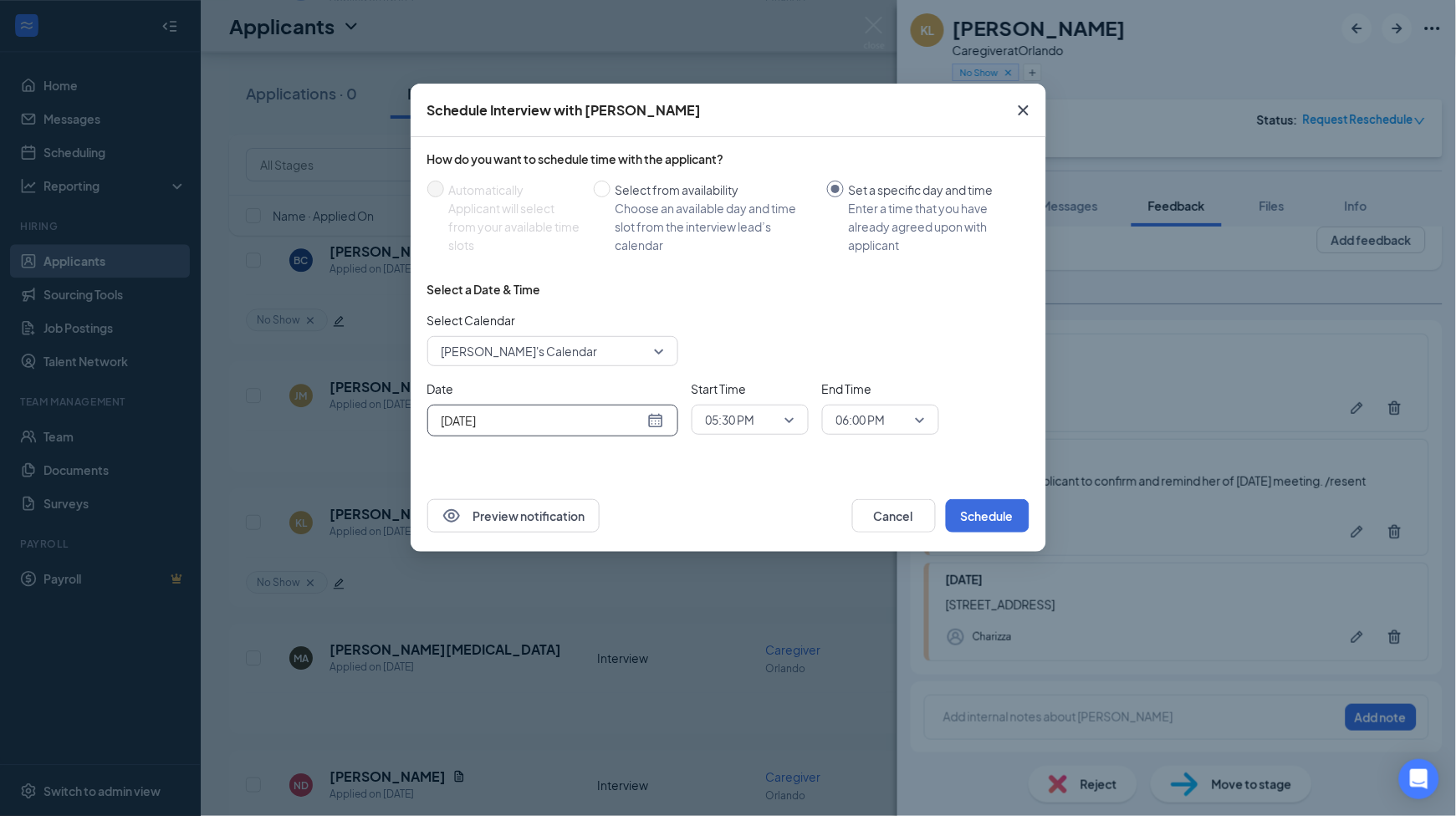
click at [666, 424] on div "[DATE]" at bounding box center [552, 421] width 251 height 32
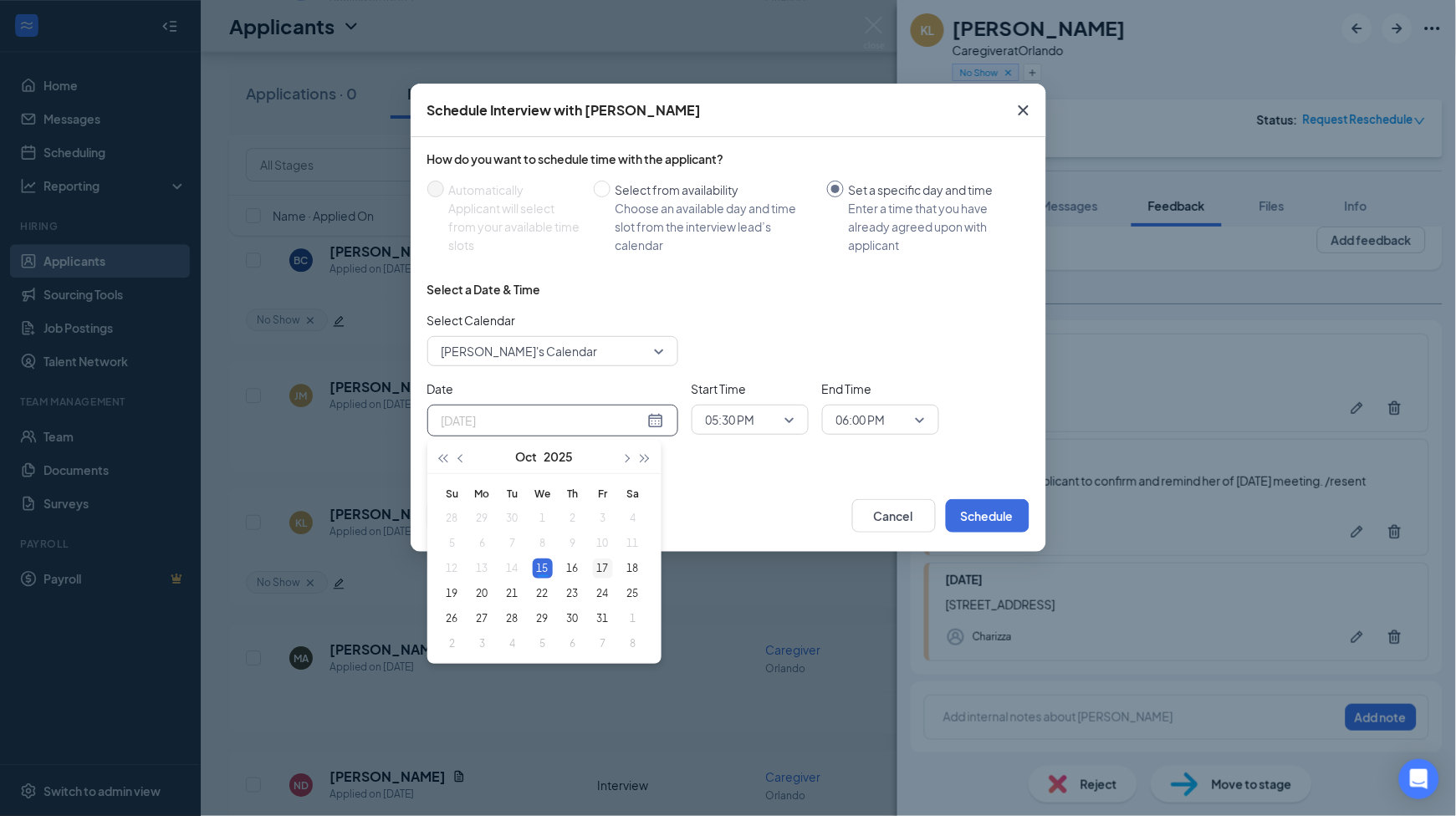
type input "[DATE]"
click at [599, 572] on div "17" at bounding box center [603, 568] width 20 height 20
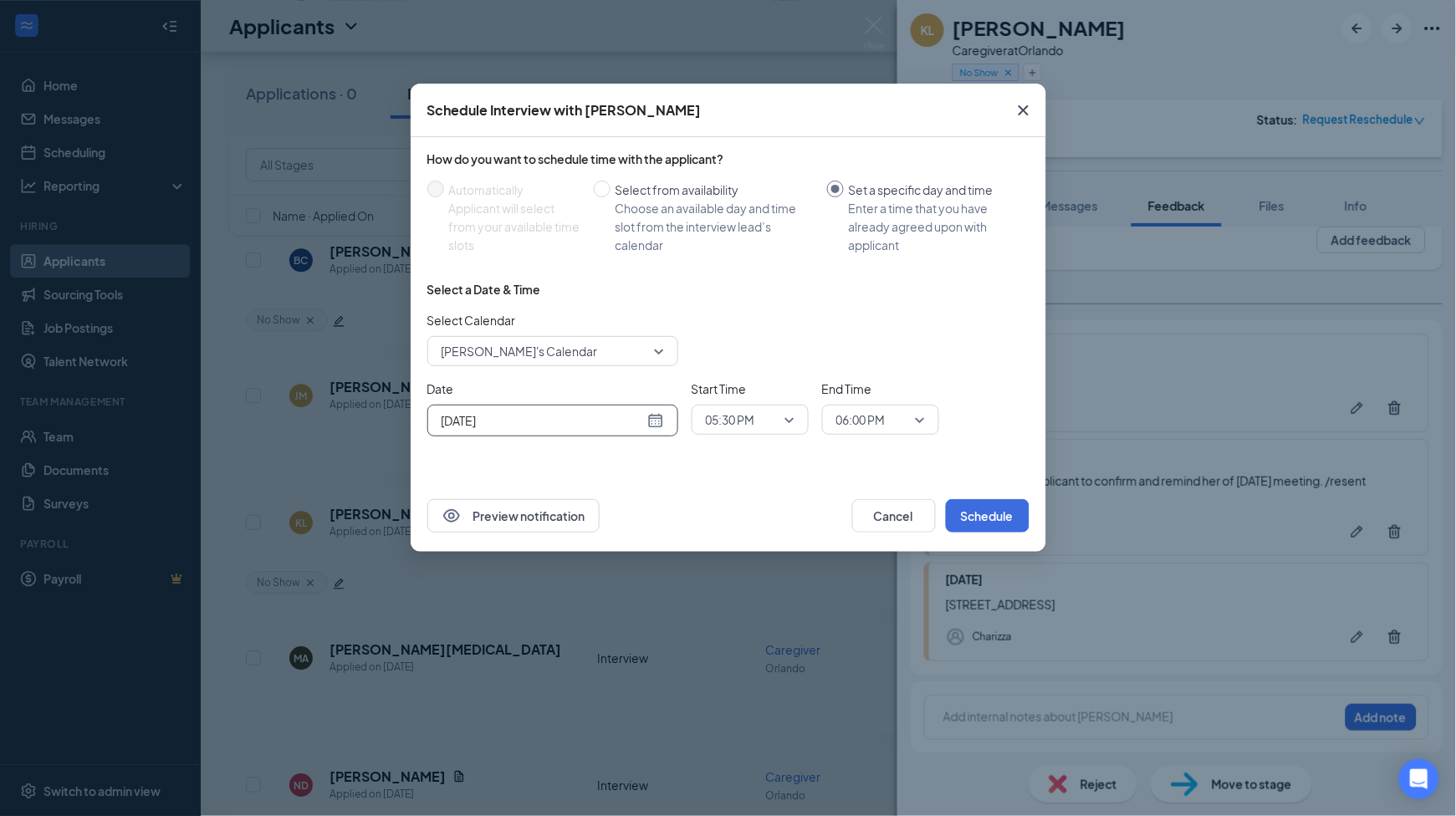
click at [761, 423] on span "05:30 PM" at bounding box center [742, 420] width 73 height 25
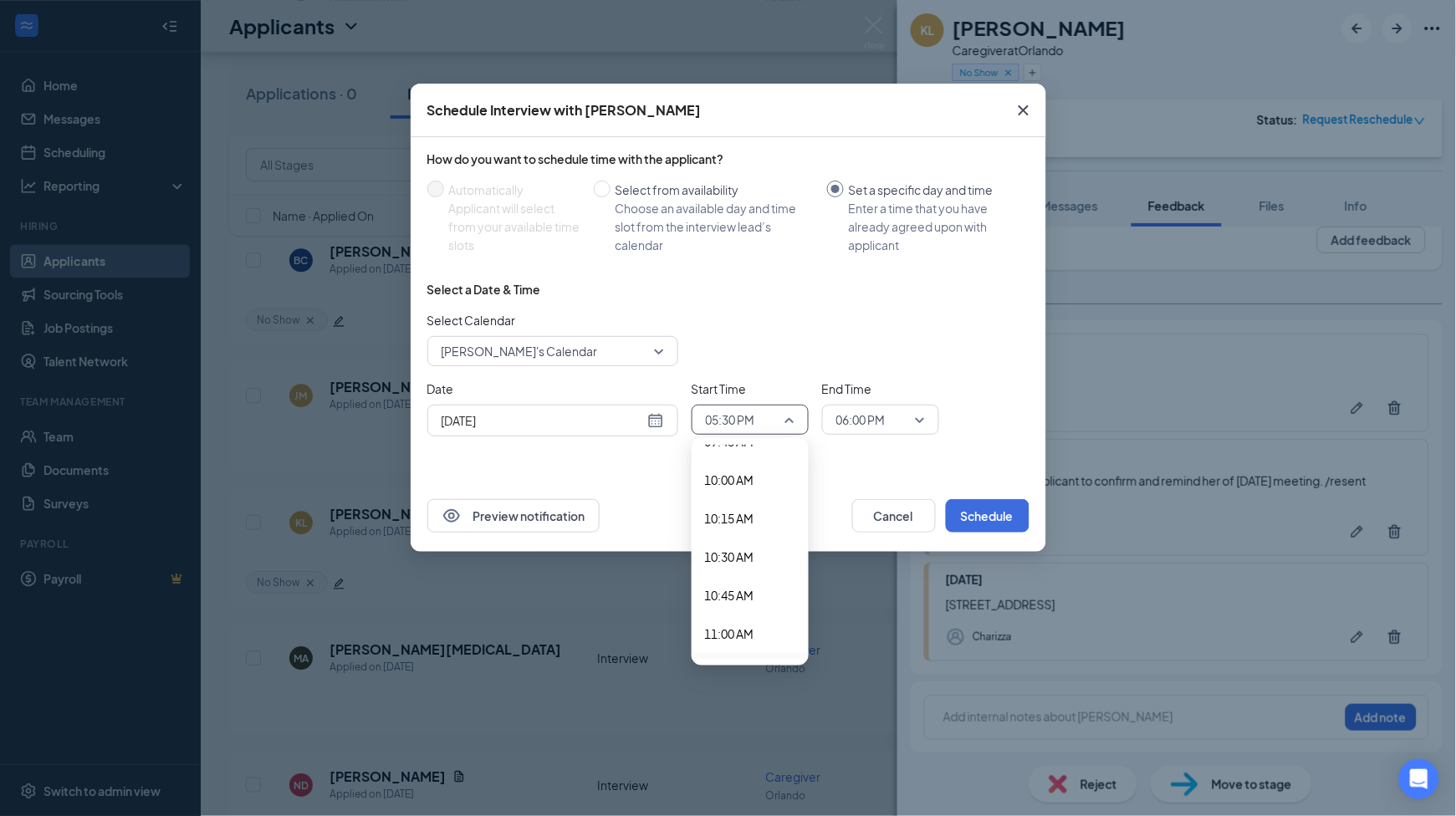
scroll to position [1403, 0]
click at [736, 519] on span "09:30 AM" at bounding box center [730, 522] width 49 height 19
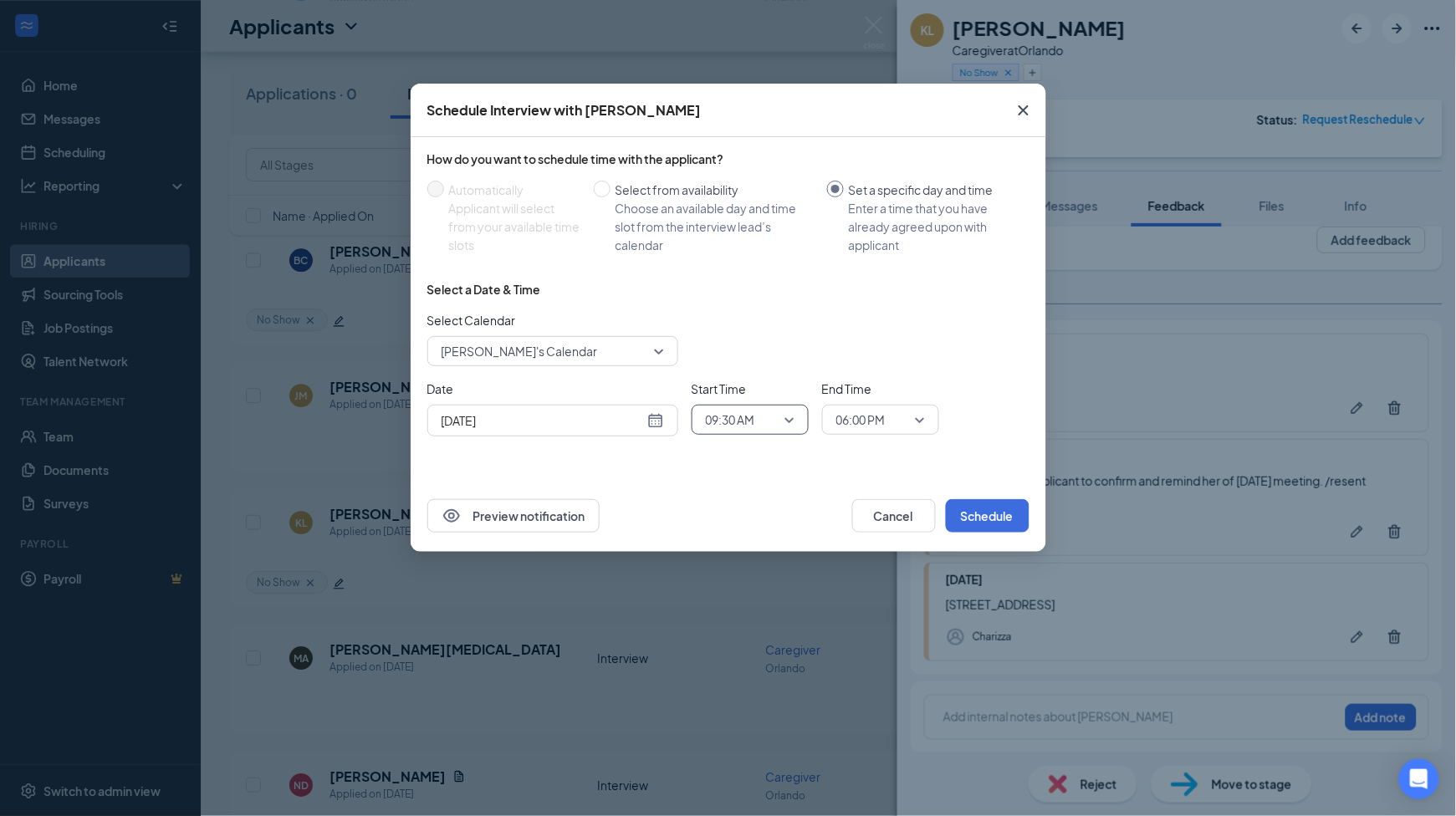
click at [917, 421] on span "06:00 PM" at bounding box center [881, 420] width 88 height 25
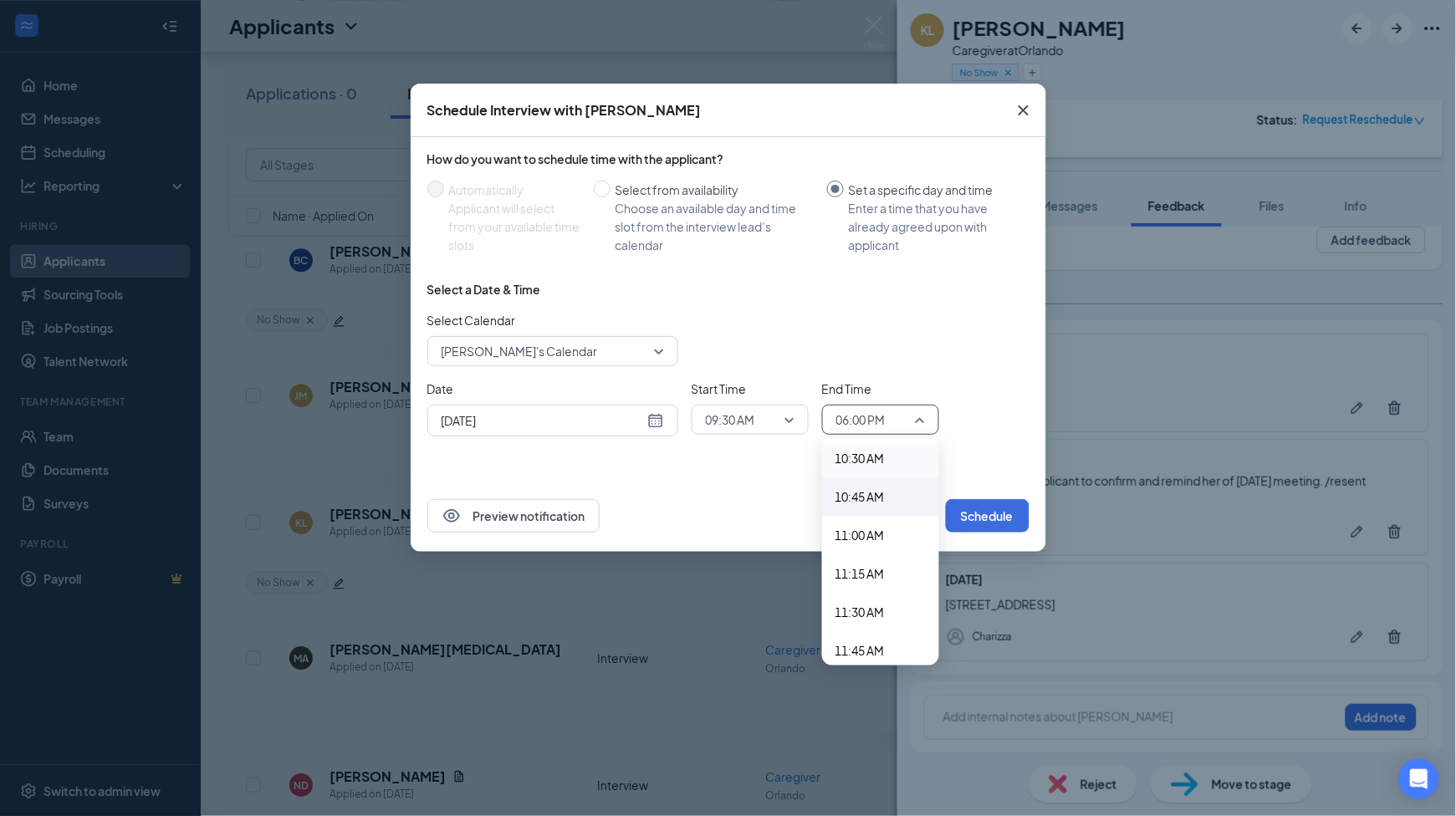
scroll to position [1592, 0]
click at [870, 559] on span "11:00 AM" at bounding box center [860, 564] width 49 height 19
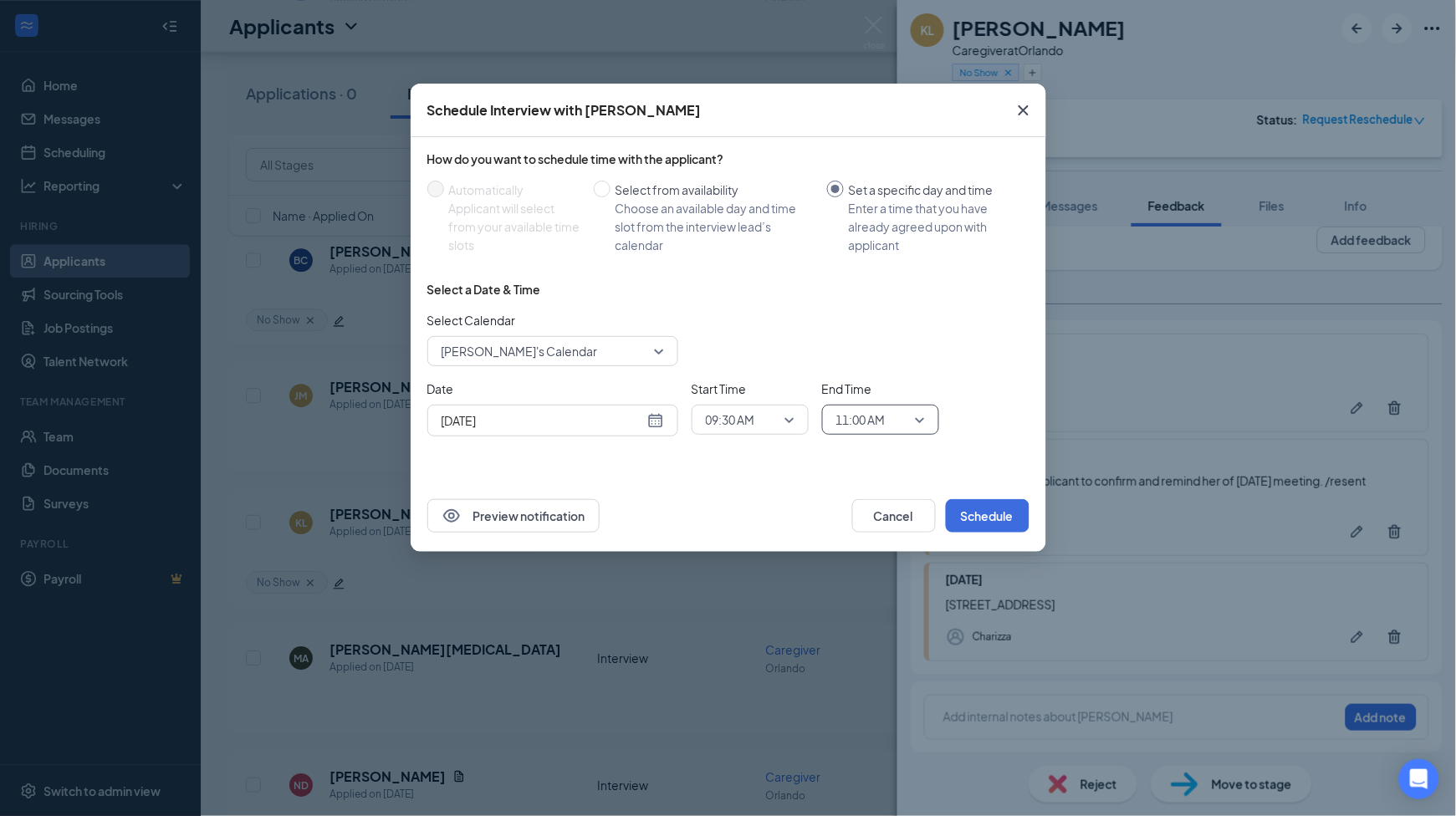
click at [883, 423] on span "11:00 AM" at bounding box center [861, 420] width 49 height 25
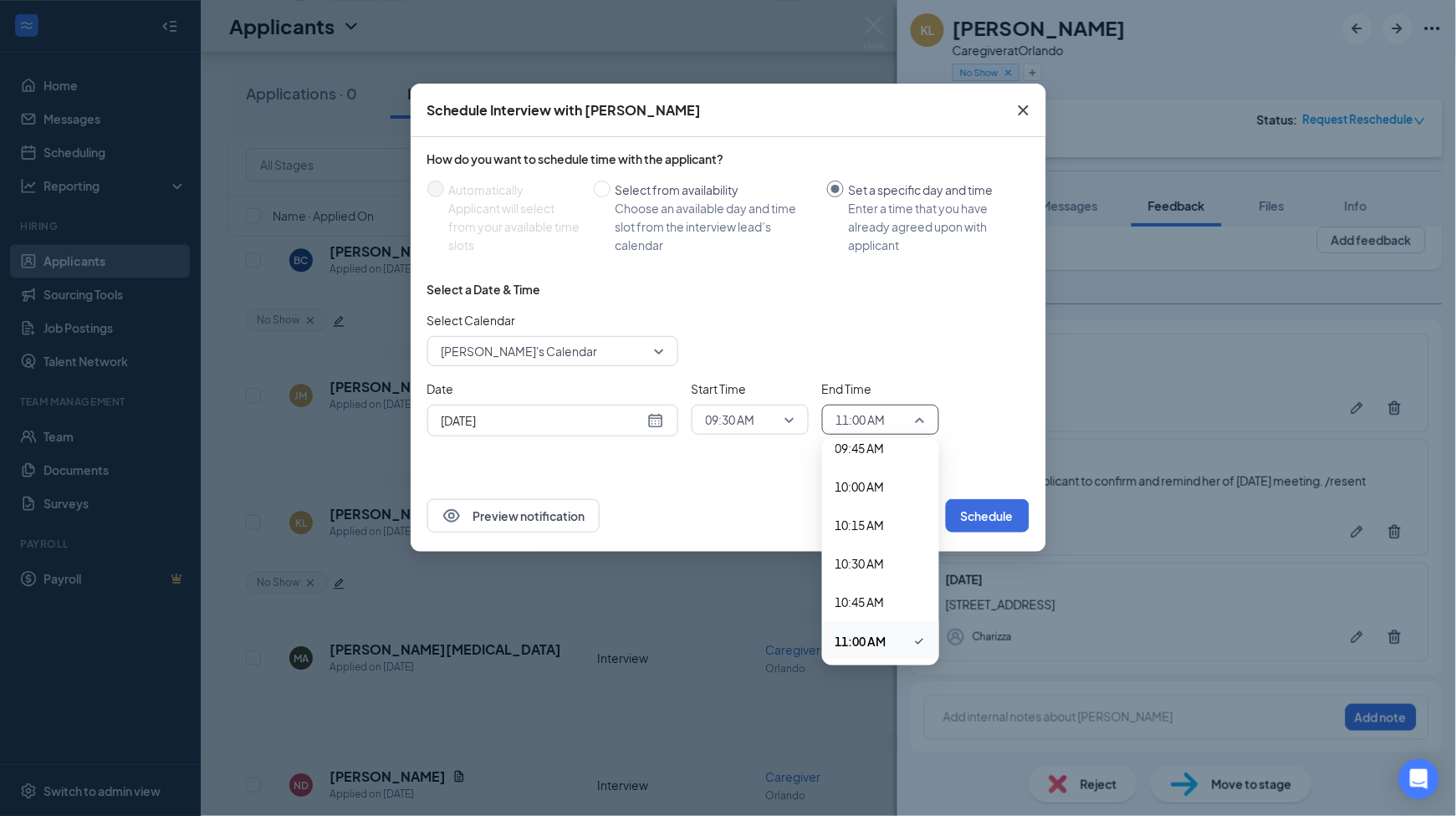
scroll to position [1480, 0]
click at [877, 526] on span "10:00 AM" at bounding box center [860, 522] width 49 height 19
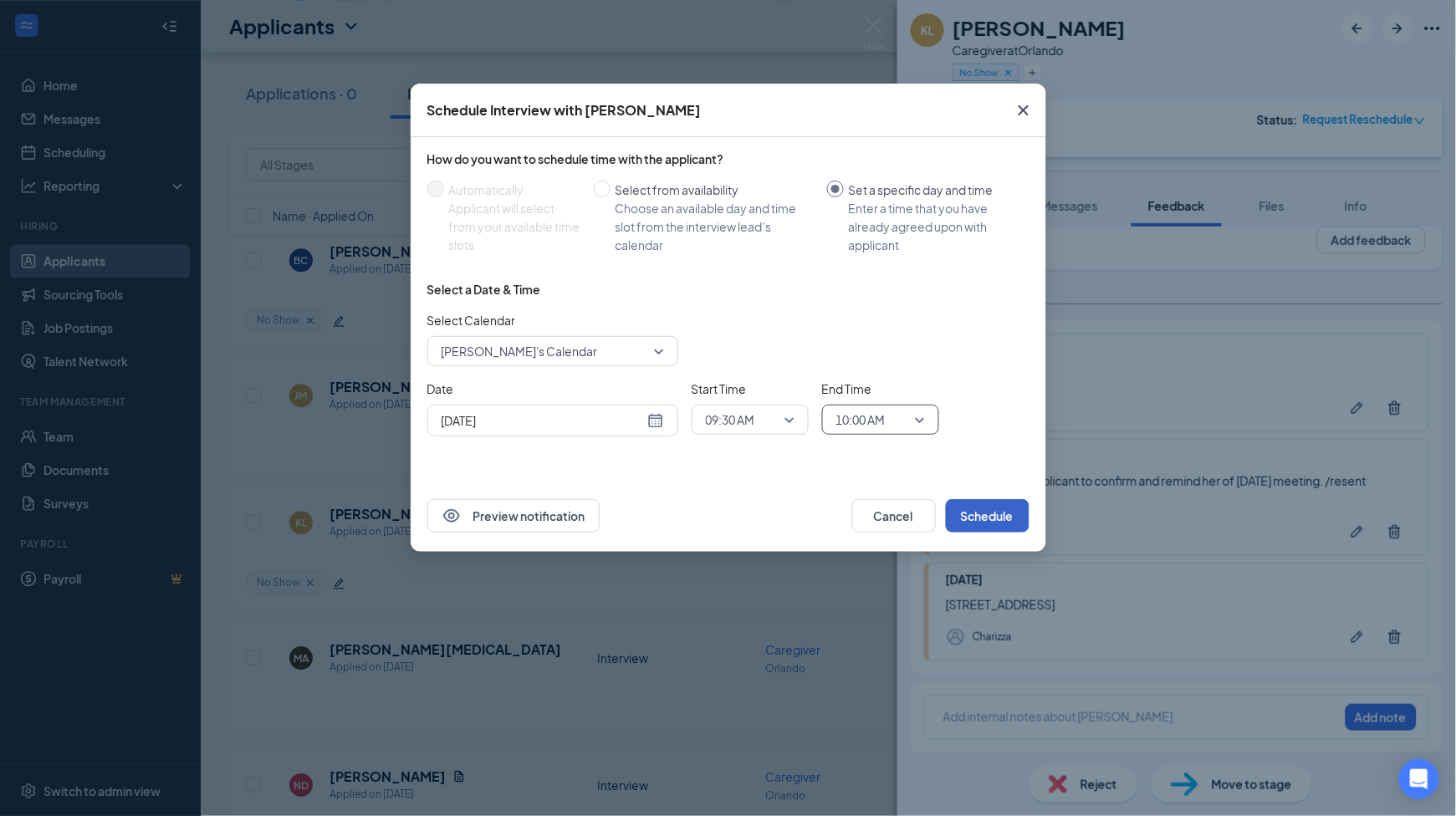
click at [999, 517] on button "Schedule" at bounding box center [987, 516] width 84 height 34
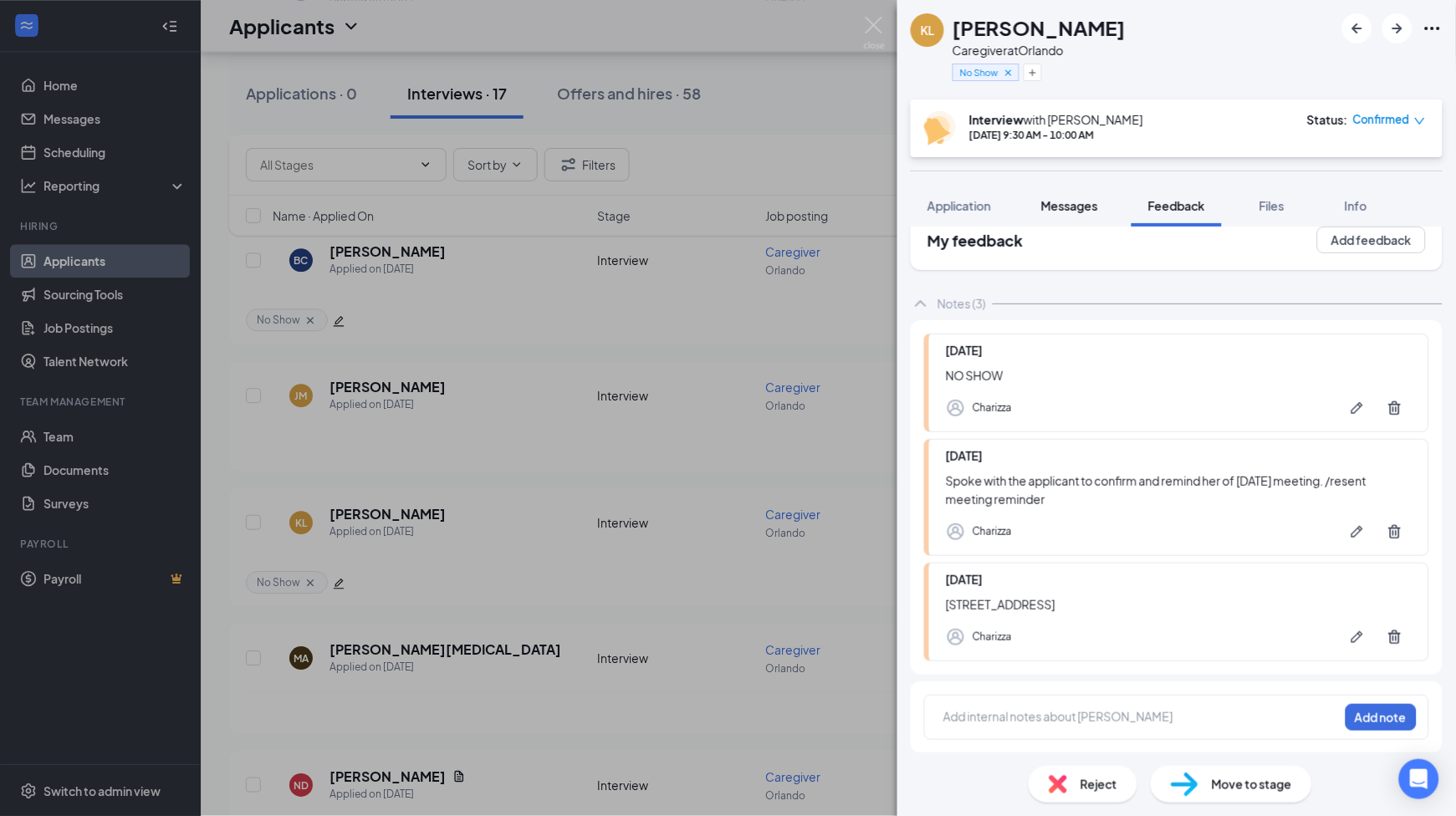
click at [1072, 198] on span "Messages" at bounding box center [1069, 206] width 56 height 15
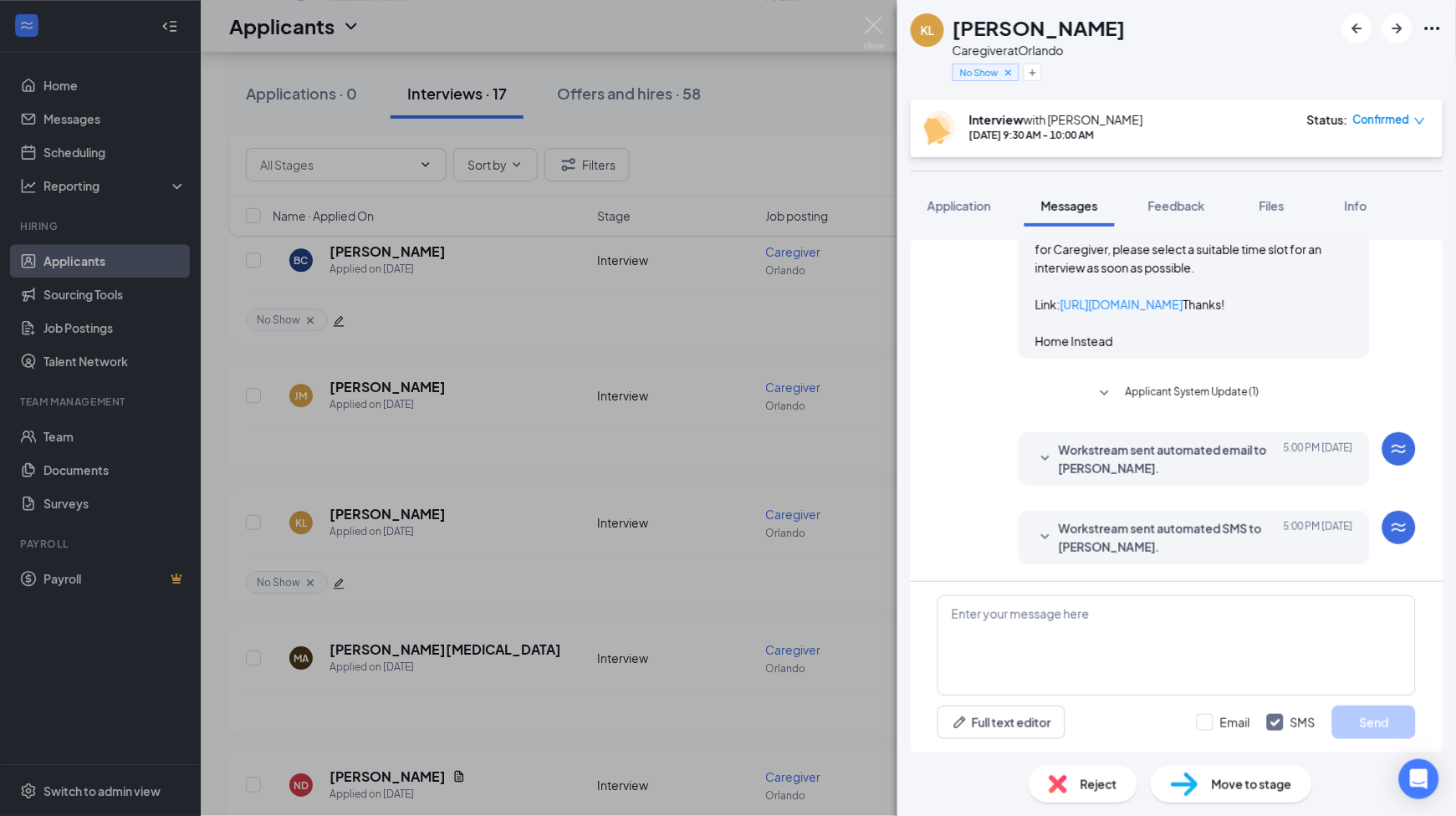
click at [1132, 532] on span "Workstream sent automated SMS to [PERSON_NAME]." at bounding box center [1168, 538] width 219 height 37
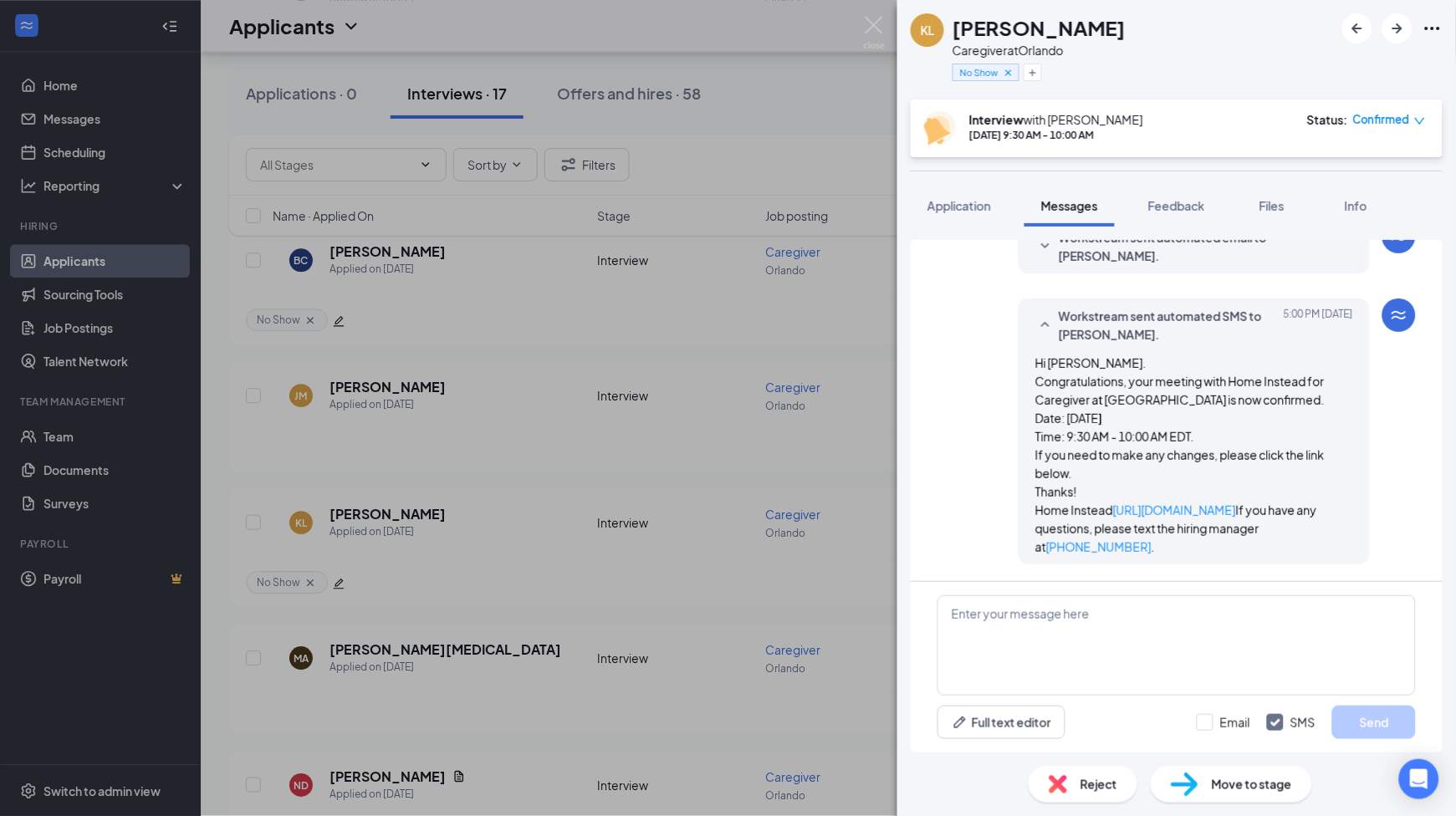
scroll to position [792, 0]
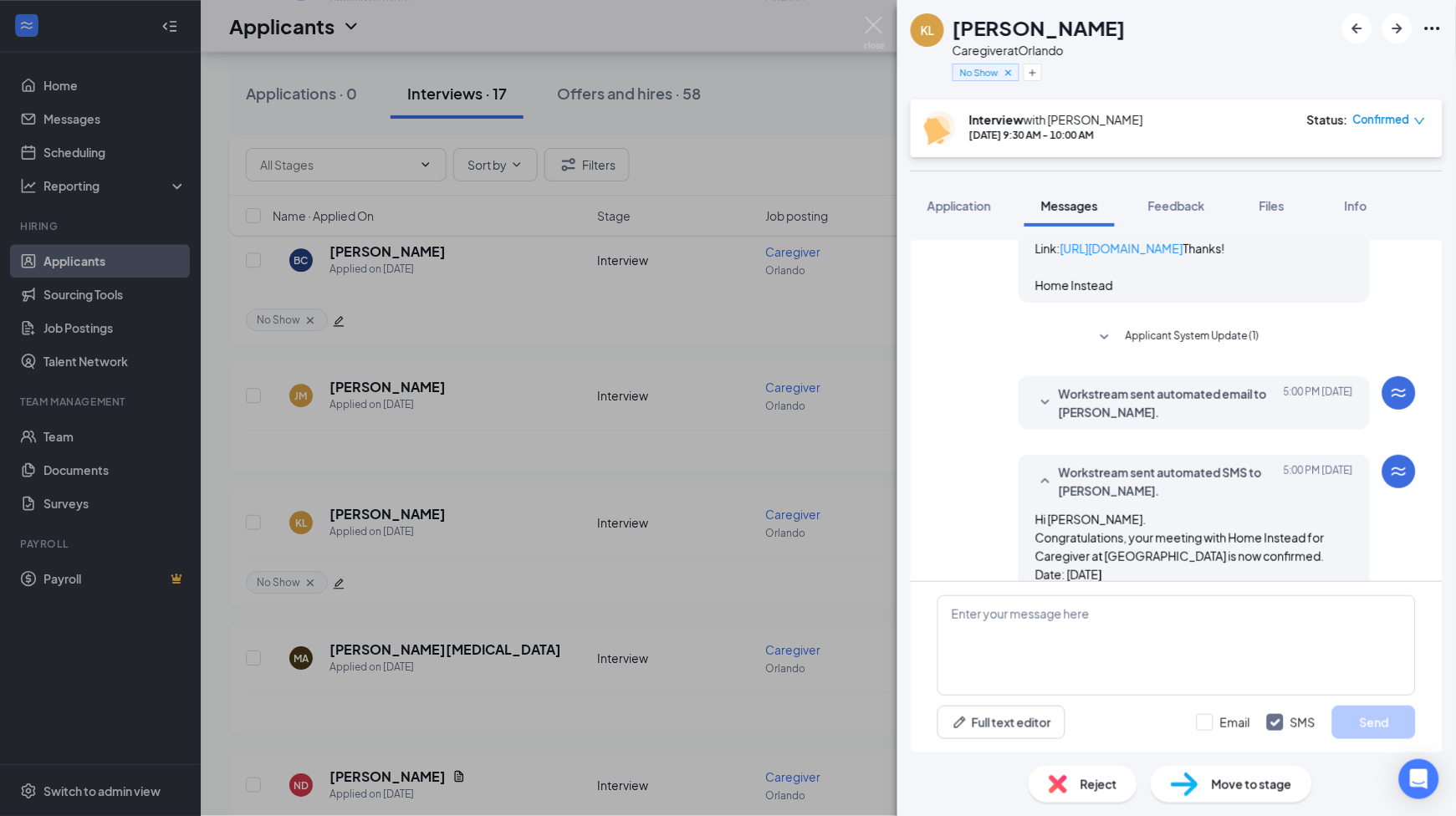
click at [1077, 422] on span "Workstream sent automated email to [PERSON_NAME]." at bounding box center [1168, 403] width 219 height 37
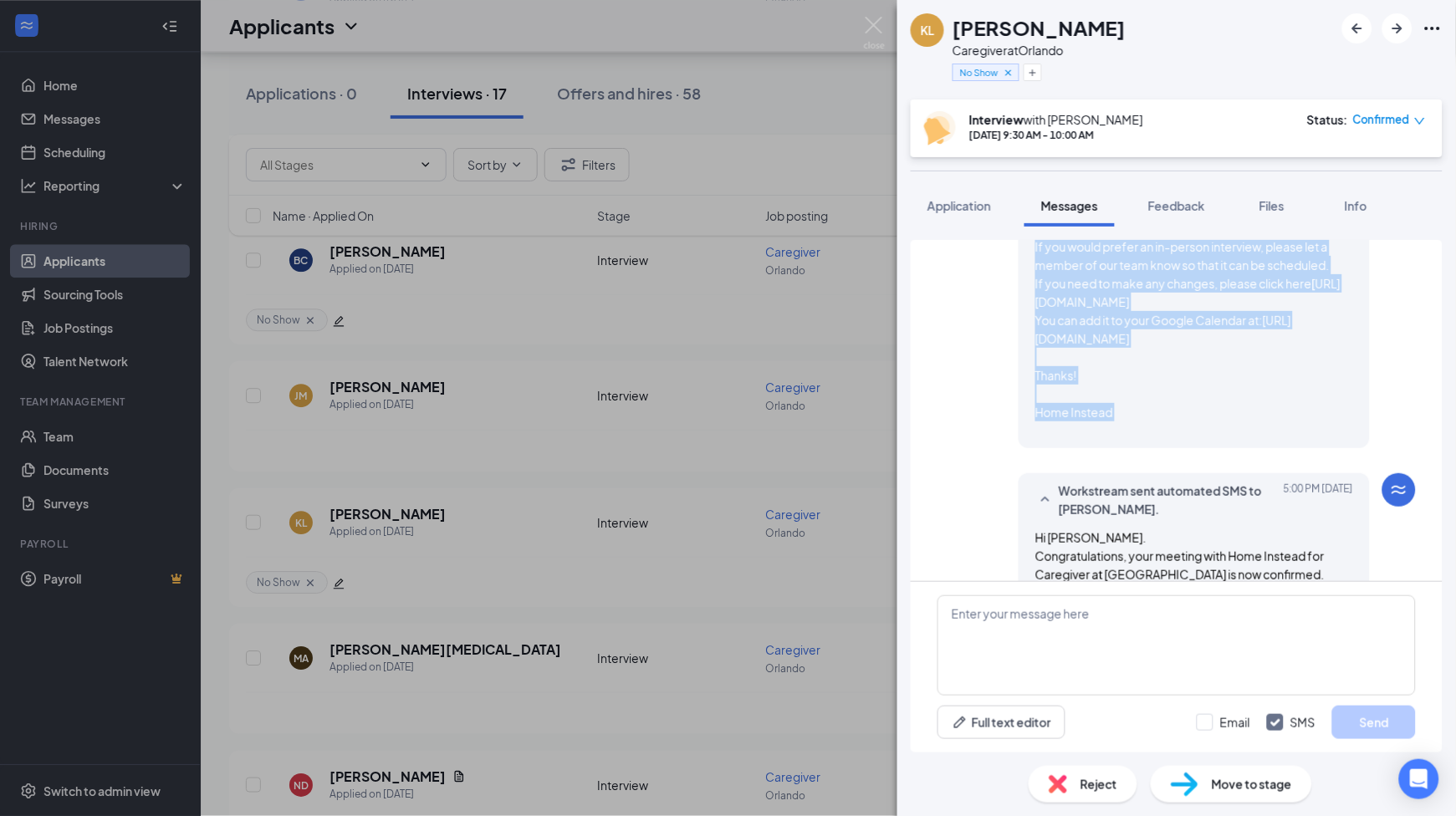
scroll to position [1207, 0]
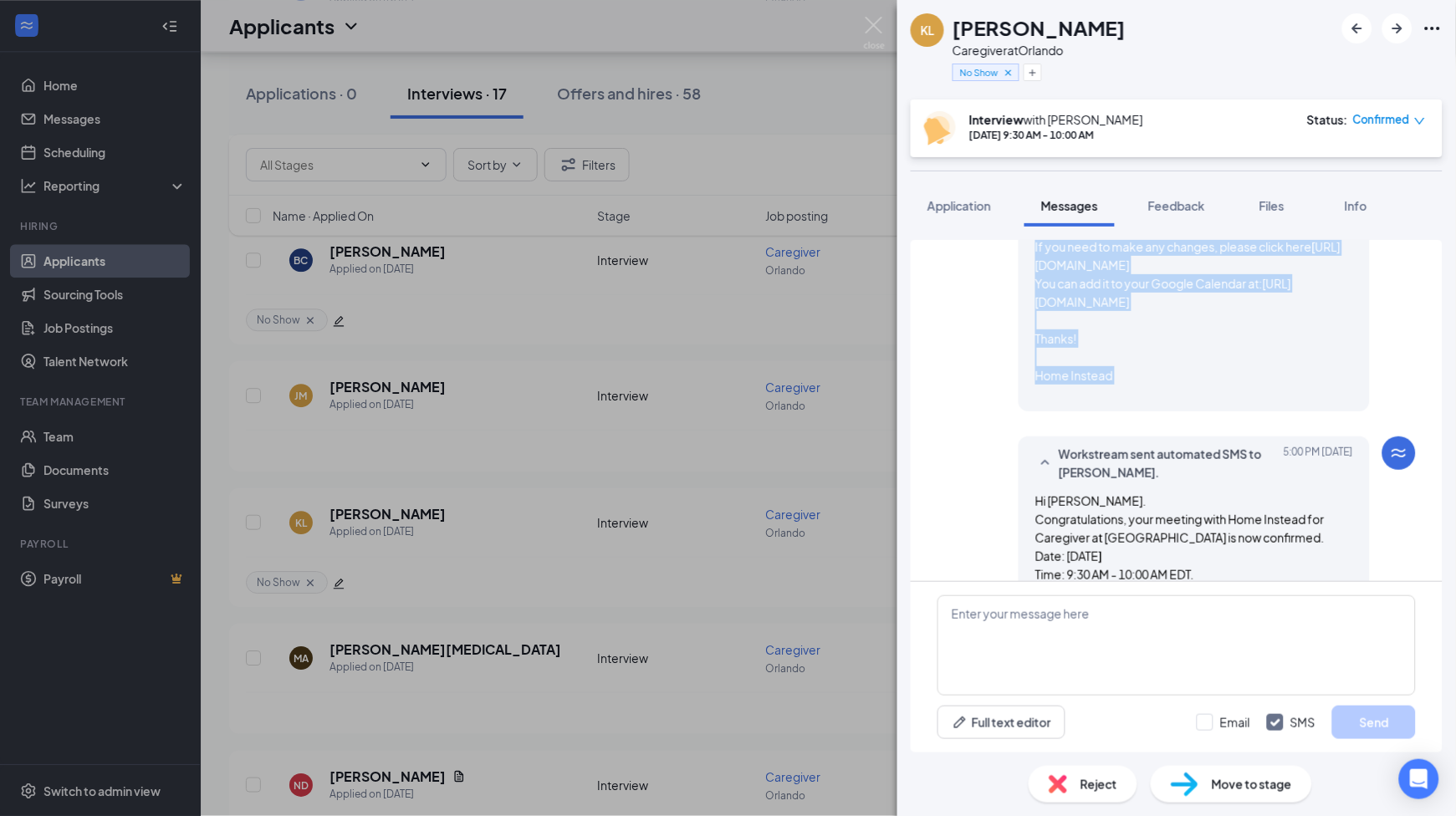
drag, startPoint x: 1016, startPoint y: 388, endPoint x: 1228, endPoint y: 556, distance: 270.5
click at [1228, 411] on div "Workstream sent automated email to [PERSON_NAME]. [DATE] 5:00 PM Hi [PERSON_NAM…" at bounding box center [1194, 186] width 351 height 450
drag, startPoint x: 1228, startPoint y: 556, endPoint x: 1138, endPoint y: 633, distance: 118.4
click at [1138, 633] on textarea at bounding box center [1176, 646] width 478 height 101
paste textarea "Hi [PERSON_NAME], Congratulations, your meeting with Home Instead for Caregiver…"
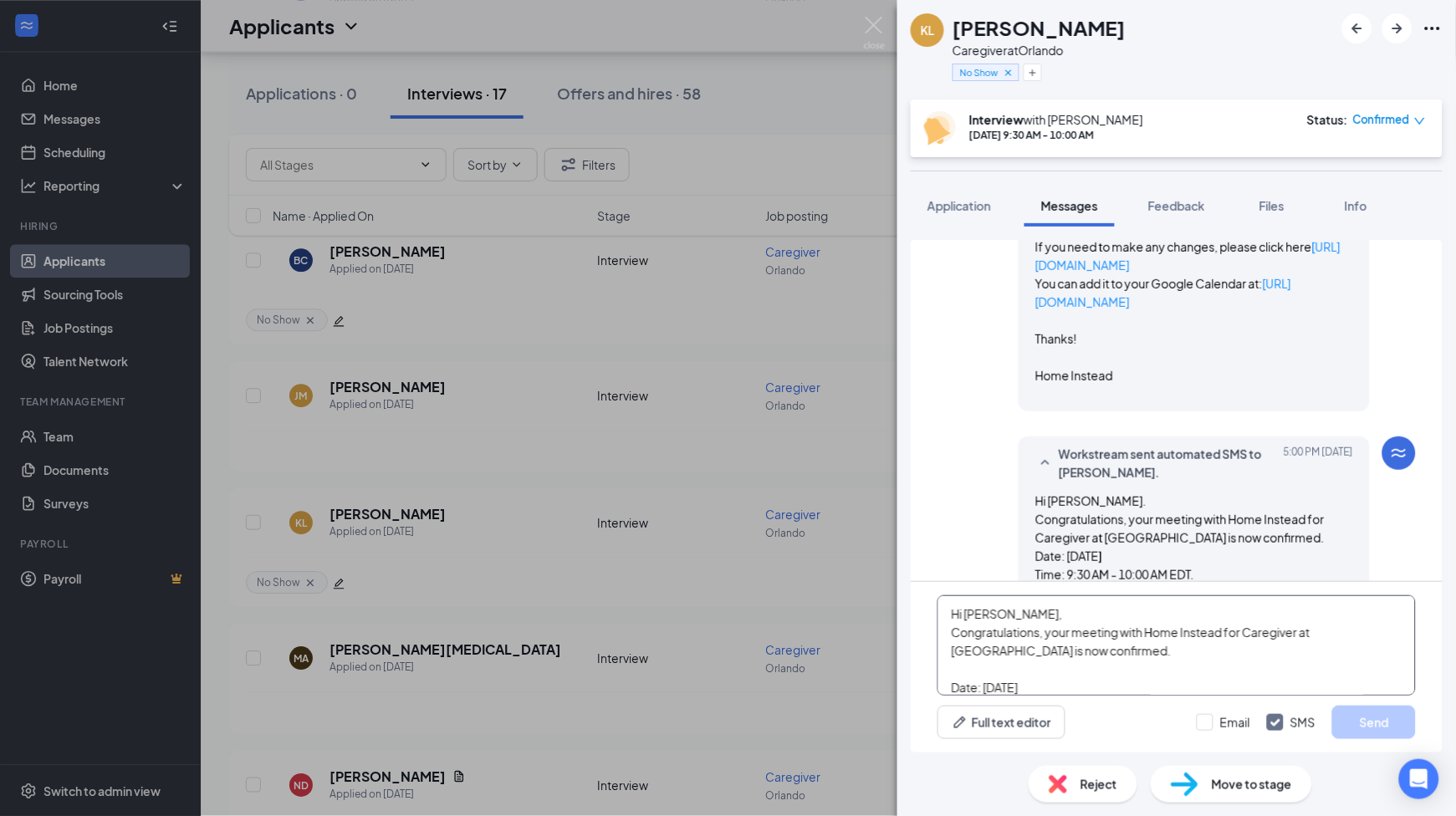
scroll to position [533, 0]
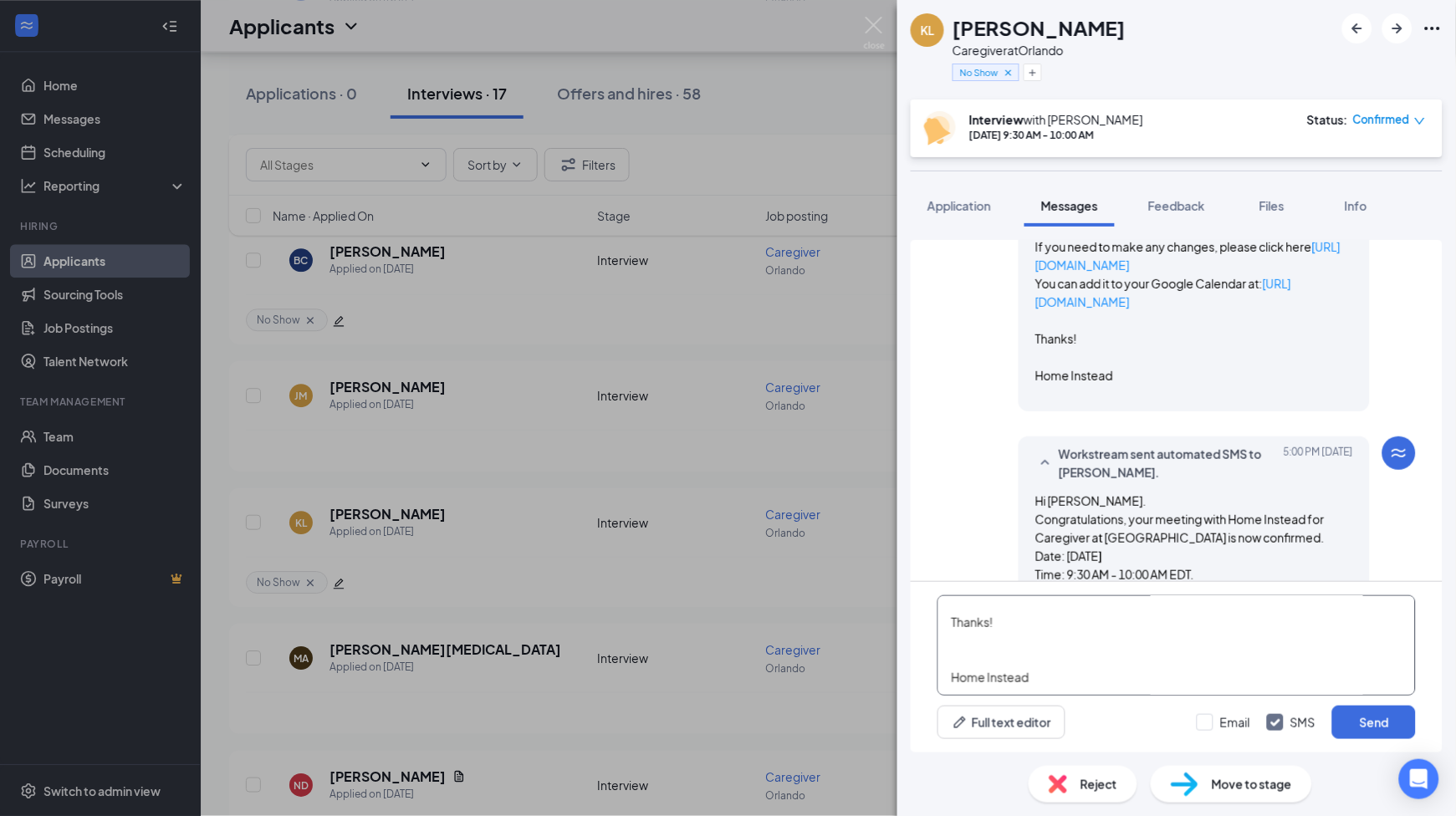
click at [1008, 640] on textarea "Hi [PERSON_NAME], Congratulations, your meeting with Home Instead for Caregiver…" at bounding box center [1176, 646] width 478 height 101
type textarea "Hi [PERSON_NAME], Congratulations, your meeting with Home Instead for Caregiver…"
drag, startPoint x: 1212, startPoint y: 720, endPoint x: 1347, endPoint y: 736, distance: 135.9
click at [1213, 720] on input "Email" at bounding box center [1223, 722] width 54 height 17
checkbox input "true"
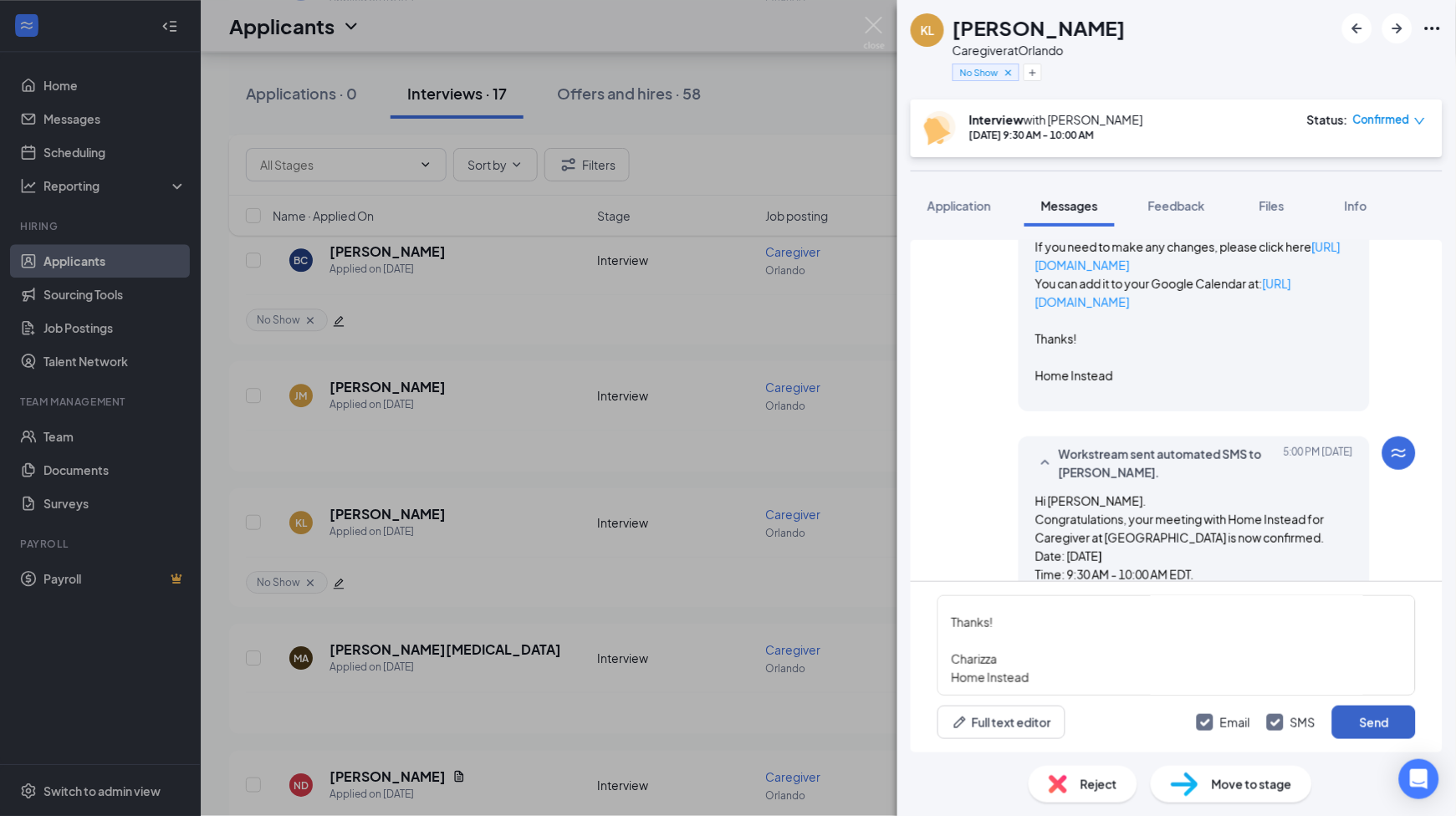
click at [1363, 729] on button "Send" at bounding box center [1374, 722] width 84 height 34
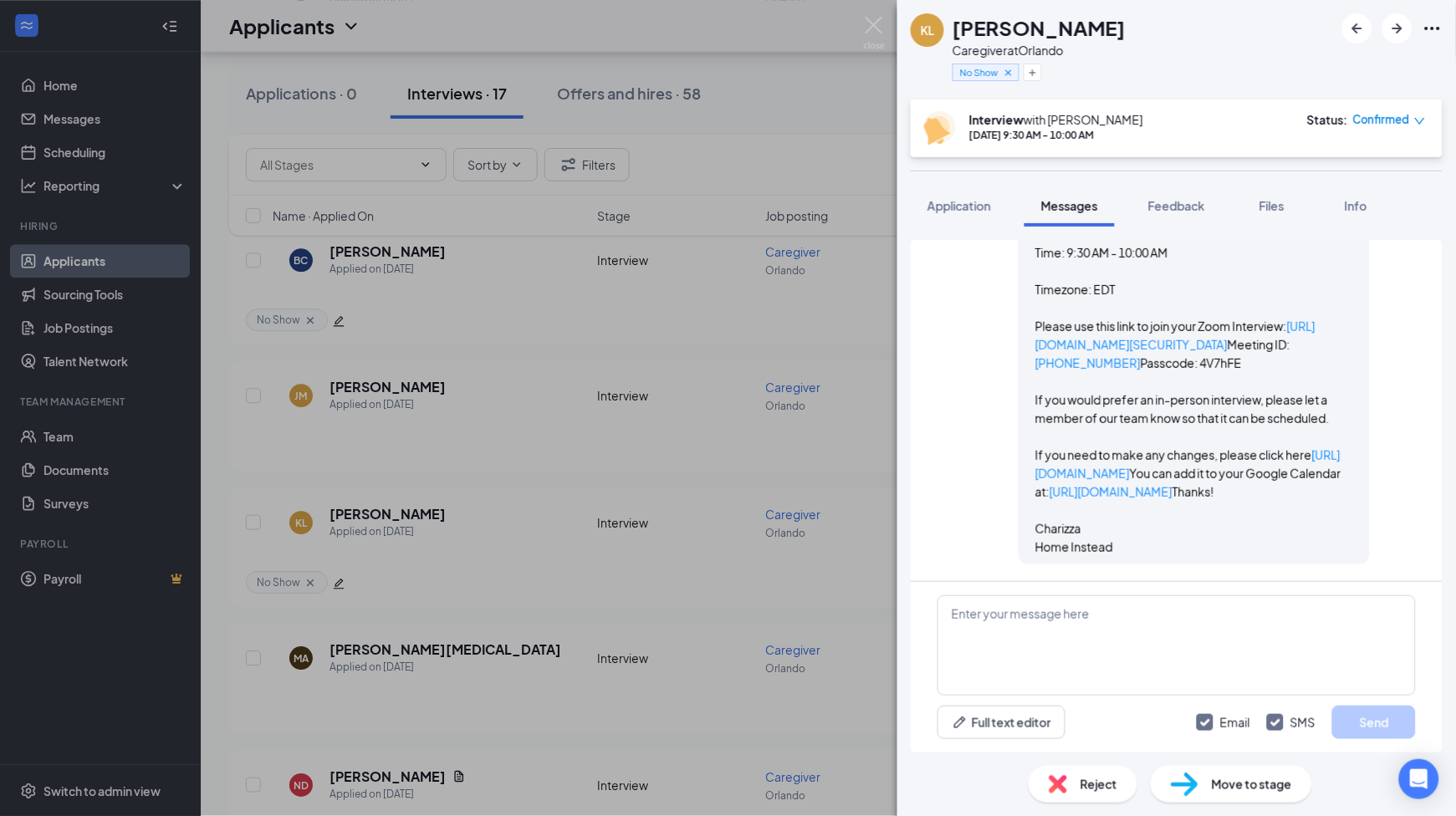
scroll to position [2869, 0]
drag, startPoint x: 1176, startPoint y: 206, endPoint x: 1036, endPoint y: 141, distance: 154.4
click at [1176, 206] on span "Feedback" at bounding box center [1176, 206] width 56 height 15
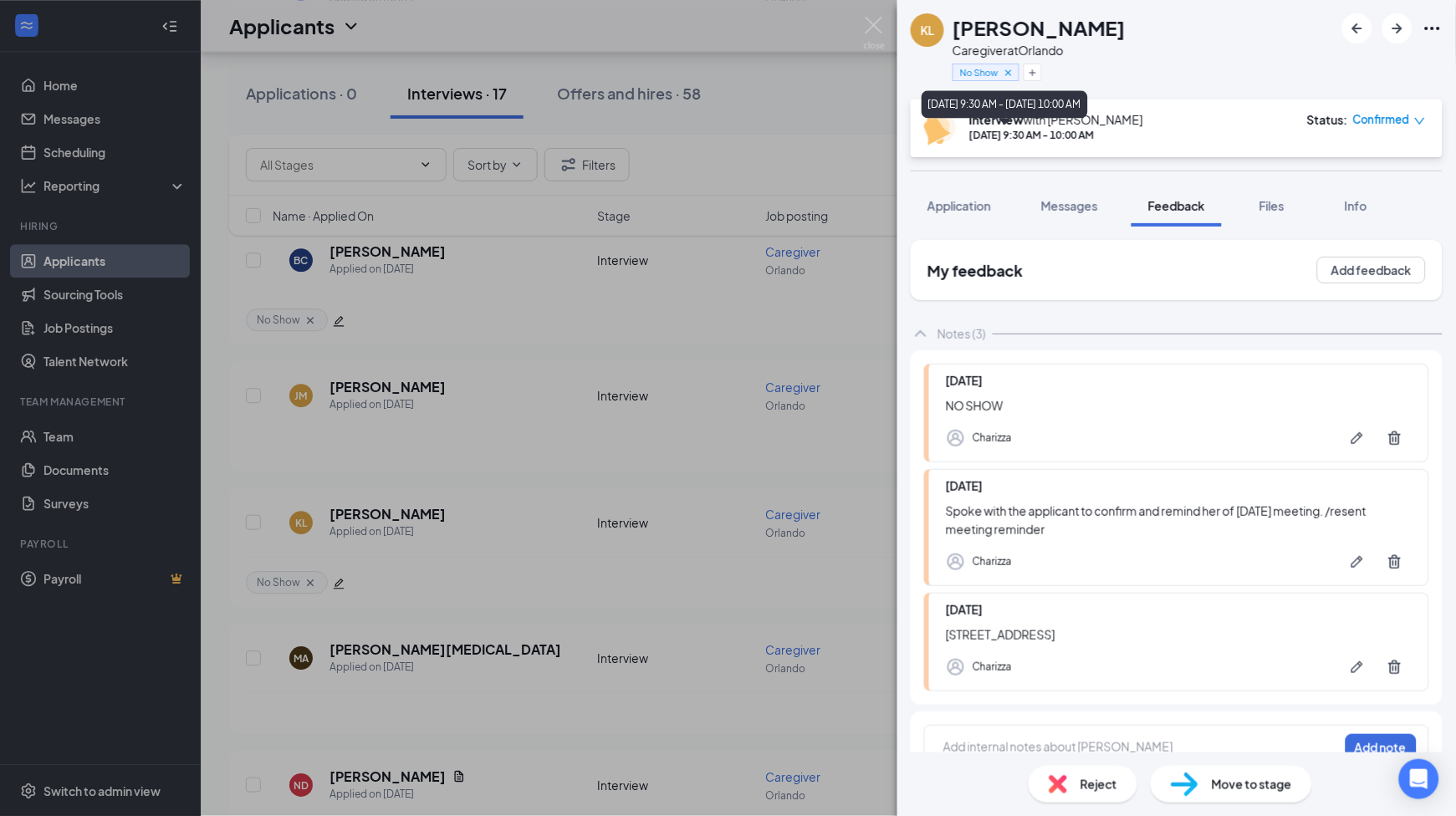
click at [1033, 141] on div "[DATE] 9:30 AM - 10:00 AM" at bounding box center [1055, 135] width 174 height 14
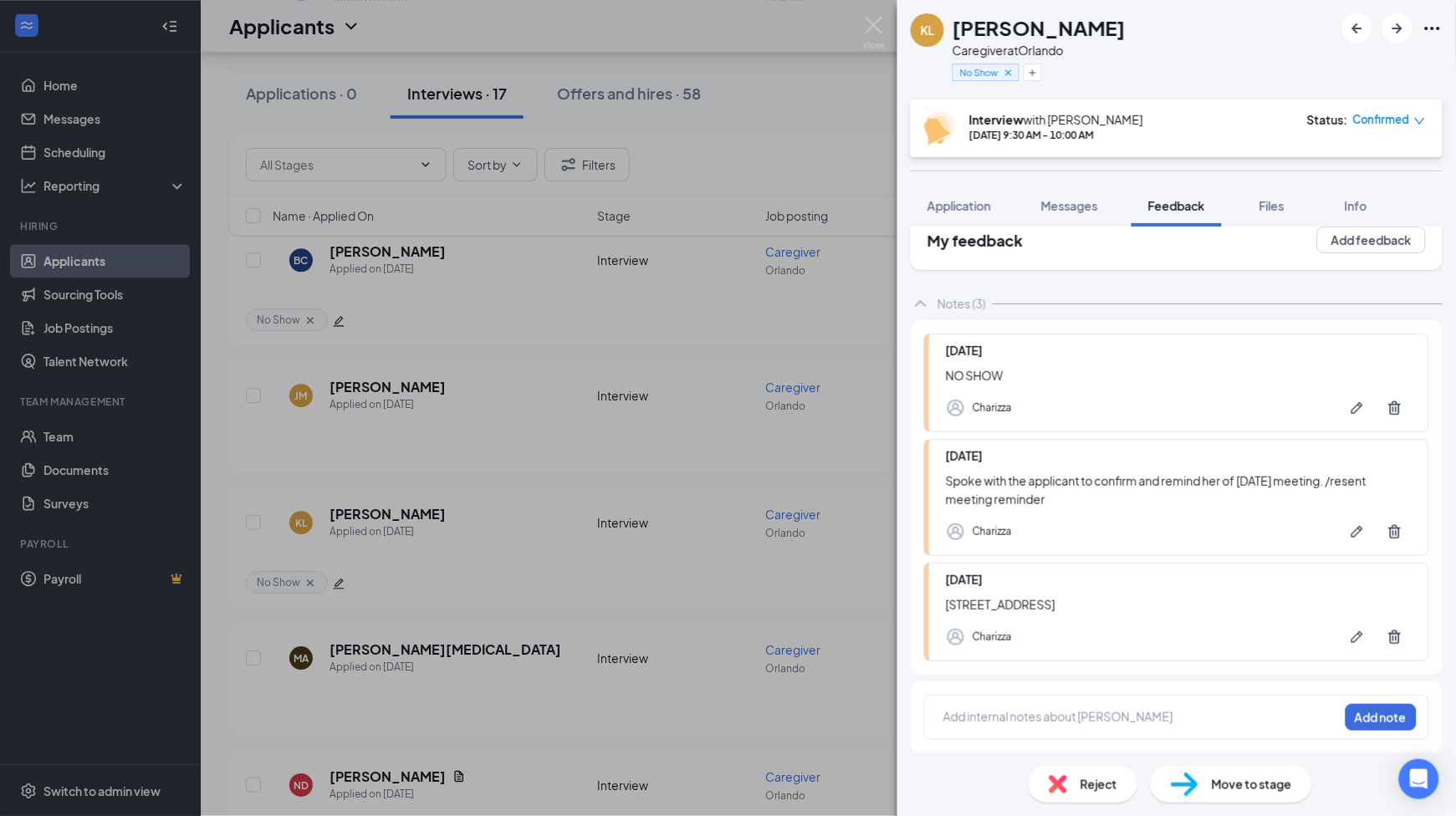
click at [987, 730] on div "Add internal notes about [PERSON_NAME] Add note" at bounding box center [1176, 717] width 505 height 45
click at [974, 709] on div at bounding box center [1141, 717] width 394 height 18
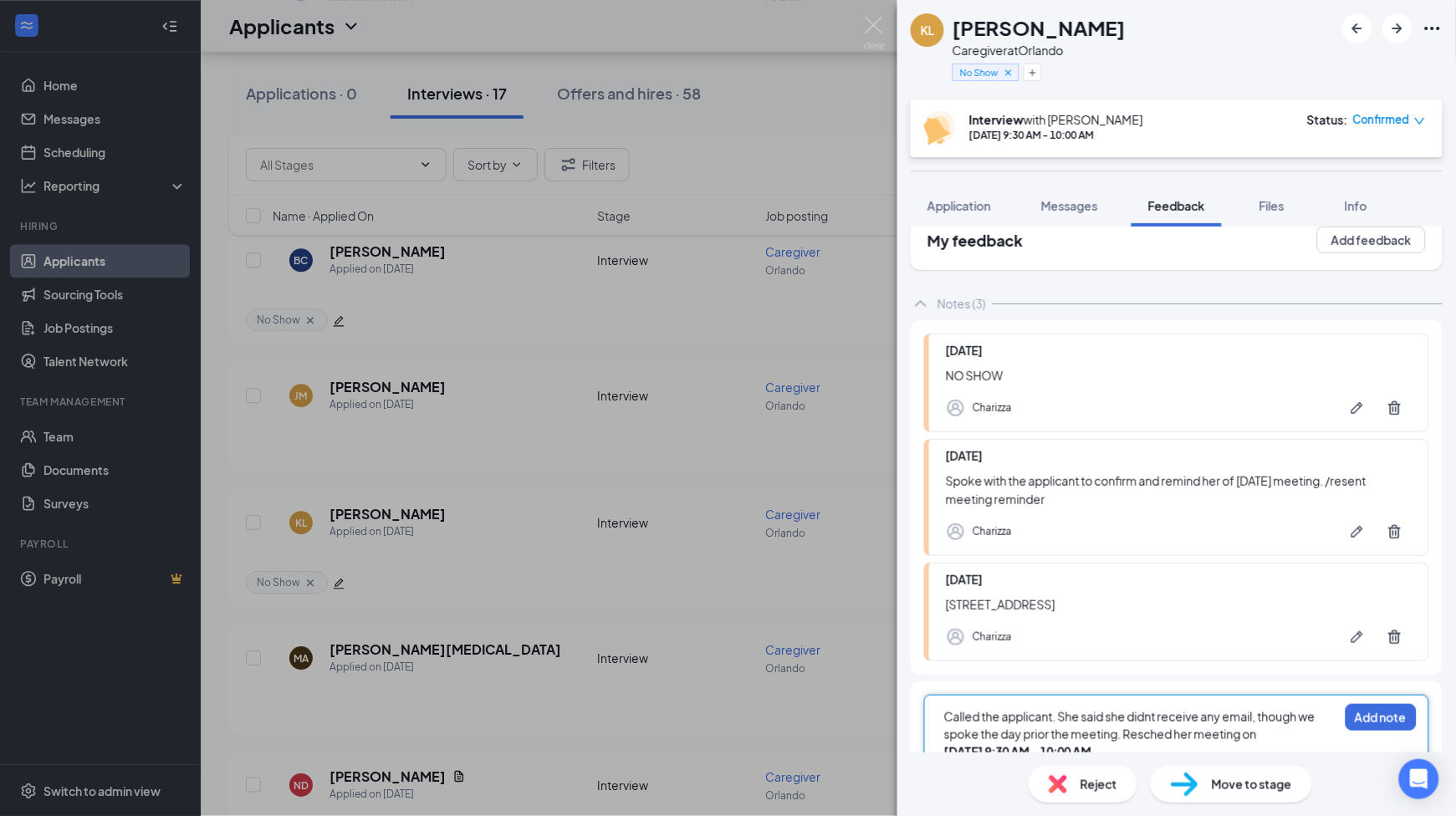
click at [1268, 735] on div "Called the applicant. She said she didnt receive any email, though we spoke the…" at bounding box center [1141, 726] width 394 height 35
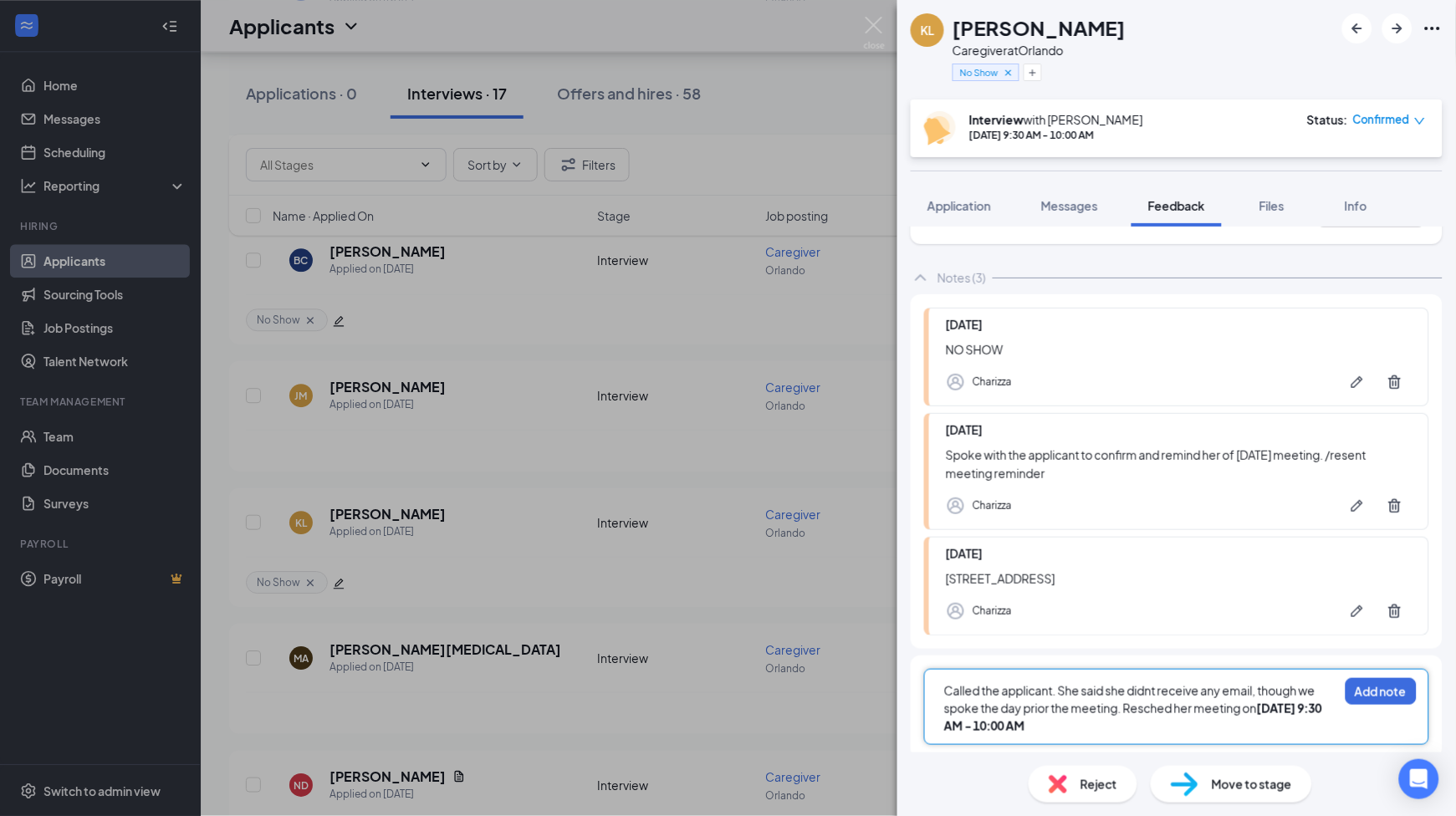
scroll to position [61, 0]
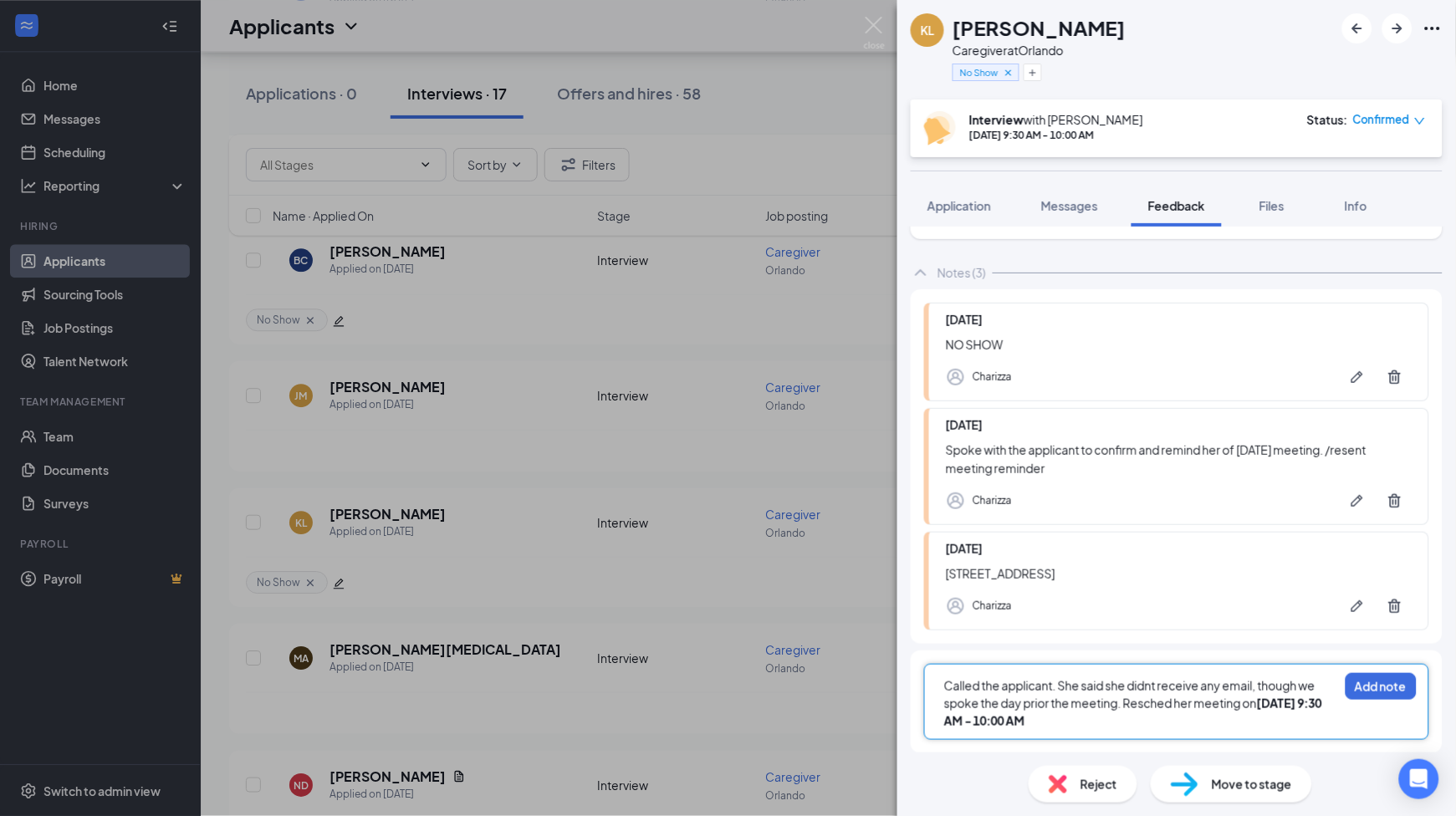
drag, startPoint x: 1049, startPoint y: 709, endPoint x: 851, endPoint y: 649, distance: 206.9
click at [855, 649] on div "KL [PERSON_NAME] Caregiver at [GEOGRAPHIC_DATA] No Show Interview with [PERSON_…" at bounding box center [728, 408] width 1456 height 816
click at [1108, 726] on div "Called the applicant. She said she didnt receive any email, though we spoke the…" at bounding box center [1141, 704] width 394 height 53
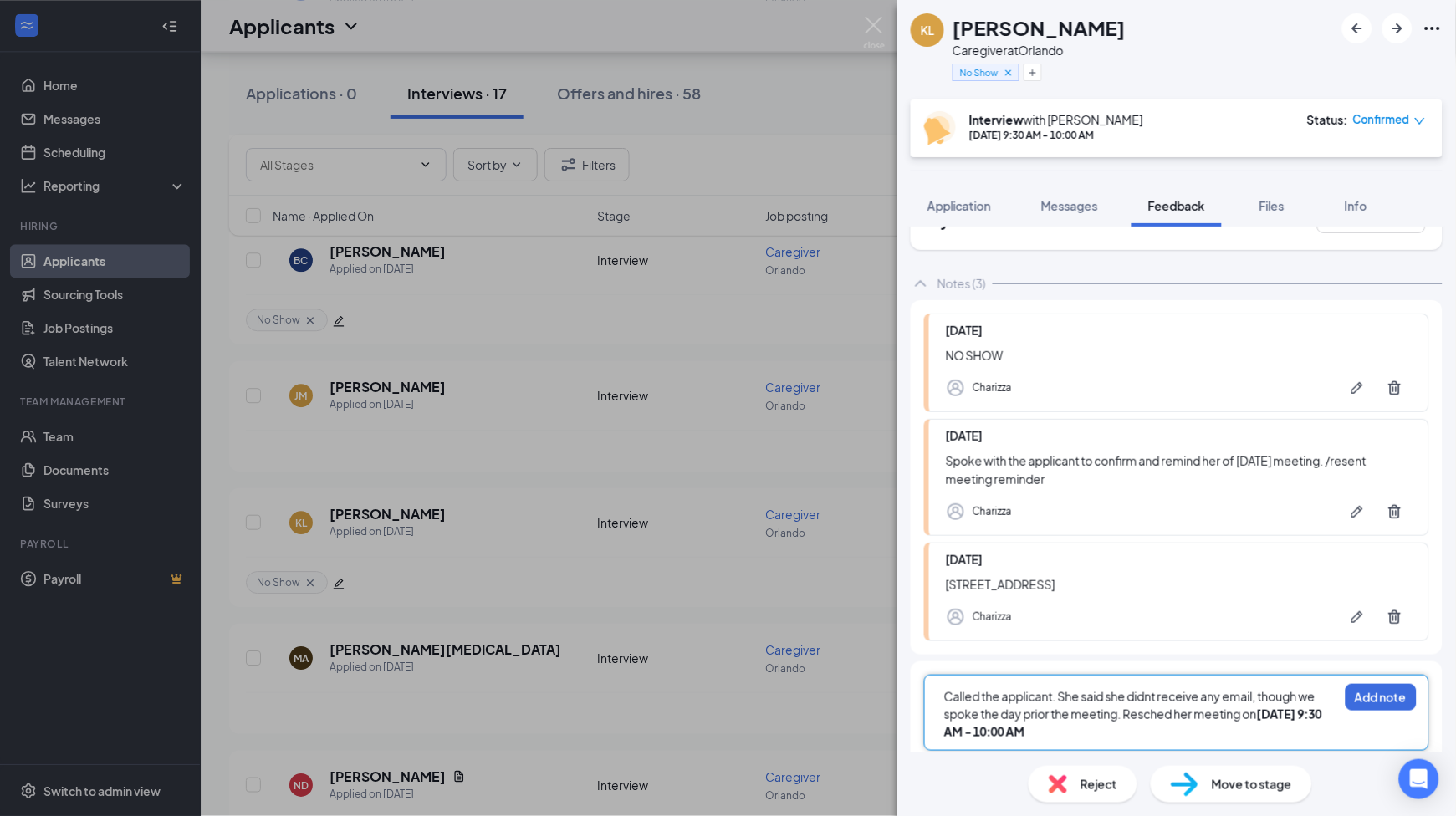
scroll to position [31, 0]
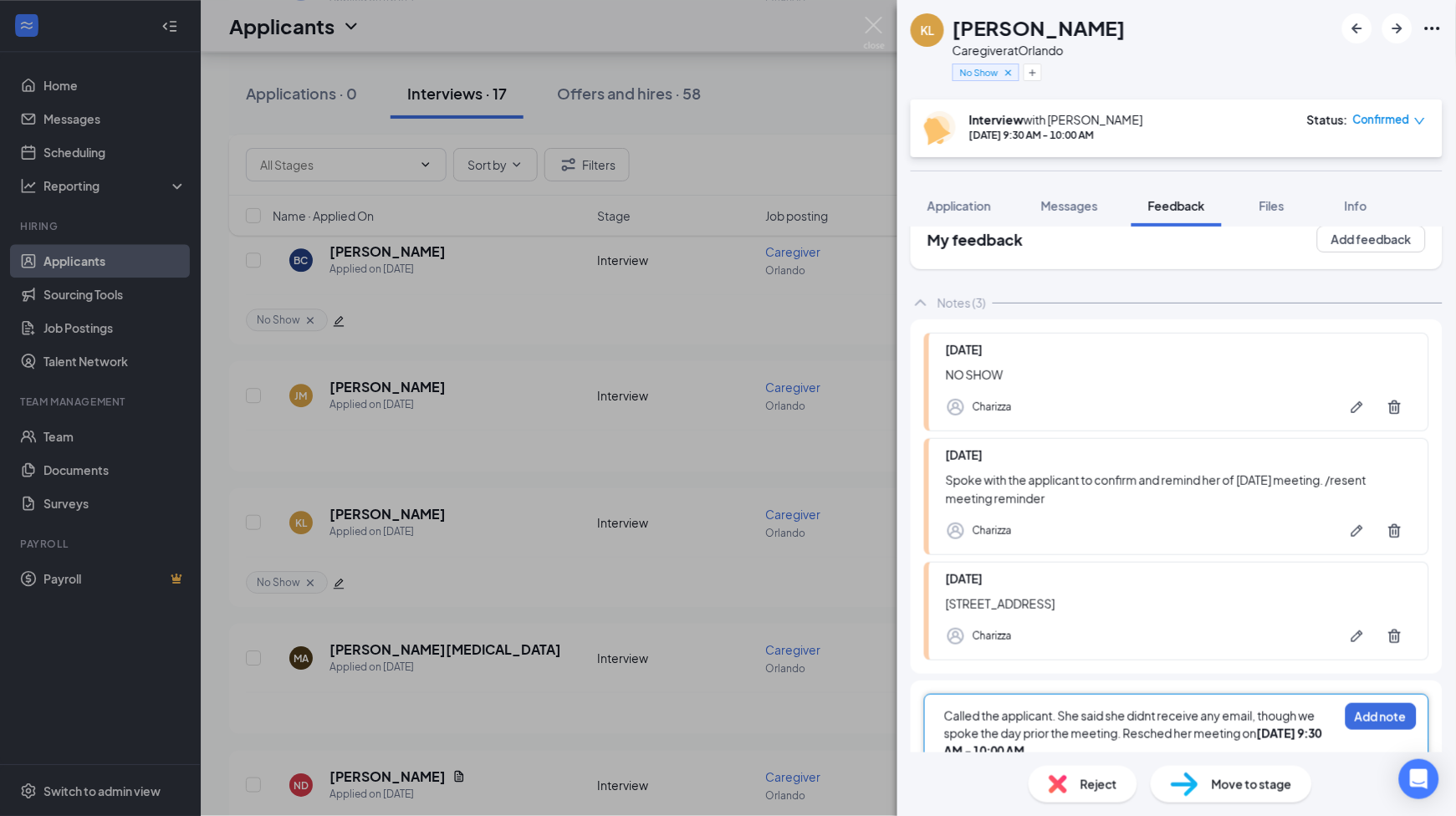
click at [1103, 726] on span "Called the applicant. She said she didnt receive any email, though we spoke the…" at bounding box center [1130, 724] width 373 height 33
click at [1102, 724] on span "Called the applicant. She said she didnt receive any email, though we spoke the…" at bounding box center [1130, 724] width 373 height 33
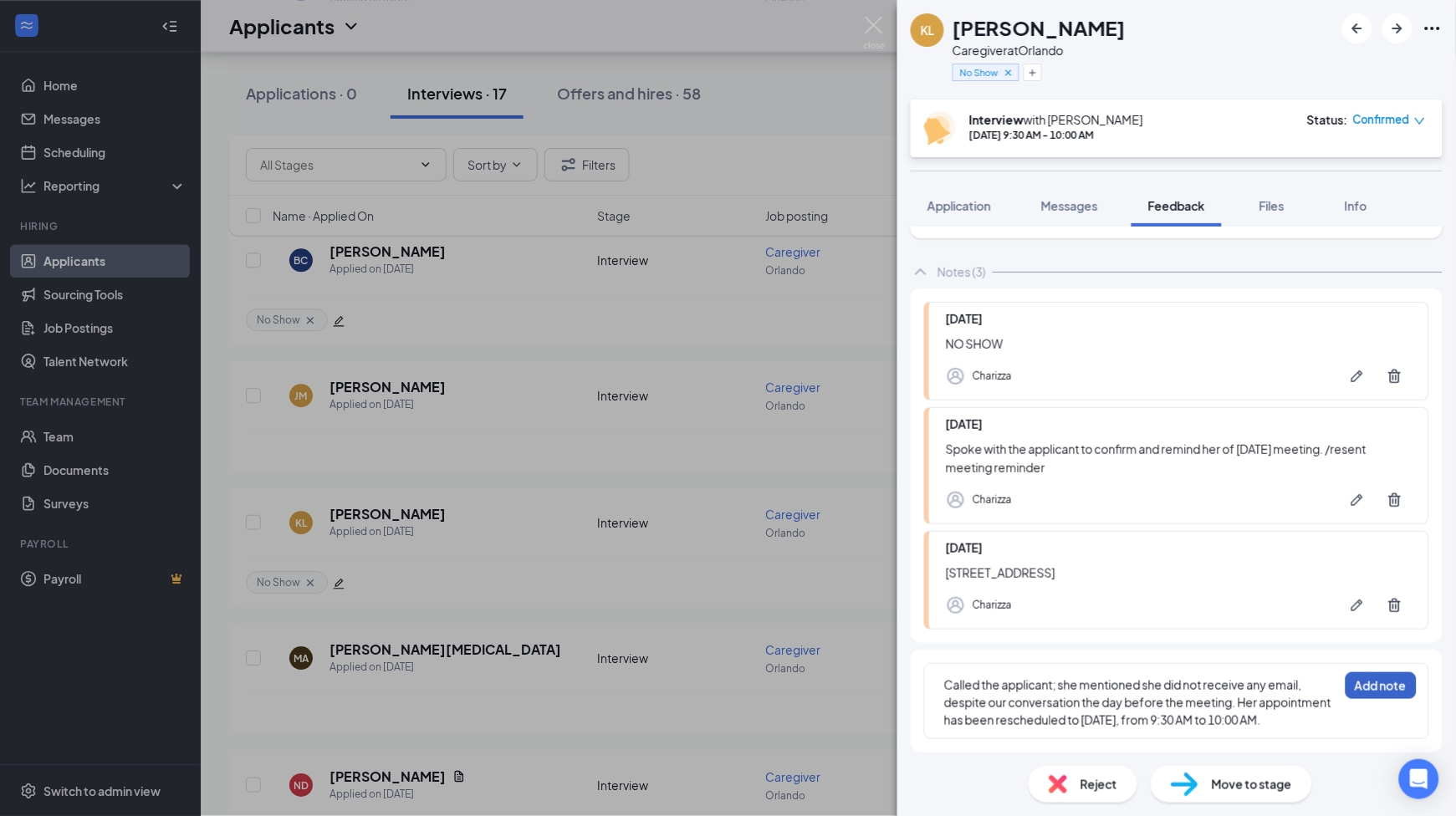
click at [1370, 672] on button "Add note" at bounding box center [1381, 685] width 71 height 26
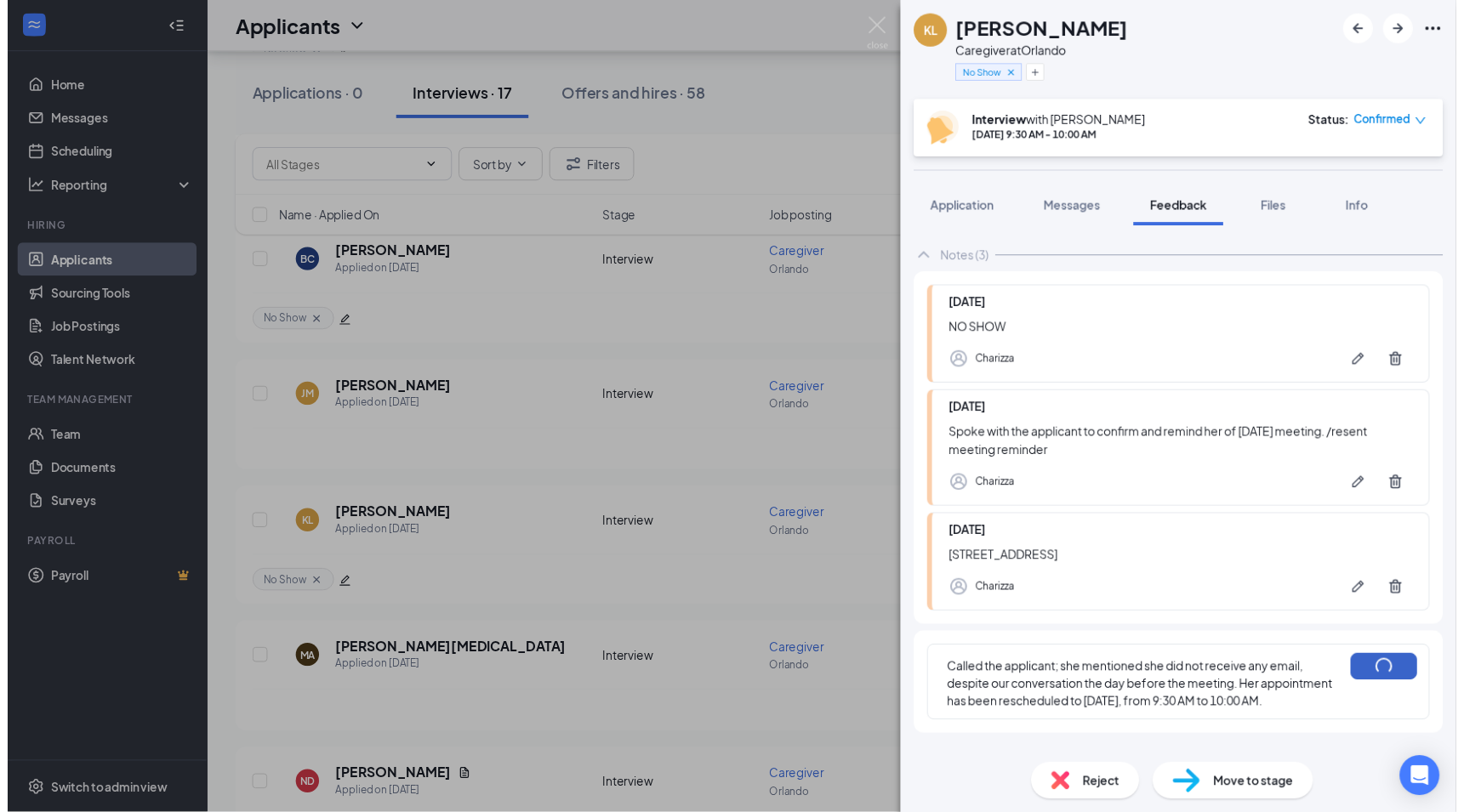
scroll to position [80, 0]
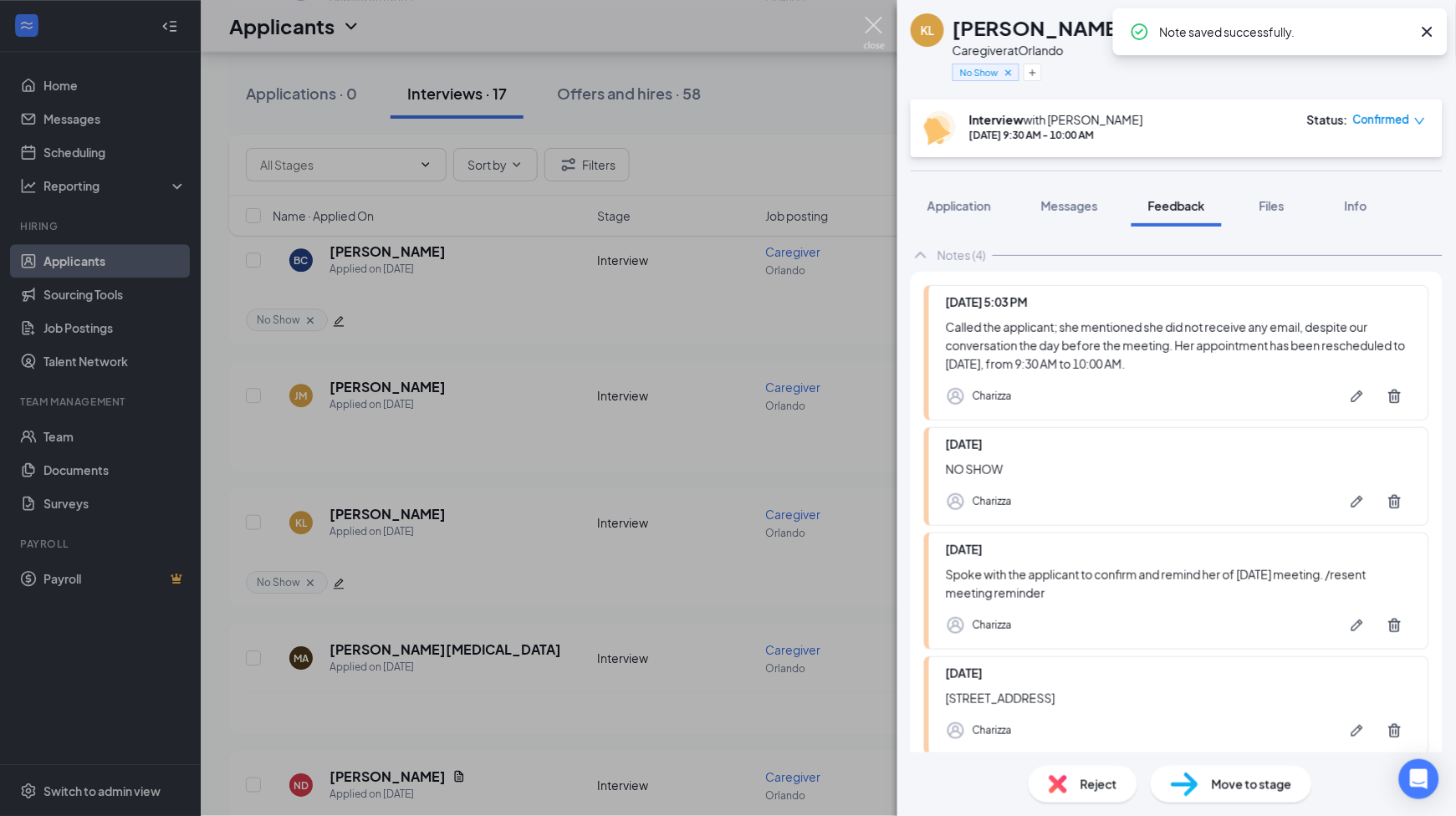
click at [874, 26] on img at bounding box center [874, 33] width 21 height 33
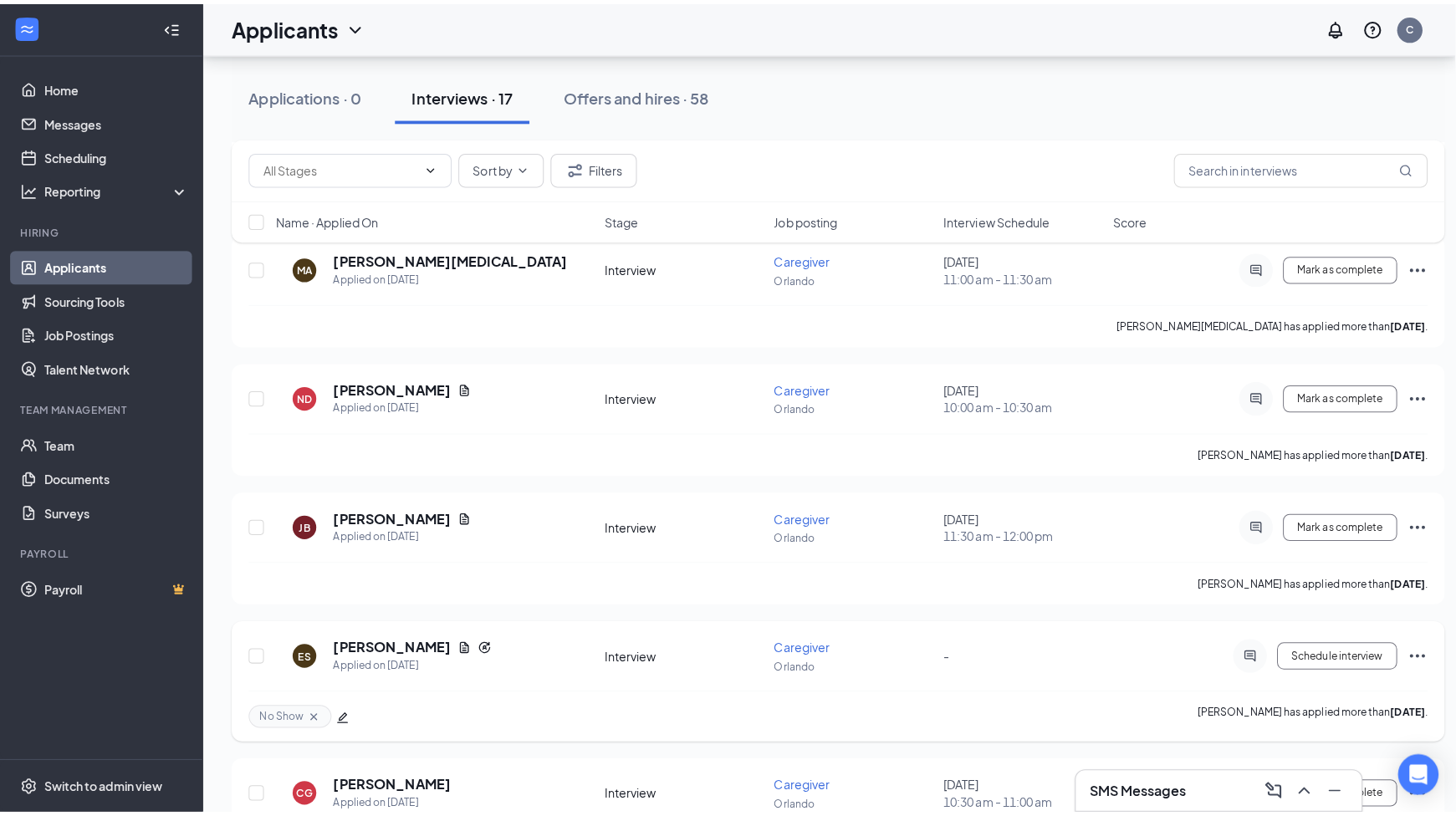
scroll to position [1449, 0]
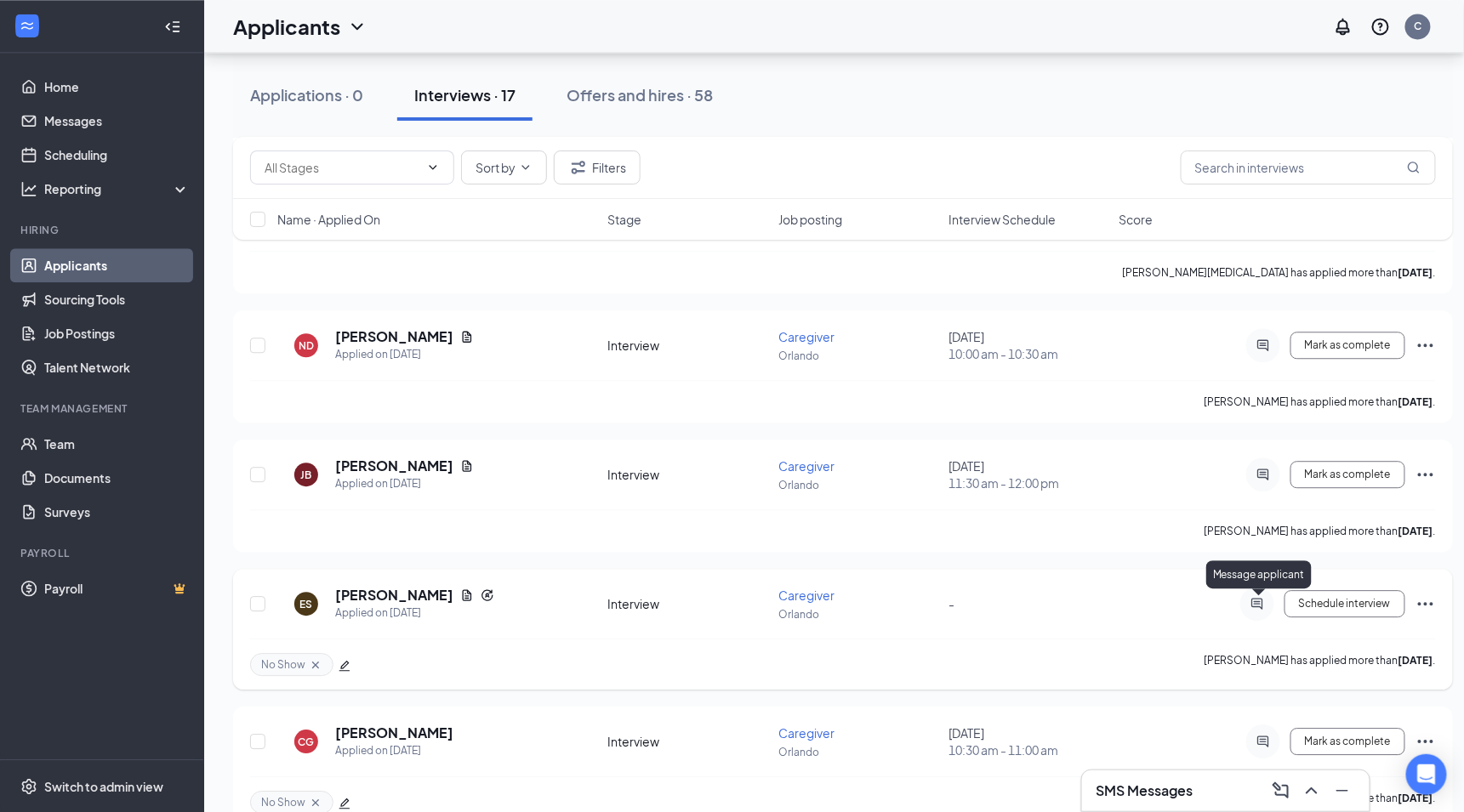
click at [1252, 604] on icon "ActiveChat" at bounding box center [1257, 604] width 11 height 11
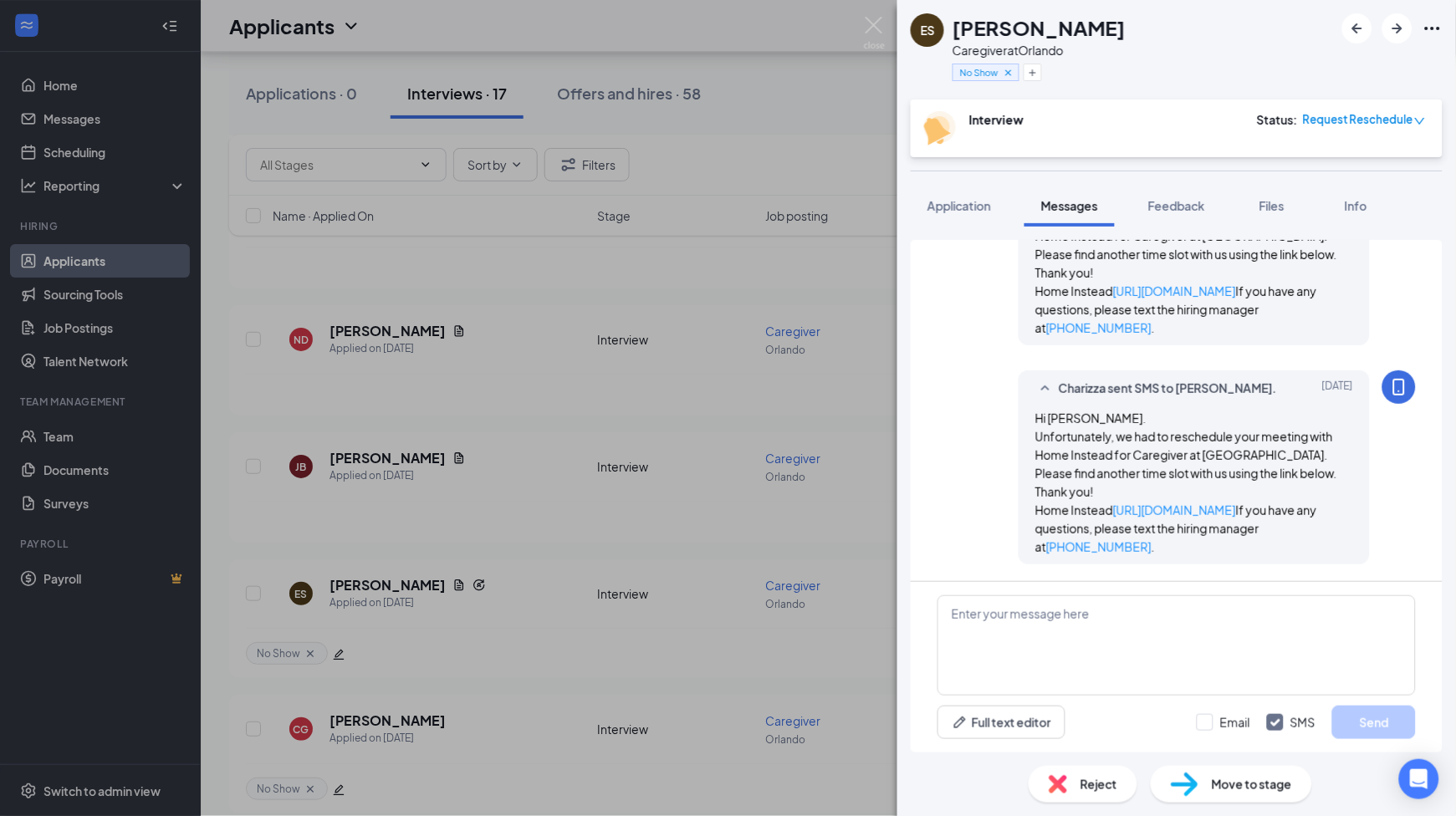
scroll to position [1209, 0]
click at [1061, 681] on textarea at bounding box center [1176, 646] width 478 height 101
paste textarea "Hi! We just wanted to follow up and check if you’re still interested in the car…"
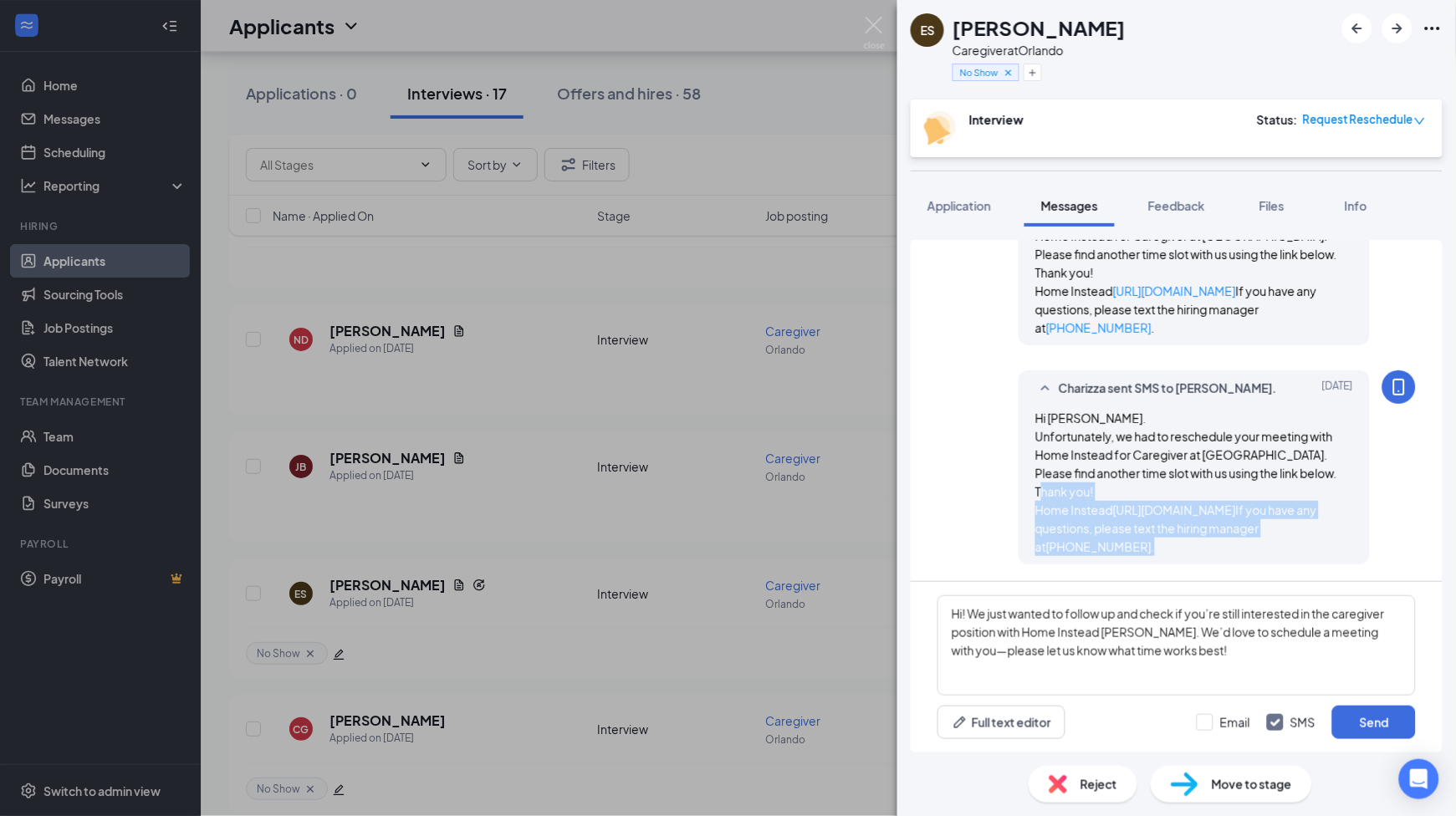
drag, startPoint x: 1017, startPoint y: 488, endPoint x: 1332, endPoint y: 540, distance: 319.3
click at [1332, 540] on div "Charizza sent SMS to [PERSON_NAME]. [DATE] Hi [PERSON_NAME]. Unfortunately, we …" at bounding box center [1194, 468] width 351 height 194
click at [1235, 664] on textarea "Hi! We just wanted to follow up and check if you’re still interested in the car…" at bounding box center [1176, 646] width 478 height 101
paste textarea "Home Instead [URL][DOMAIN_NAME] If you have any questions, please text the hiri…"
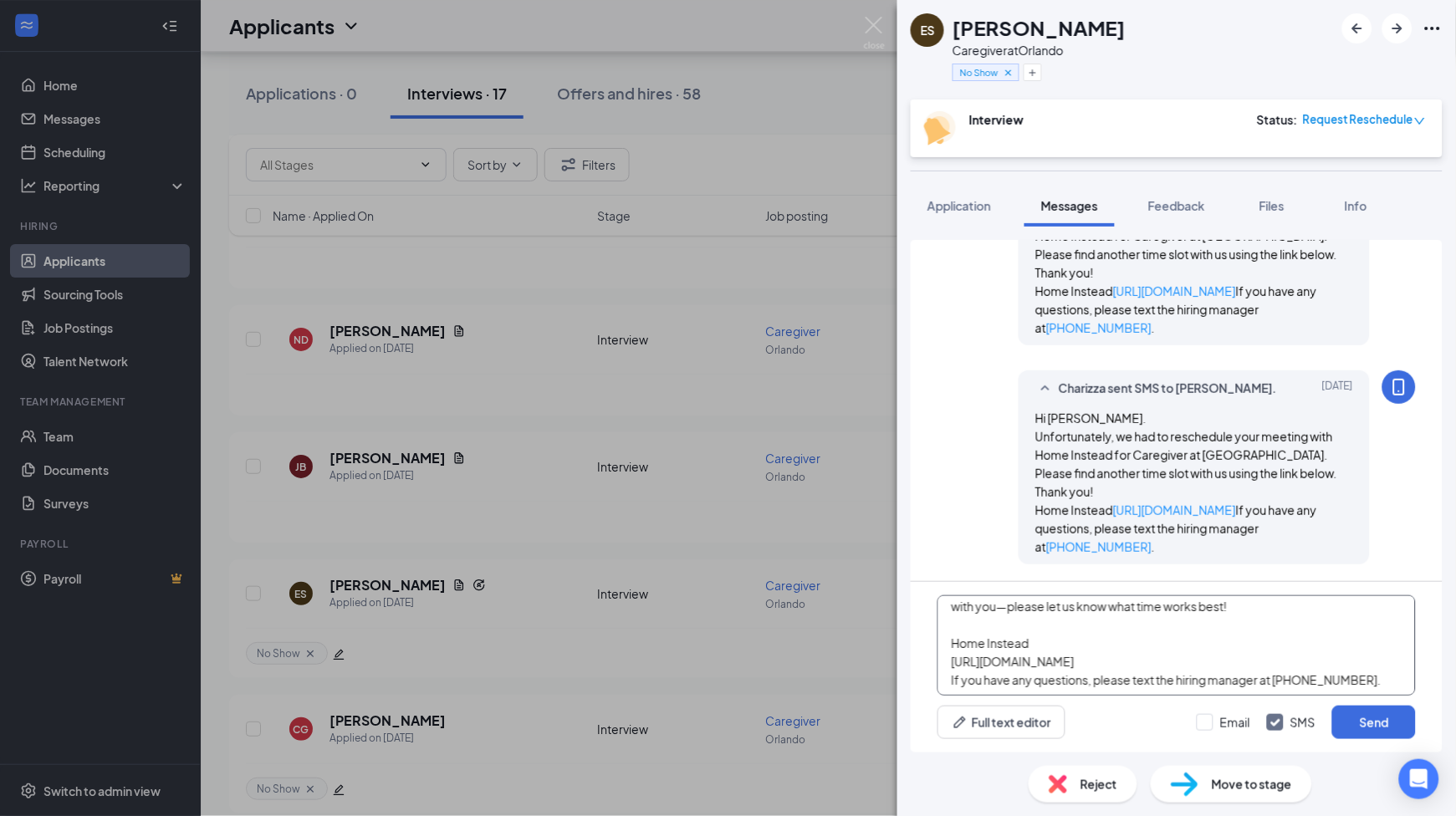
scroll to position [46, 0]
click at [956, 680] on textarea "Hi! We just wanted to follow up and check if you’re still interested in the car…" at bounding box center [1176, 646] width 478 height 101
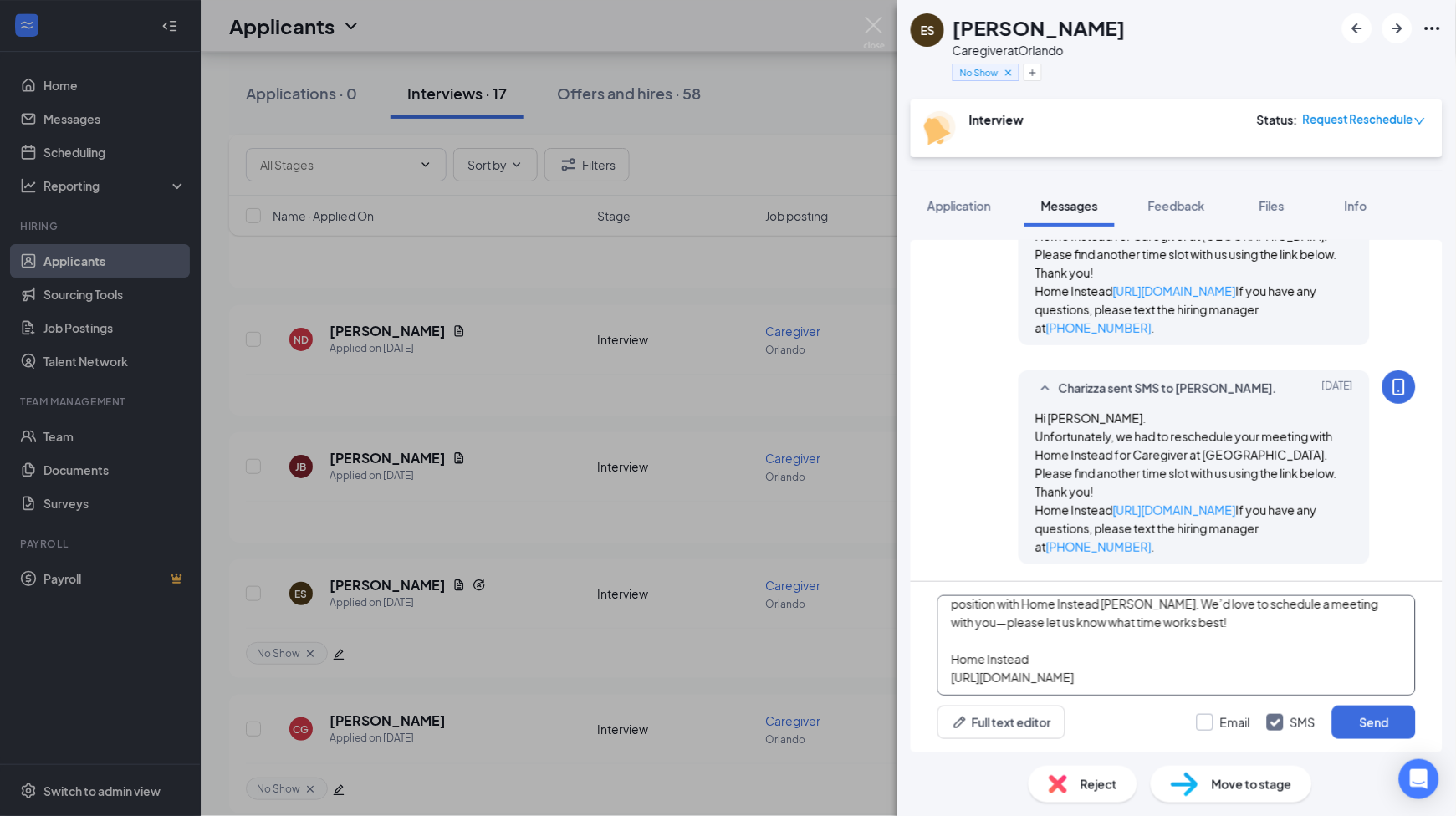
type textarea "Hi! We just wanted to follow up and check if you’re still interested in the car…"
click at [1212, 719] on input "Email" at bounding box center [1223, 722] width 54 height 17
checkbox input "true"
click at [1389, 732] on button "Send" at bounding box center [1374, 722] width 84 height 34
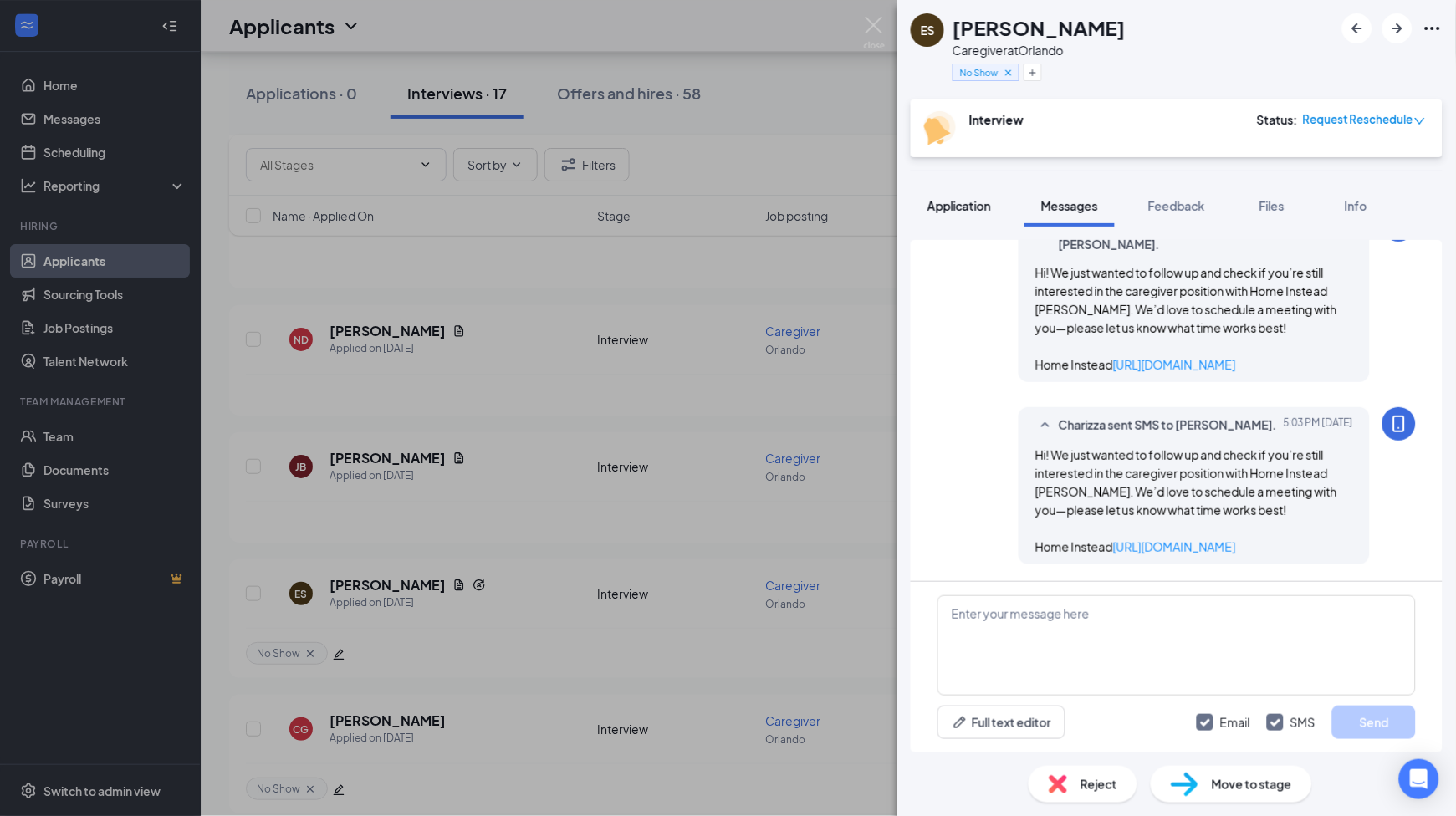
scroll to position [1609, 0]
click at [974, 210] on span "Application" at bounding box center [959, 206] width 64 height 15
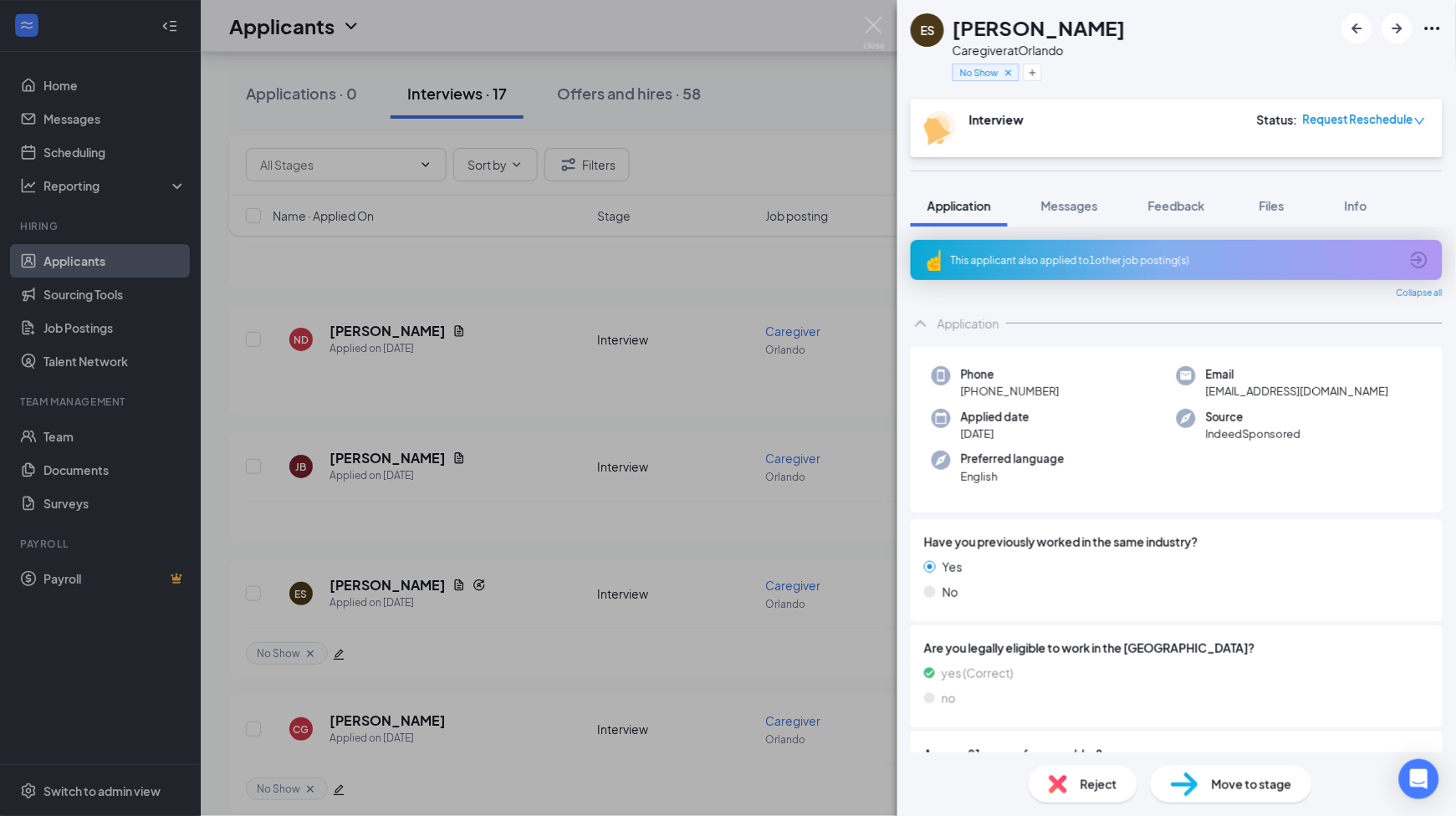
click at [1028, 386] on span "[PHONE_NUMBER]" at bounding box center [1010, 391] width 99 height 17
drag, startPoint x: 1194, startPoint y: 200, endPoint x: 230, endPoint y: 282, distance: 967.5
click at [1194, 200] on span "Feedback" at bounding box center [1176, 206] width 56 height 15
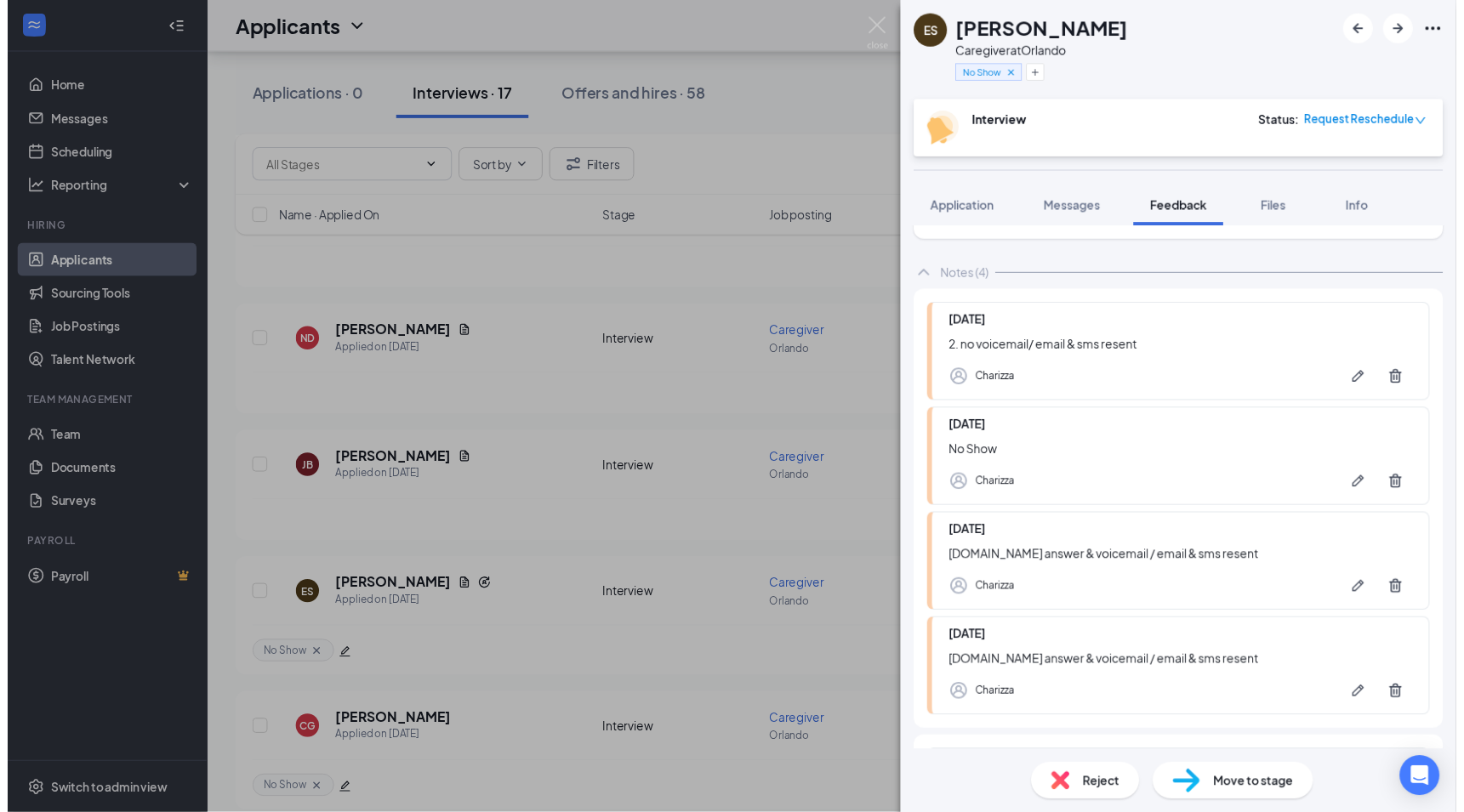
scroll to position [119, 0]
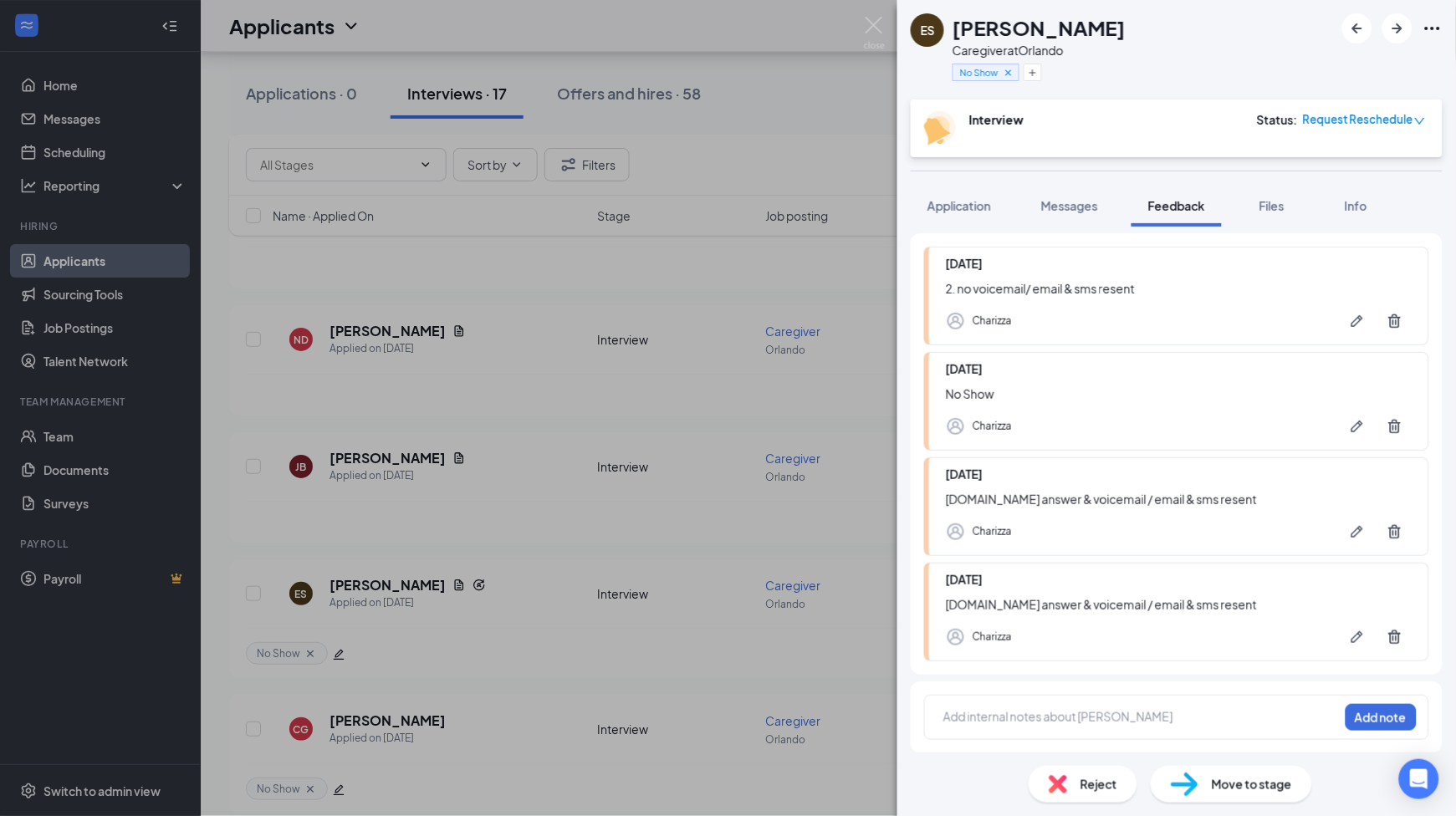
click at [1009, 717] on div at bounding box center [1141, 717] width 394 height 18
click at [988, 715] on div "3." at bounding box center [1141, 717] width 394 height 18
click at [1365, 717] on button "Add note" at bounding box center [1381, 717] width 71 height 26
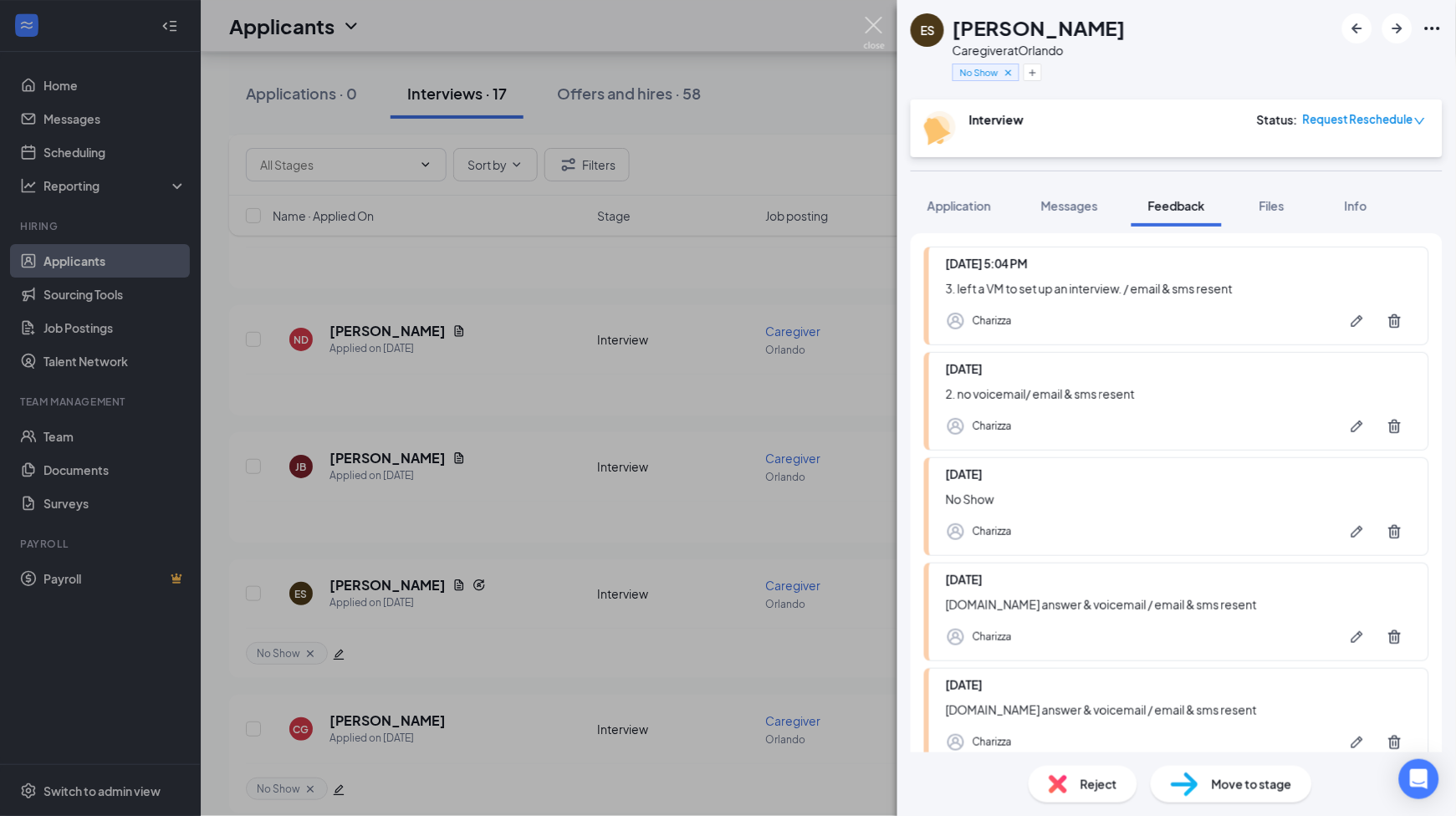
click at [867, 24] on img at bounding box center [874, 33] width 21 height 33
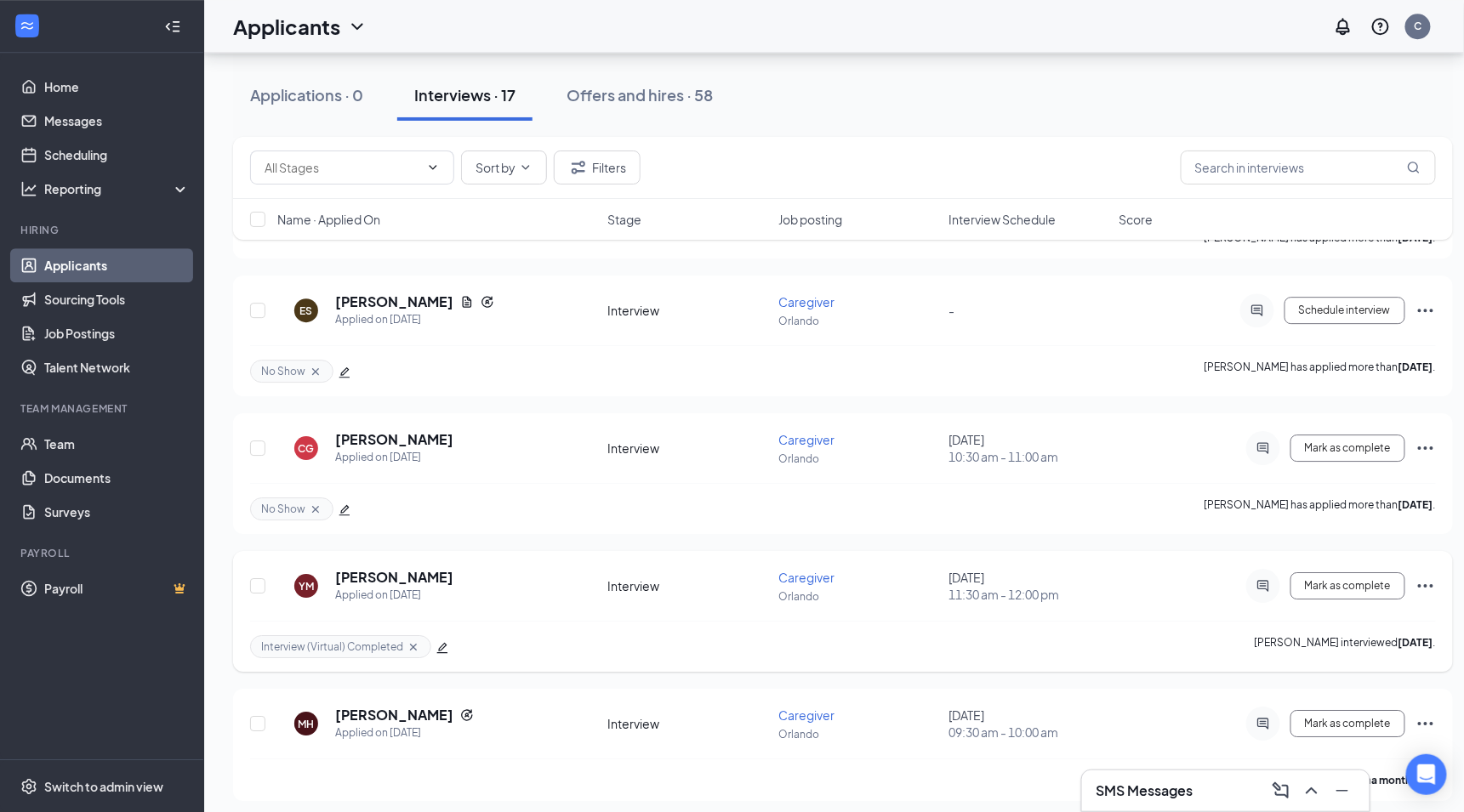
scroll to position [1777, 0]
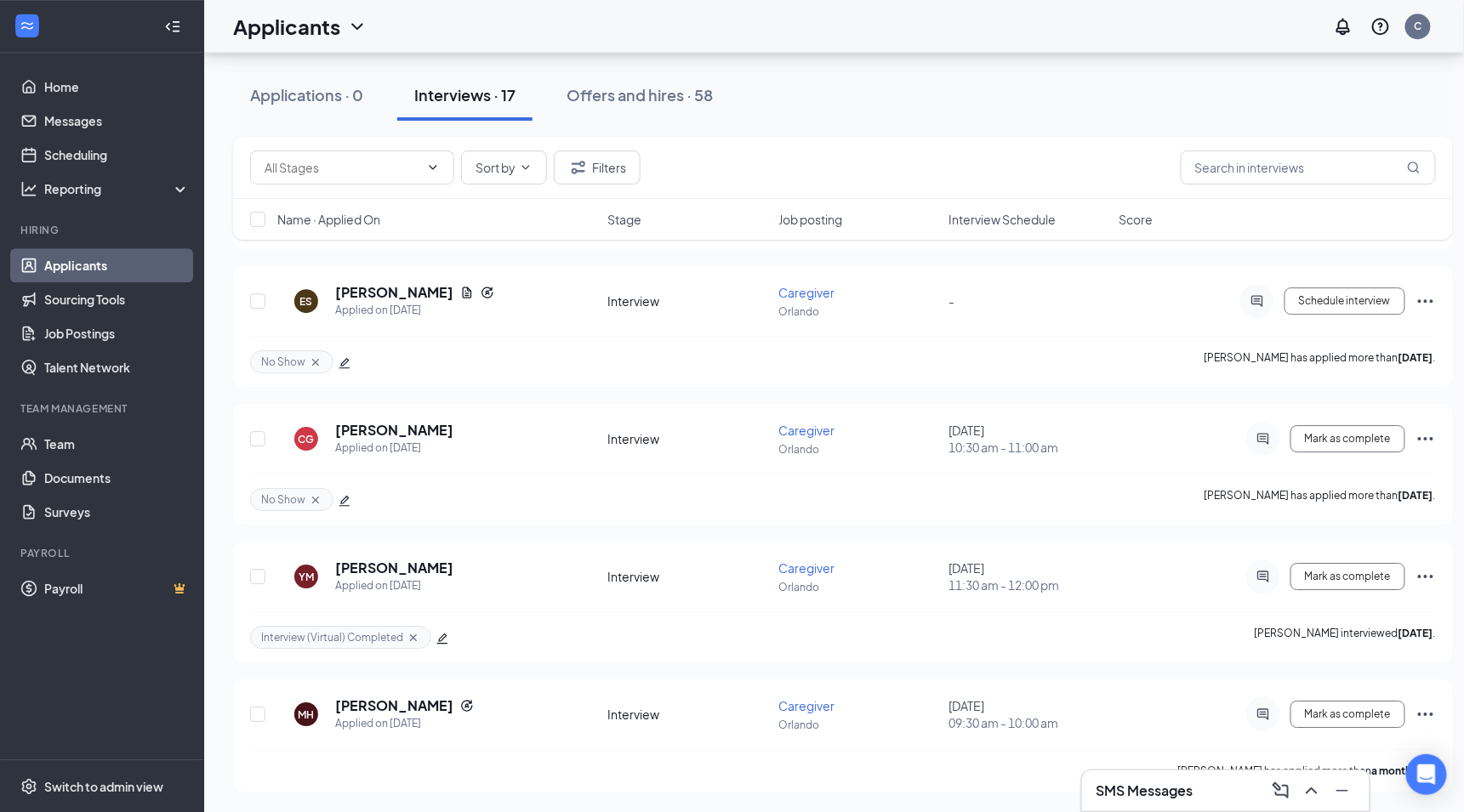
click at [444, 103] on div "Interviews · 17" at bounding box center [465, 95] width 101 height 22
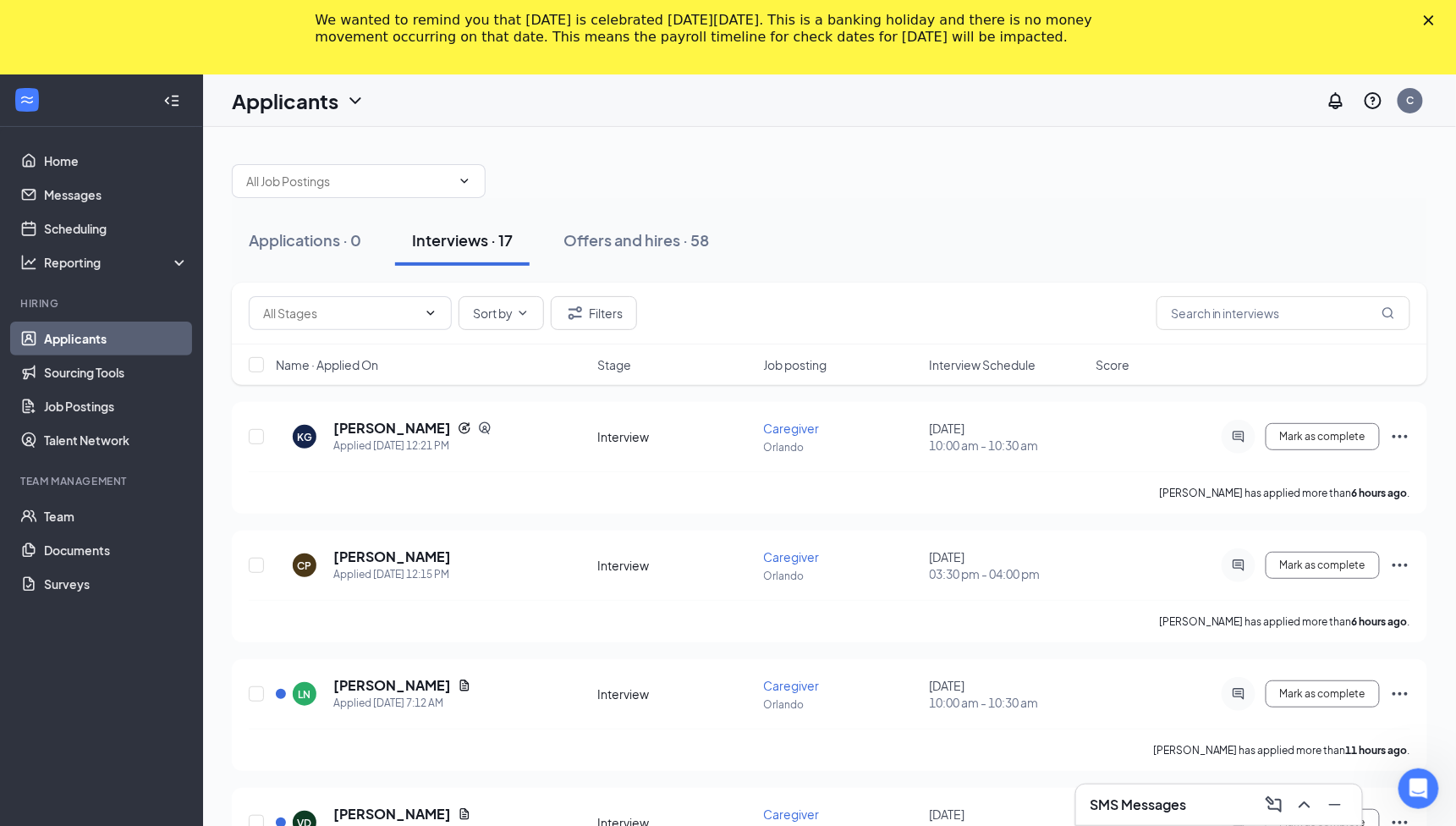
scroll to position [0, 0]
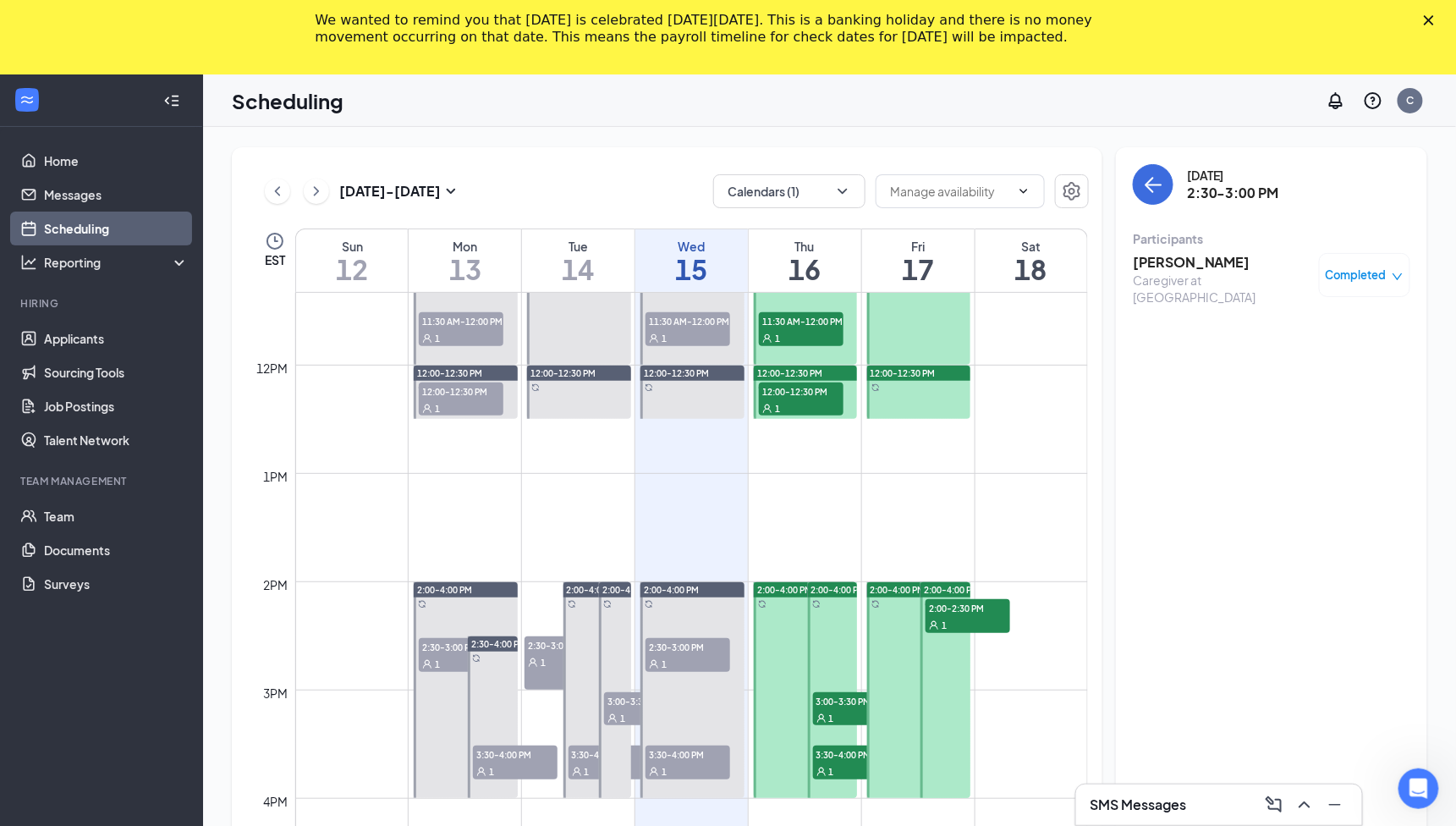
scroll to position [1283, 0]
